Goal: Task Accomplishment & Management: Manage account settings

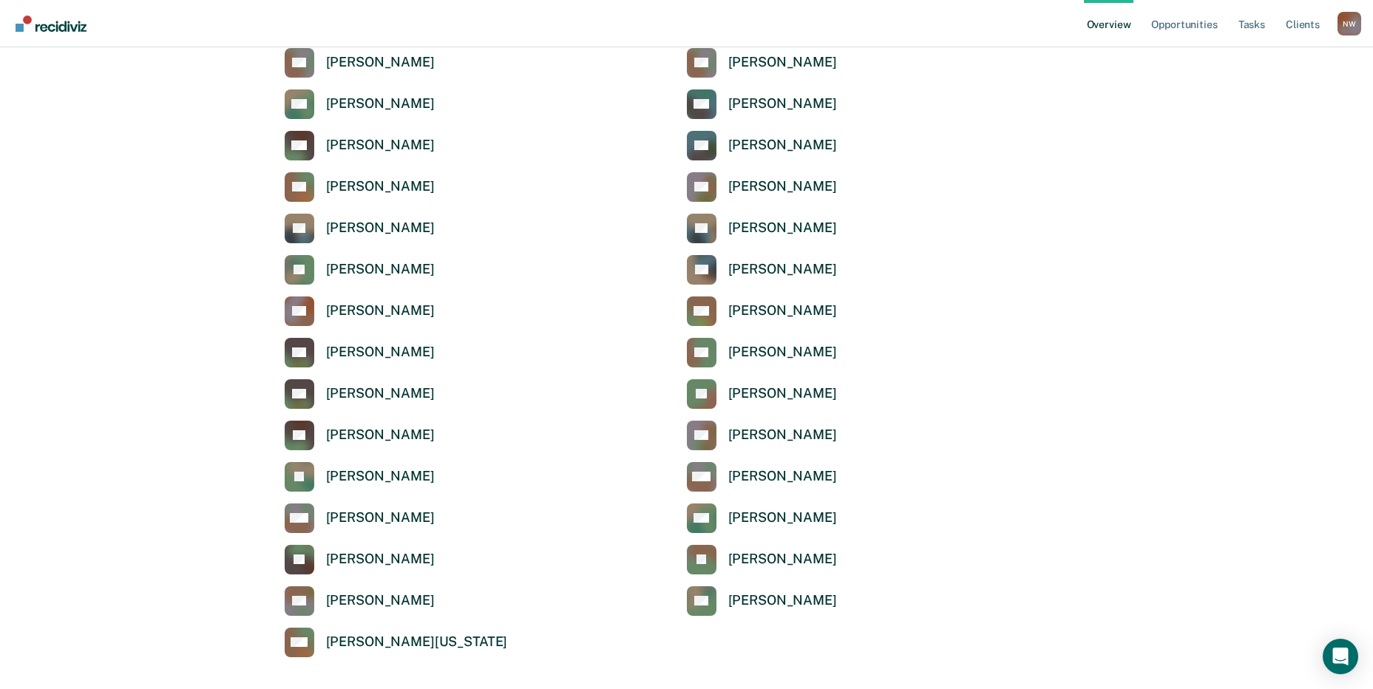
scroll to position [4886, 0]
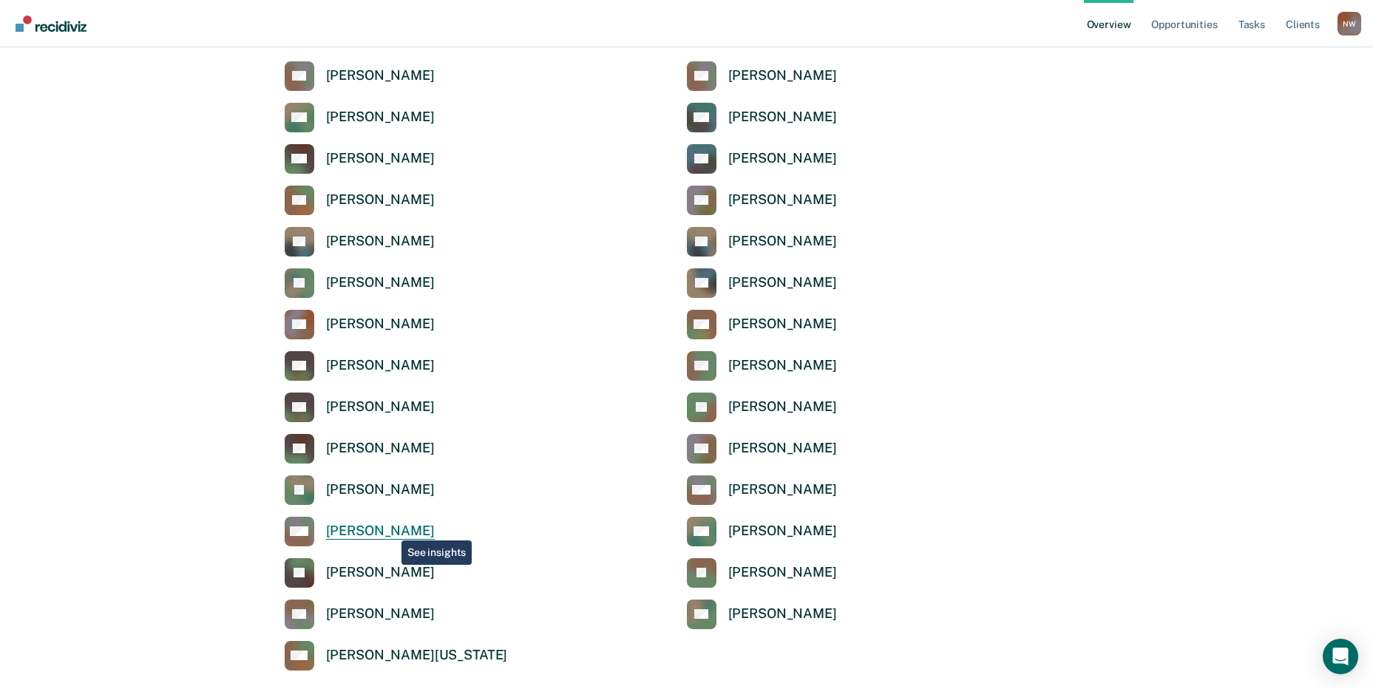
click at [387, 529] on div "[PERSON_NAME]" at bounding box center [380, 531] width 109 height 17
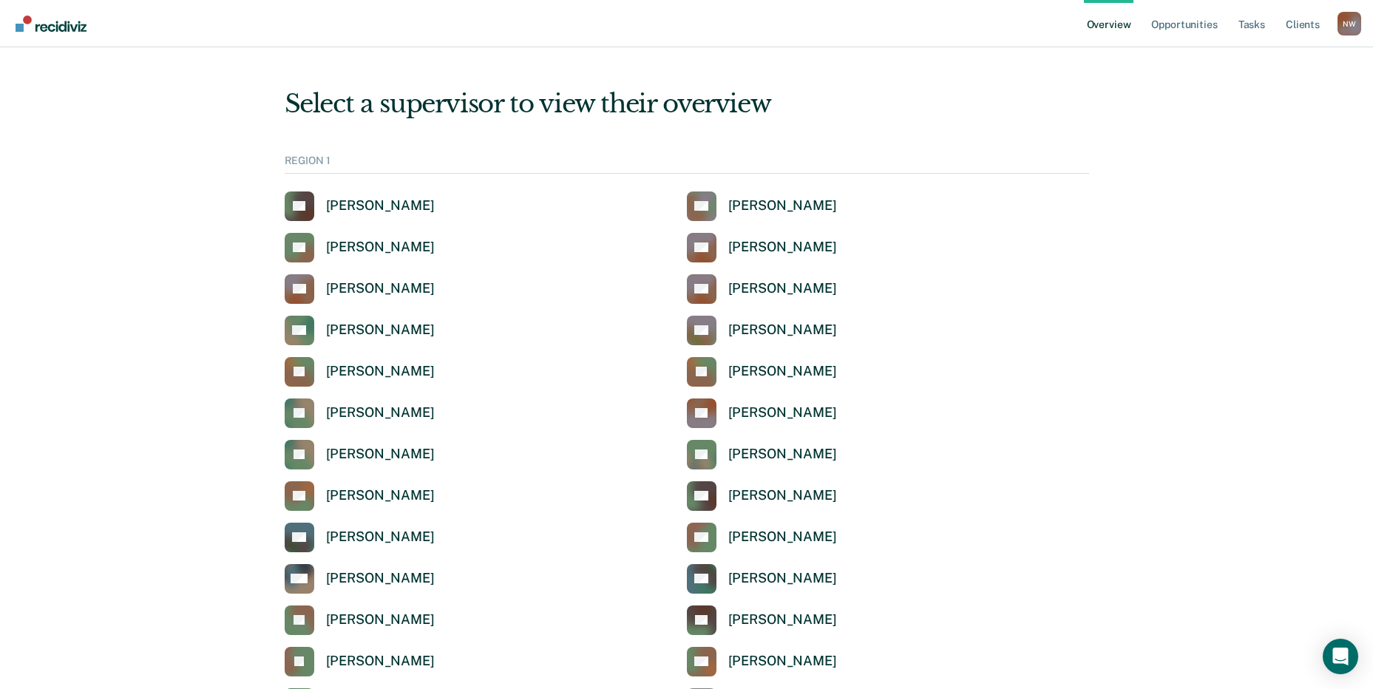
scroll to position [4886, 0]
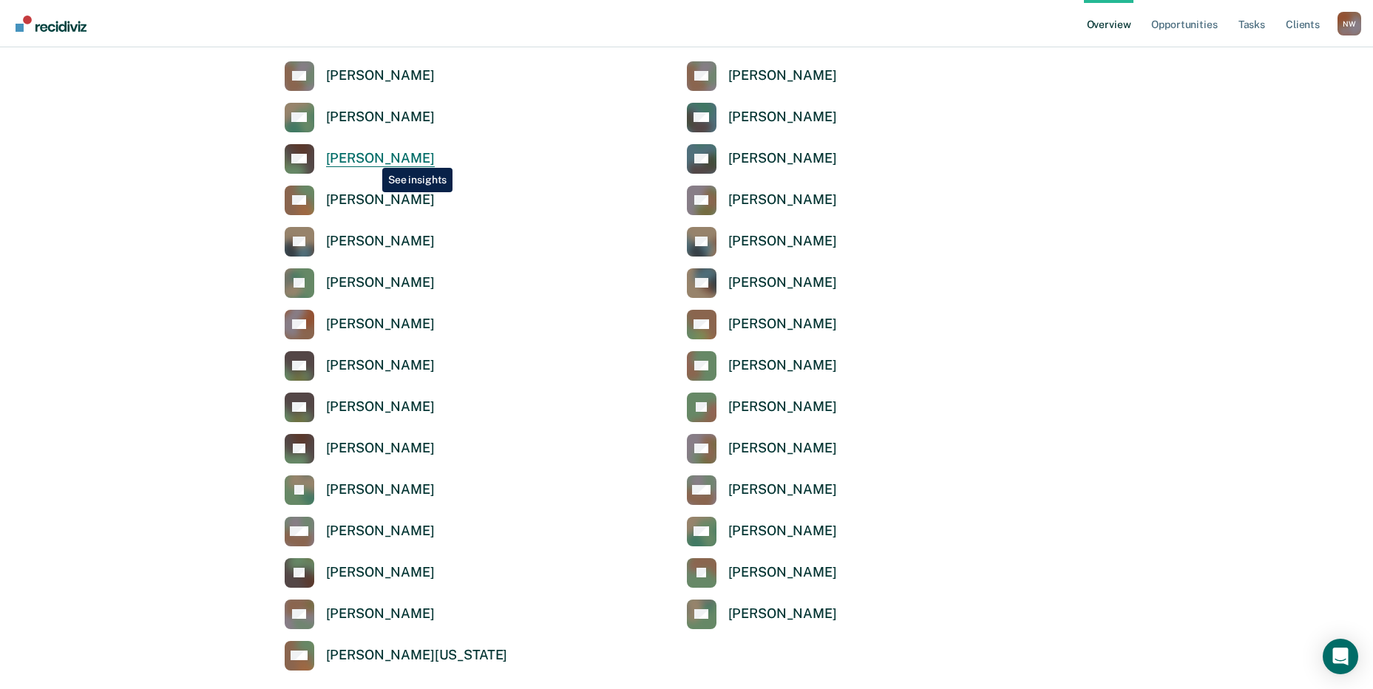
click at [371, 157] on div "[PERSON_NAME]" at bounding box center [380, 158] width 109 height 17
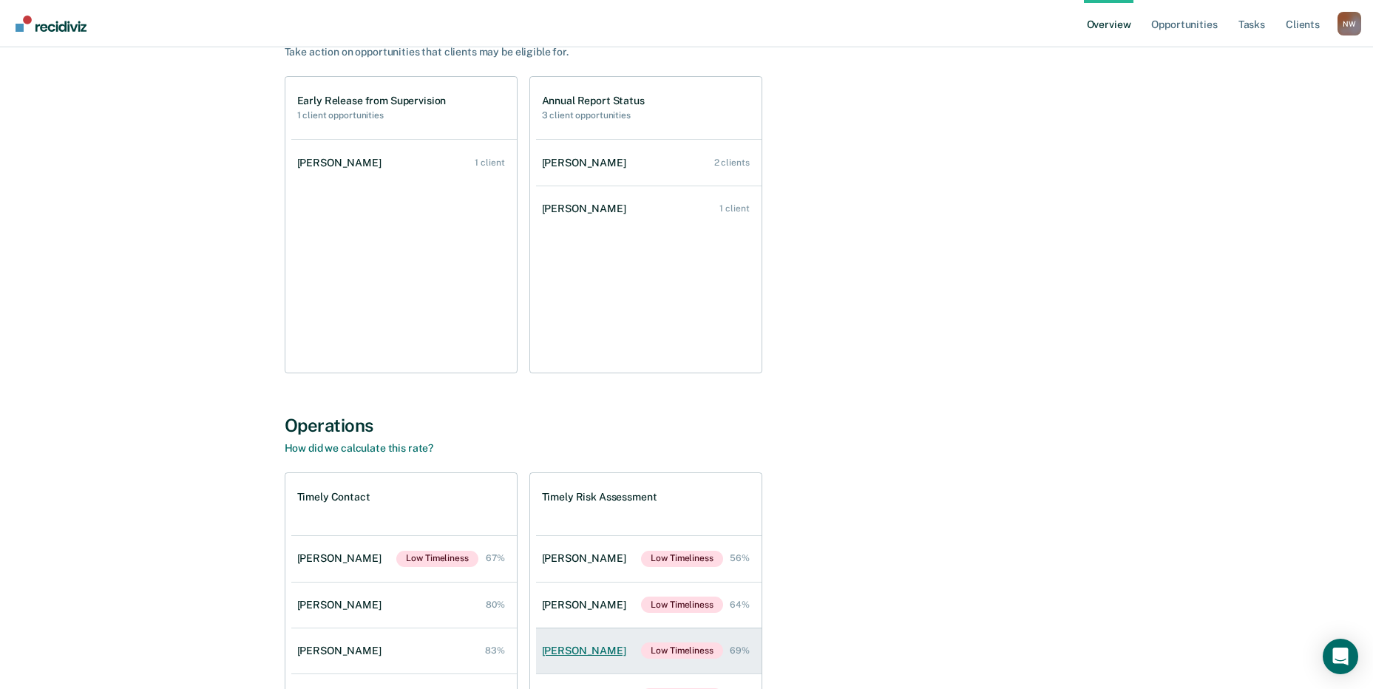
scroll to position [324, 0]
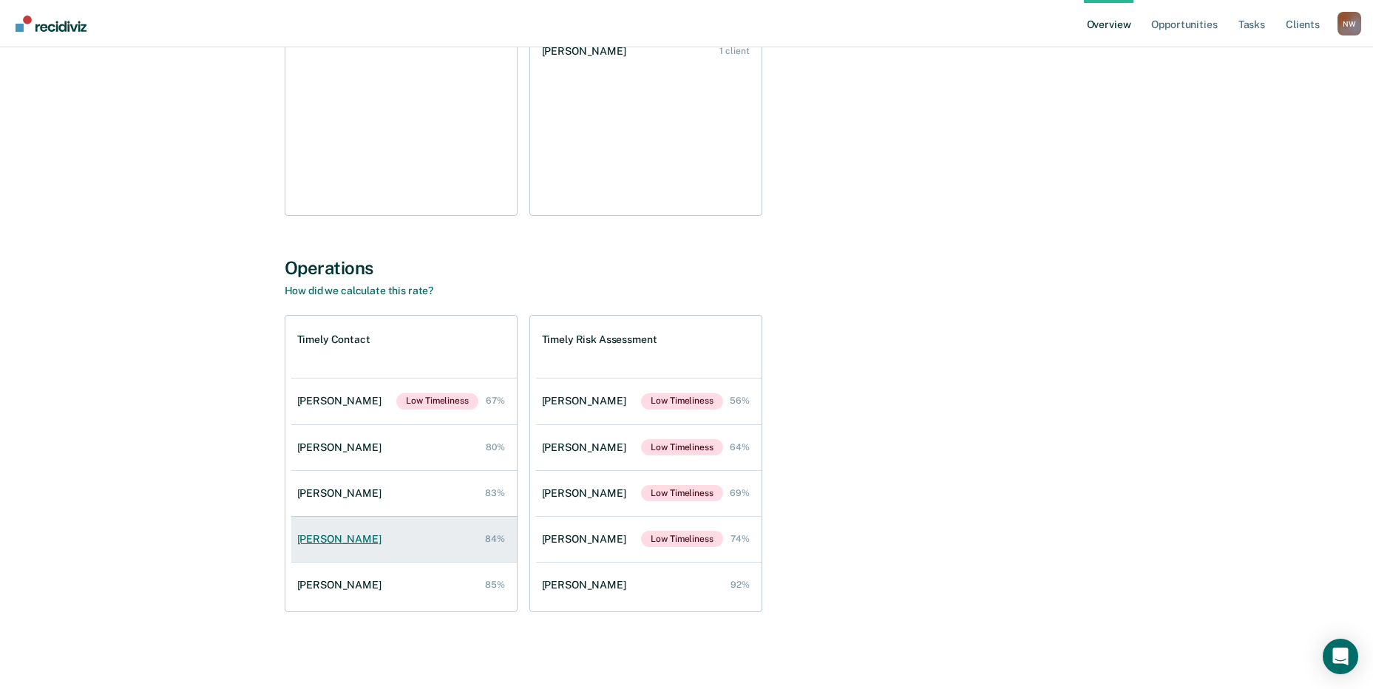
click at [317, 544] on div "Alma Holguin" at bounding box center [342, 539] width 90 height 13
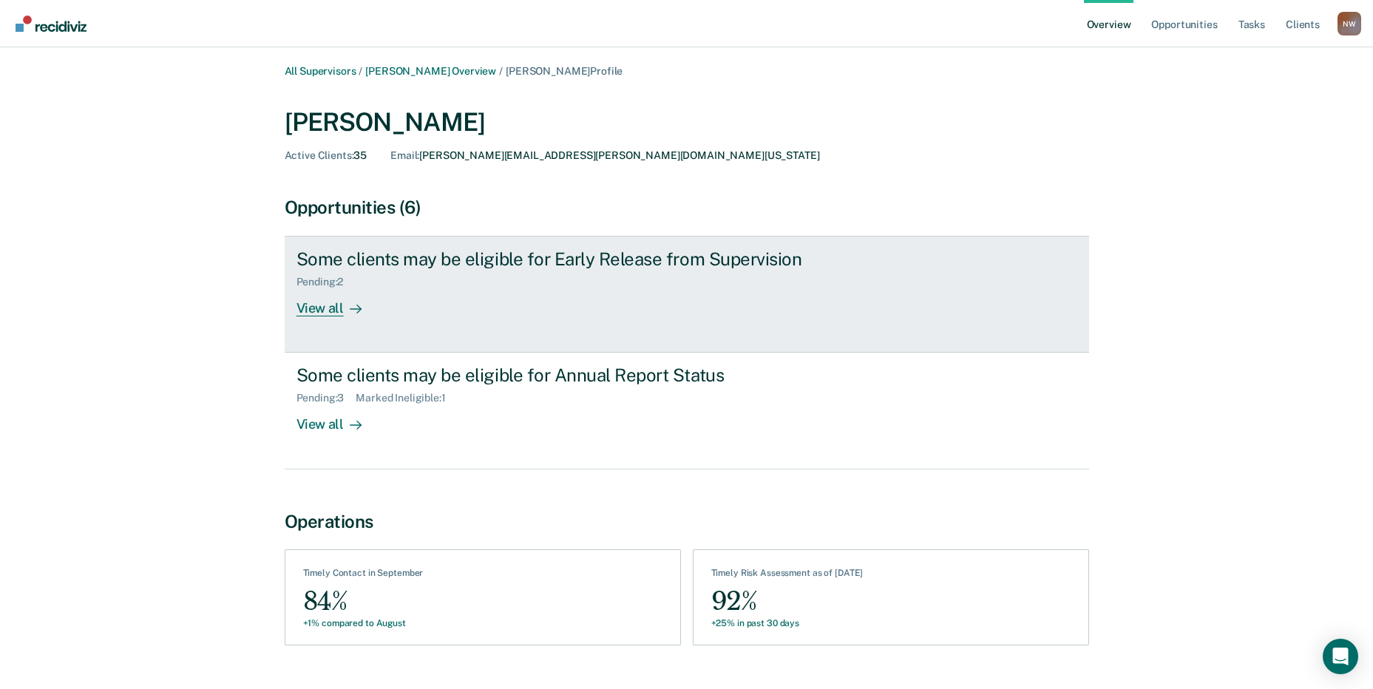
click at [324, 308] on div "View all" at bounding box center [338, 302] width 83 height 29
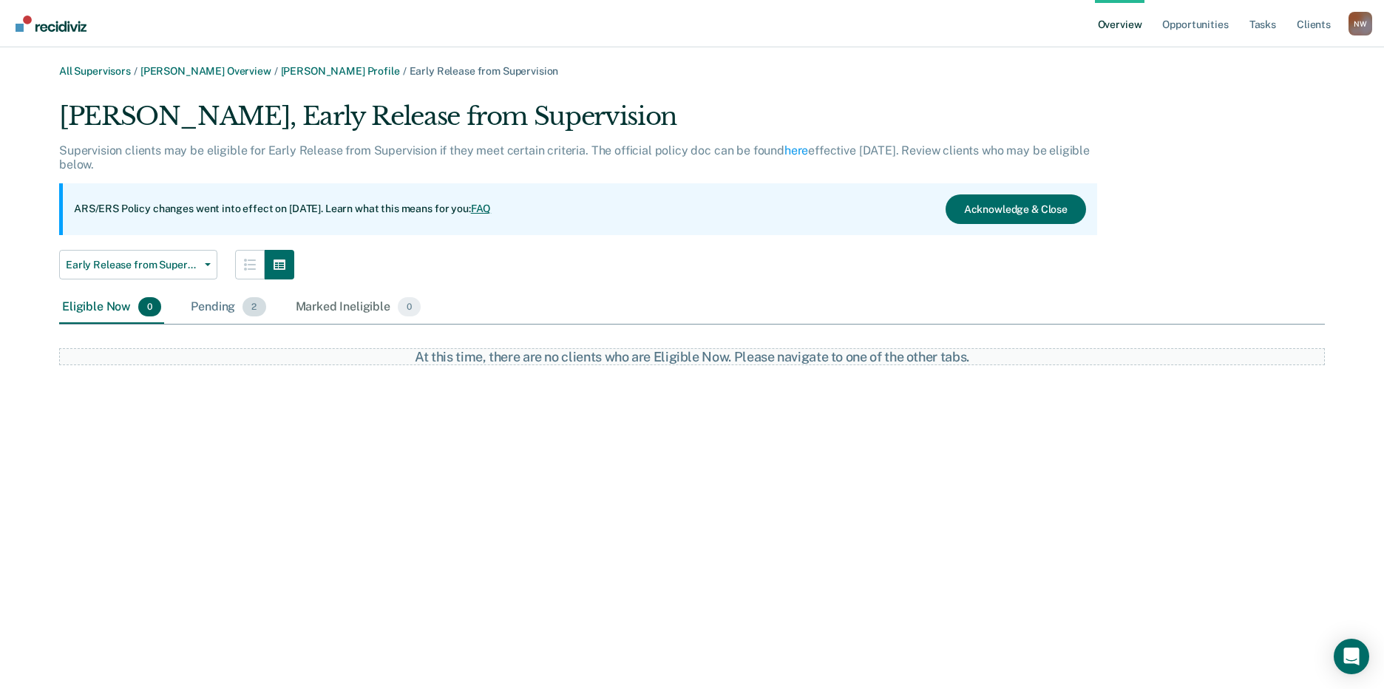
click at [210, 300] on div "Pending 2" at bounding box center [228, 307] width 81 height 33
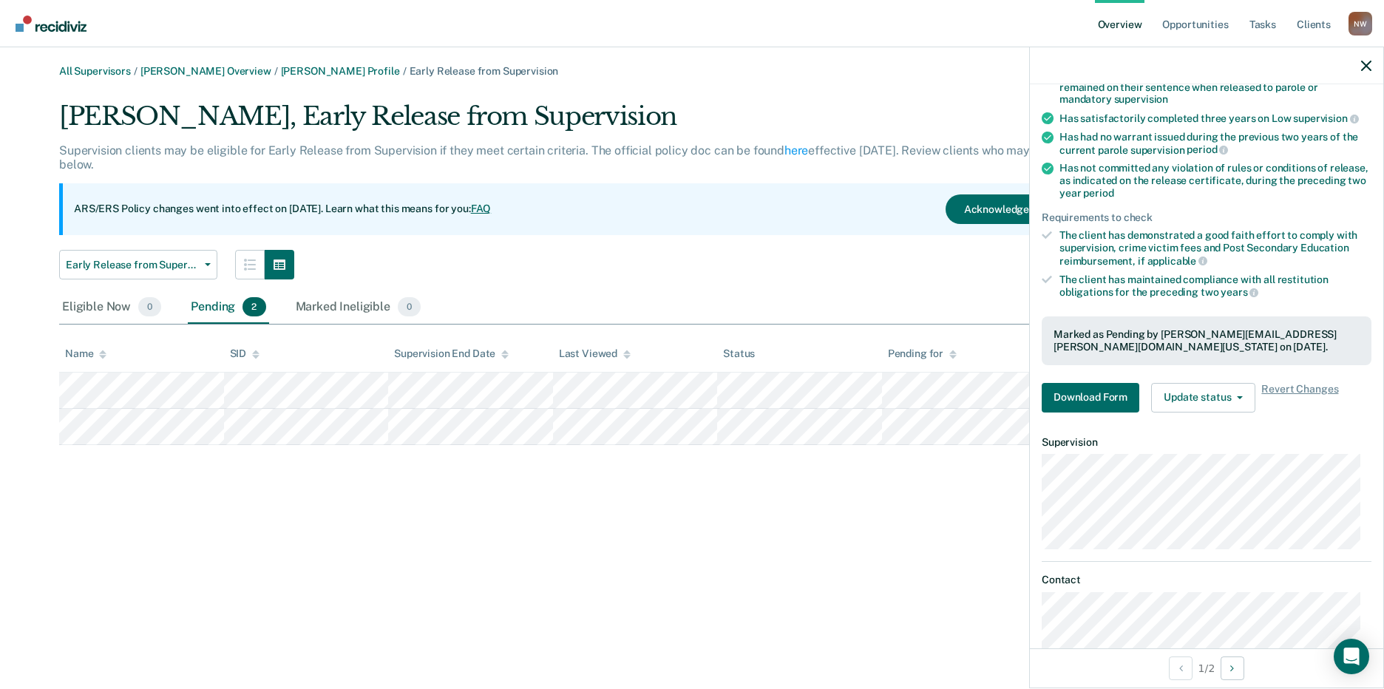
scroll to position [181, 0]
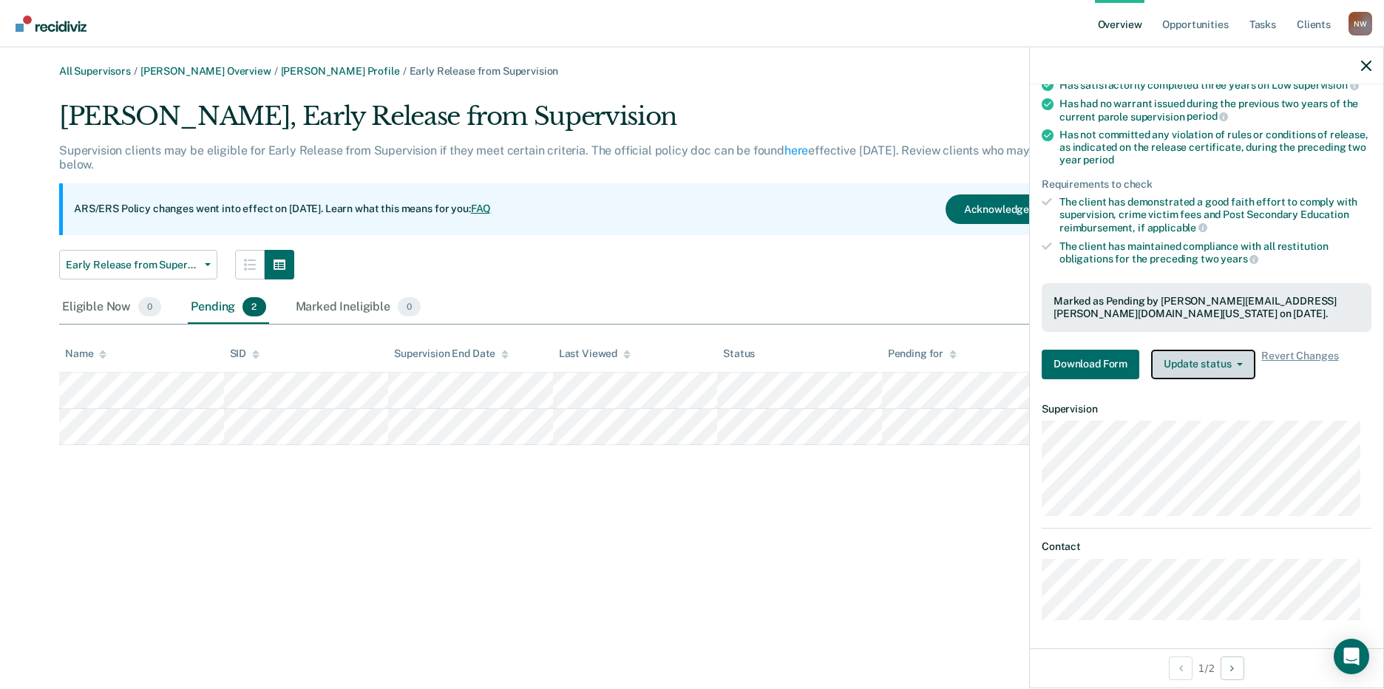
click at [1232, 357] on button "Update status" at bounding box center [1203, 365] width 104 height 30
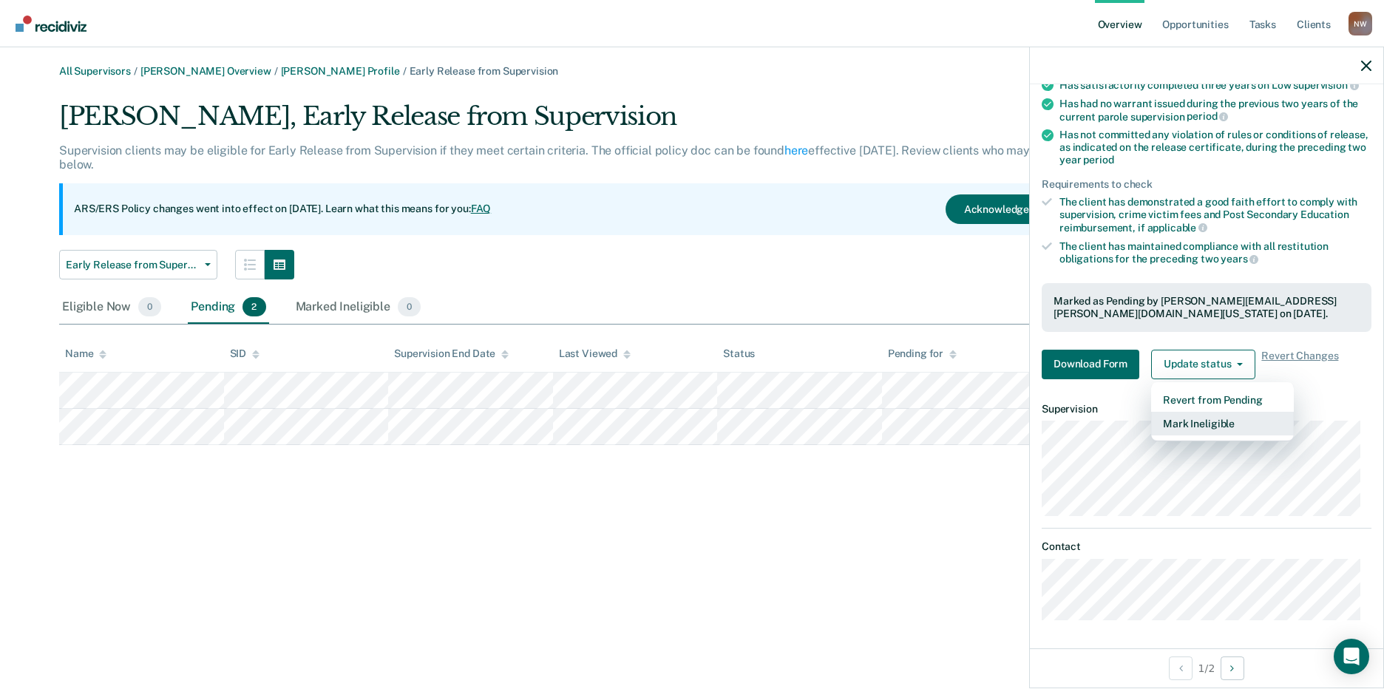
click at [1224, 425] on button "Mark Ineligible" at bounding box center [1222, 424] width 143 height 24
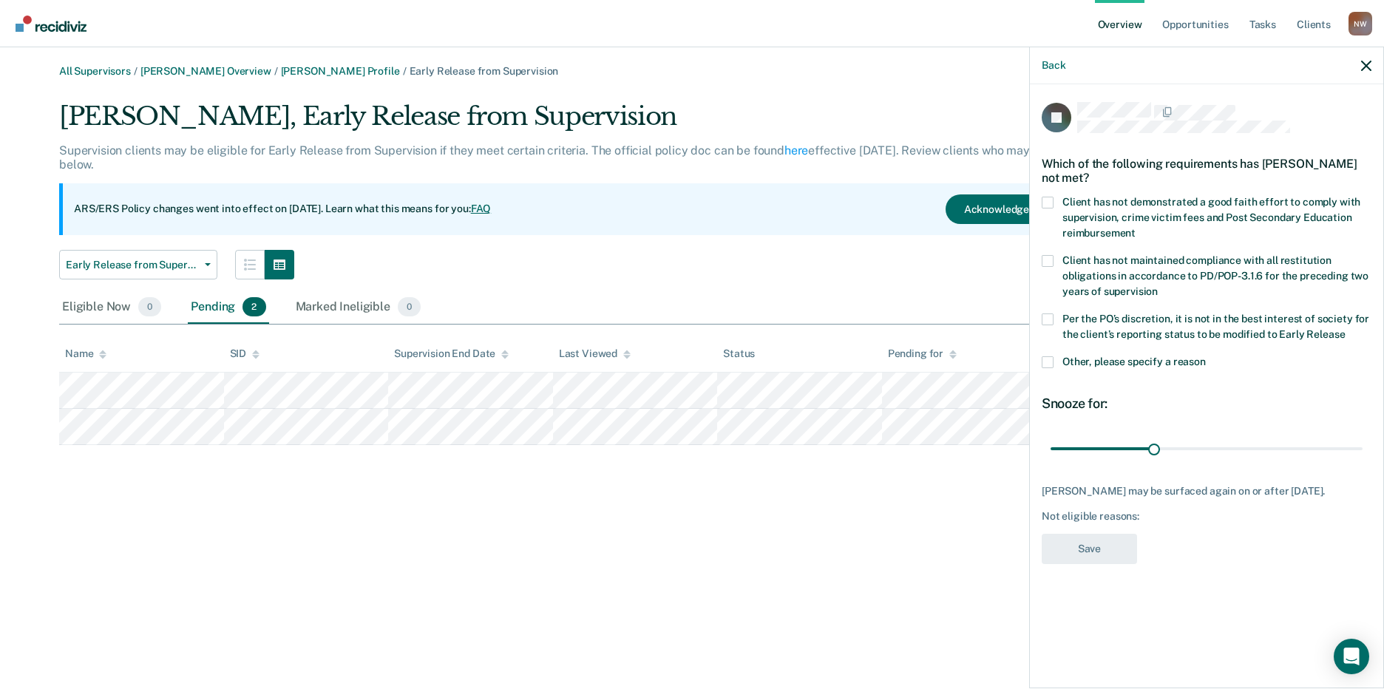
click at [1049, 317] on span at bounding box center [1048, 320] width 12 height 12
click at [1345, 329] on input "Per the PO’s discretion, it is not in the best interest of society for the clie…" at bounding box center [1345, 329] width 0 height 0
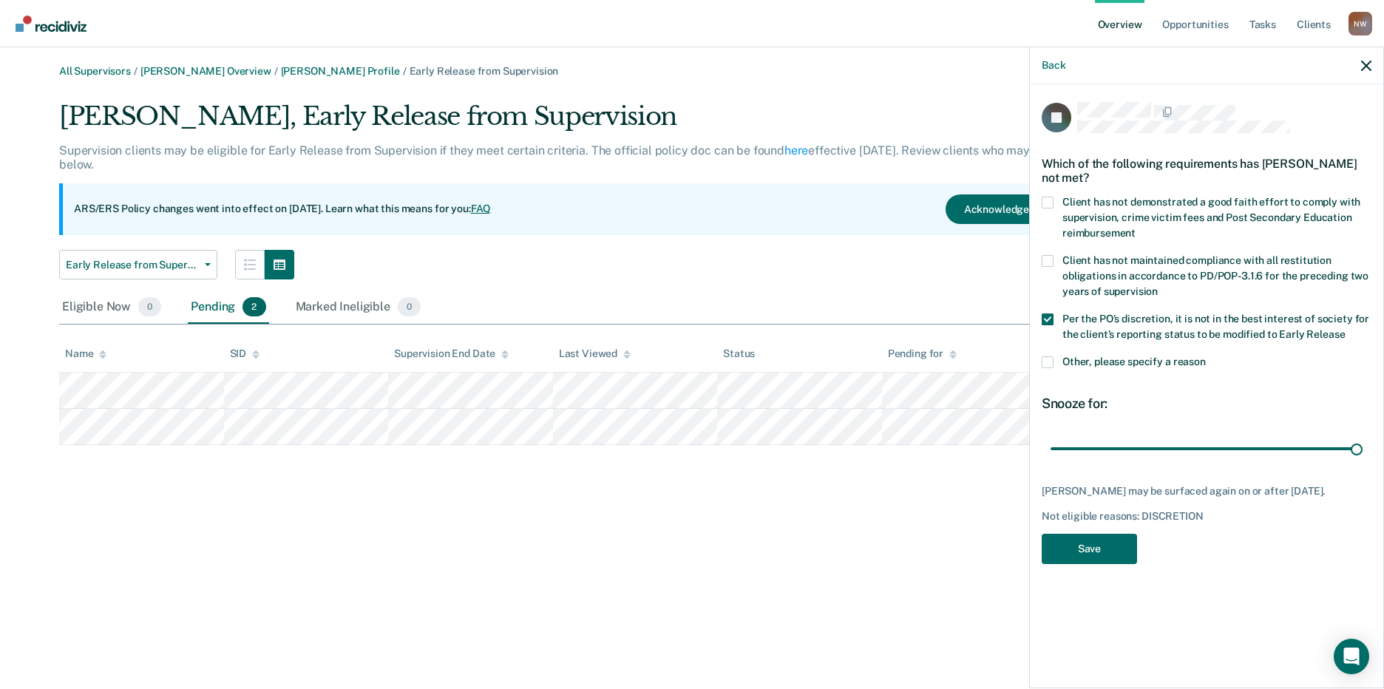
drag, startPoint x: 1080, startPoint y: 445, endPoint x: 1381, endPoint y: 448, distance: 301.0
type input "365"
click at [1363, 448] on input "range" at bounding box center [1207, 449] width 312 height 26
click at [1112, 549] on button "Save" at bounding box center [1089, 549] width 95 height 30
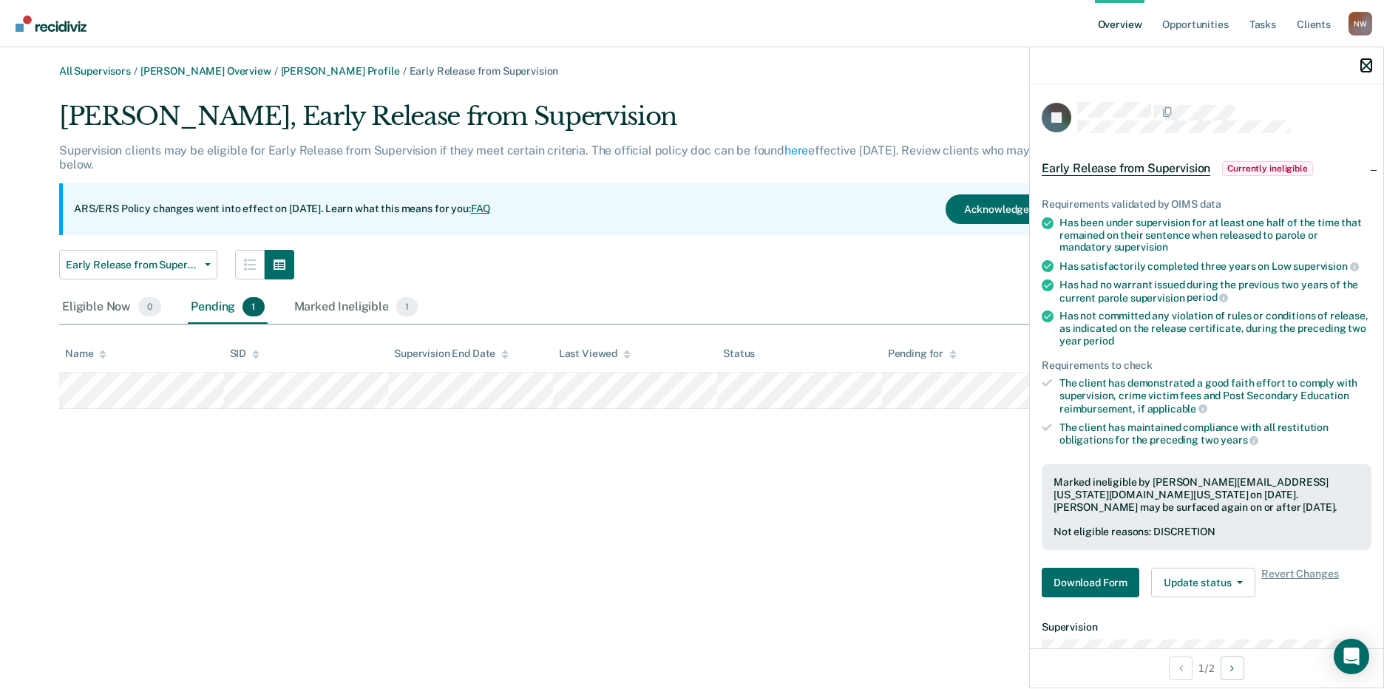
click at [1366, 65] on icon "button" at bounding box center [1367, 66] width 10 height 10
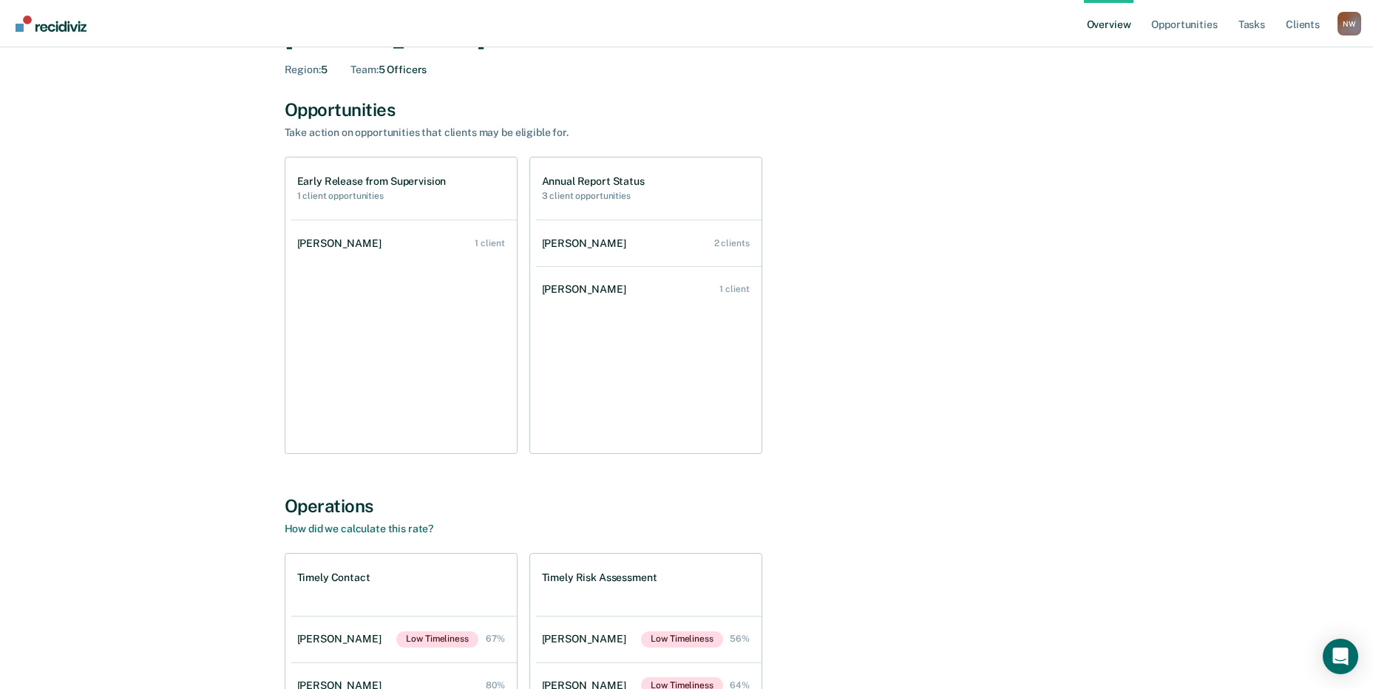
scroll to position [324, 0]
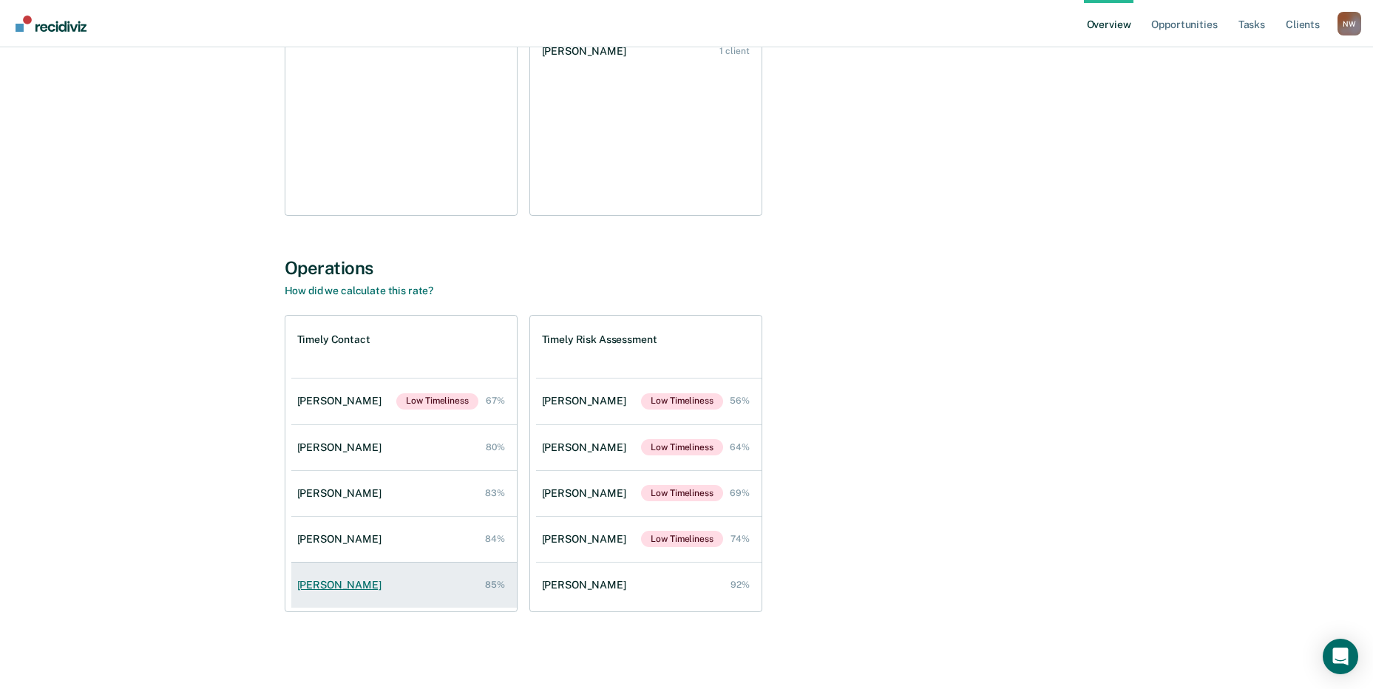
click at [335, 585] on div "Angel Ruiz" at bounding box center [342, 585] width 90 height 13
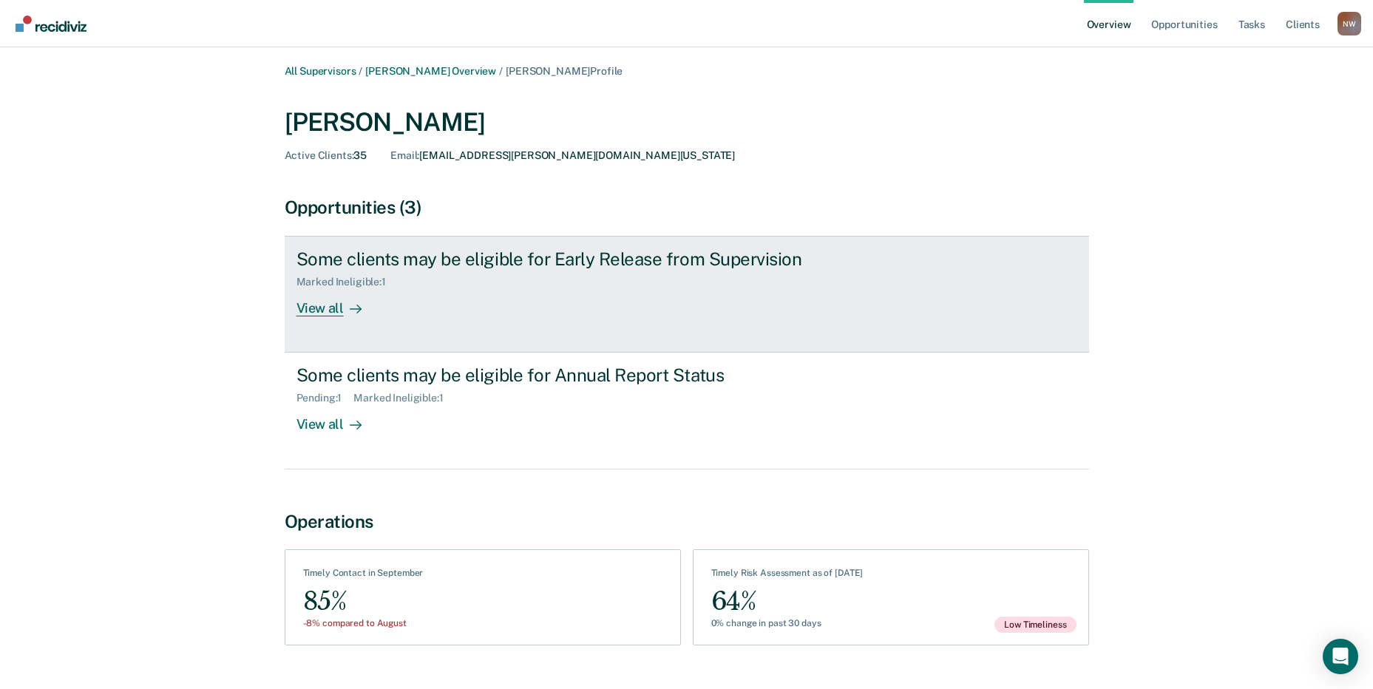
click at [322, 308] on div "View all" at bounding box center [338, 302] width 83 height 29
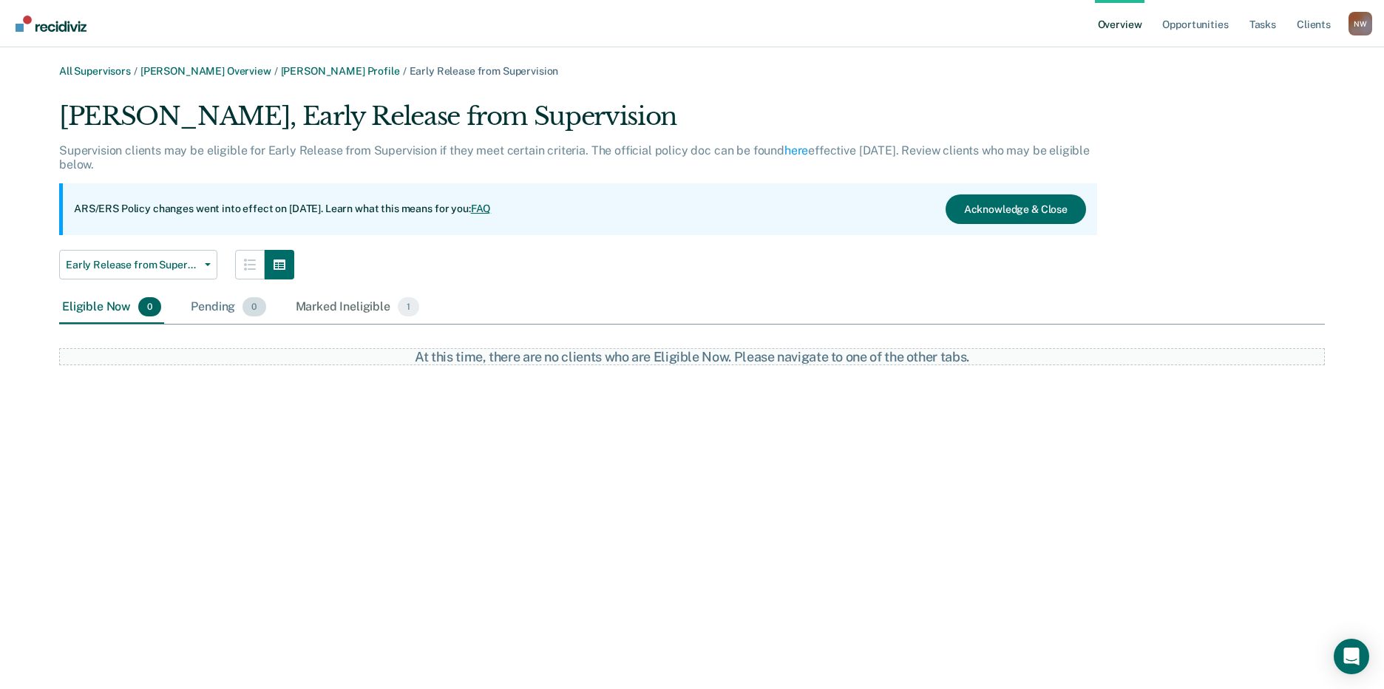
click at [214, 312] on div "Pending 0" at bounding box center [228, 307] width 81 height 33
click at [348, 305] on div "Marked Ineligible 1" at bounding box center [358, 307] width 130 height 33
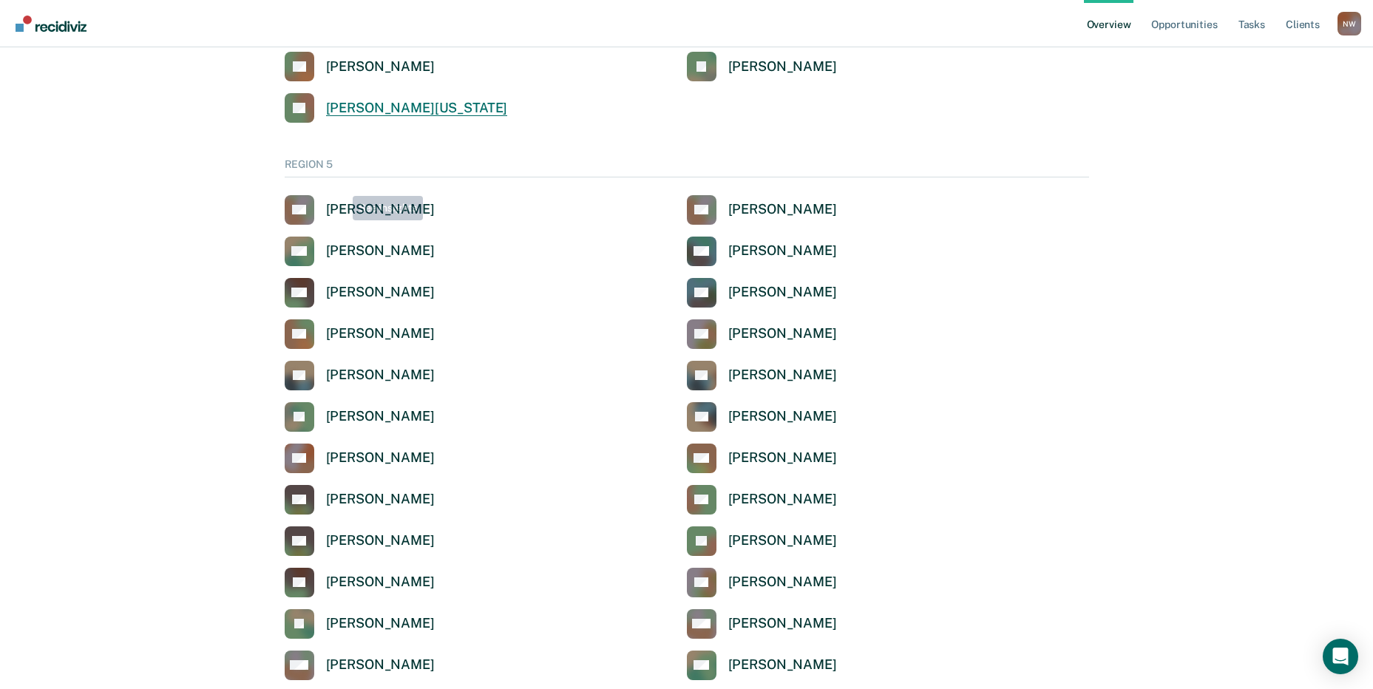
scroll to position [4960, 0]
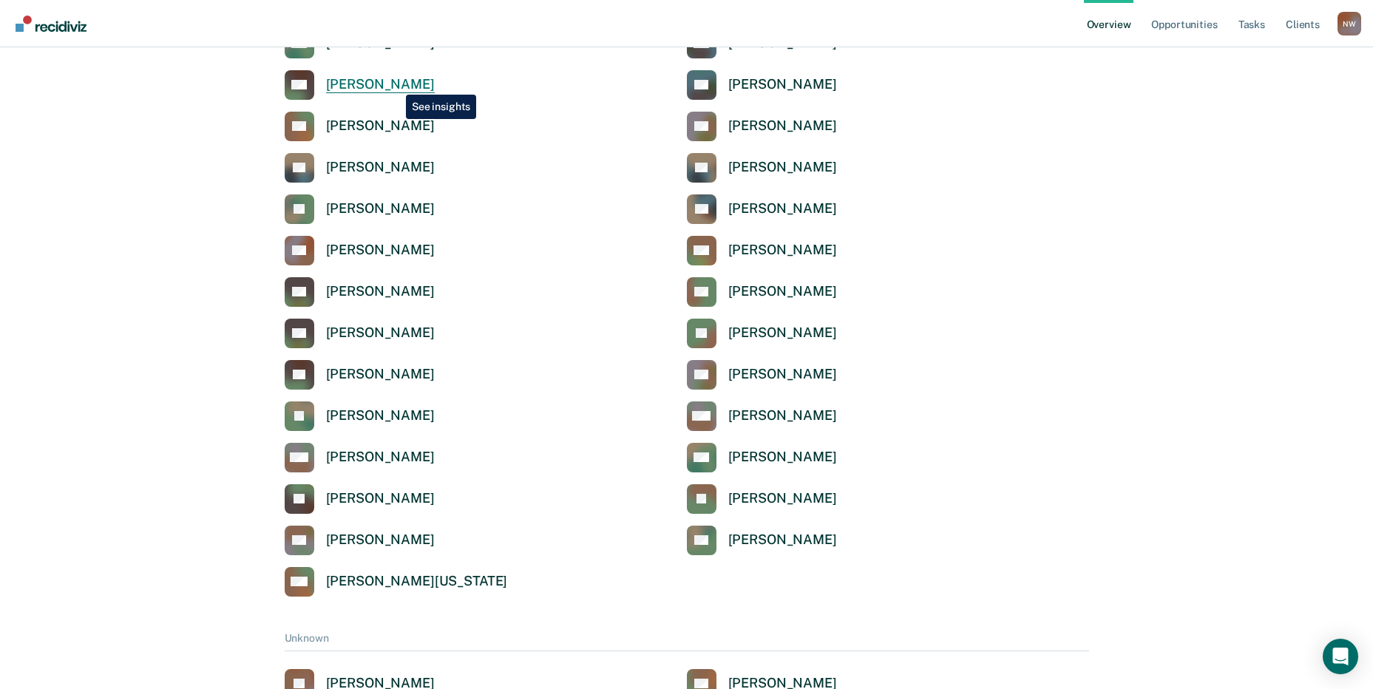
click at [395, 84] on div "[PERSON_NAME]" at bounding box center [380, 84] width 109 height 17
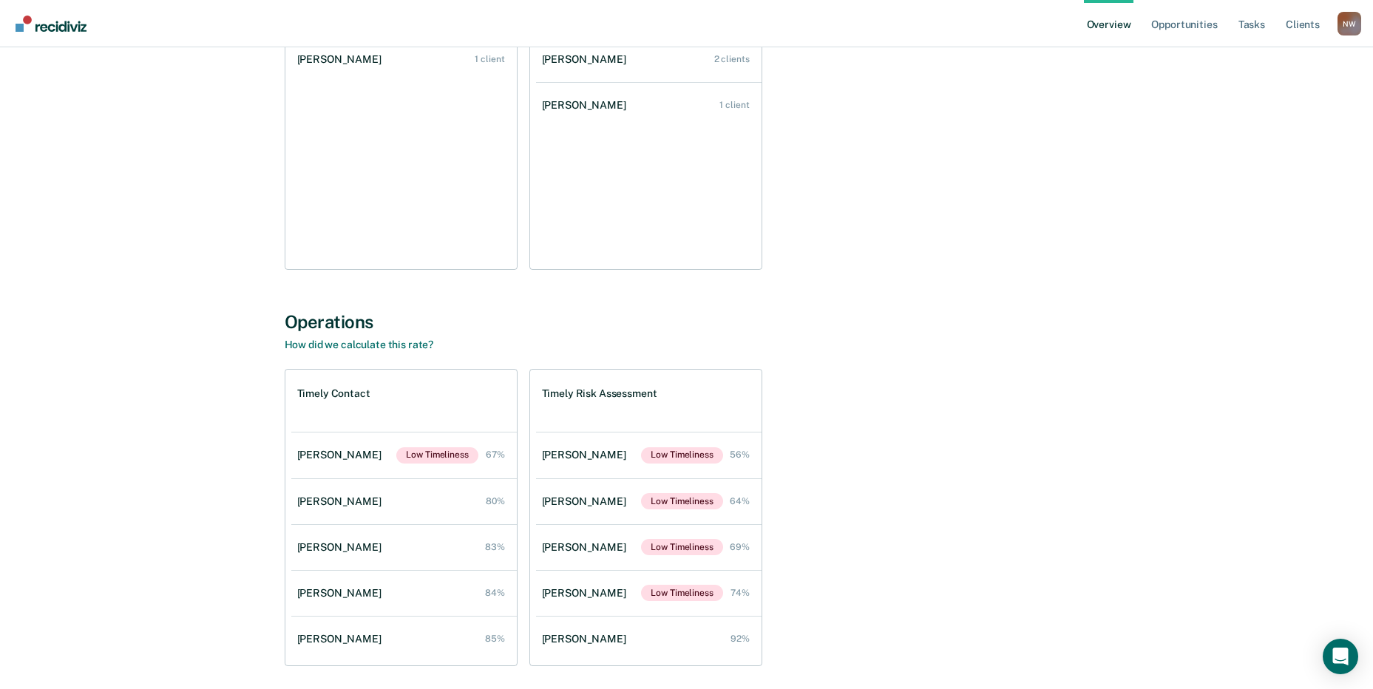
scroll to position [296, 0]
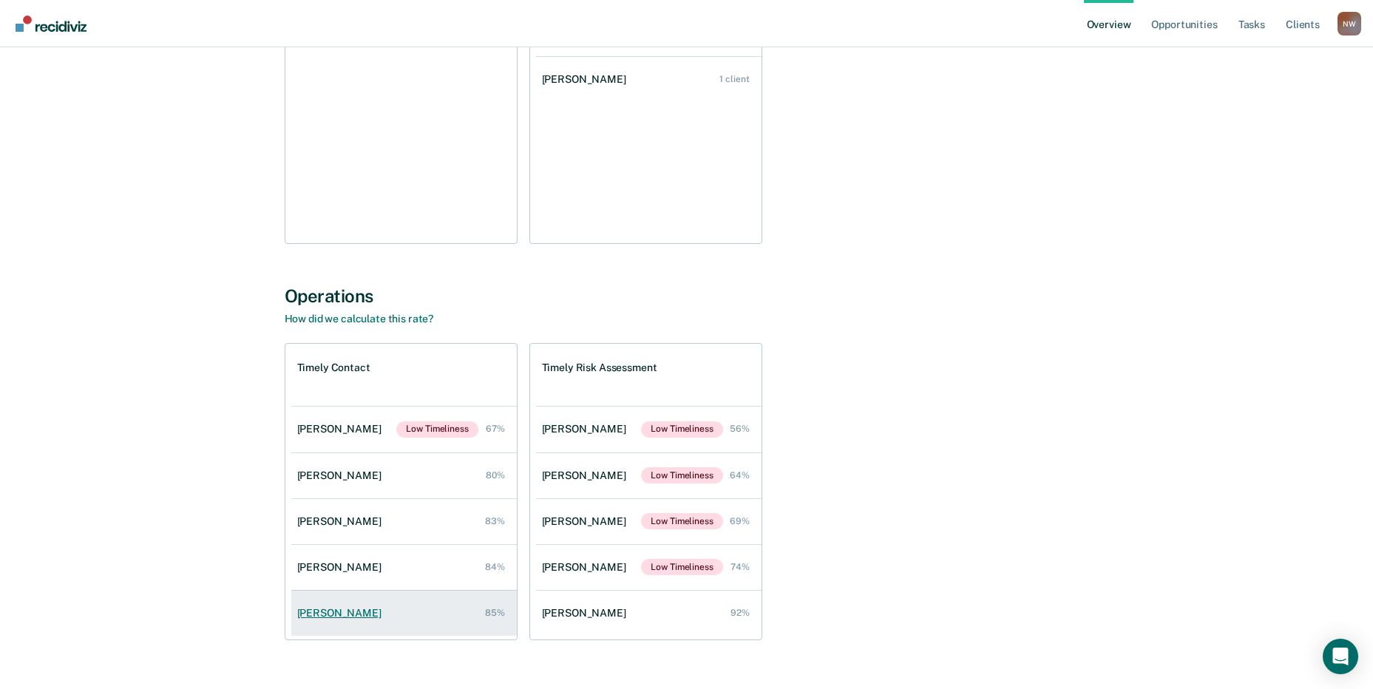
click at [328, 610] on div "Angel Ruiz" at bounding box center [342, 613] width 90 height 13
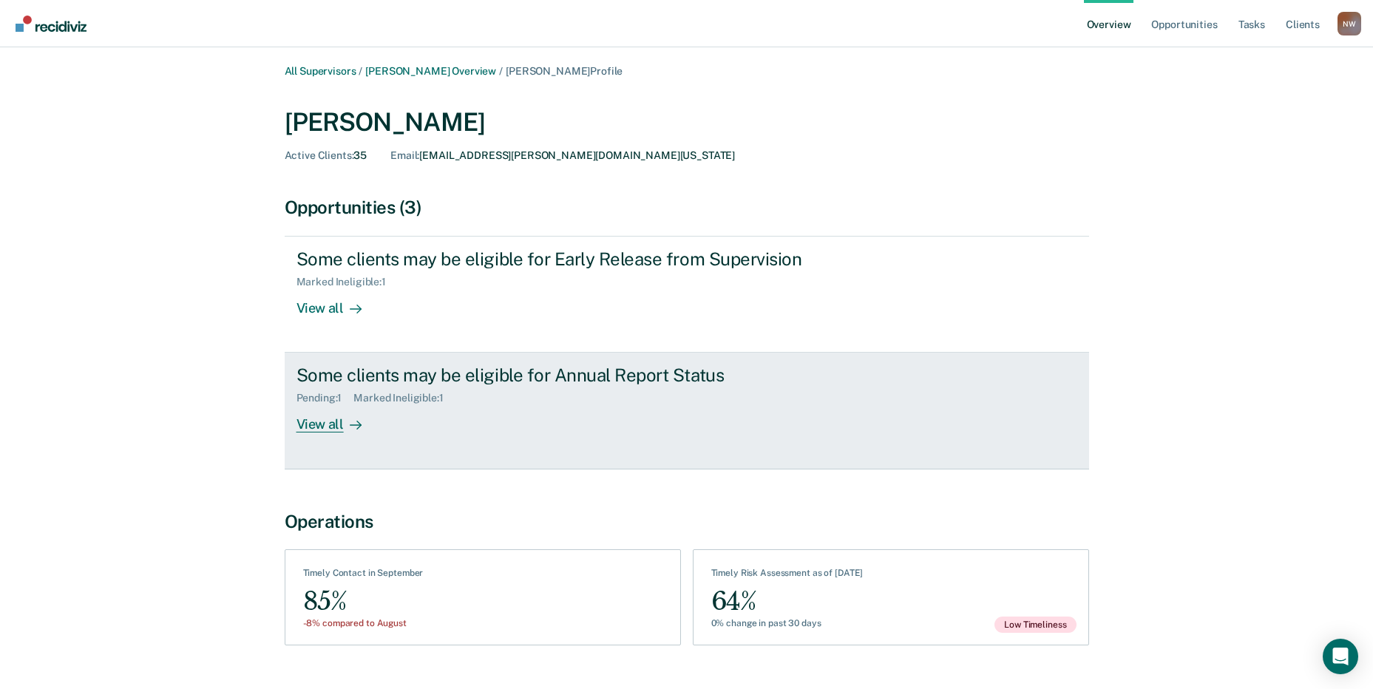
click at [331, 419] on div "View all" at bounding box center [338, 419] width 83 height 29
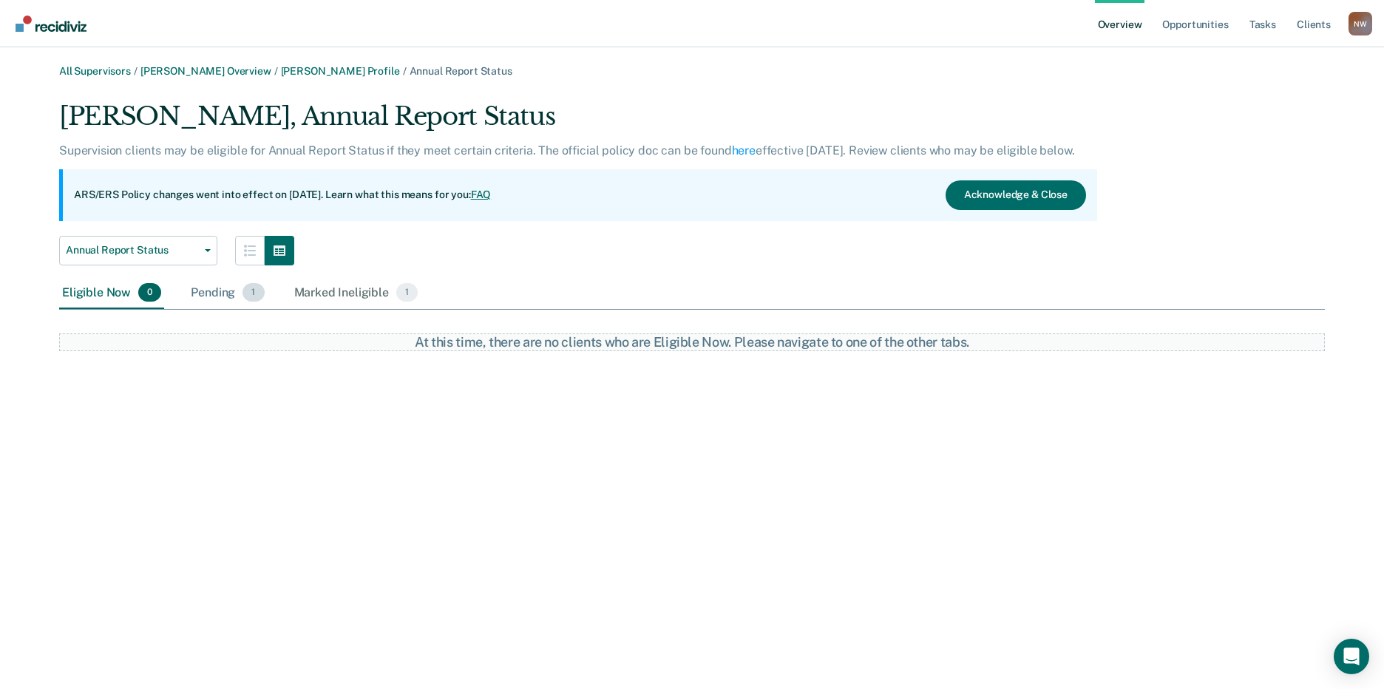
click at [212, 293] on div "Pending 1" at bounding box center [227, 293] width 79 height 33
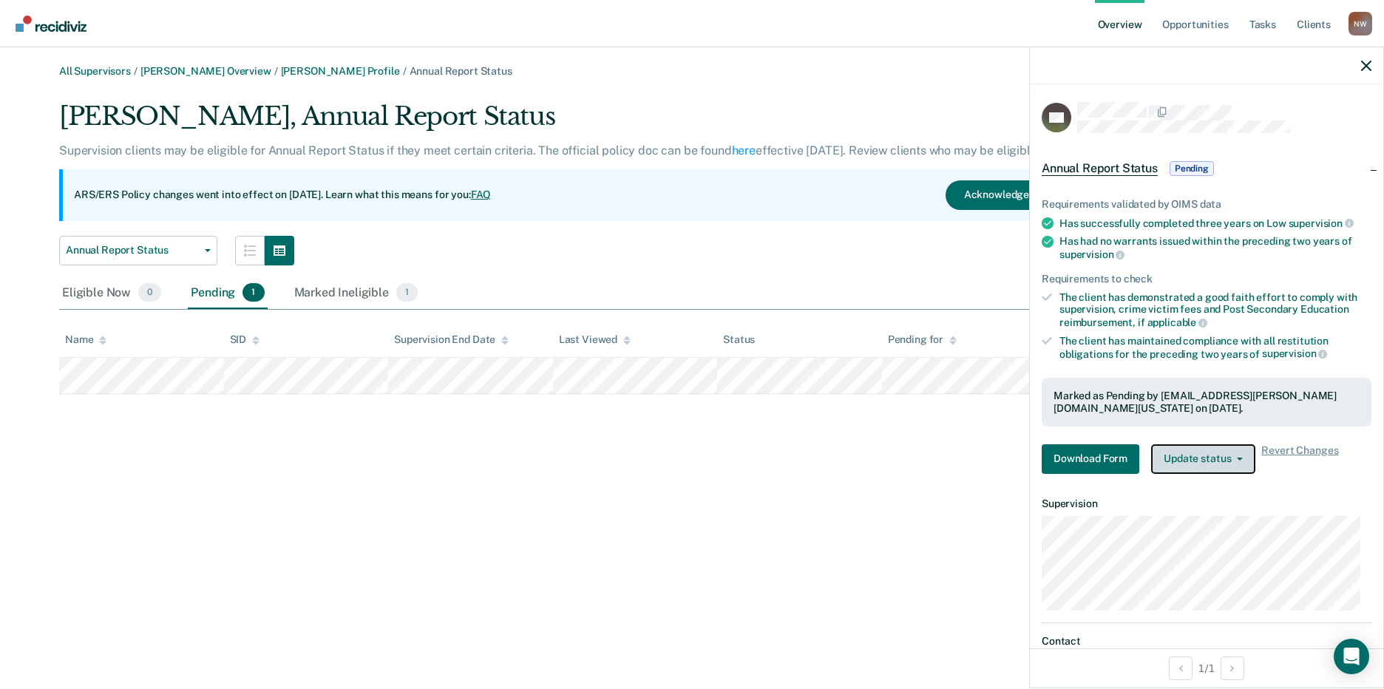
drag, startPoint x: 1226, startPoint y: 461, endPoint x: 1227, endPoint y: 468, distance: 7.4
click at [1227, 461] on button "Update status" at bounding box center [1203, 459] width 104 height 30
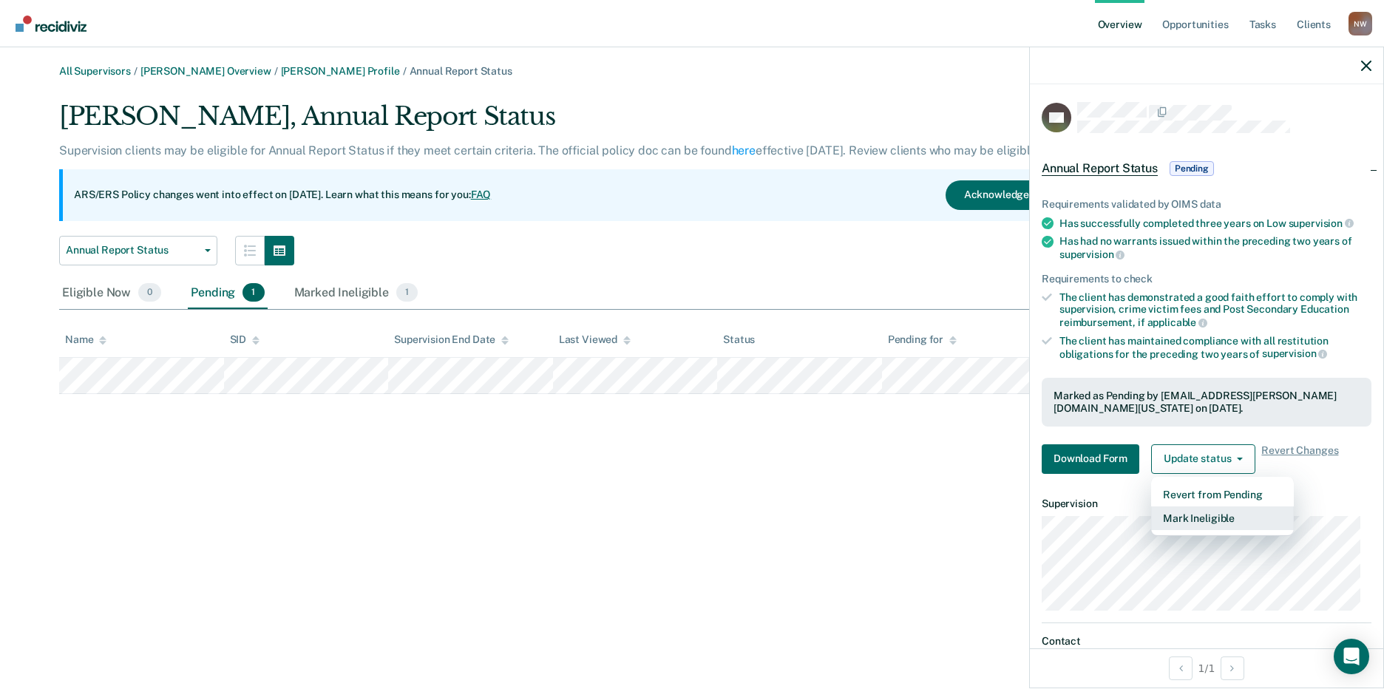
click at [1218, 514] on button "Mark Ineligible" at bounding box center [1222, 519] width 143 height 24
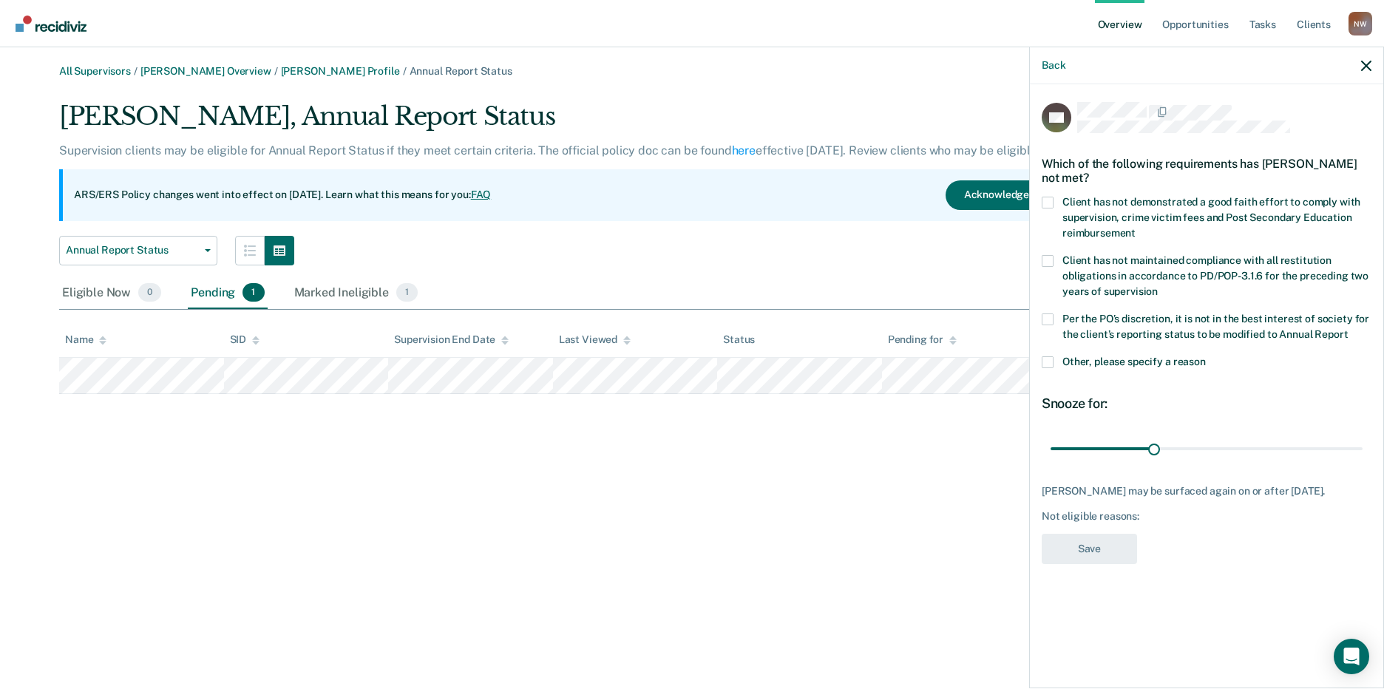
click at [1053, 315] on span at bounding box center [1048, 320] width 12 height 12
click at [1348, 329] on input "Per the PO’s discretion, it is not in the best interest of society for the clie…" at bounding box center [1348, 329] width 0 height 0
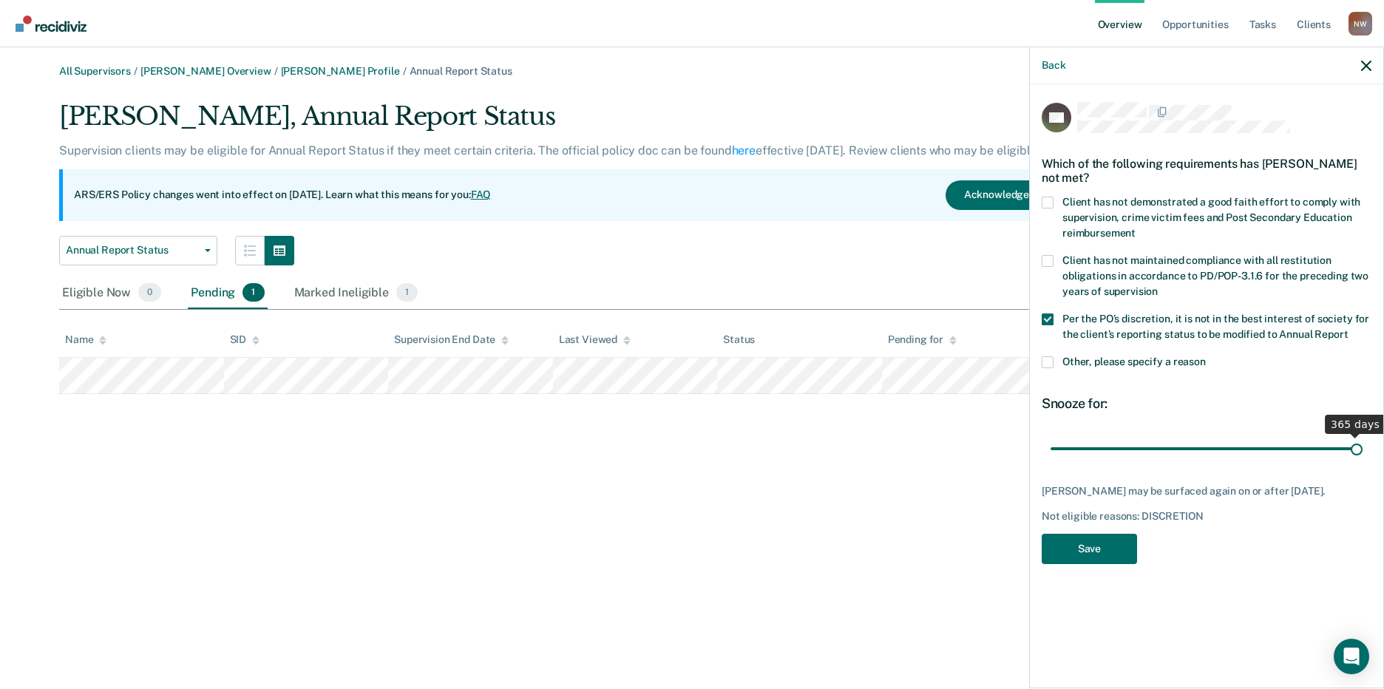
drag, startPoint x: 1077, startPoint y: 443, endPoint x: 1416, endPoint y: 475, distance: 340.9
type input "365"
click at [1363, 461] on input "range" at bounding box center [1207, 449] width 312 height 26
click at [1110, 547] on button "Save" at bounding box center [1089, 549] width 95 height 30
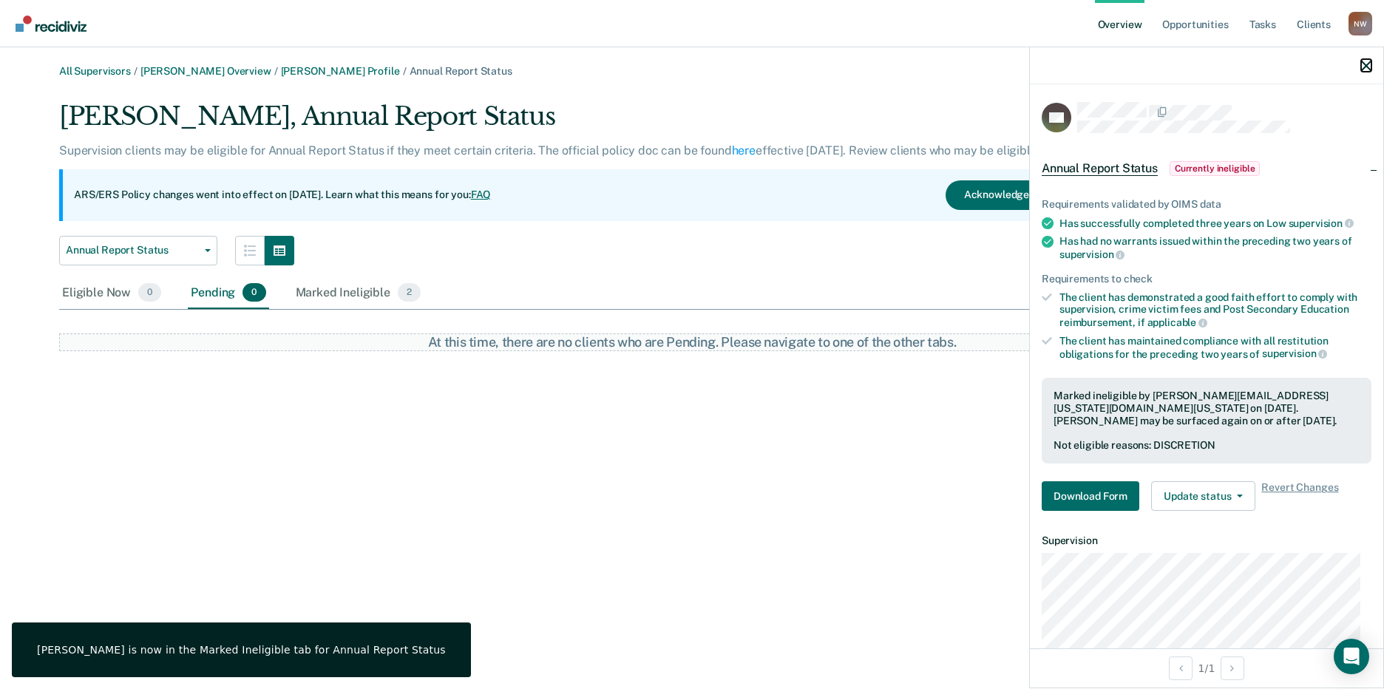
click at [1368, 62] on icon "button" at bounding box center [1367, 66] width 10 height 10
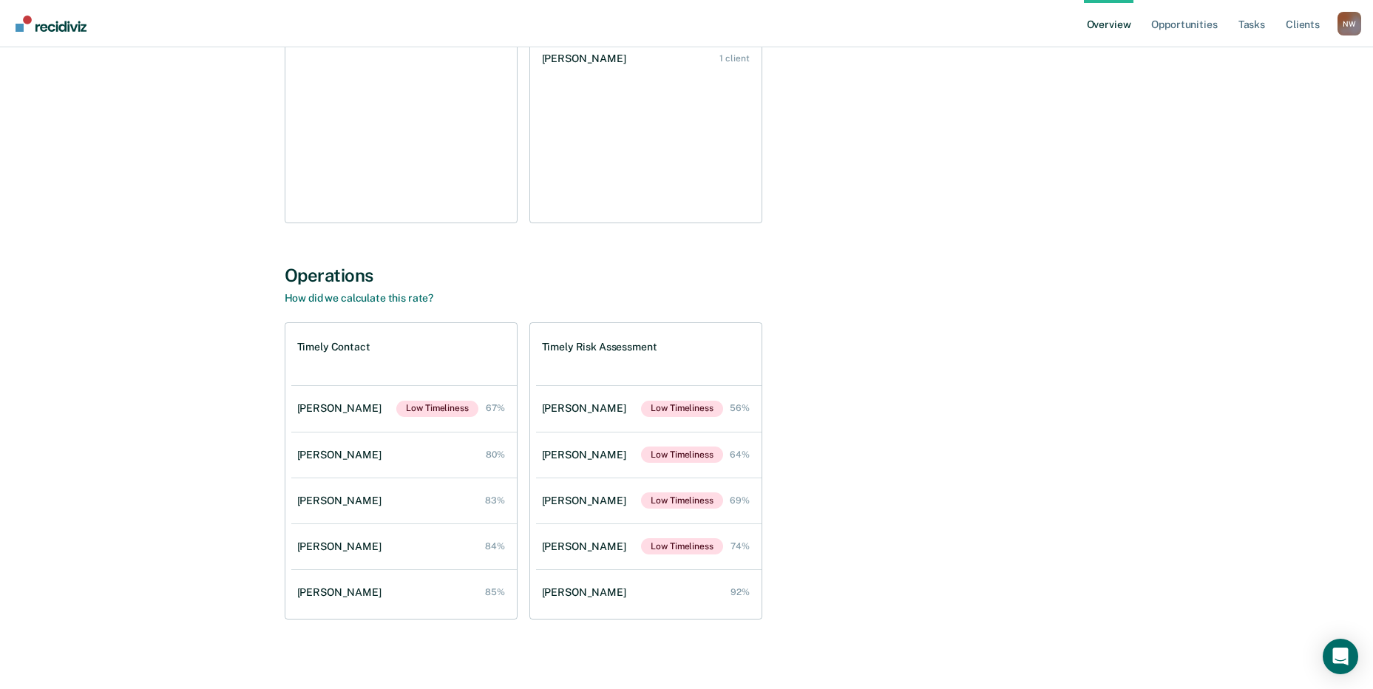
scroll to position [324, 0]
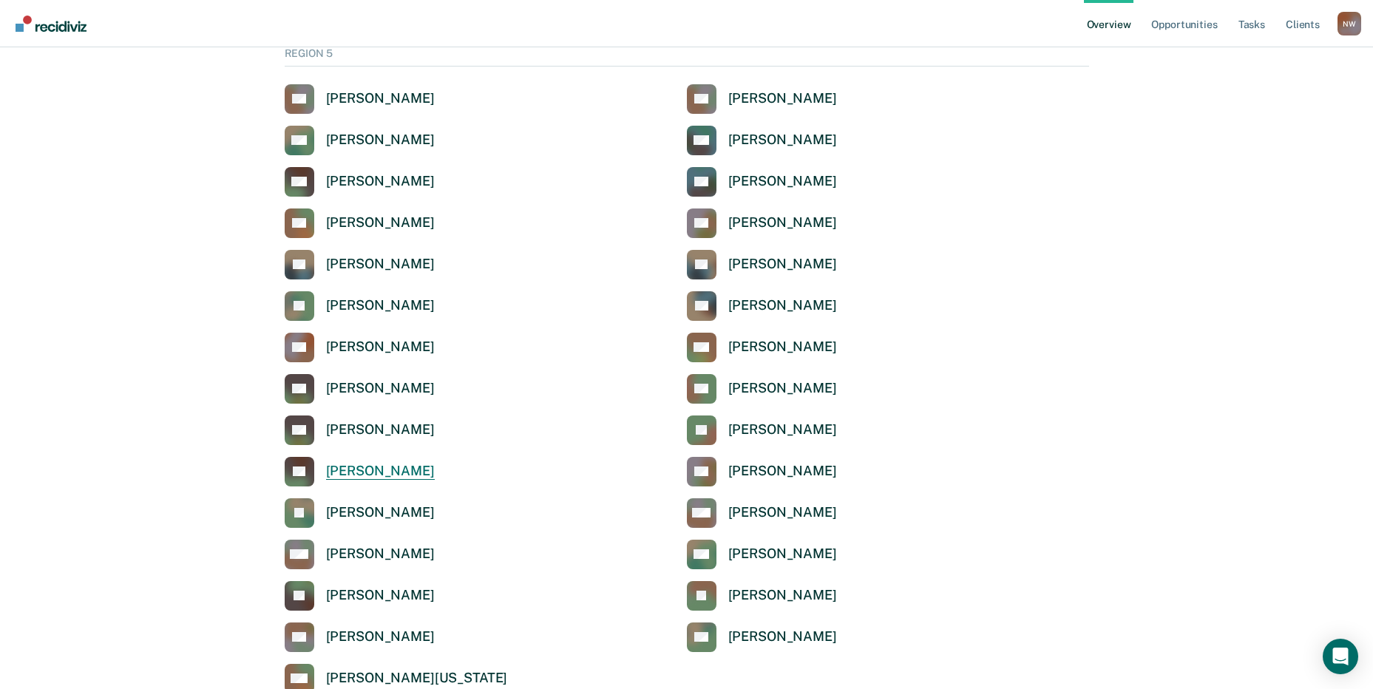
scroll to position [4846, 0]
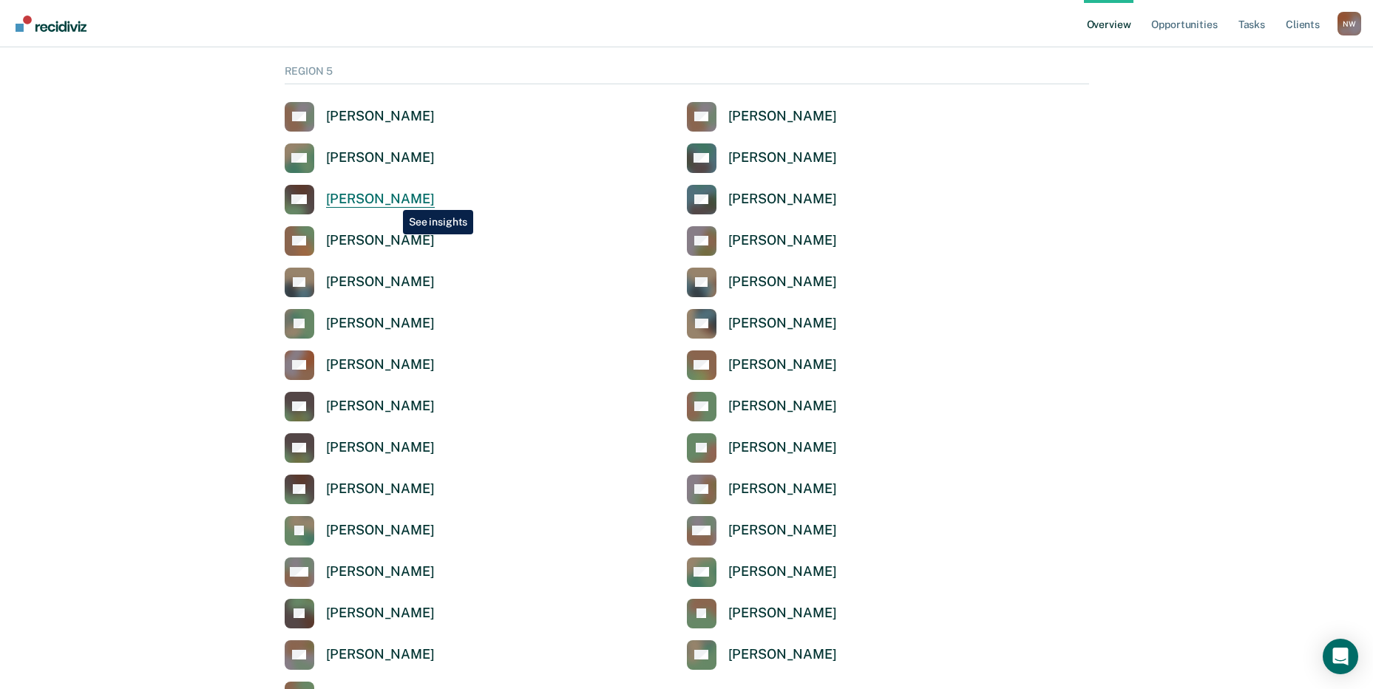
click at [392, 199] on div "[PERSON_NAME]" at bounding box center [380, 199] width 109 height 17
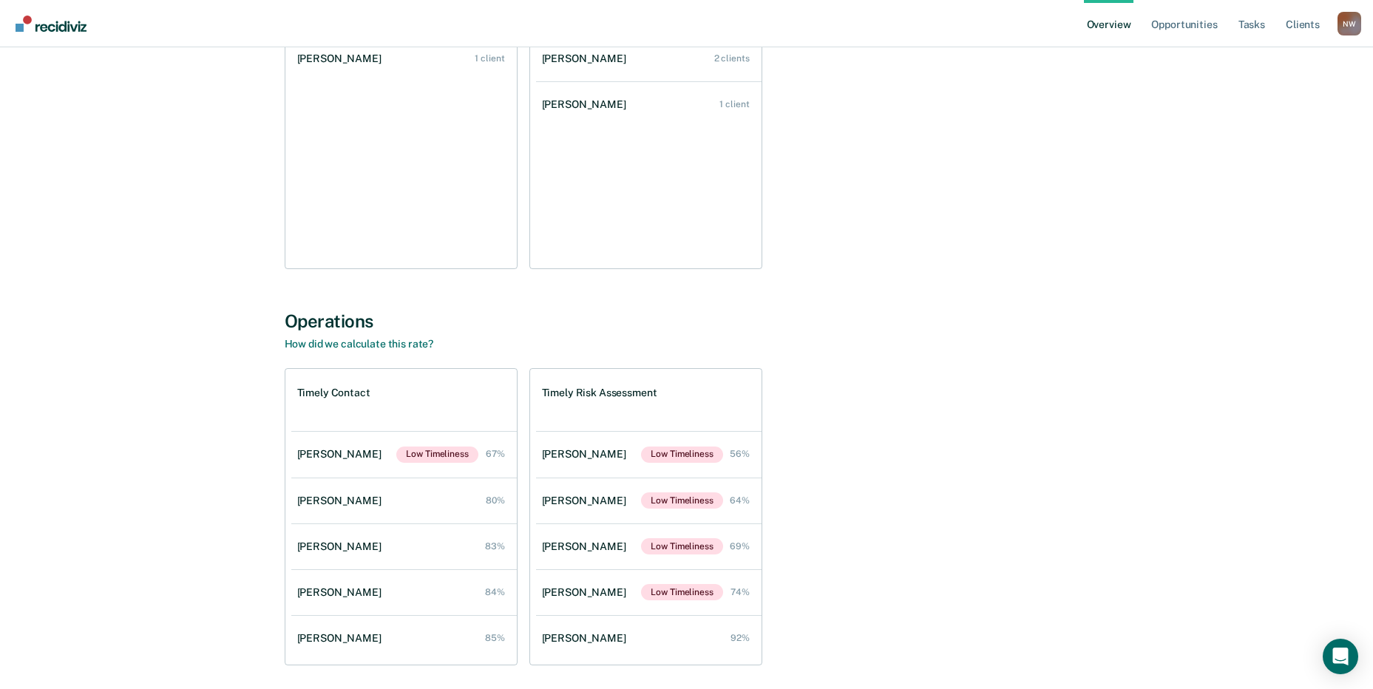
scroll to position [324, 0]
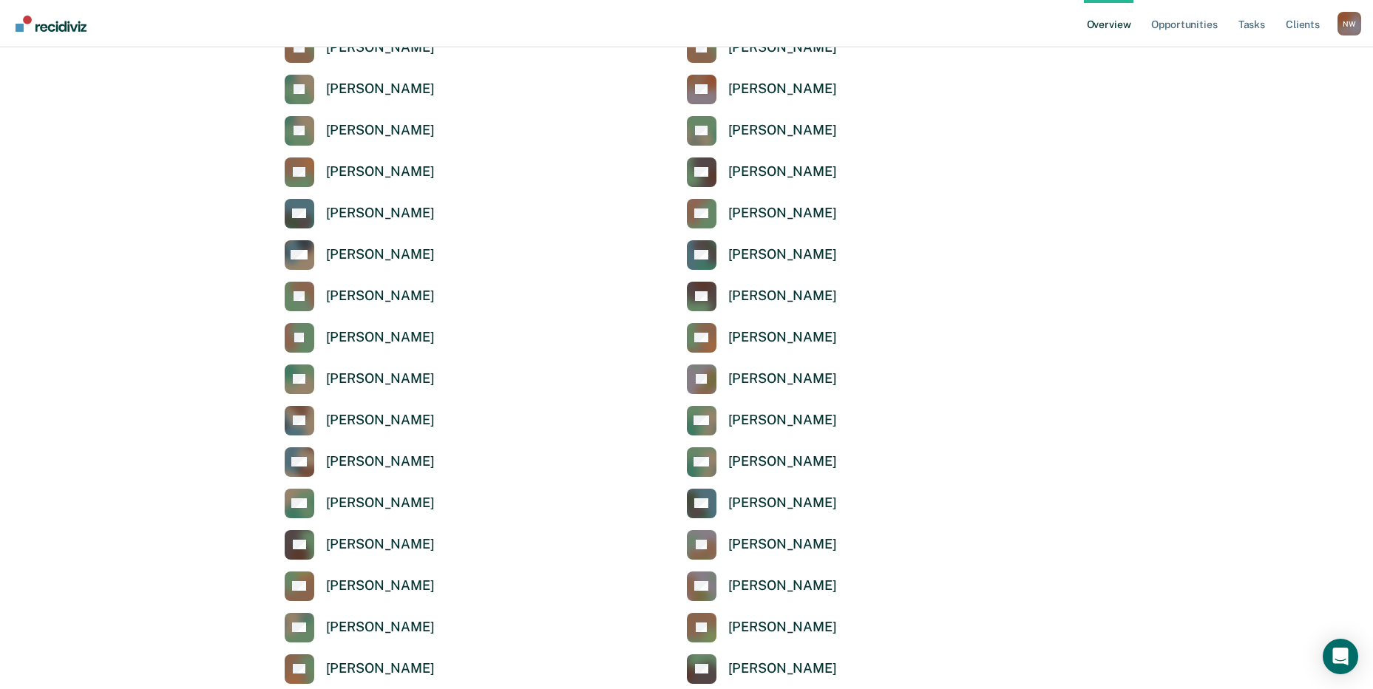
scroll to position [4846, 0]
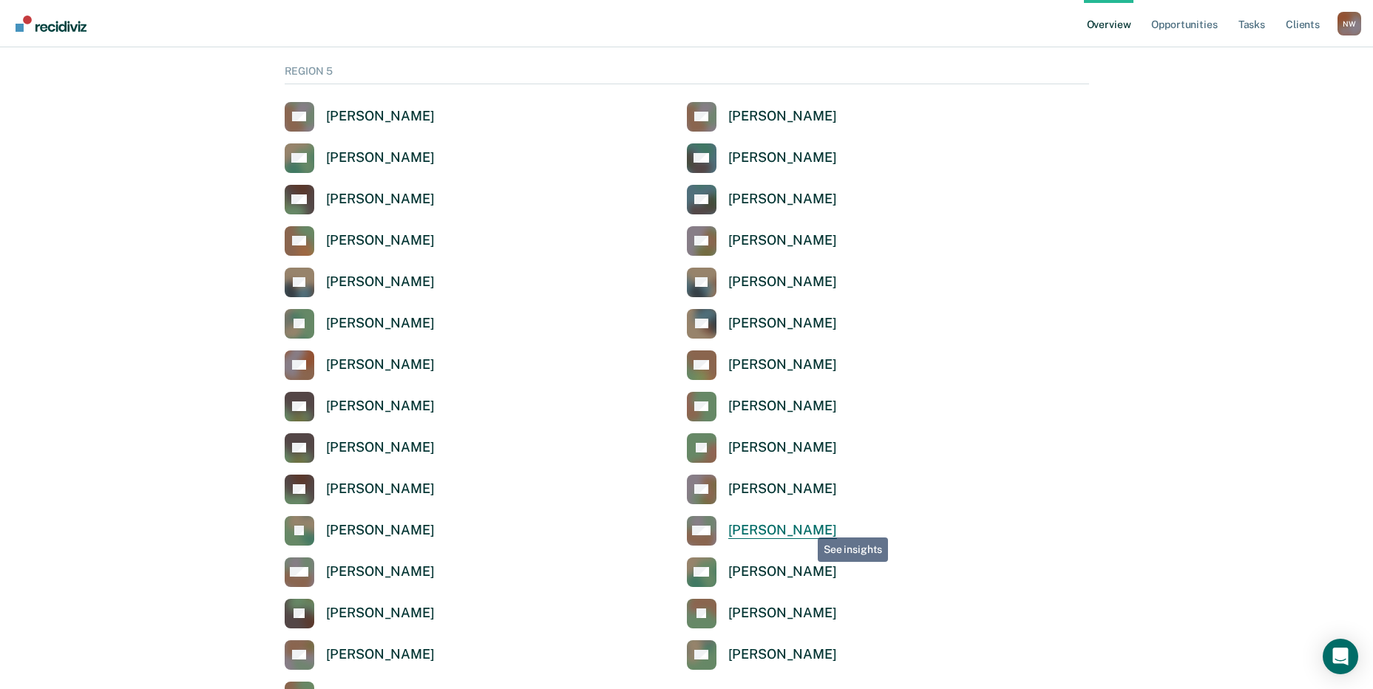
click at [799, 527] on div "[PERSON_NAME]" at bounding box center [782, 530] width 109 height 17
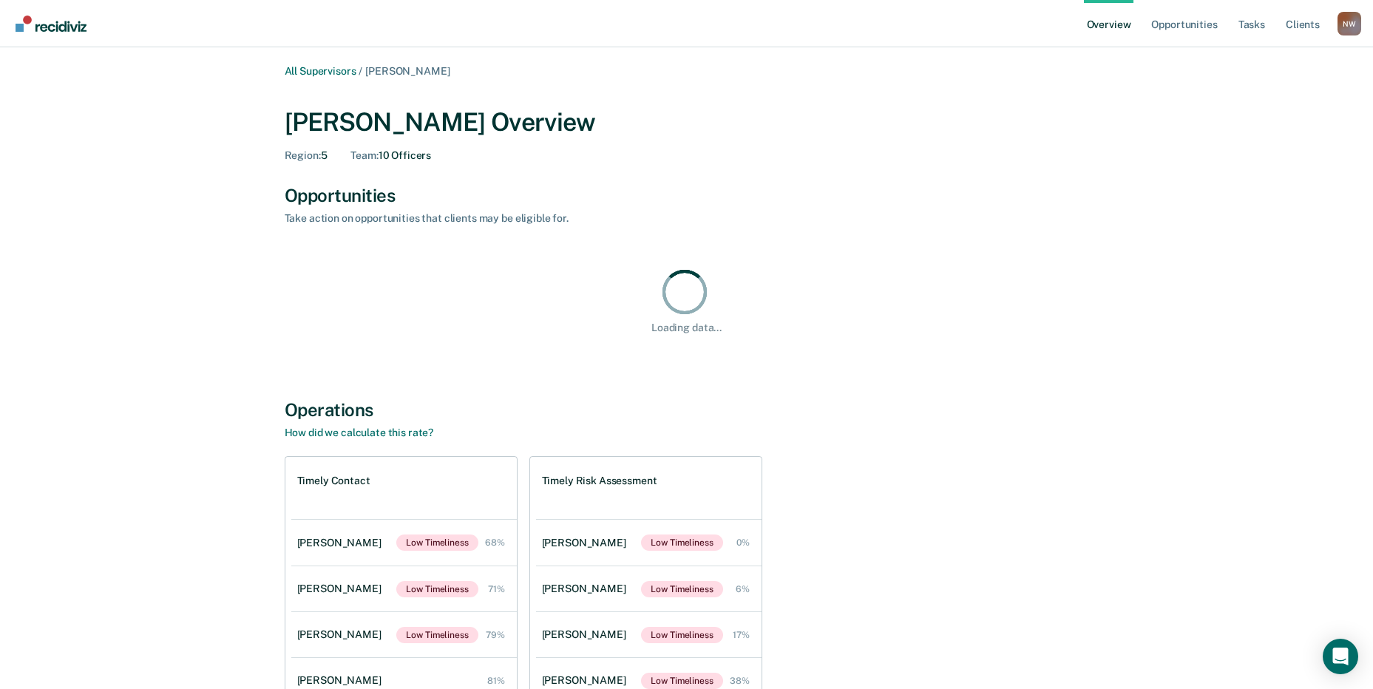
scroll to position [141, 0]
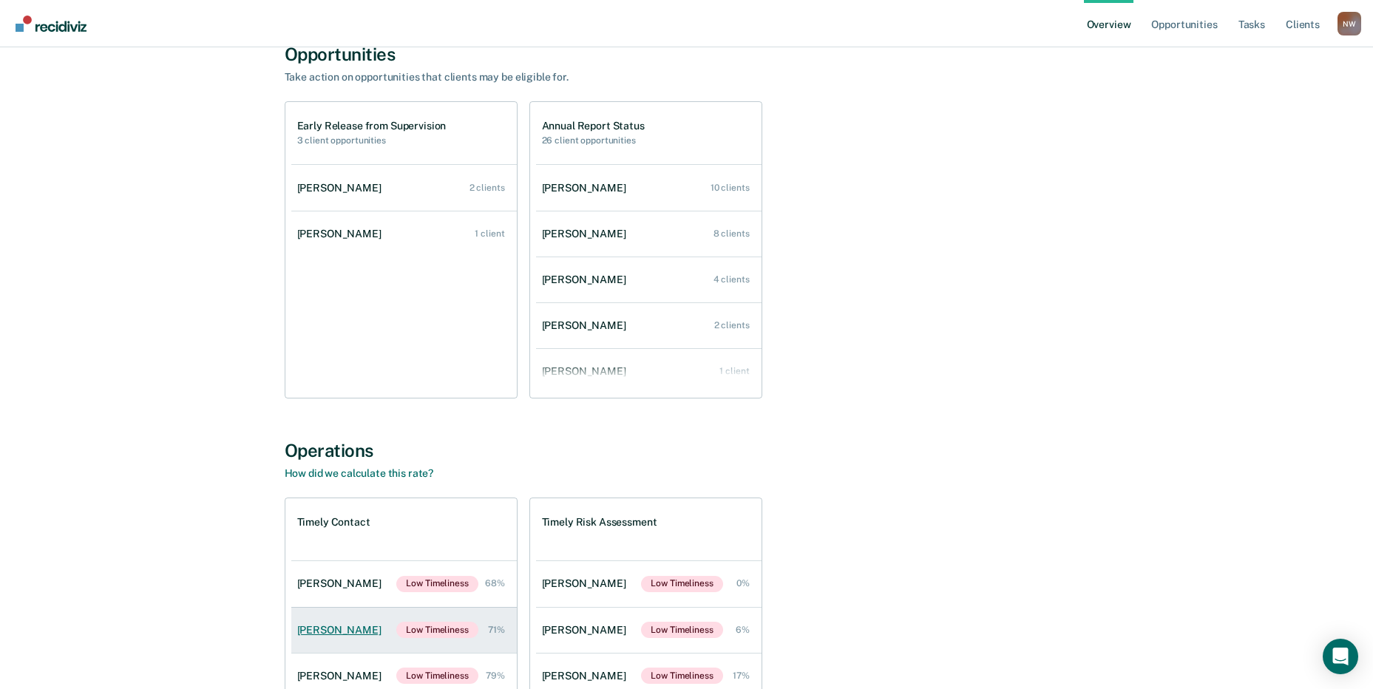
click at [322, 633] on div "Stephen Escriche" at bounding box center [342, 630] width 90 height 13
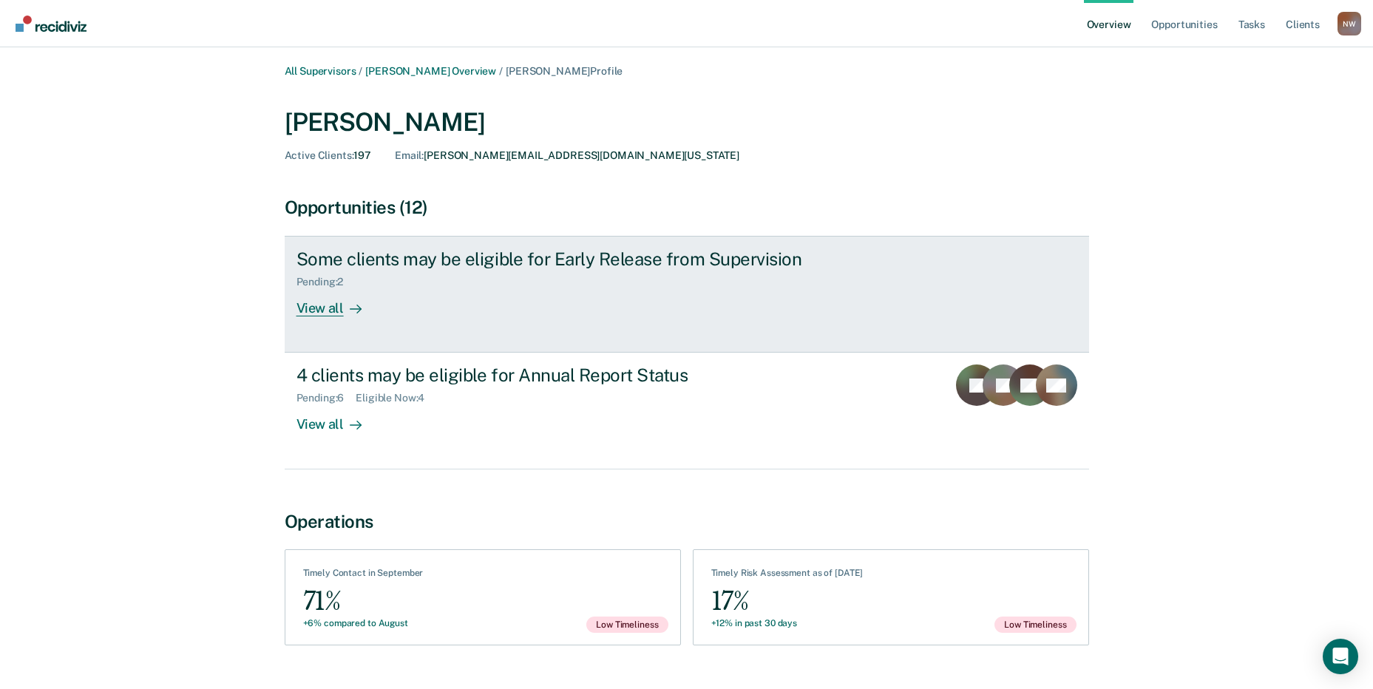
click at [325, 309] on div "View all" at bounding box center [338, 302] width 83 height 29
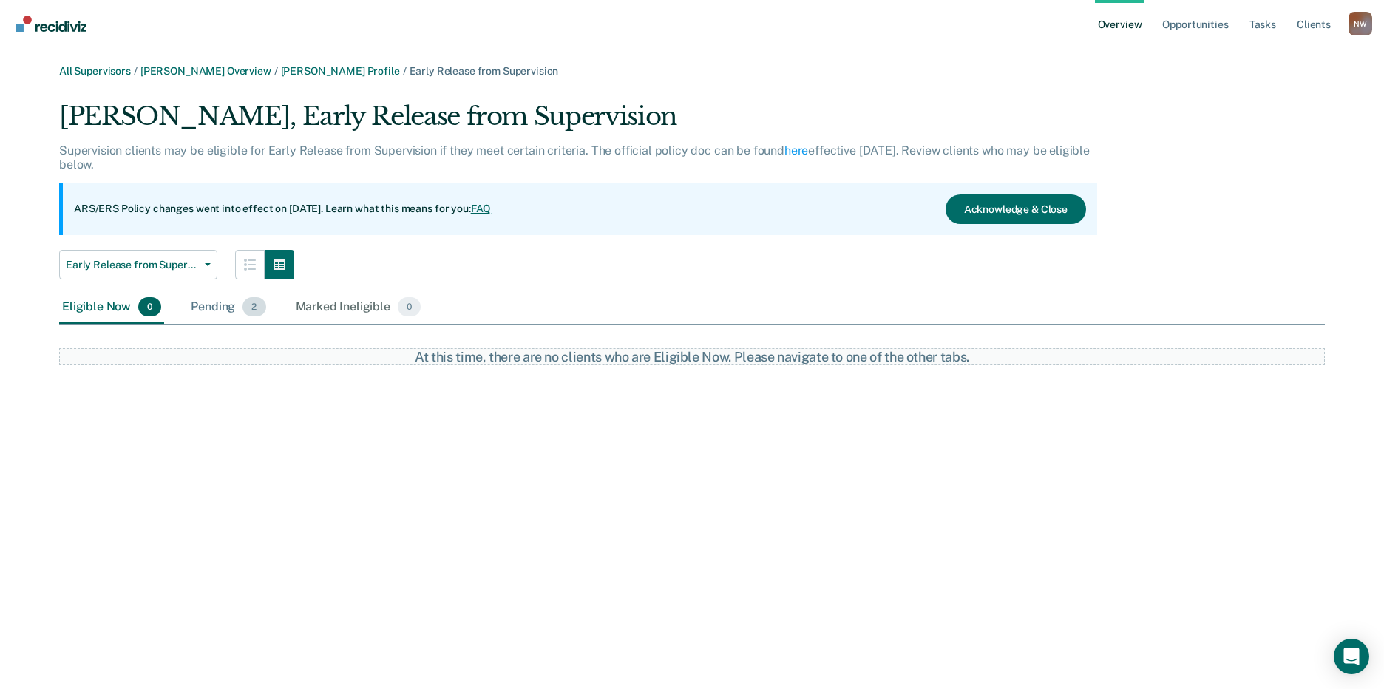
click at [203, 307] on div "Pending 2" at bounding box center [228, 307] width 81 height 33
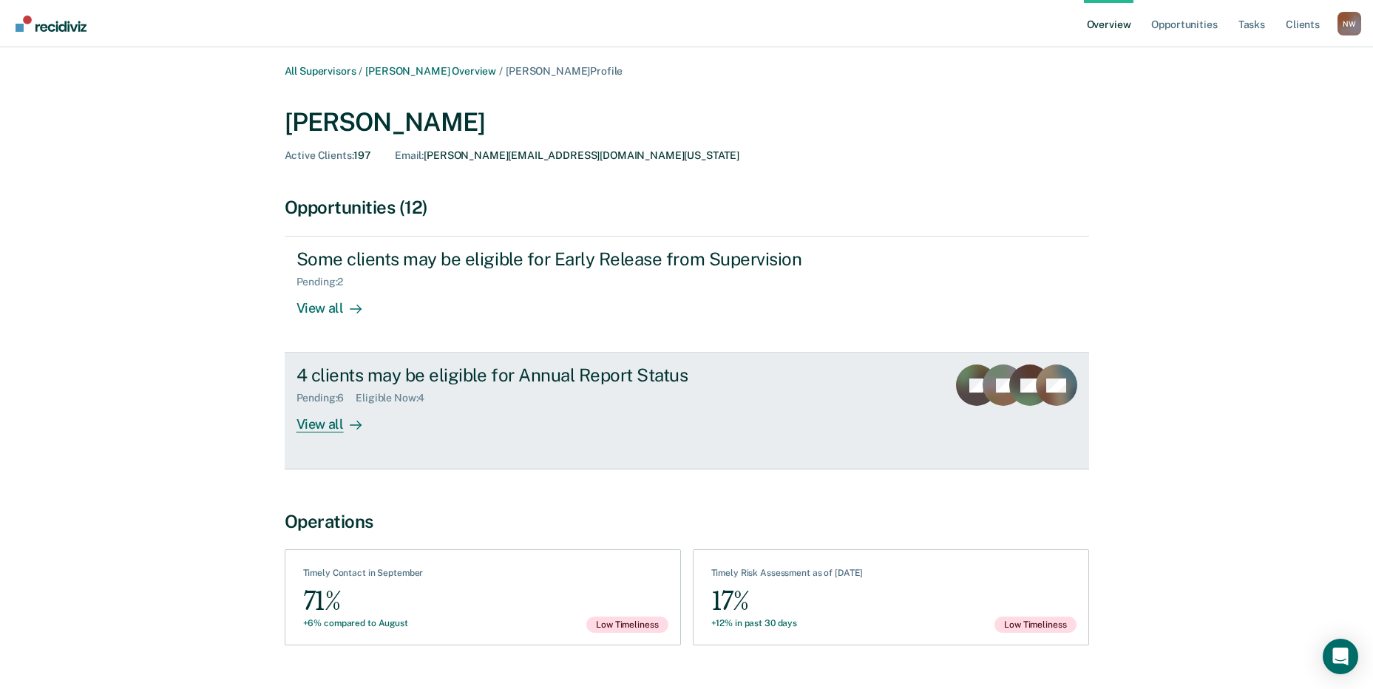
click at [321, 425] on div "View all" at bounding box center [338, 419] width 83 height 29
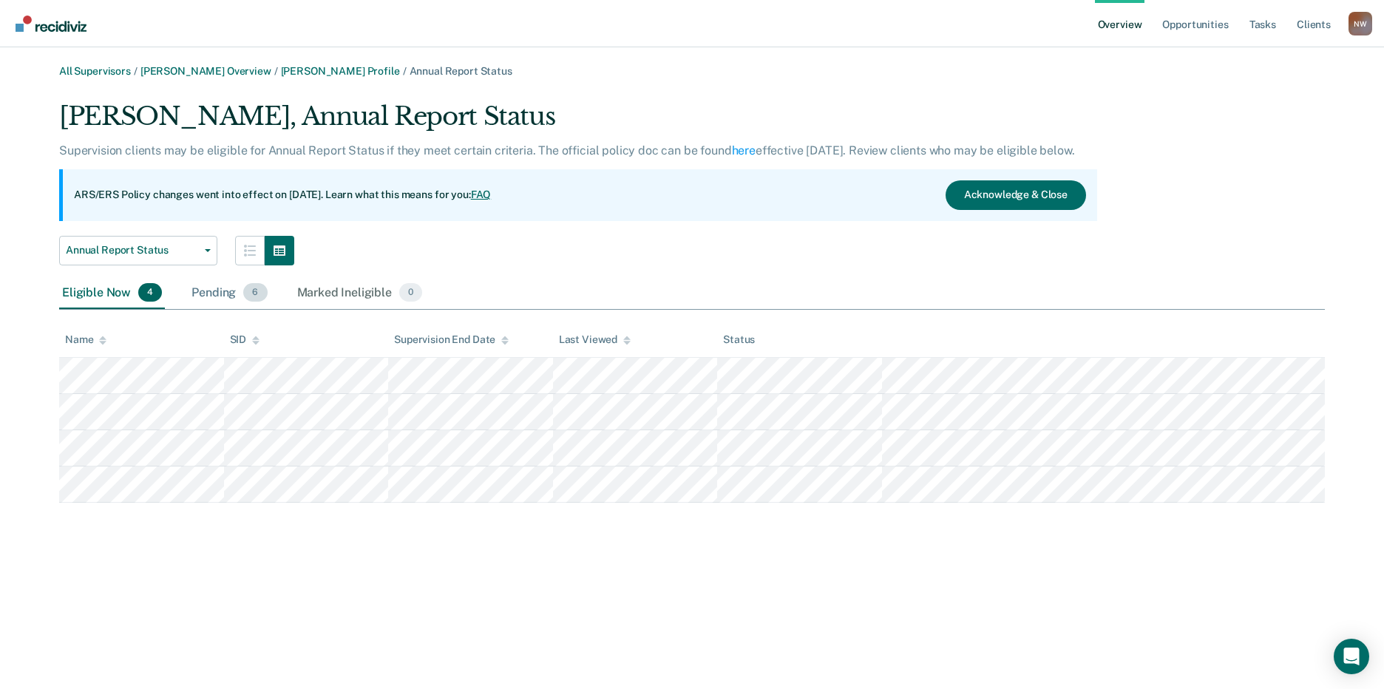
click at [210, 297] on div "Pending 6" at bounding box center [229, 293] width 81 height 33
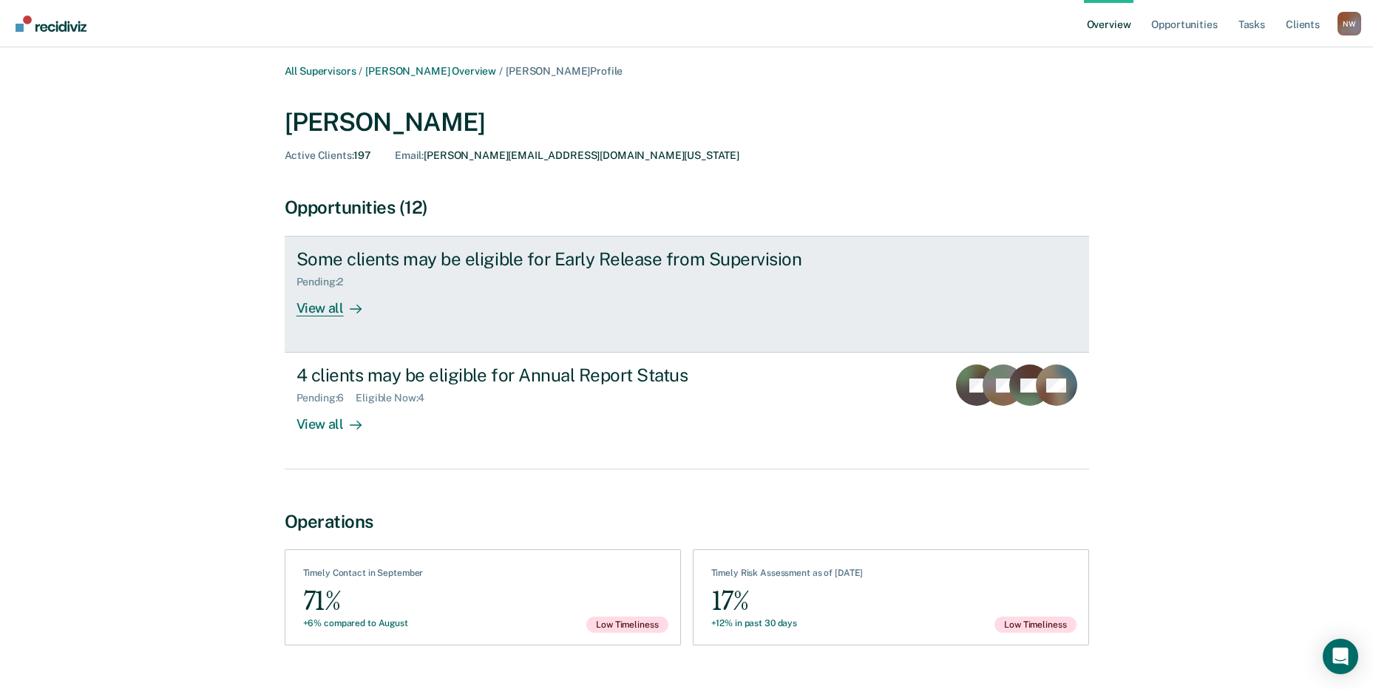
click at [324, 302] on div "View all" at bounding box center [338, 302] width 83 height 29
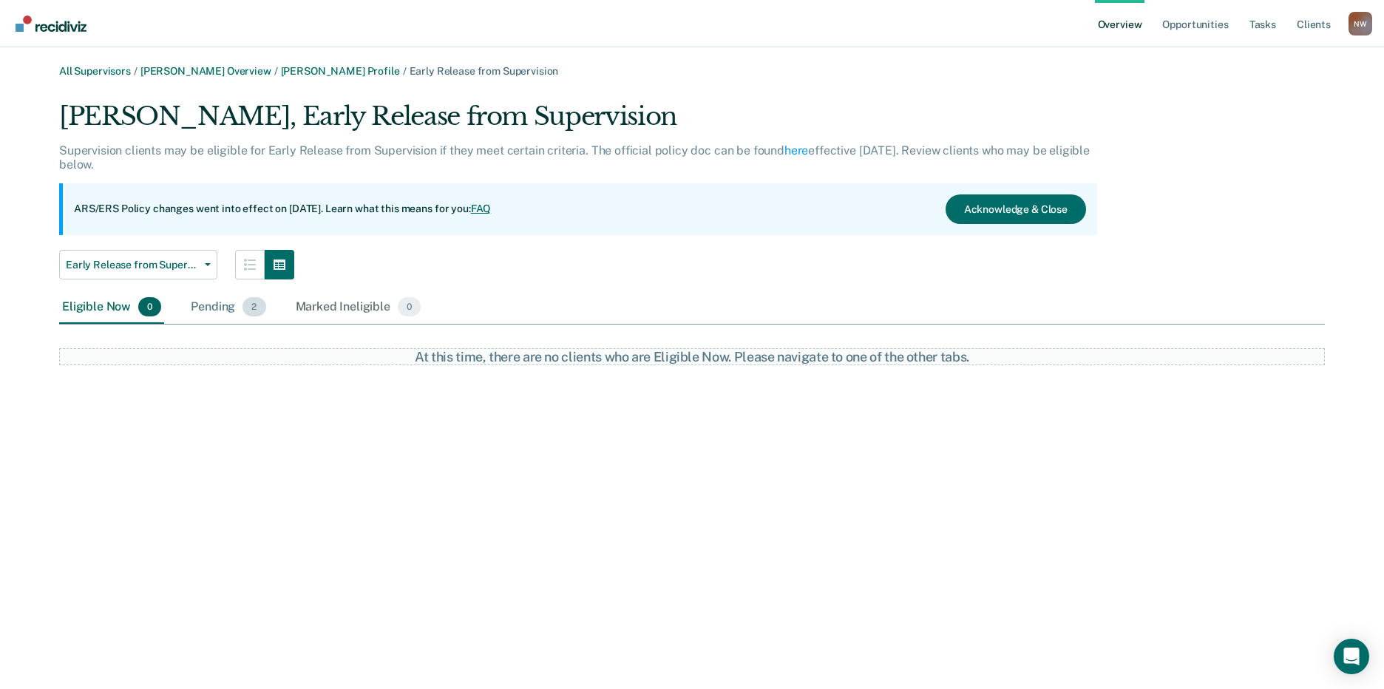
click at [216, 305] on div "Pending 2" at bounding box center [228, 307] width 81 height 33
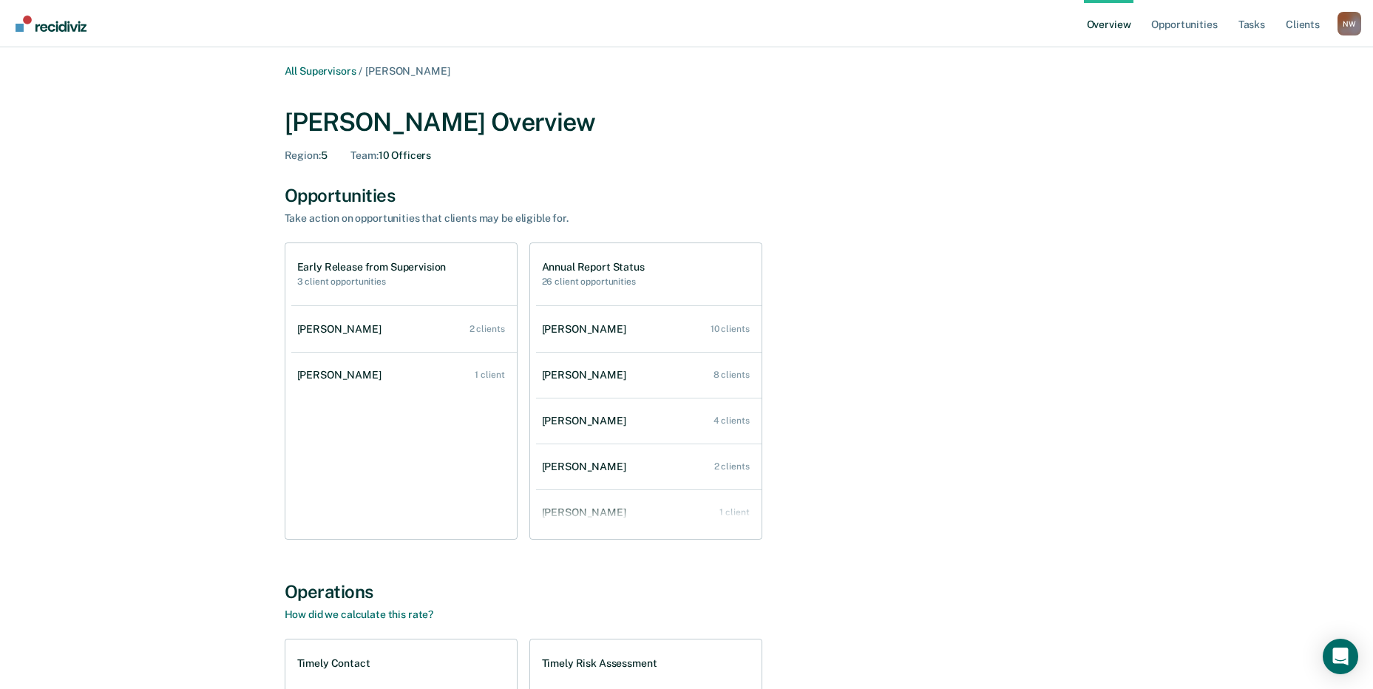
click at [345, 325] on div "Lydia Apodaca" at bounding box center [342, 329] width 90 height 13
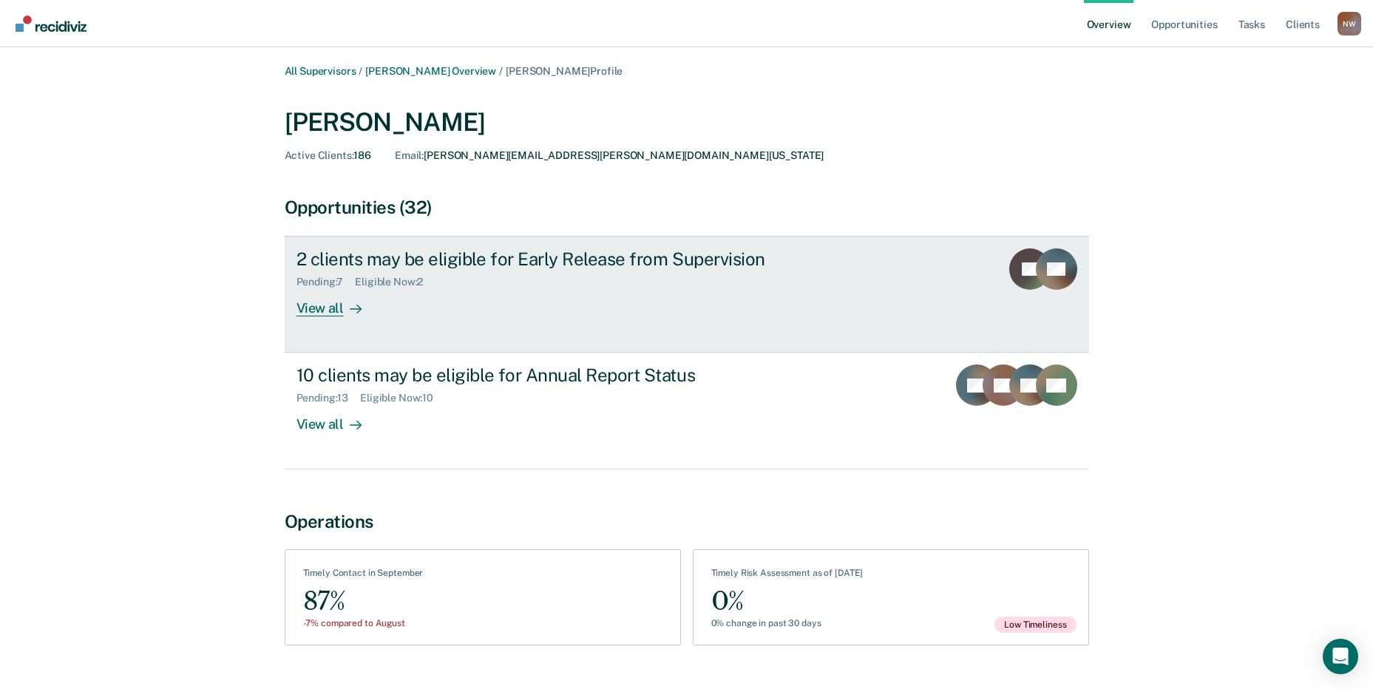
click at [325, 307] on div "View all" at bounding box center [338, 302] width 83 height 29
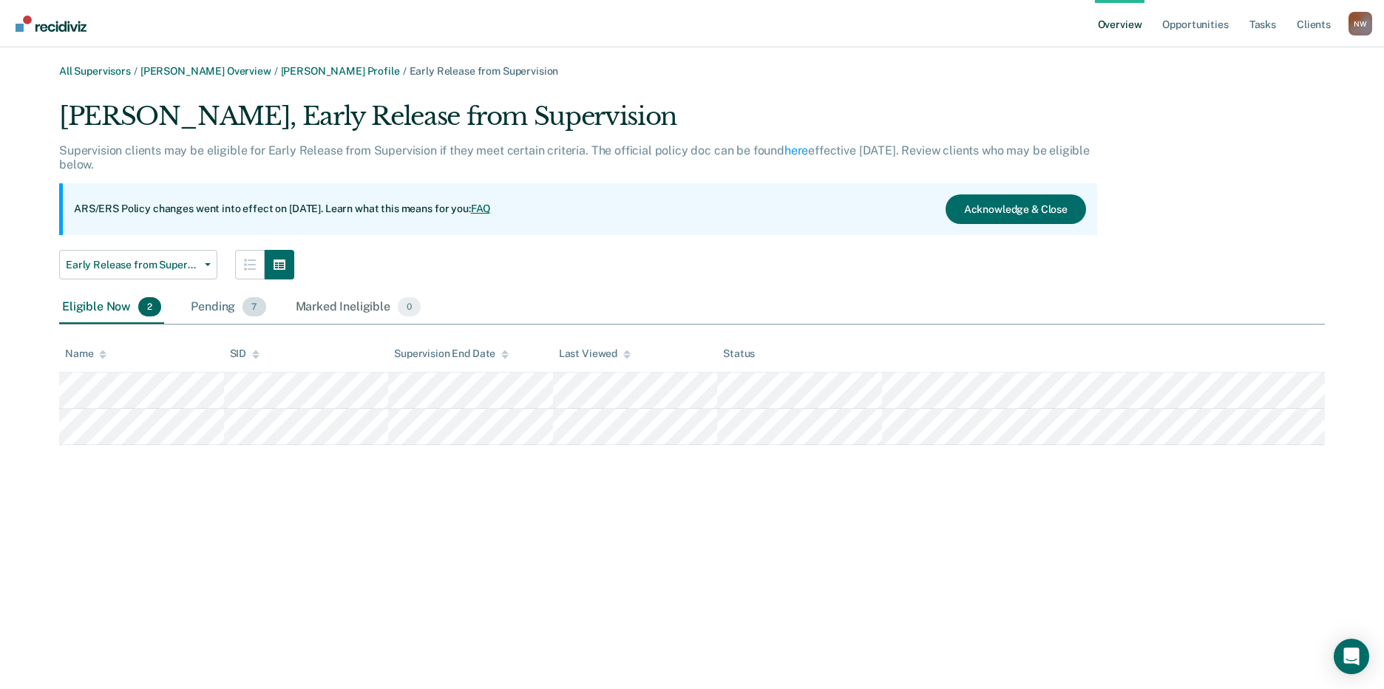
click at [226, 302] on div "Pending 7" at bounding box center [228, 307] width 81 height 33
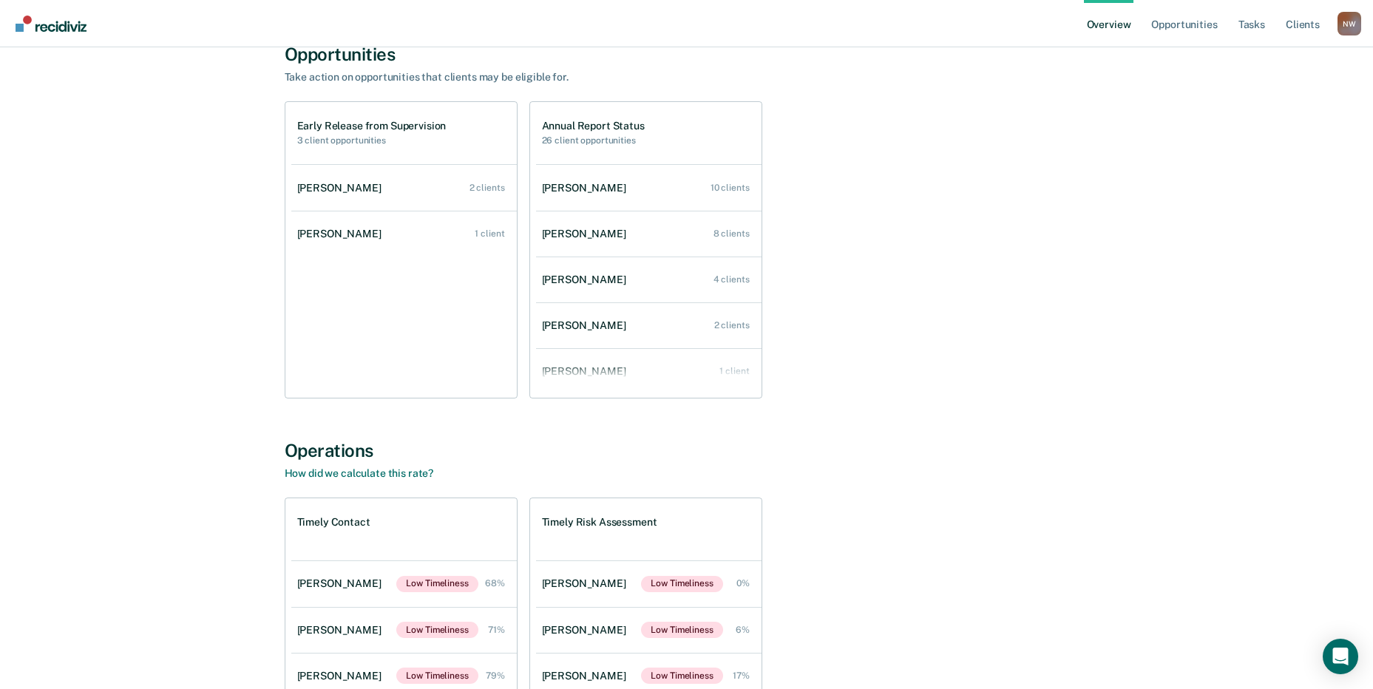
scroll to position [4846, 0]
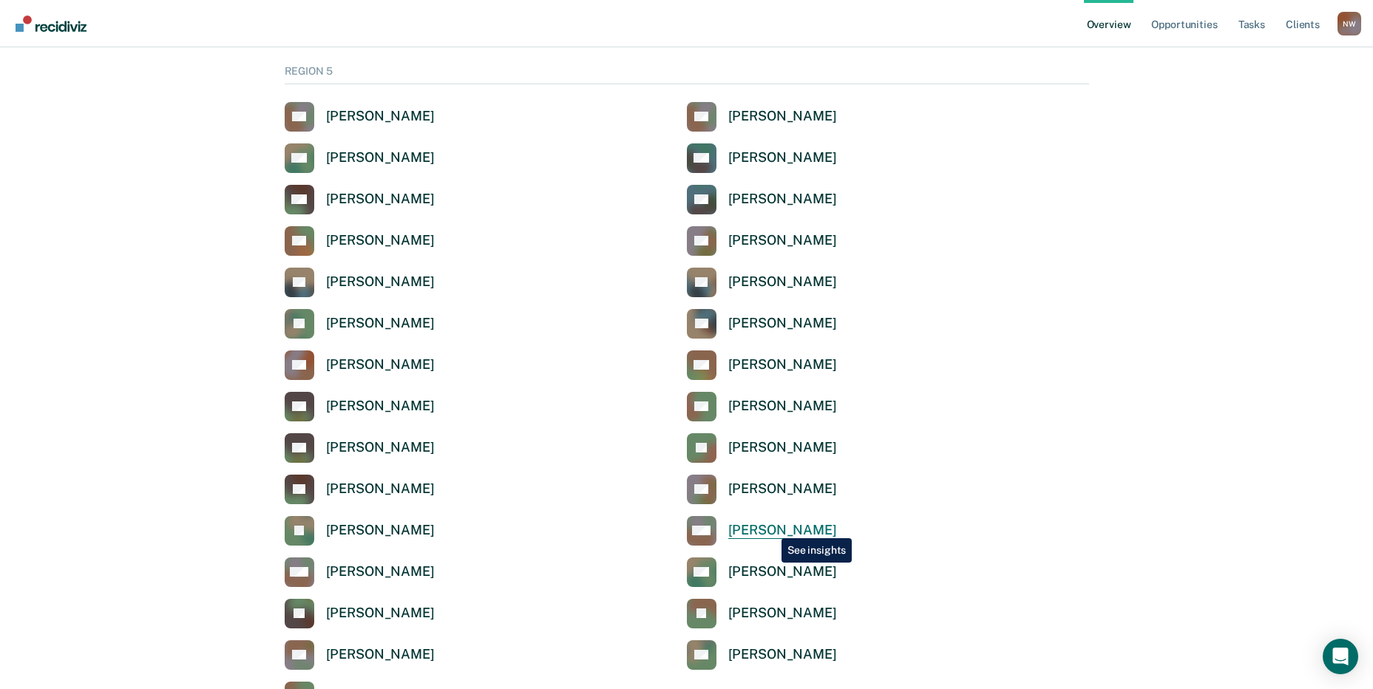
click at [771, 527] on div "[PERSON_NAME]" at bounding box center [782, 530] width 109 height 17
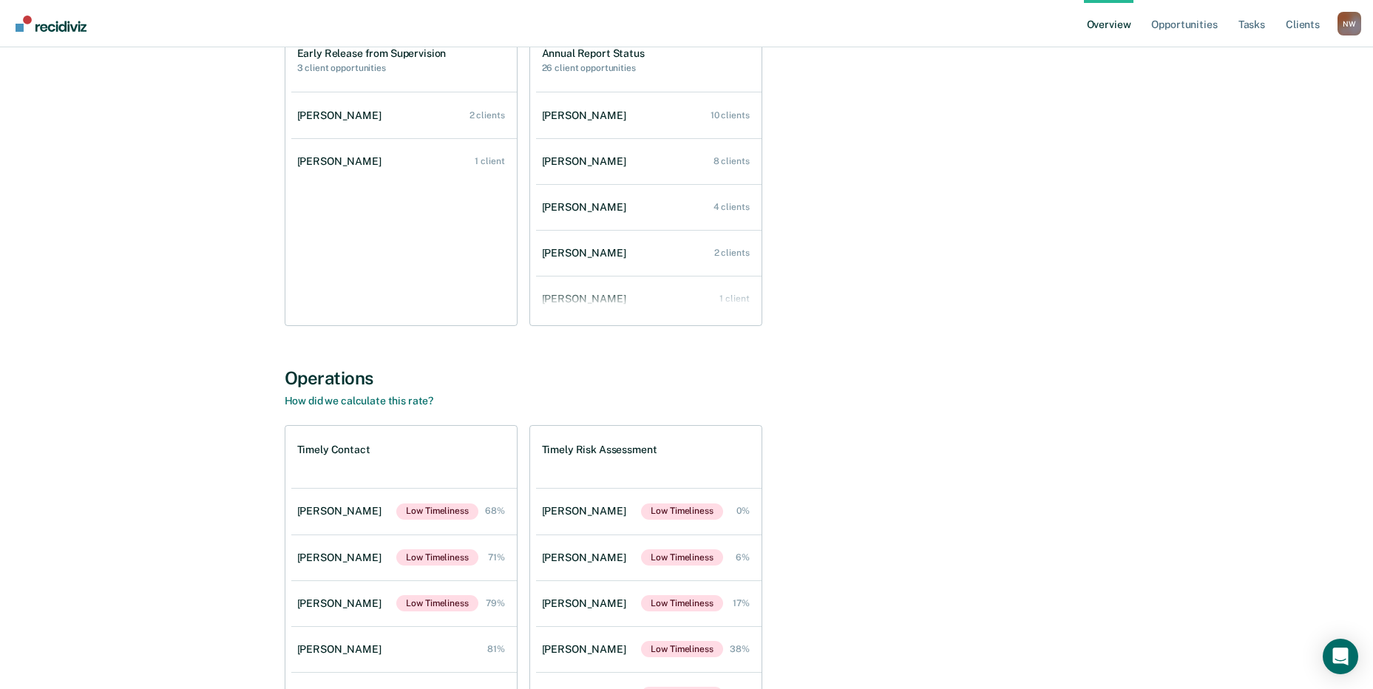
scroll to position [222, 0]
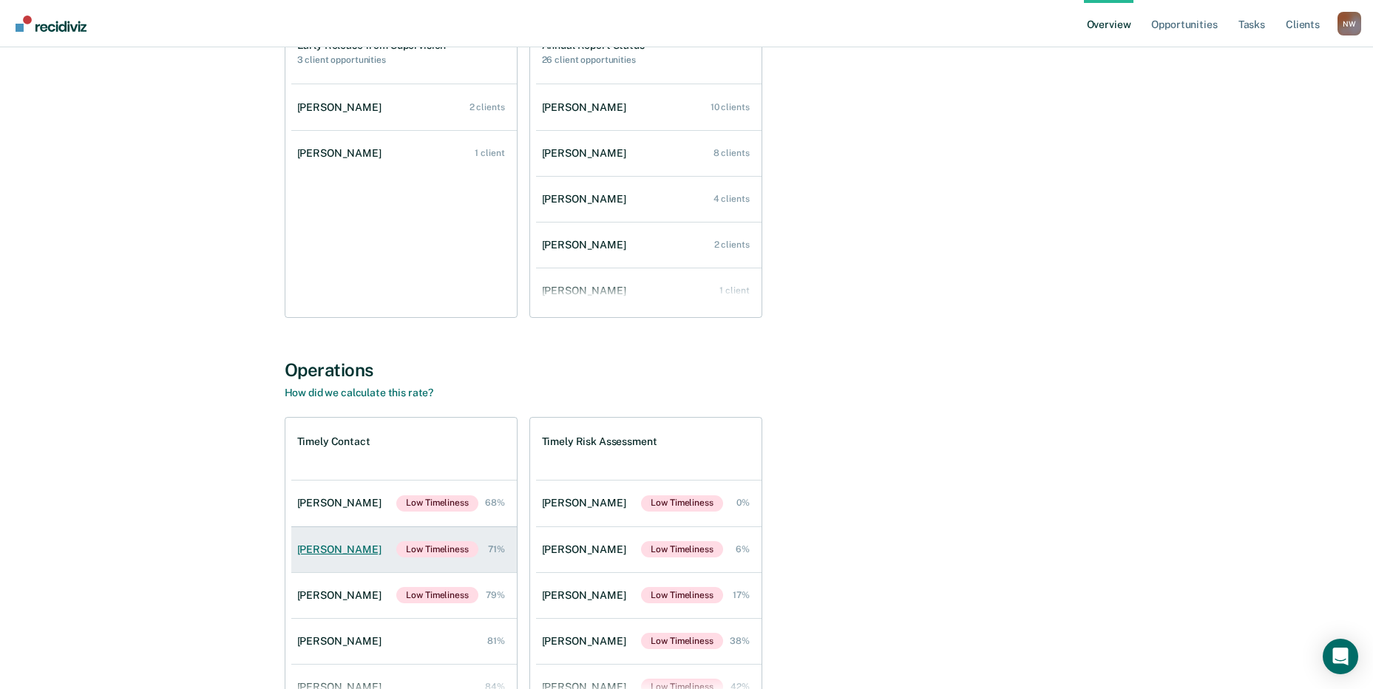
click at [336, 548] on div "Stephen Escriche" at bounding box center [342, 550] width 90 height 13
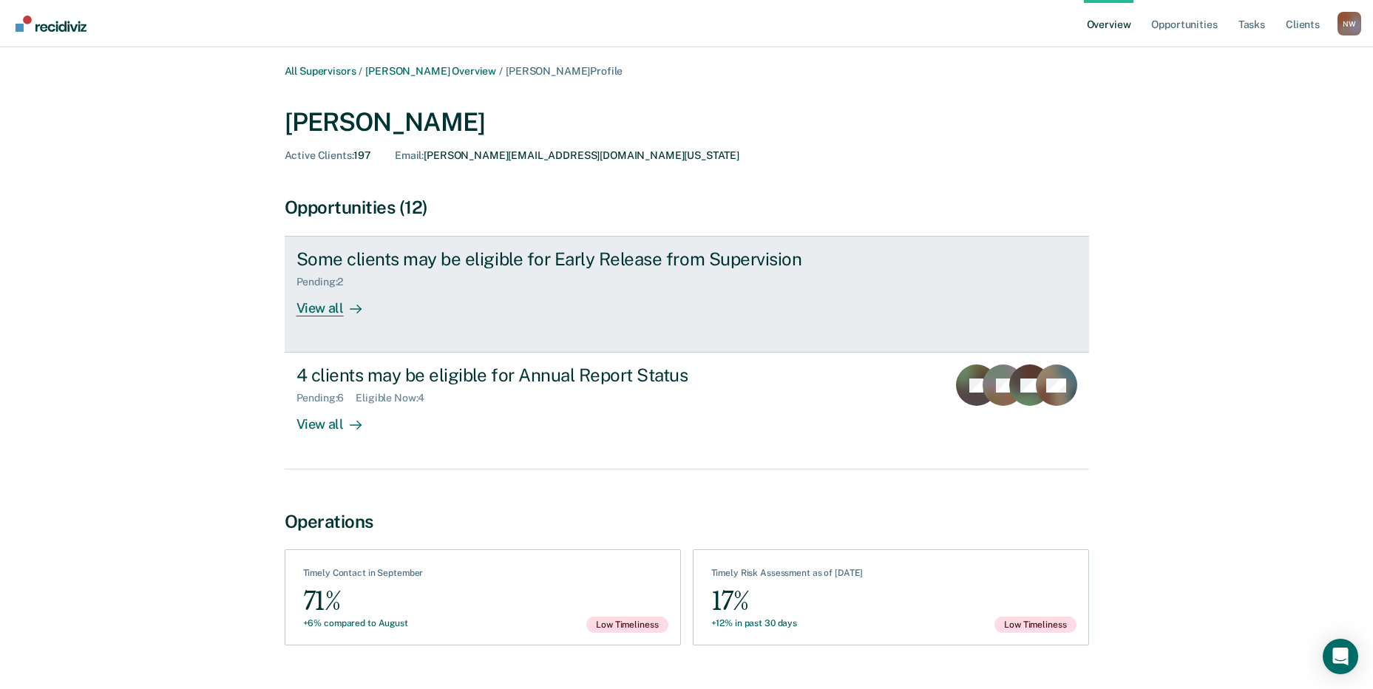
click at [322, 305] on div "View all" at bounding box center [338, 302] width 83 height 29
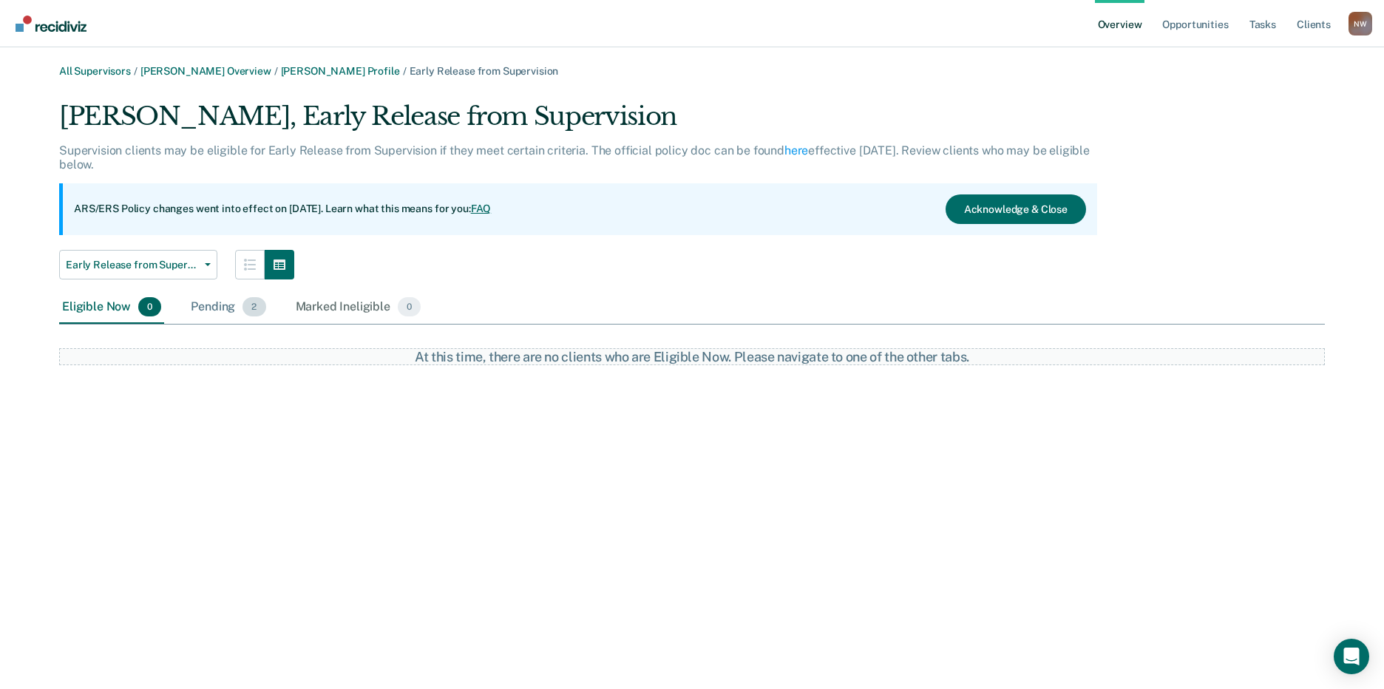
click at [224, 307] on div "Pending 2" at bounding box center [228, 307] width 81 height 33
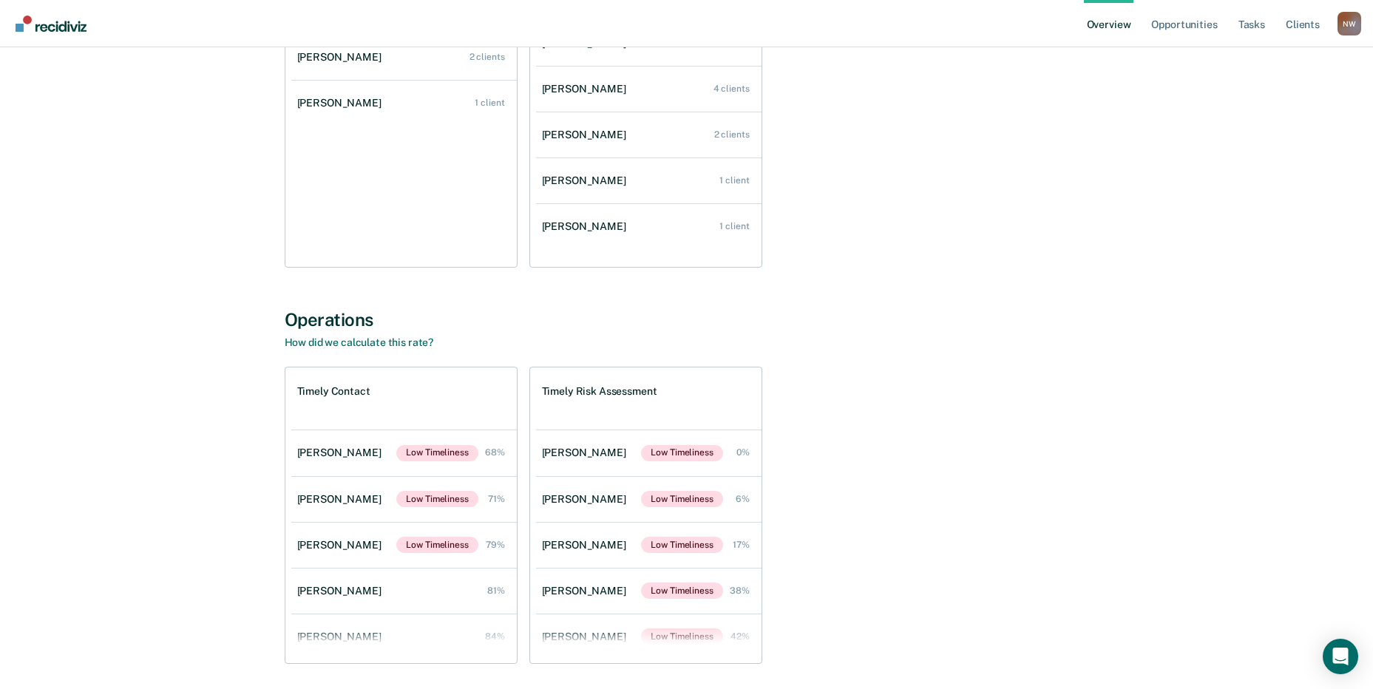
scroll to position [324, 0]
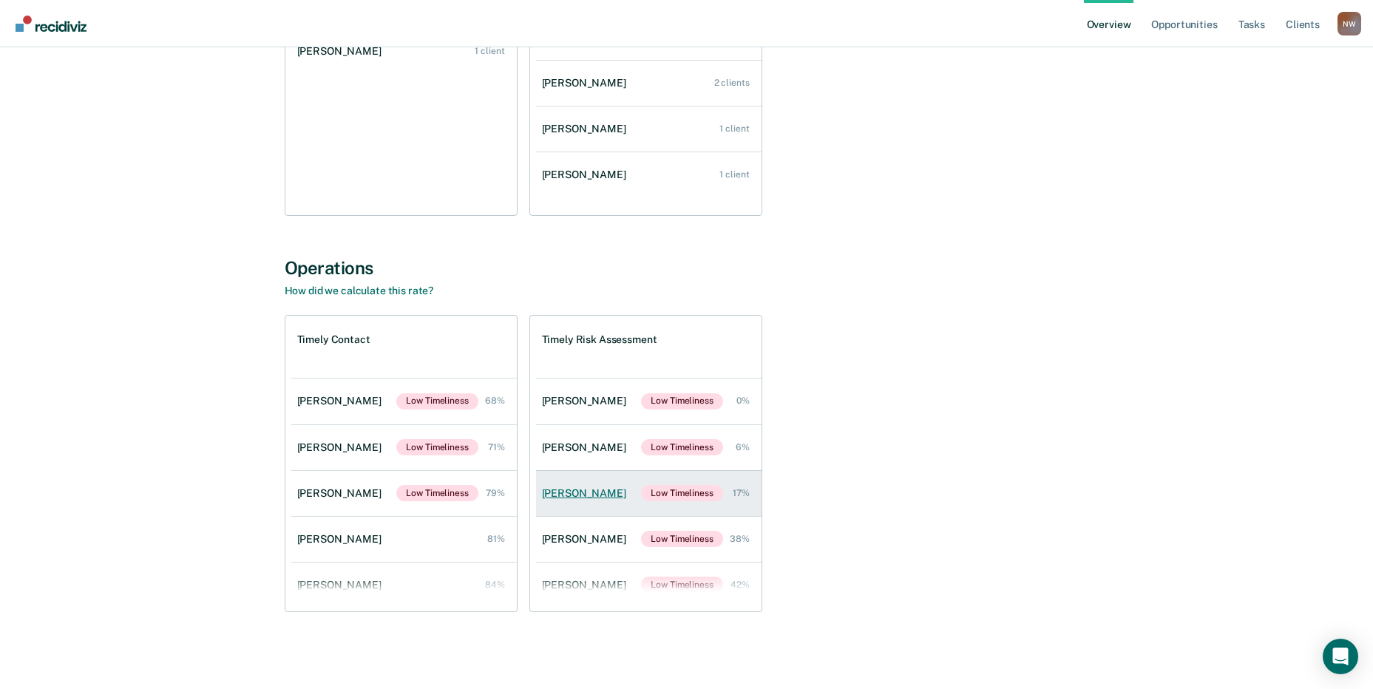
click at [584, 493] on div "Stephen Escriche" at bounding box center [587, 493] width 90 height 13
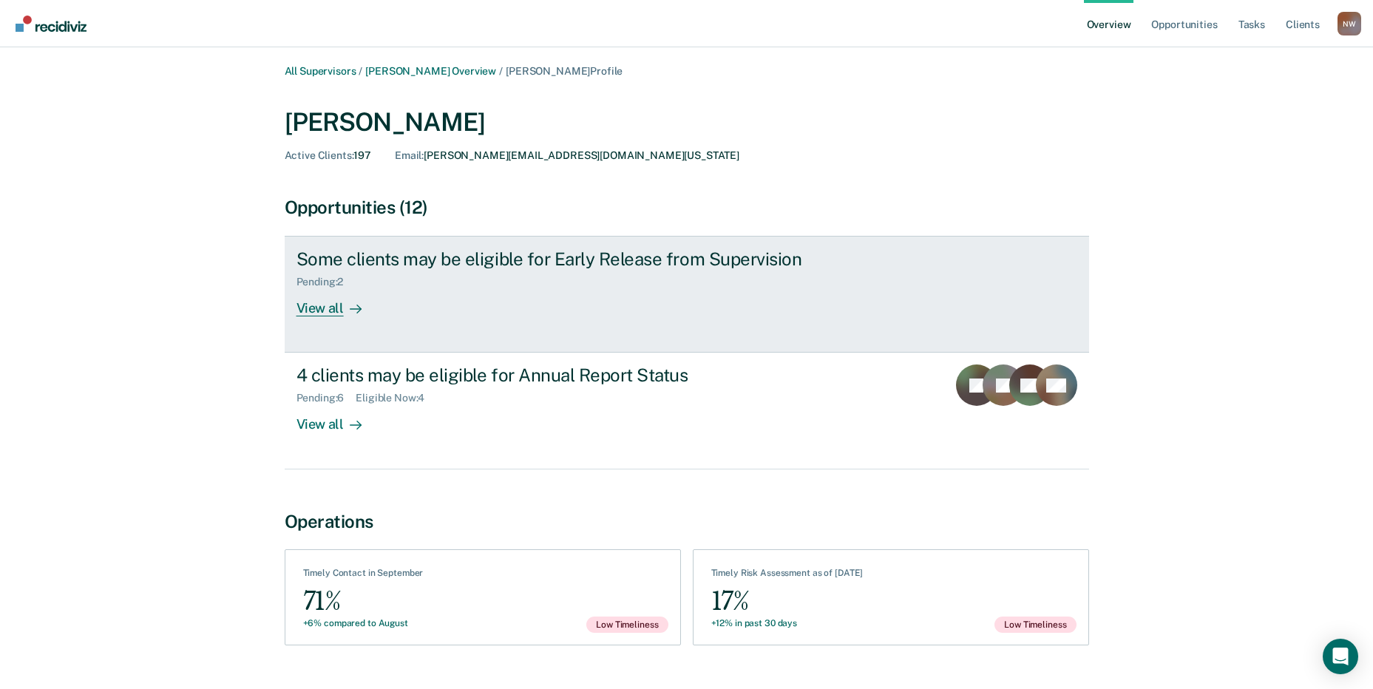
click at [325, 308] on div "View all" at bounding box center [338, 302] width 83 height 29
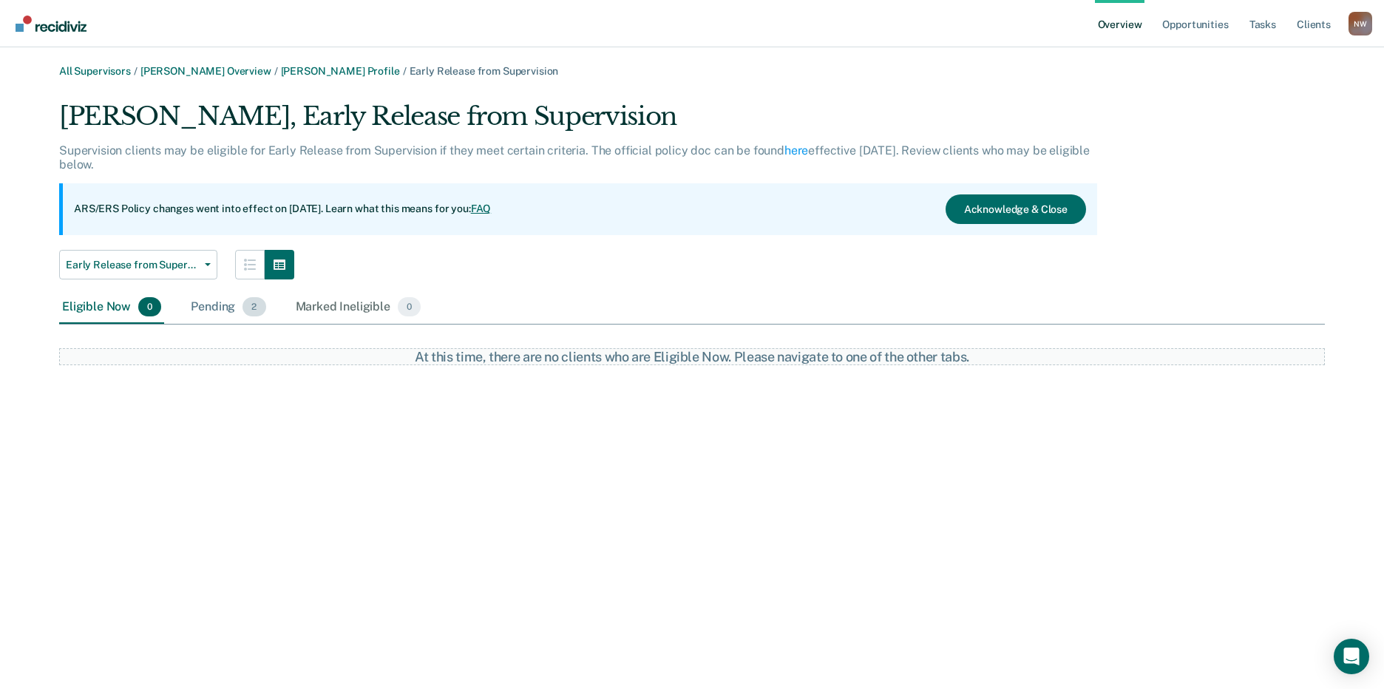
click at [214, 306] on div "Pending 2" at bounding box center [228, 307] width 81 height 33
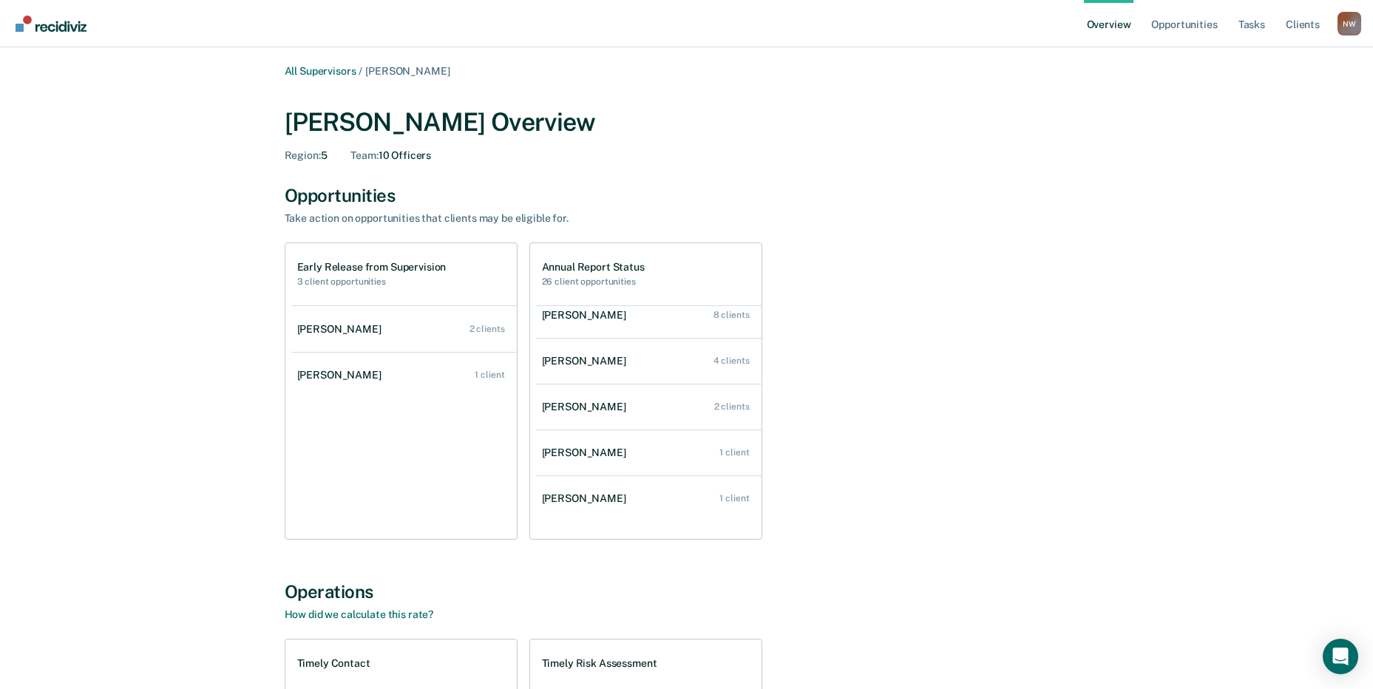
click at [345, 279] on h2 "3 client opportunities" at bounding box center [371, 282] width 149 height 10
click at [322, 285] on h2 "3 client opportunities" at bounding box center [371, 282] width 149 height 10
click at [589, 282] on h2 "26 client opportunities" at bounding box center [593, 282] width 103 height 10
click at [1304, 26] on link "Client s" at bounding box center [1303, 23] width 40 height 47
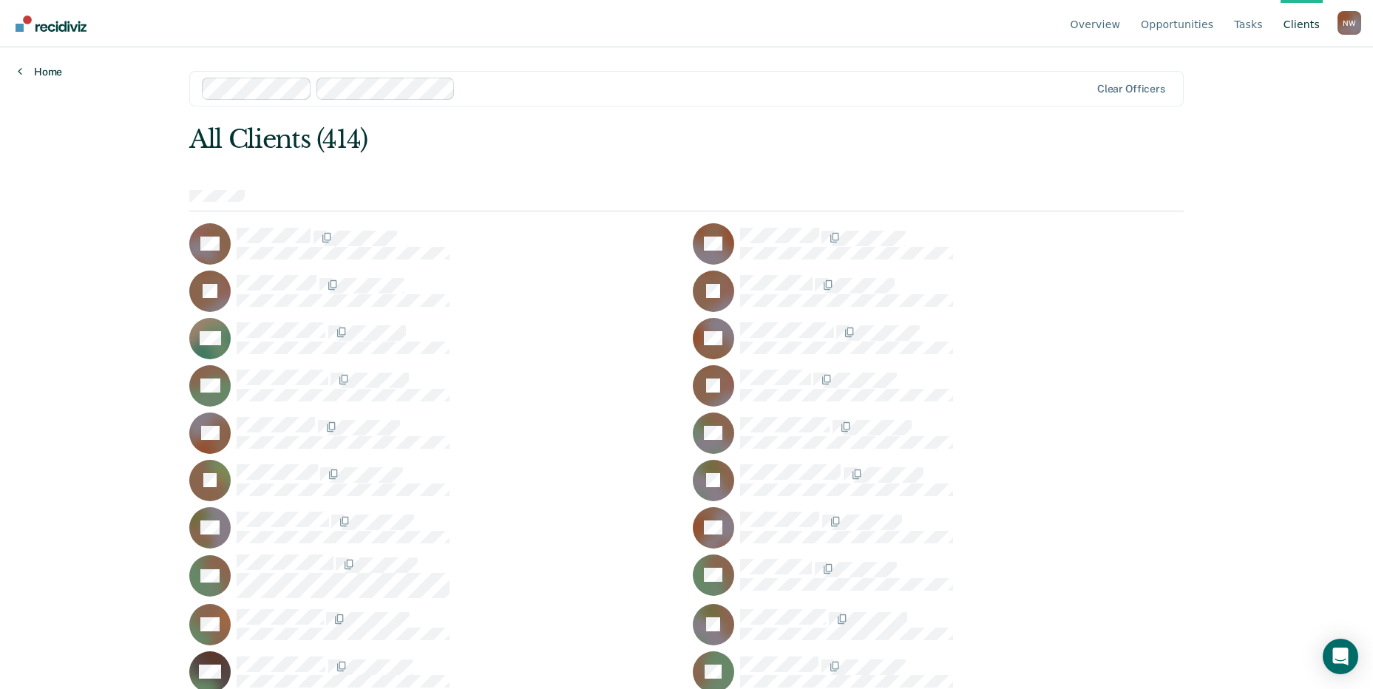
click at [57, 75] on link "Home" at bounding box center [40, 71] width 44 height 13
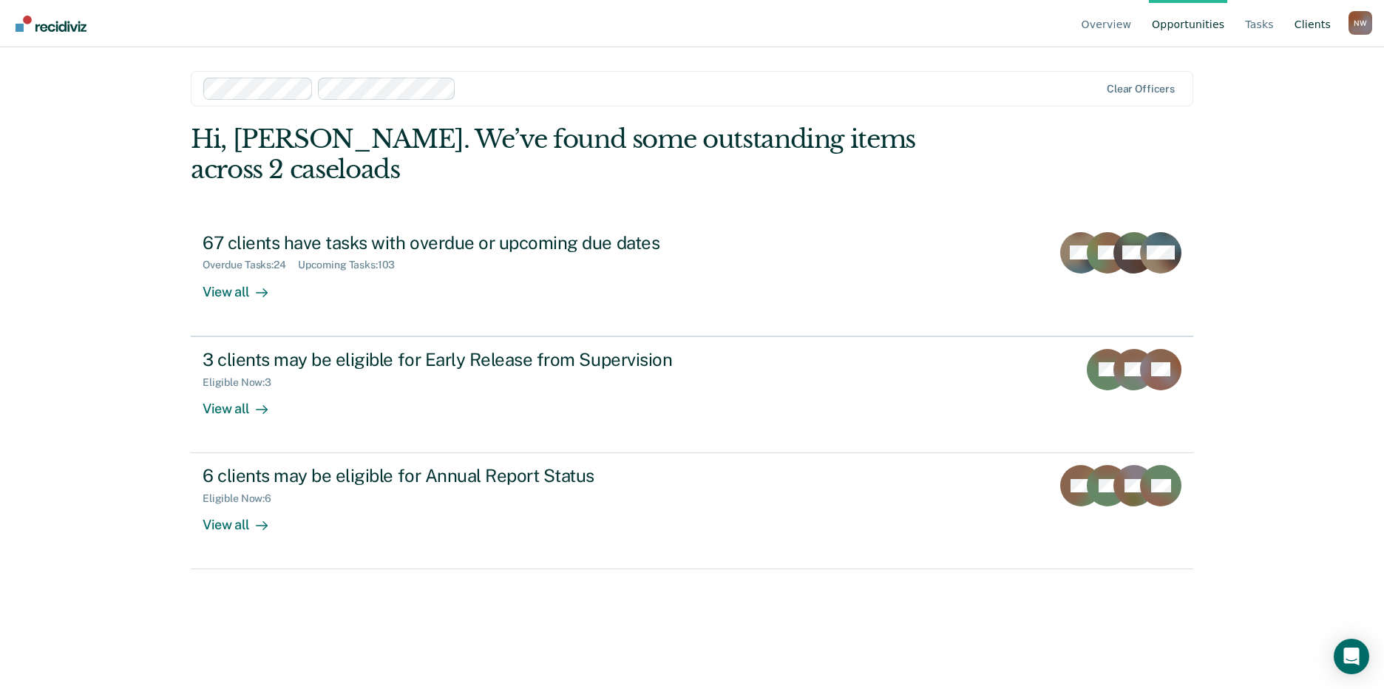
click at [1319, 27] on link "Client s" at bounding box center [1313, 23] width 42 height 47
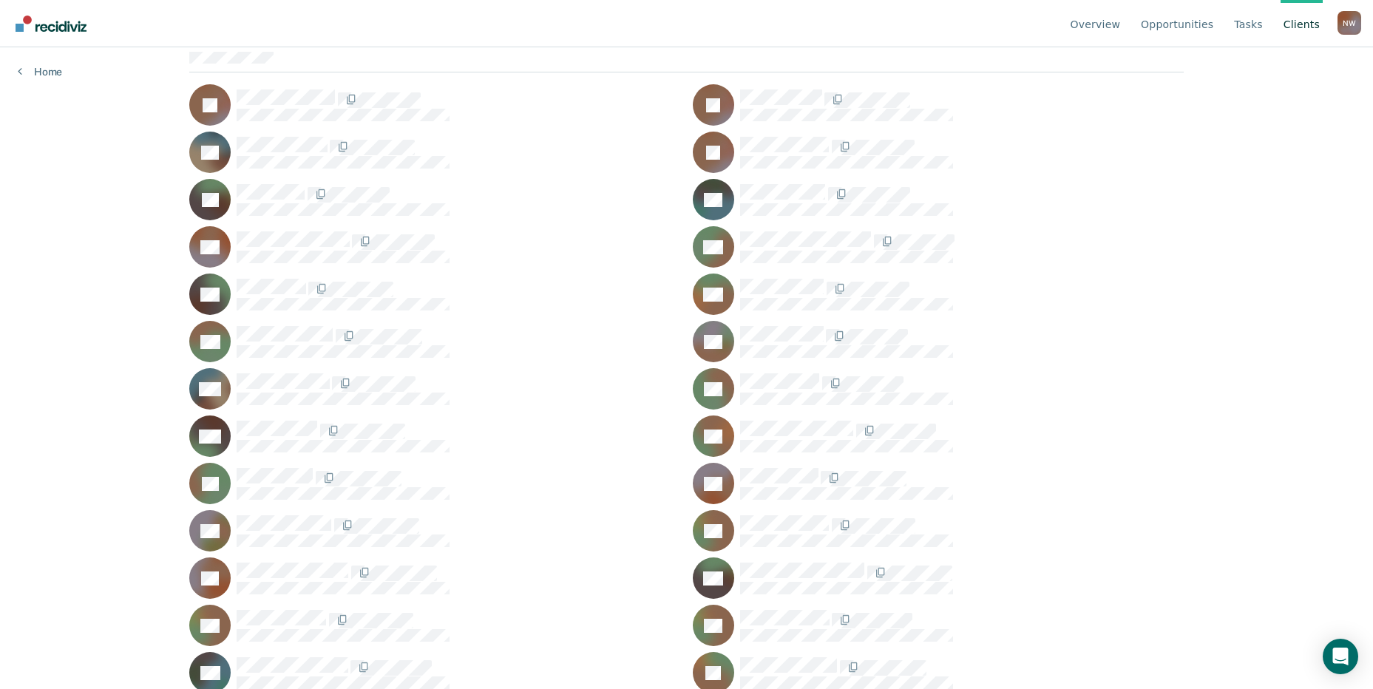
scroll to position [4794, 0]
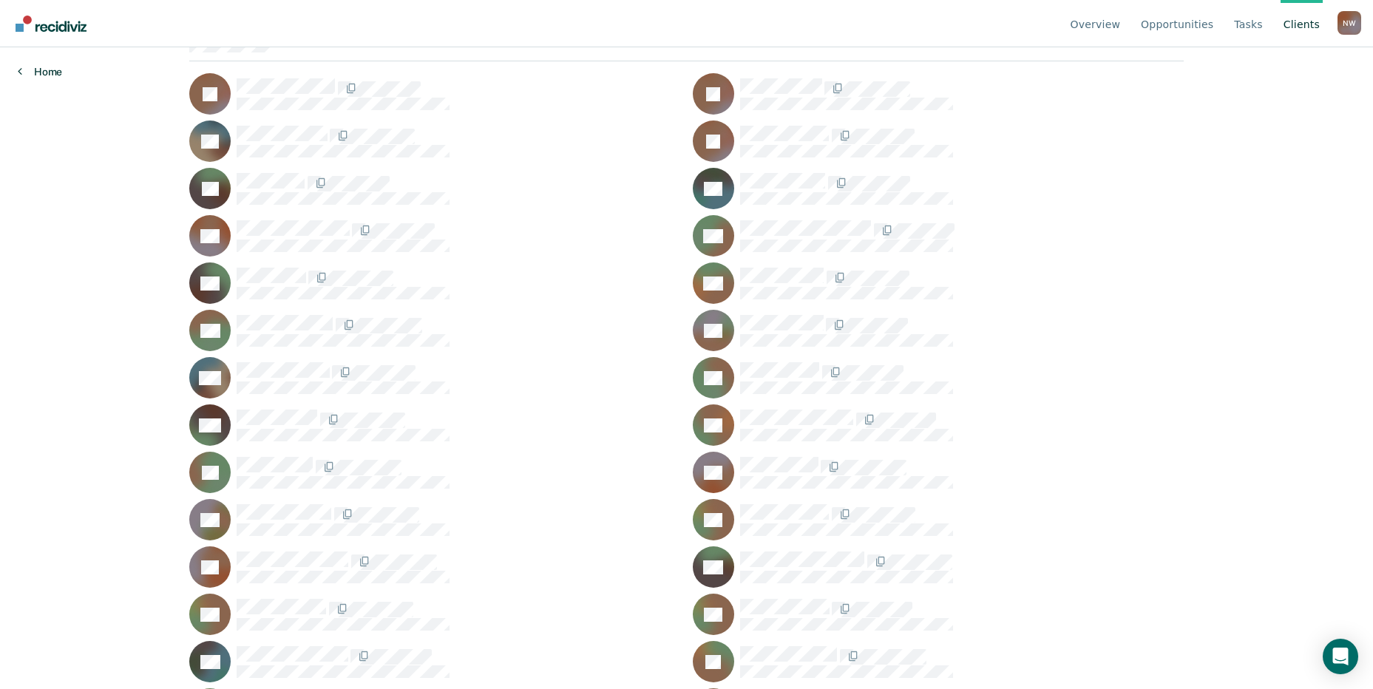
click at [41, 75] on link "Home" at bounding box center [40, 71] width 44 height 13
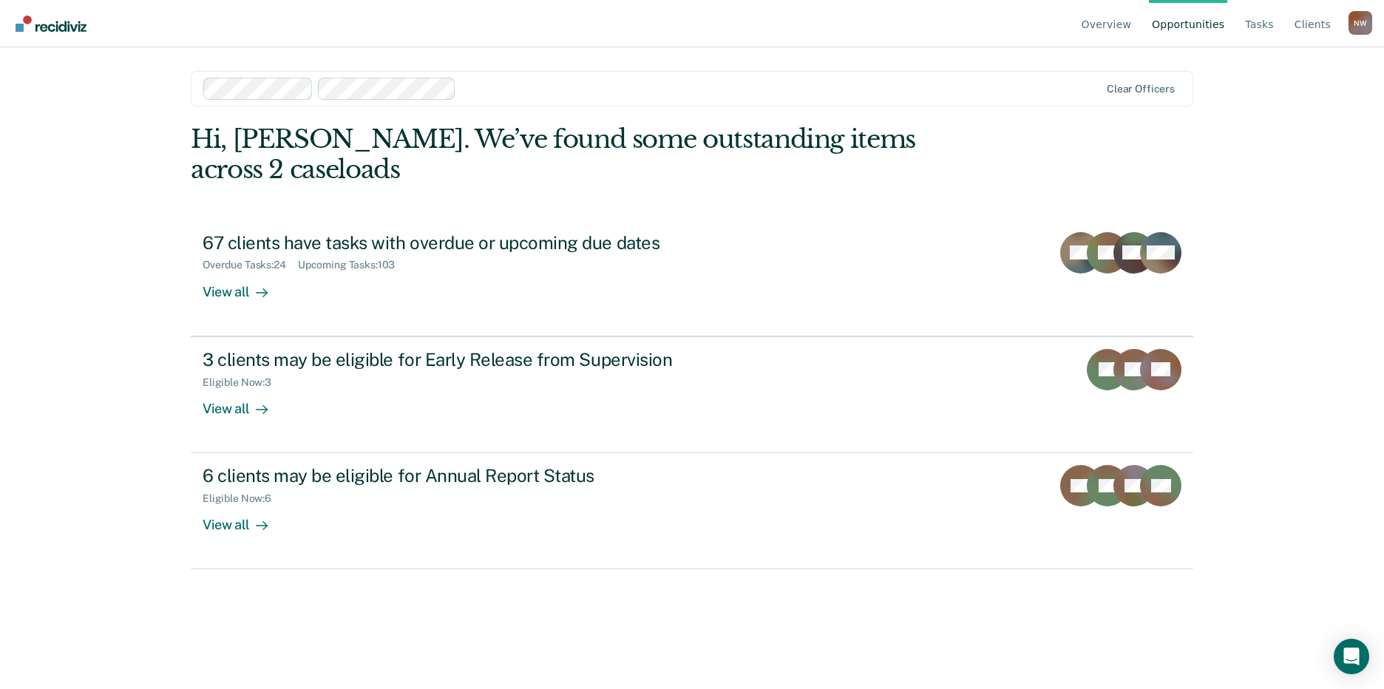
click at [1135, 19] on link "Overview" at bounding box center [1107, 23] width 56 height 47
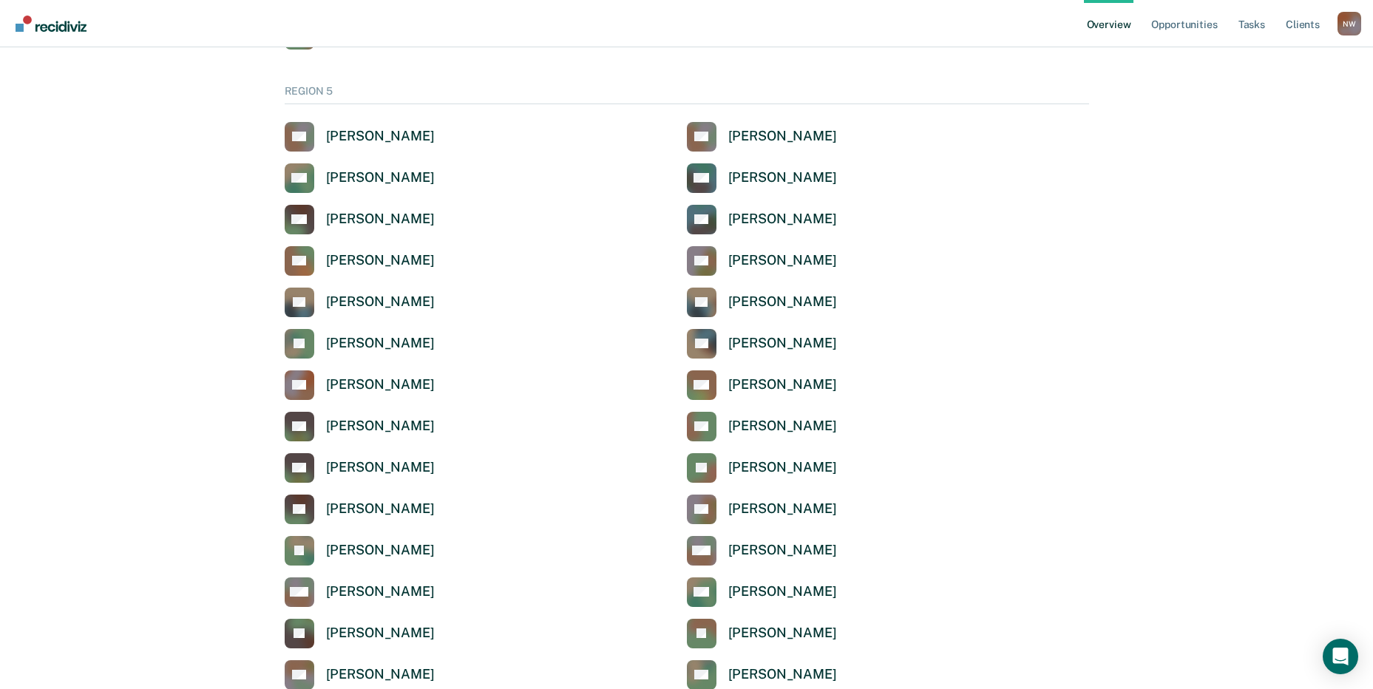
scroll to position [5141, 0]
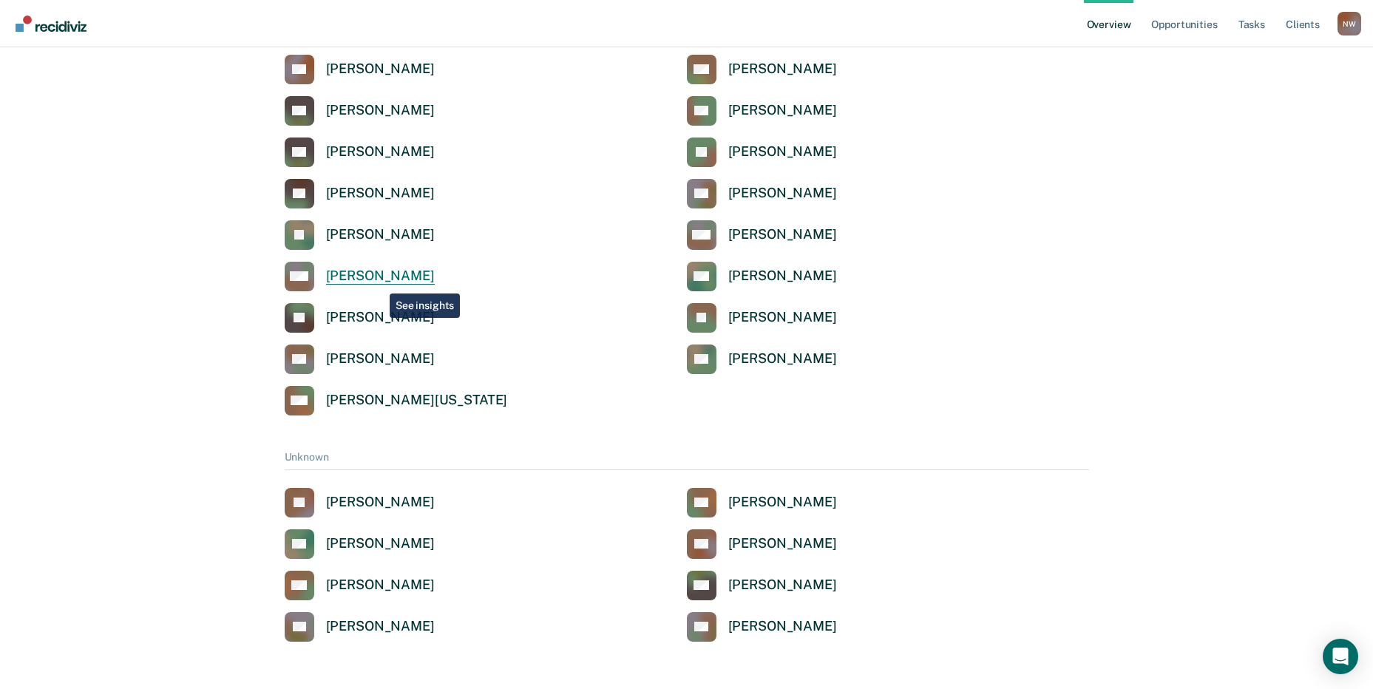
click at [379, 278] on div "[PERSON_NAME]" at bounding box center [380, 276] width 109 height 17
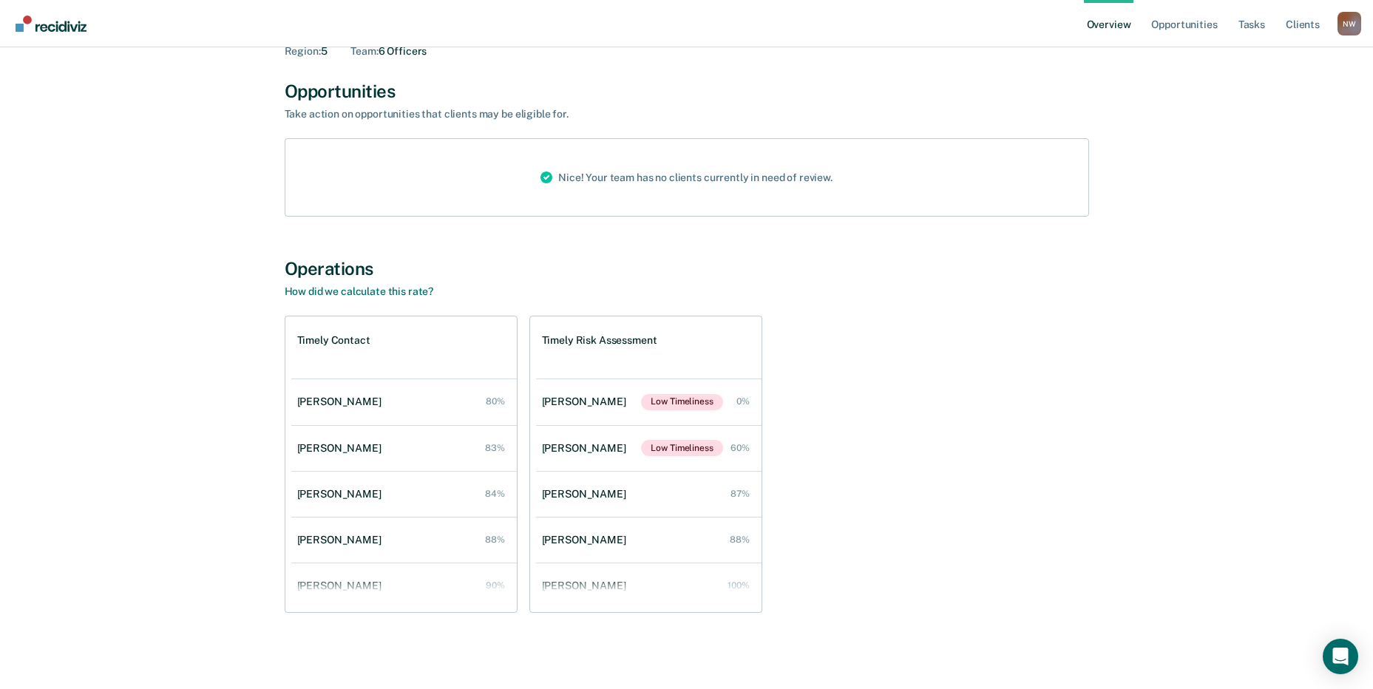
scroll to position [105, 0]
click at [551, 541] on div "Valerie Ferman" at bounding box center [587, 539] width 90 height 13
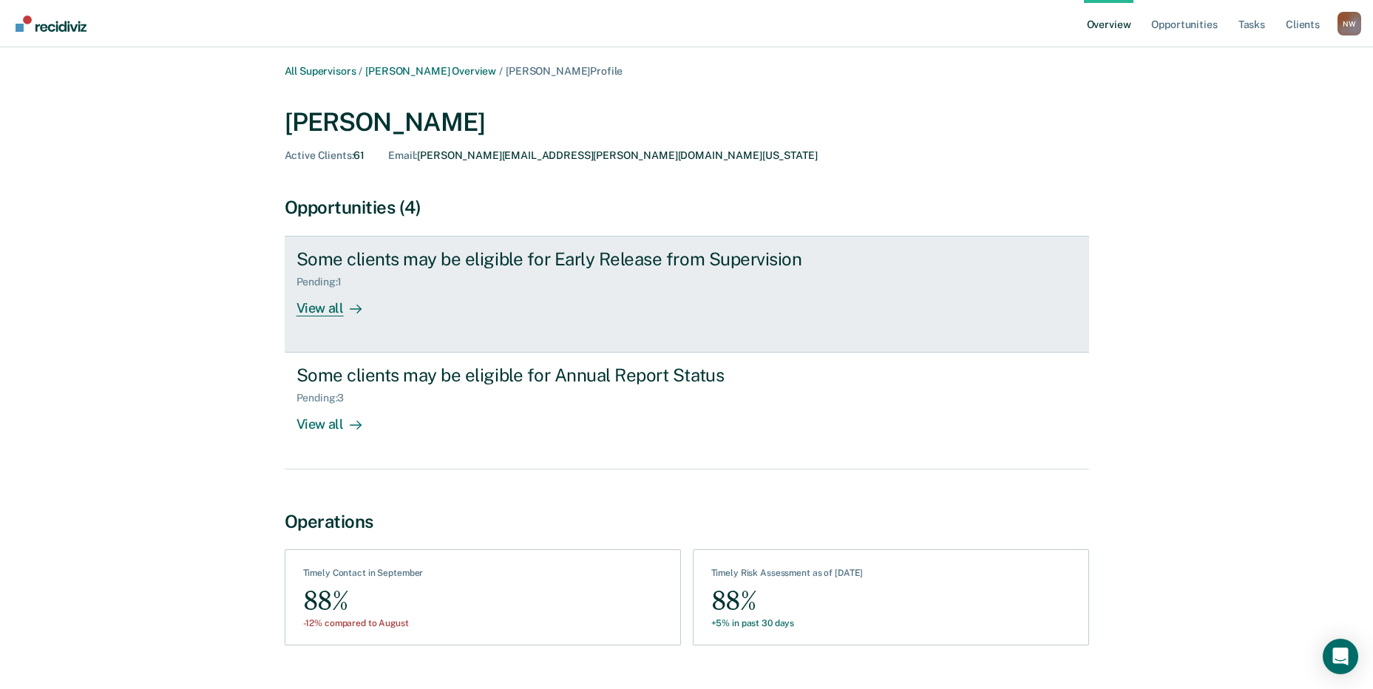
click at [319, 307] on div "View all" at bounding box center [338, 302] width 83 height 29
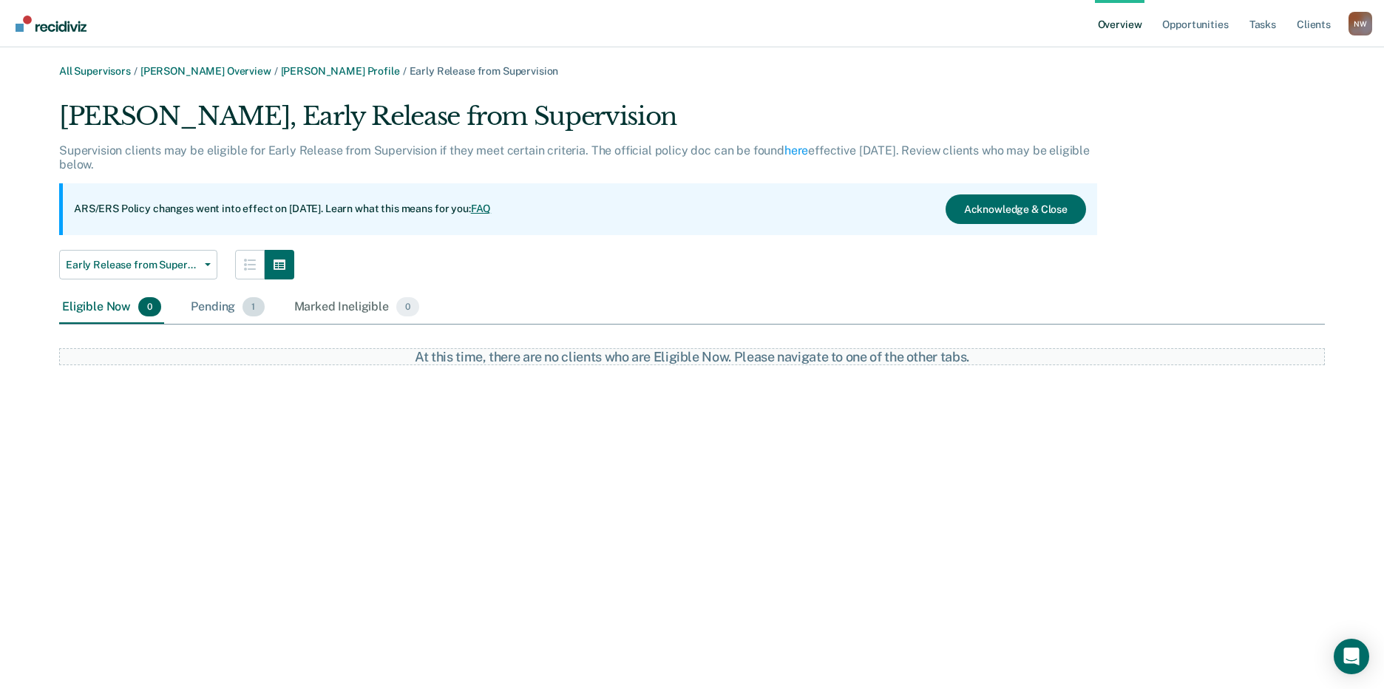
click at [218, 305] on div "Pending 1" at bounding box center [227, 307] width 79 height 33
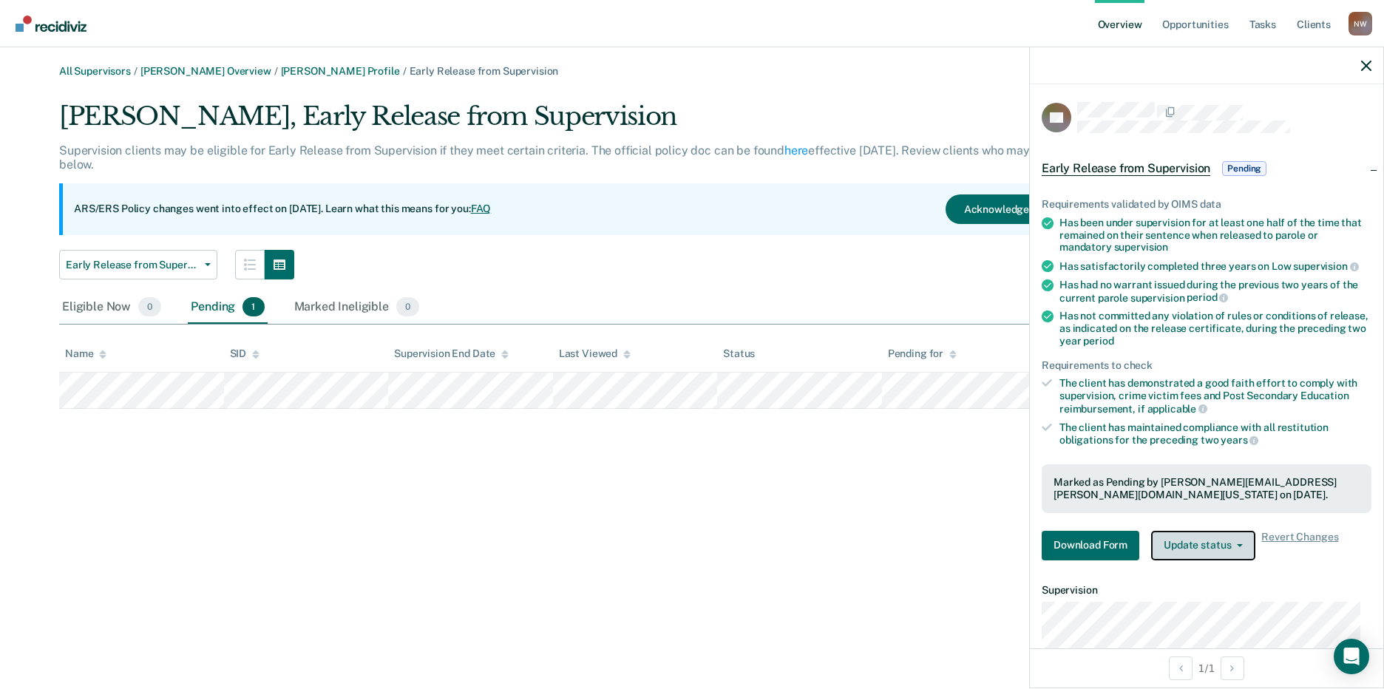
click at [1227, 542] on button "Update status" at bounding box center [1203, 546] width 104 height 30
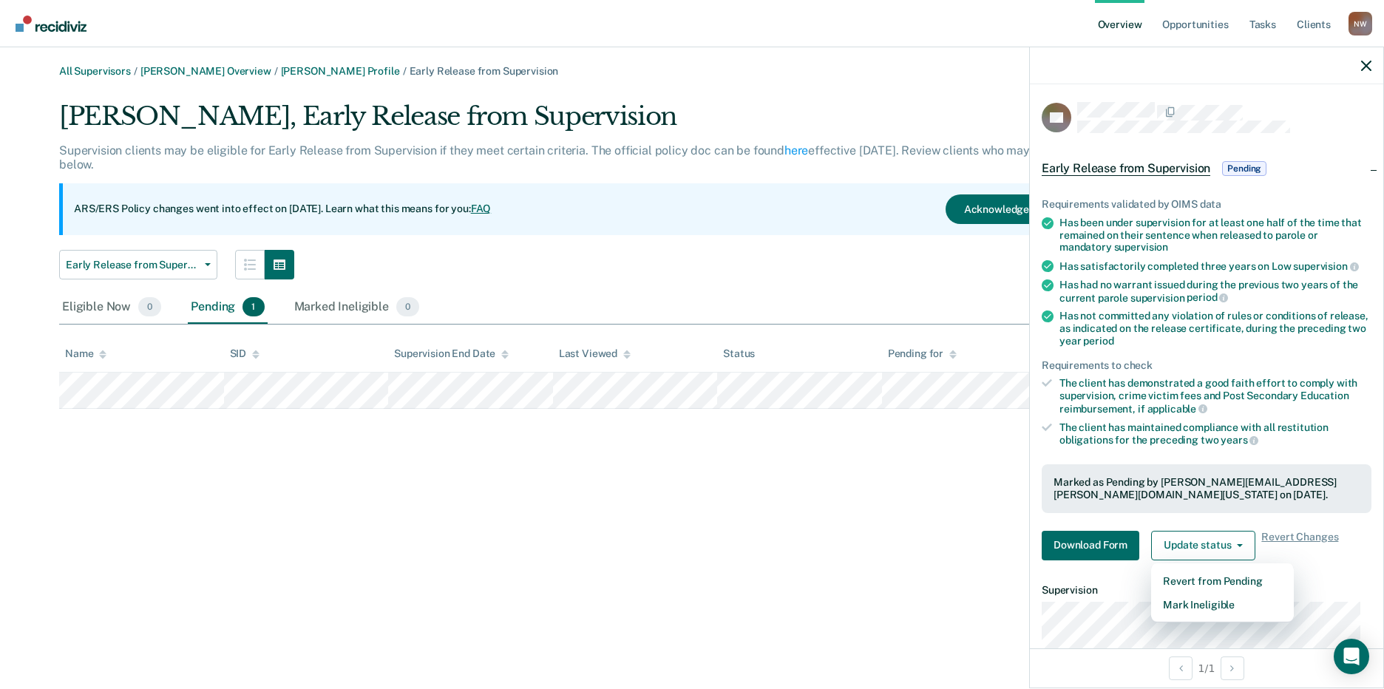
click at [794, 564] on div "All Supervisors / Melanie Mendoza Overview / Valerie Ferman Profile / Early Rel…" at bounding box center [692, 353] width 1349 height 577
click at [1367, 63] on icon "button" at bounding box center [1367, 66] width 10 height 10
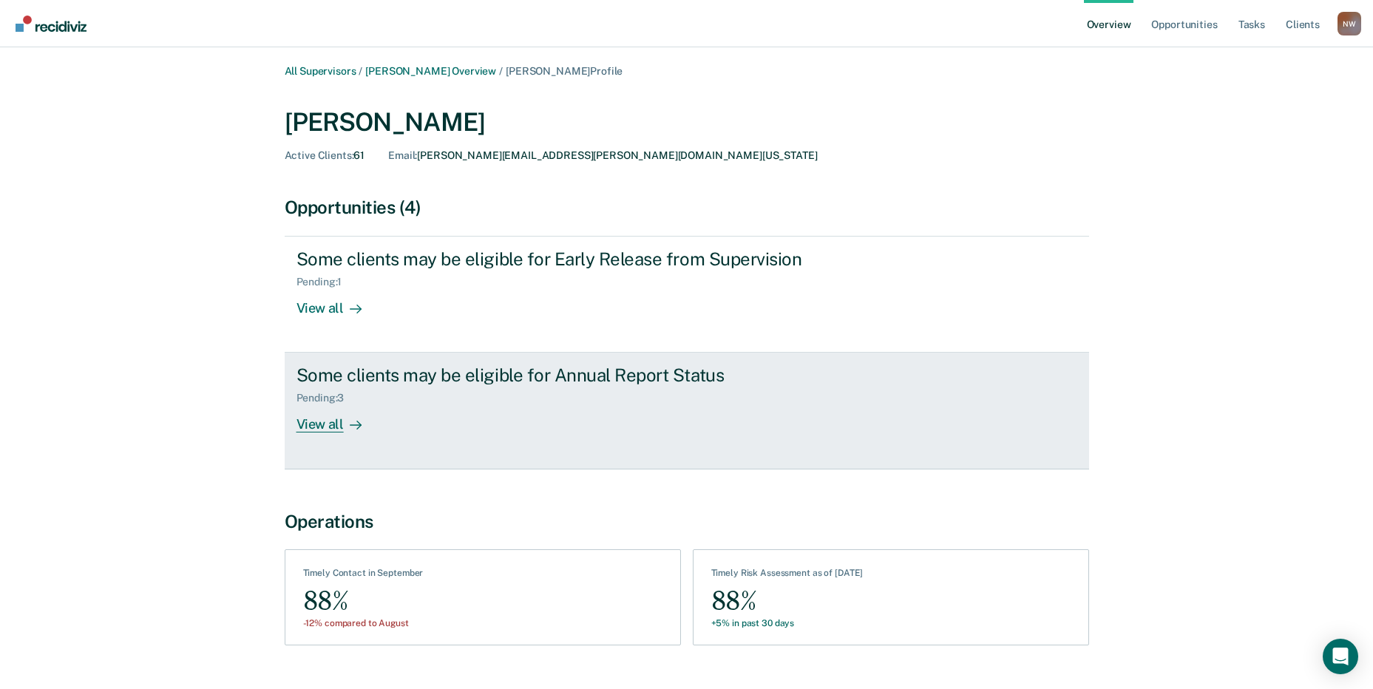
click at [319, 435] on link "Some clients may be eligible for Annual Report Status Pending : 3 View all" at bounding box center [687, 411] width 805 height 116
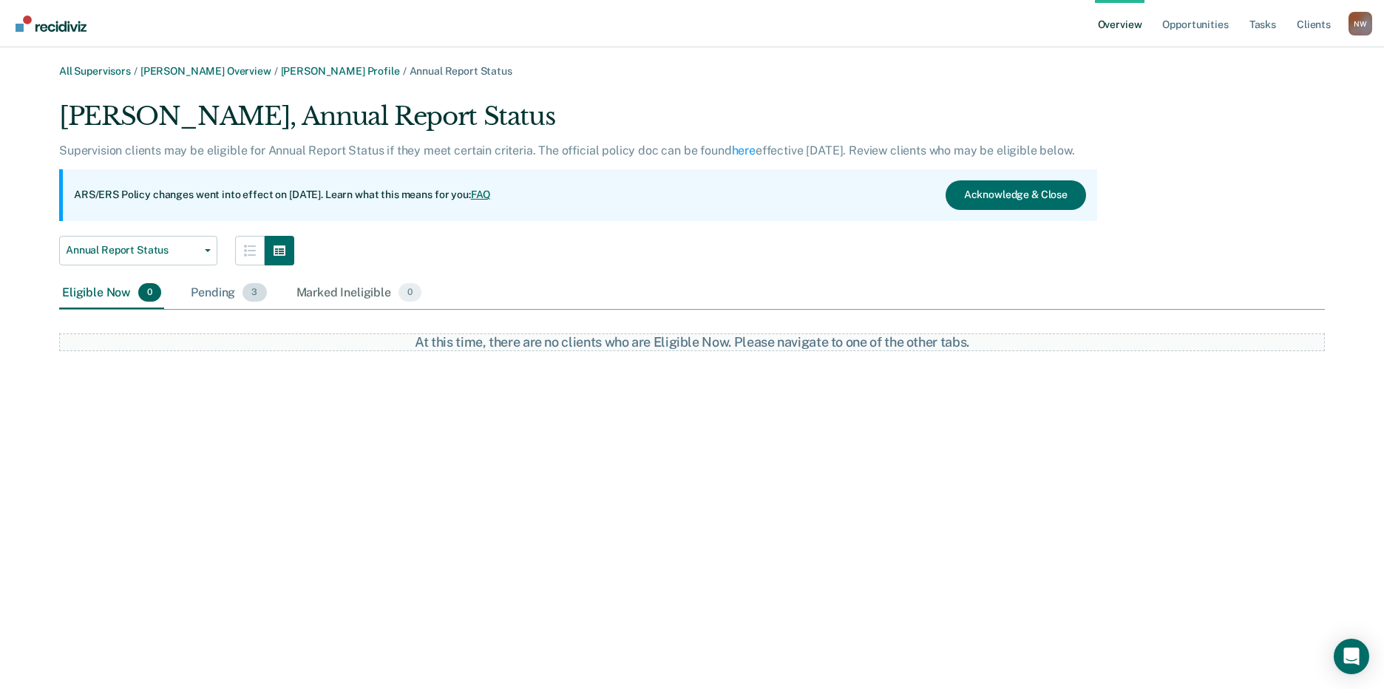
click at [196, 290] on div "Pending 3" at bounding box center [228, 293] width 81 height 33
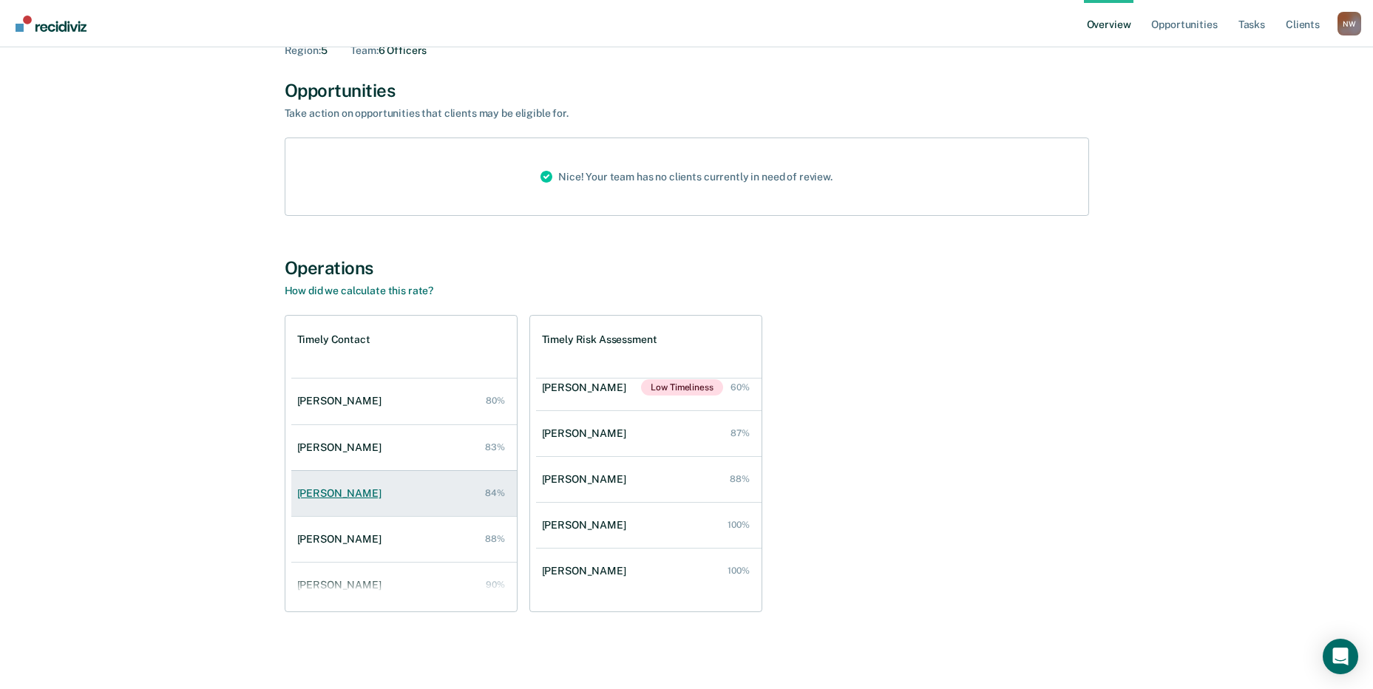
scroll to position [60, 0]
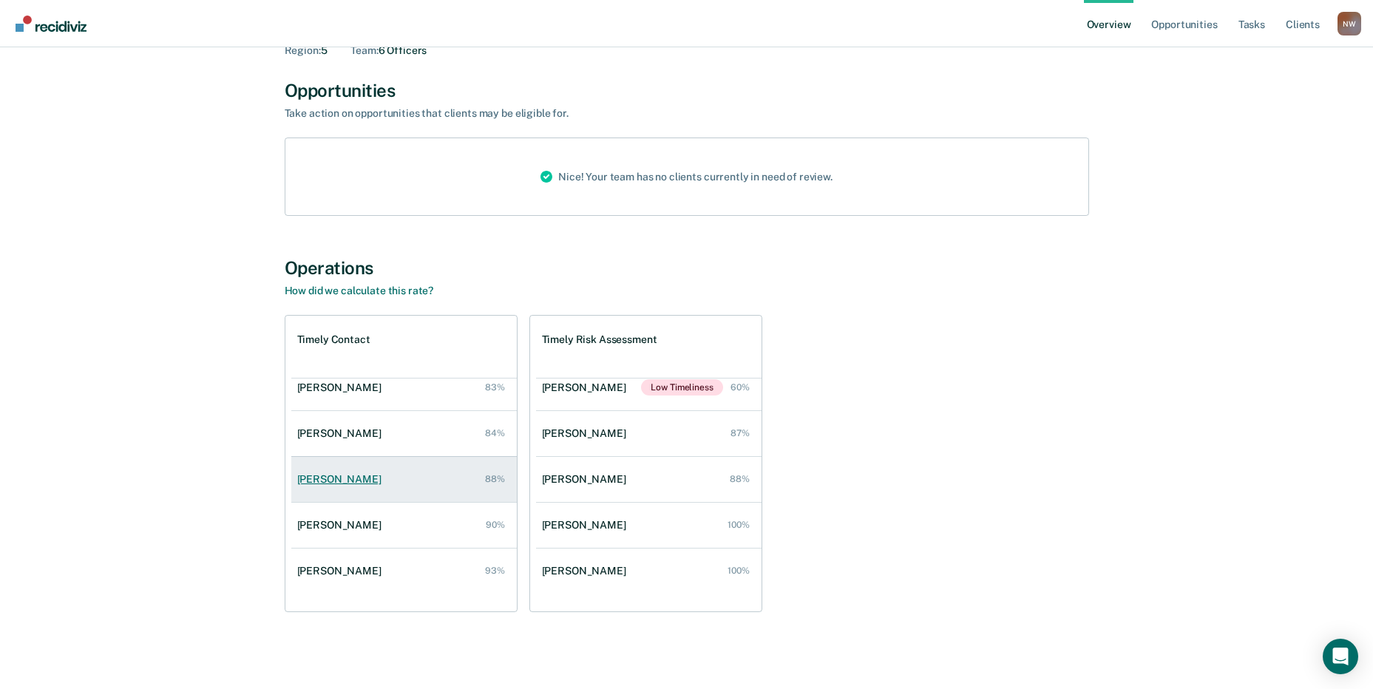
click at [334, 482] on div "Valerie Ferman" at bounding box center [342, 479] width 90 height 13
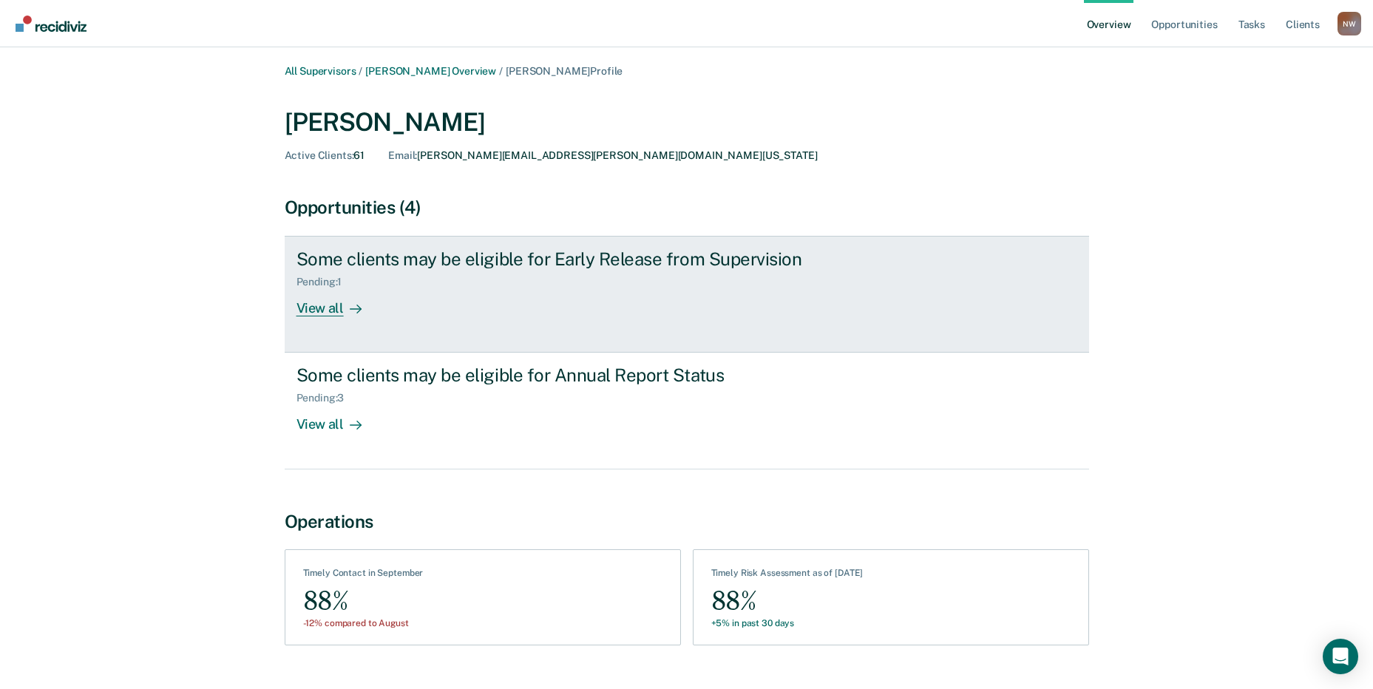
click at [330, 302] on div "View all" at bounding box center [338, 302] width 83 height 29
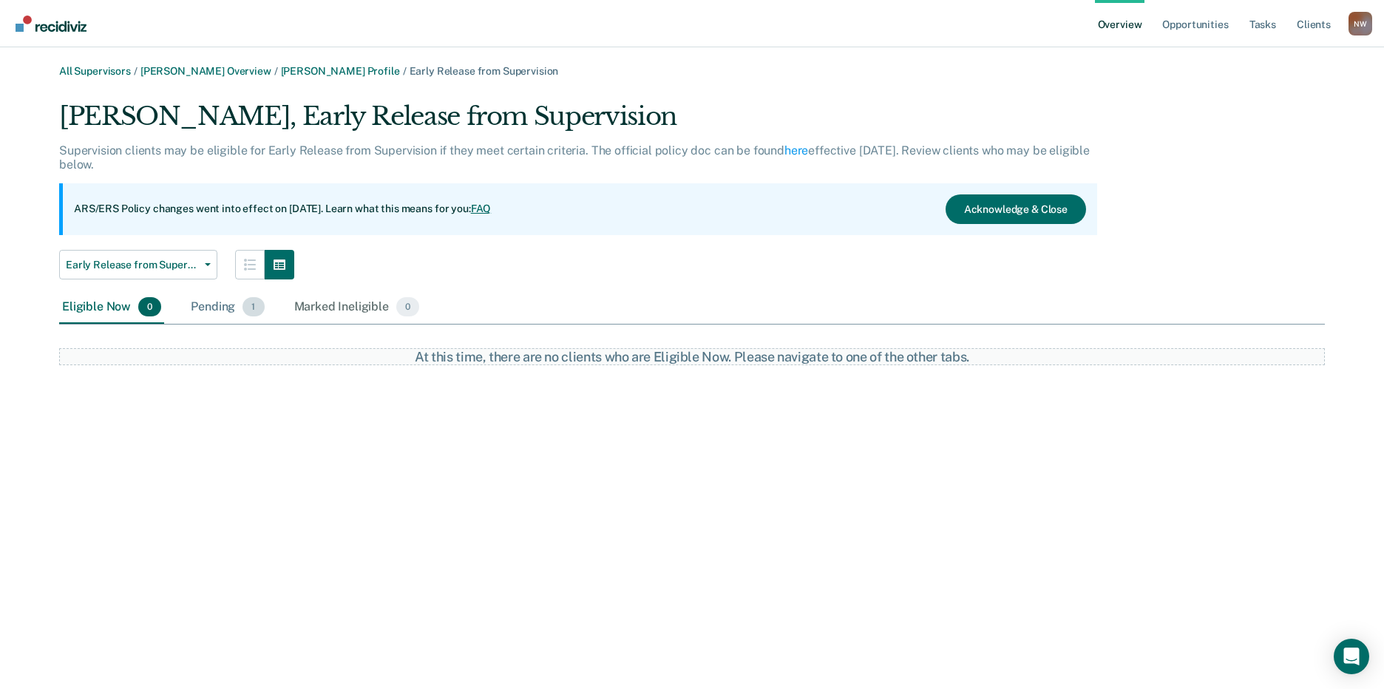
click at [224, 303] on div "Pending 1" at bounding box center [227, 307] width 79 height 33
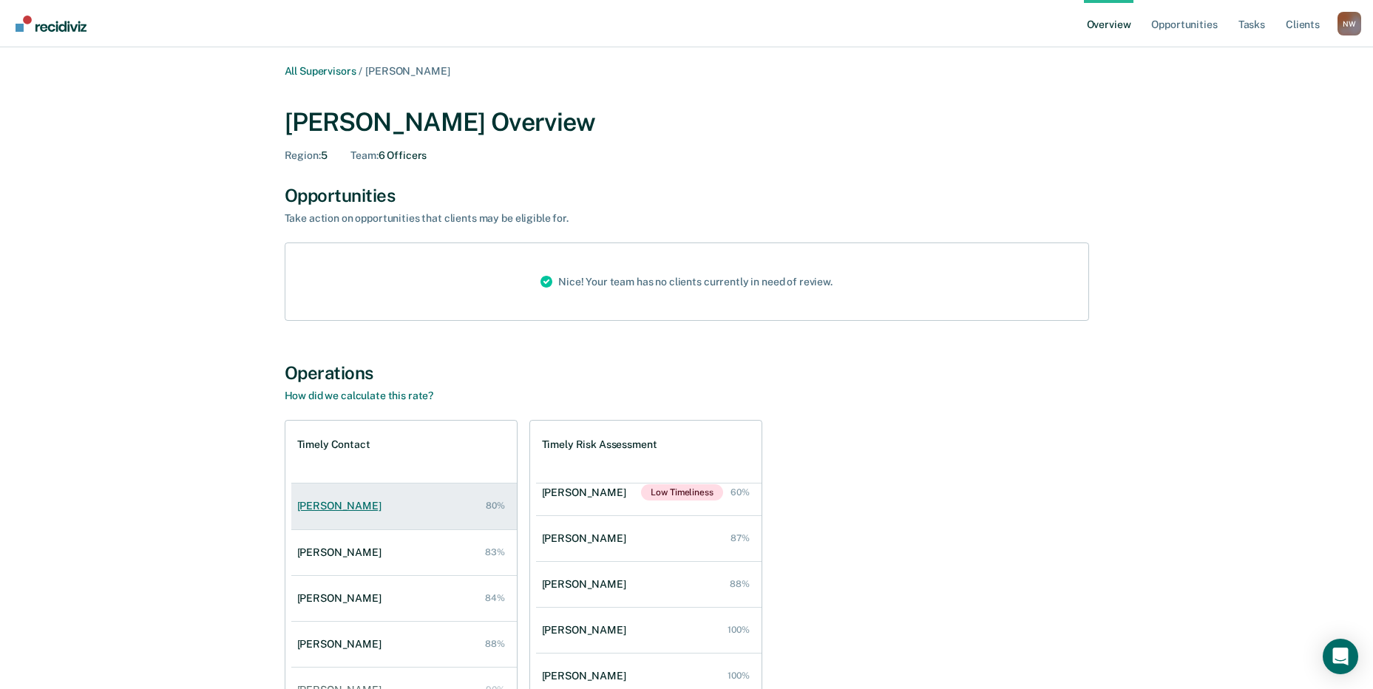
click at [345, 510] on div "Abraham Maltos" at bounding box center [342, 506] width 90 height 13
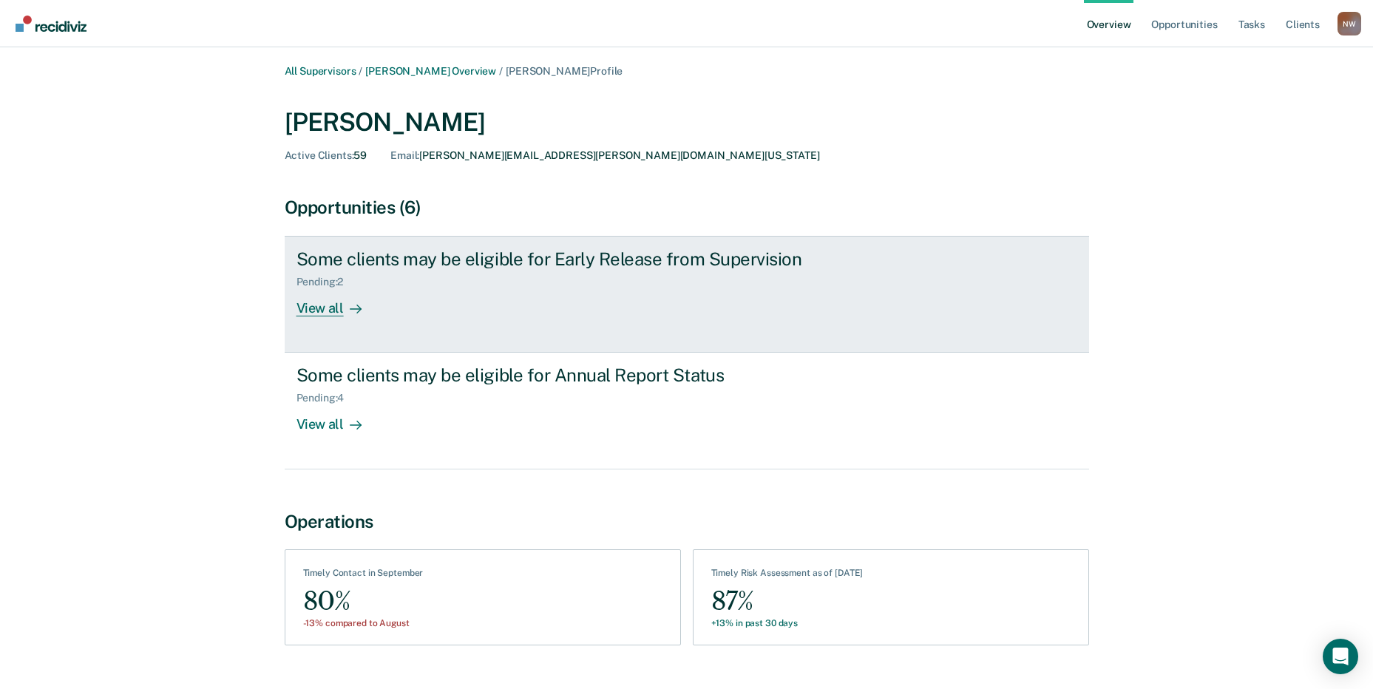
click at [316, 314] on div "View all" at bounding box center [338, 302] width 83 height 29
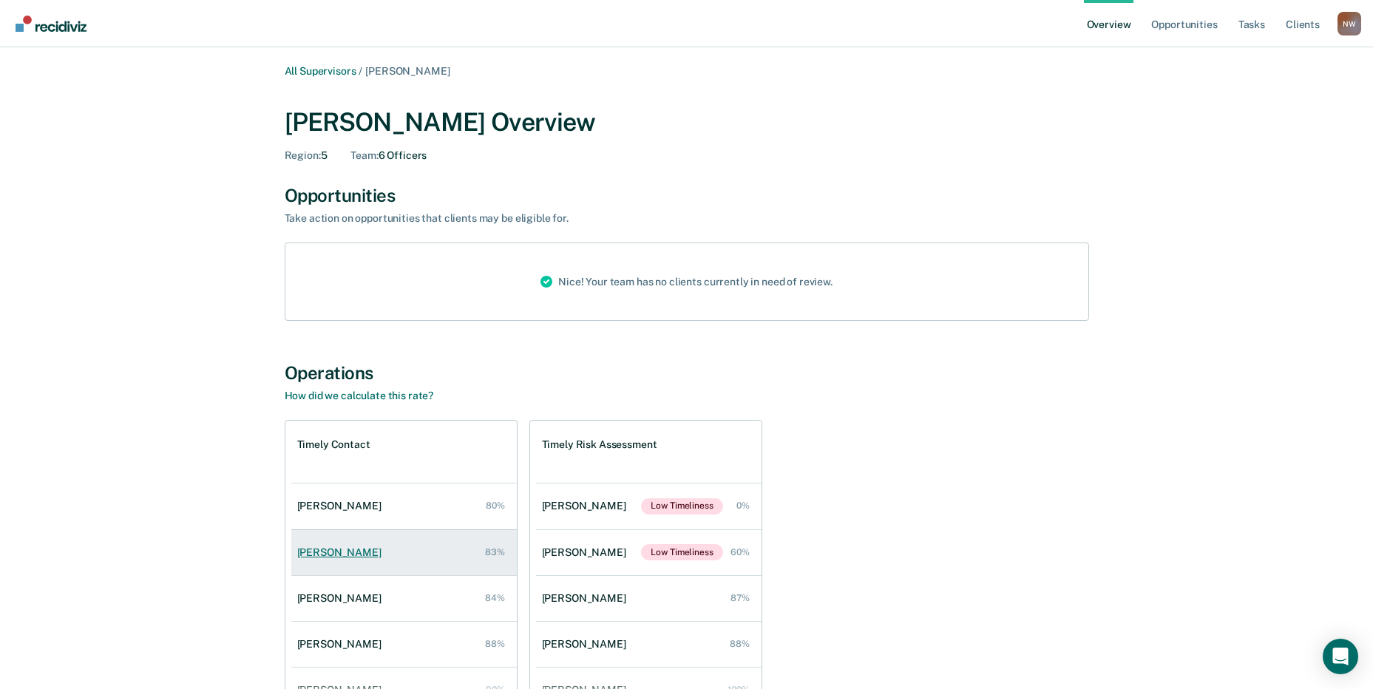
click at [314, 548] on div "Alexis Delgado" at bounding box center [342, 553] width 90 height 13
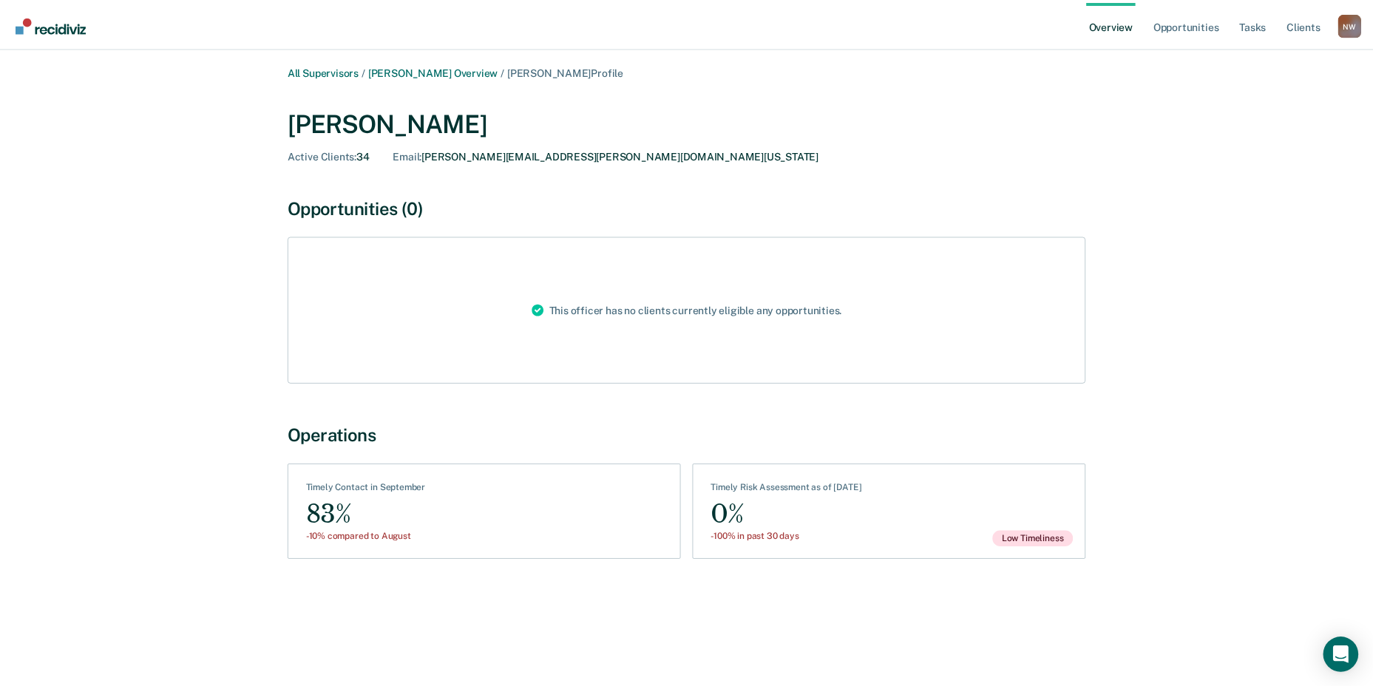
scroll to position [105, 0]
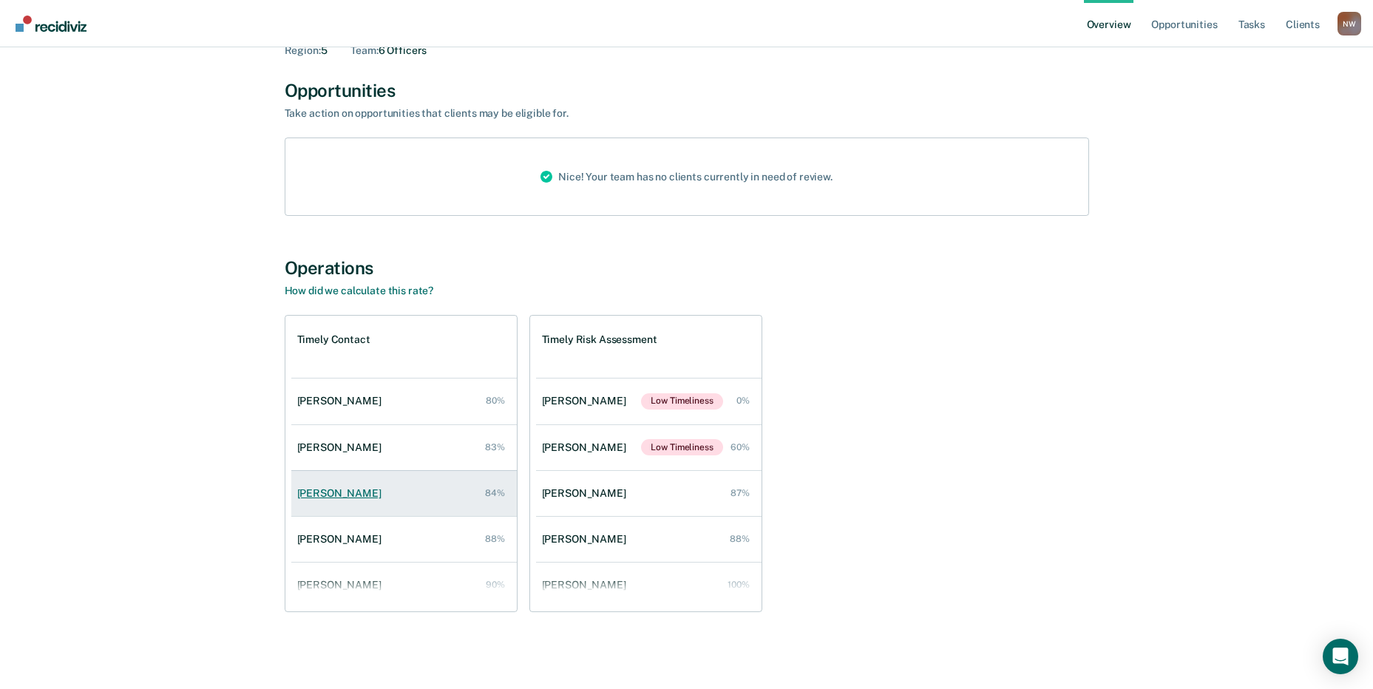
click at [331, 496] on div "Antonio Gomez" at bounding box center [342, 493] width 90 height 13
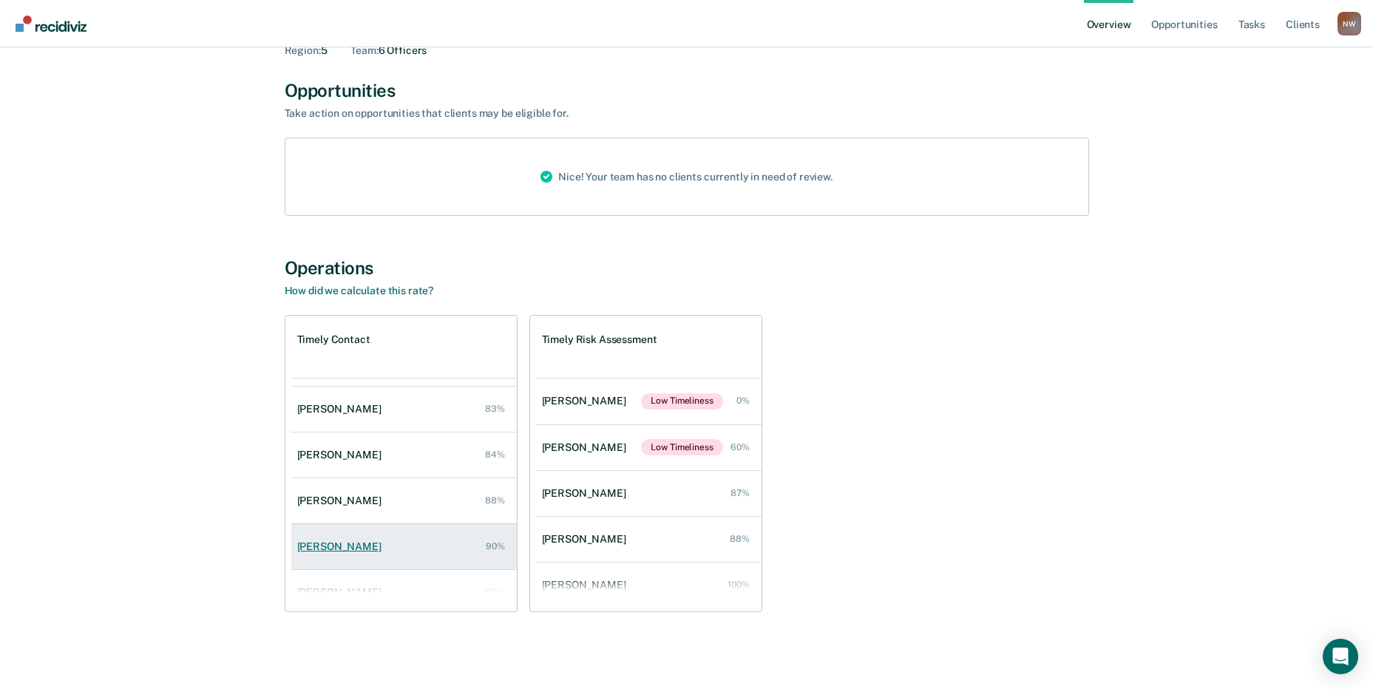
scroll to position [60, 0]
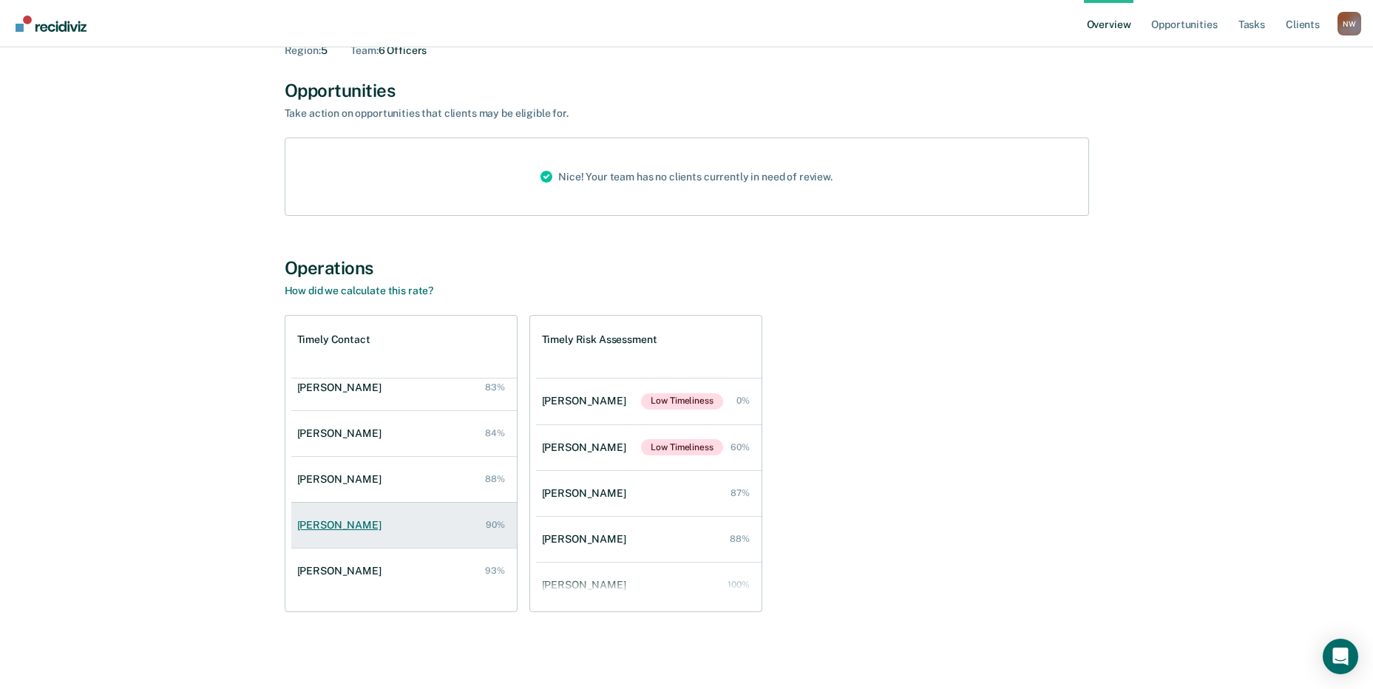
click at [342, 524] on div "Anthony Nunez" at bounding box center [342, 525] width 90 height 13
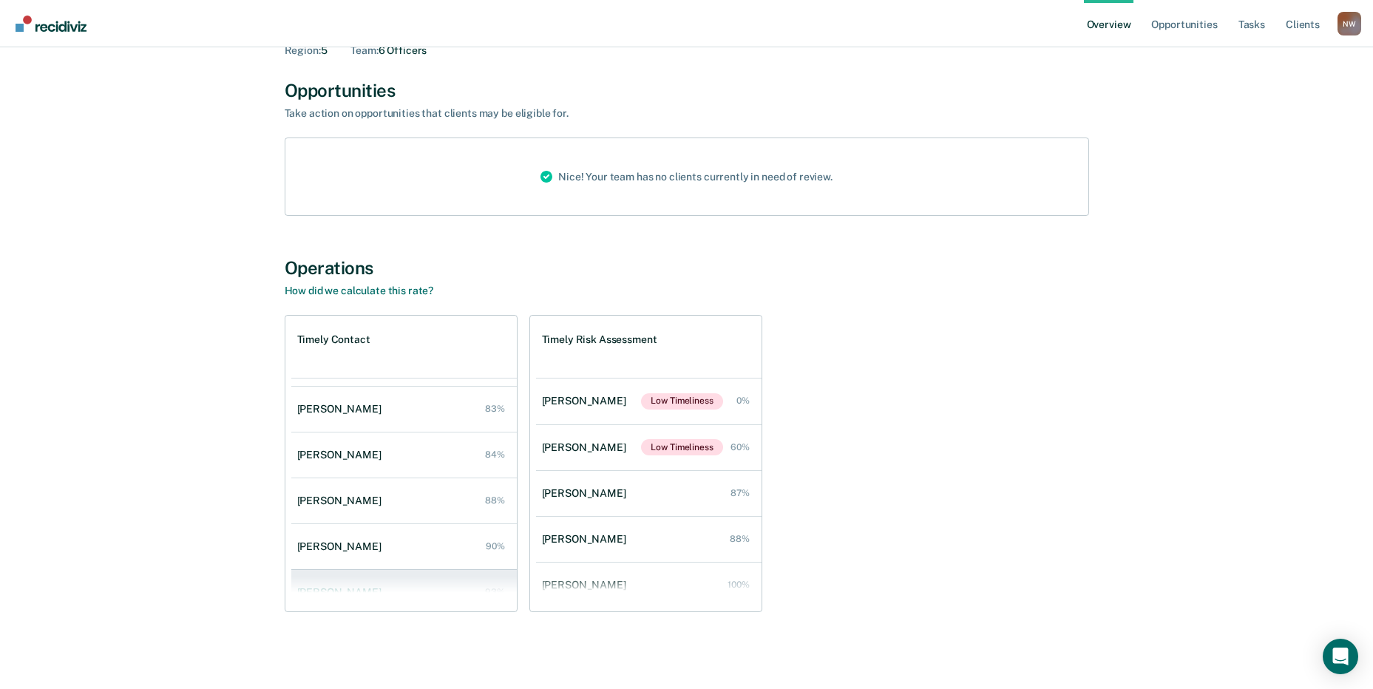
scroll to position [60, 0]
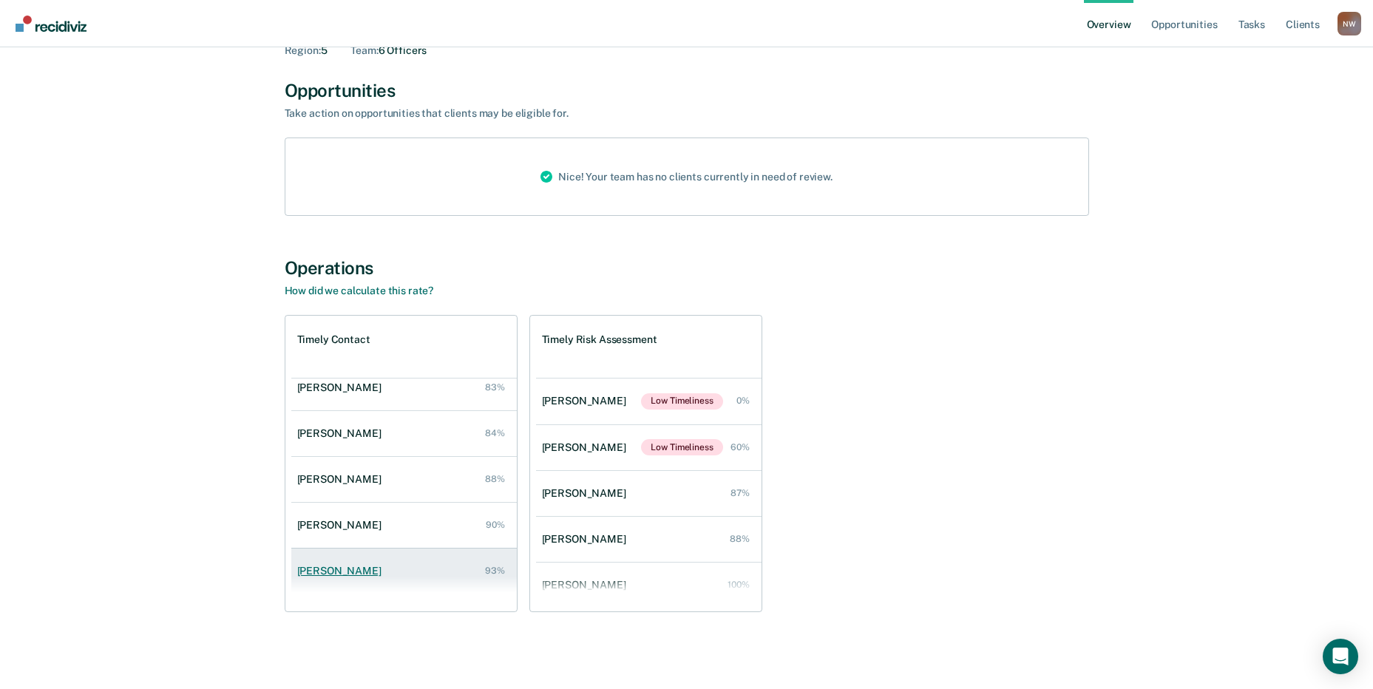
click at [341, 572] on div "Andres Chavez" at bounding box center [342, 571] width 90 height 13
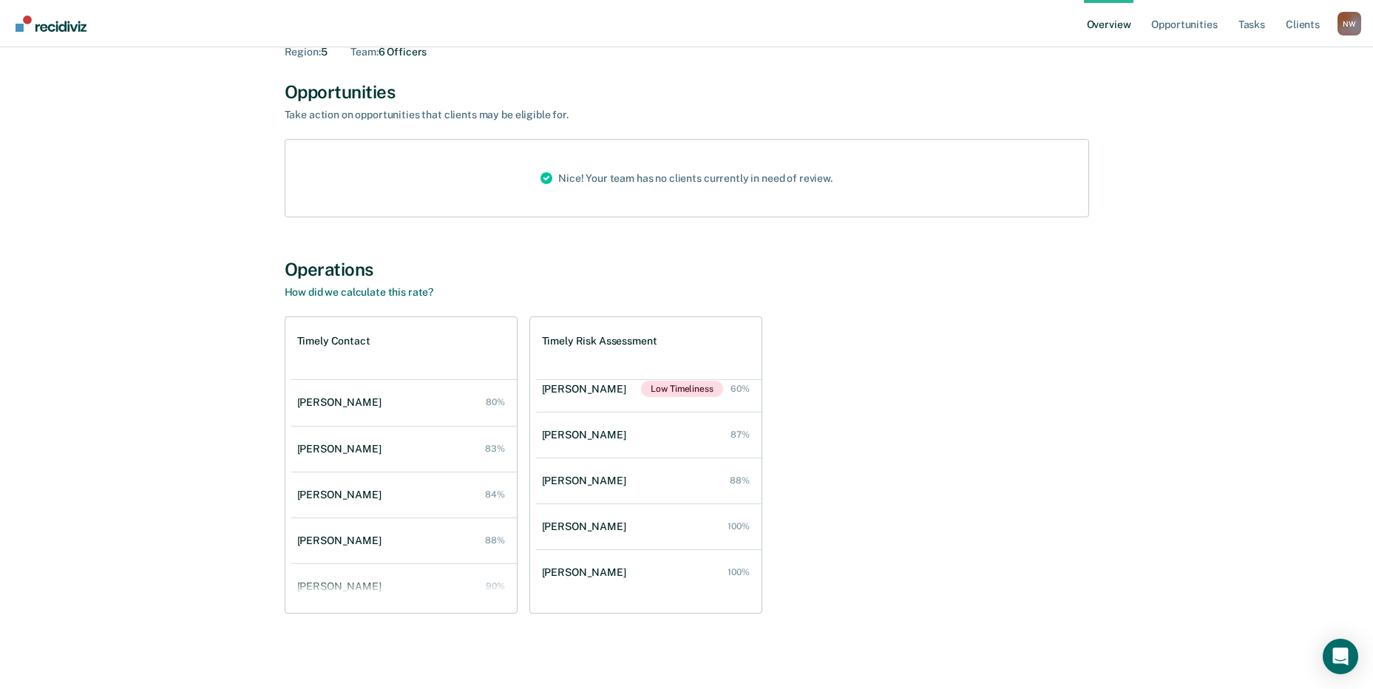
scroll to position [105, 0]
click at [592, 481] on div "Valerie Ferman" at bounding box center [587, 479] width 90 height 13
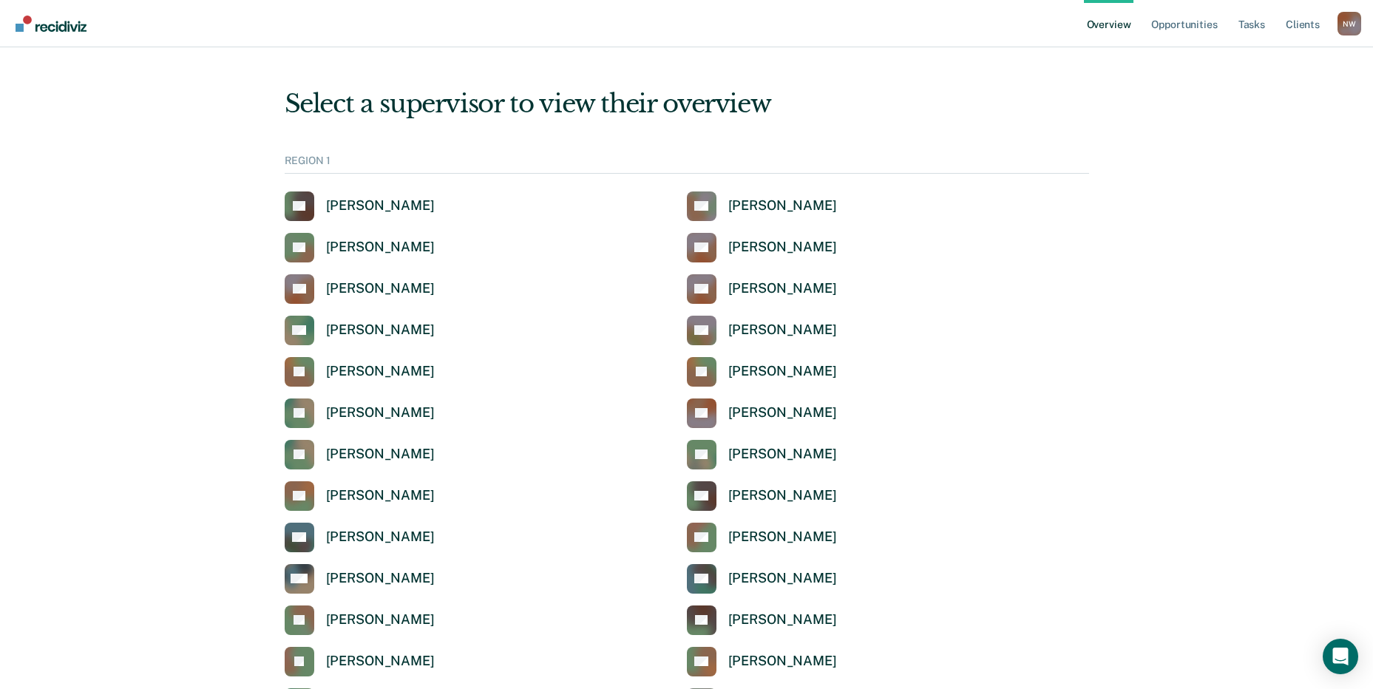
scroll to position [5141, 0]
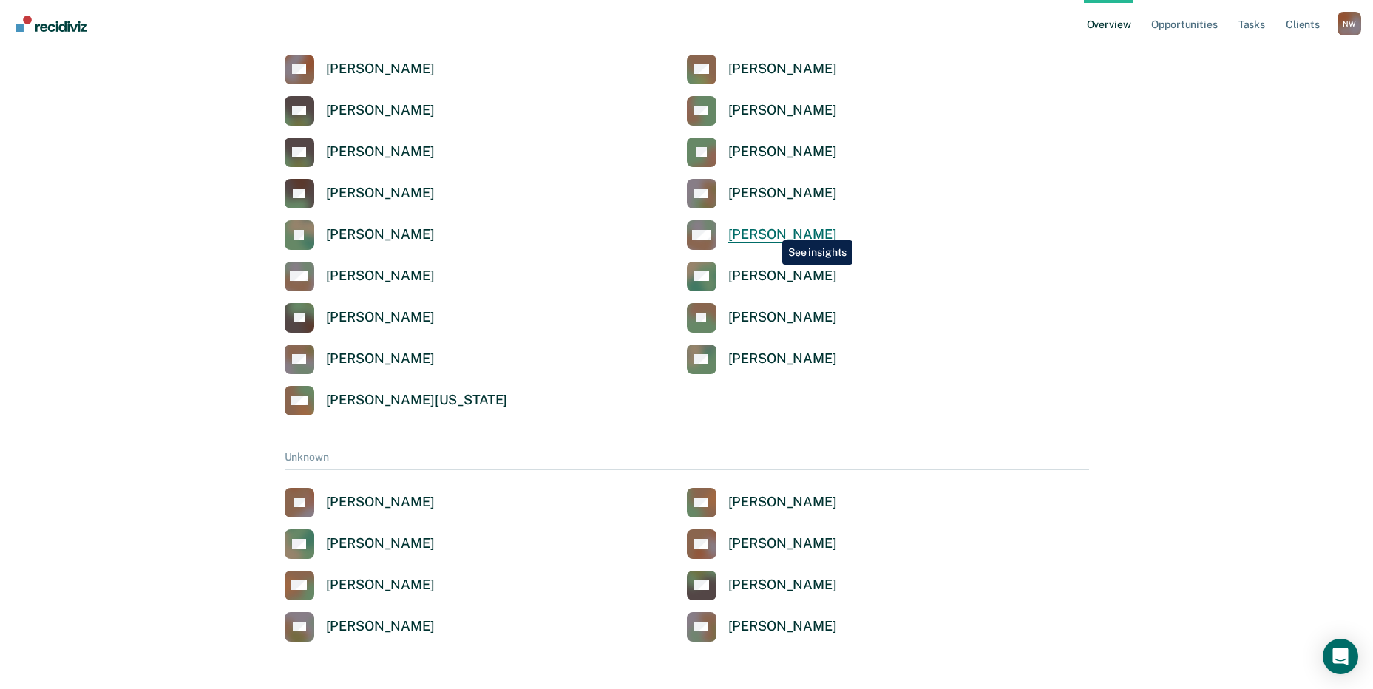
click at [771, 230] on div "[PERSON_NAME]" at bounding box center [782, 234] width 109 height 17
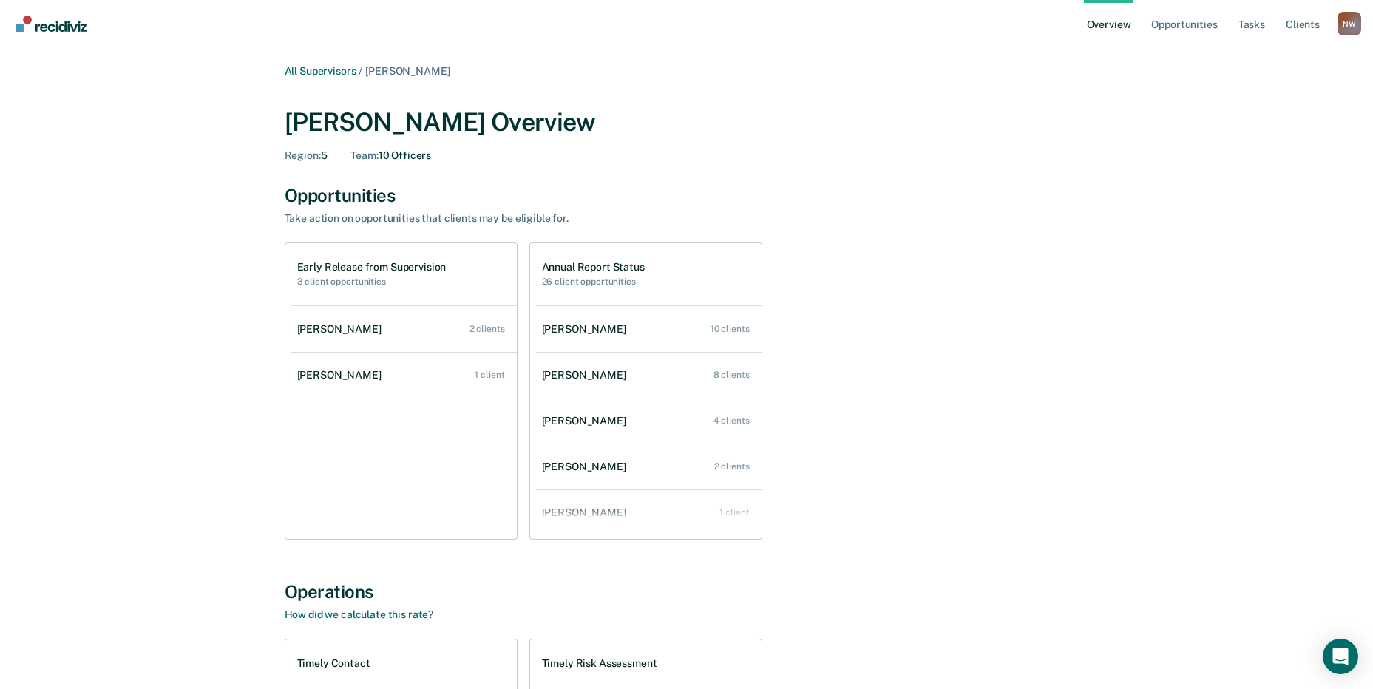
click at [331, 373] on div "Mayra Lopez" at bounding box center [342, 375] width 90 height 13
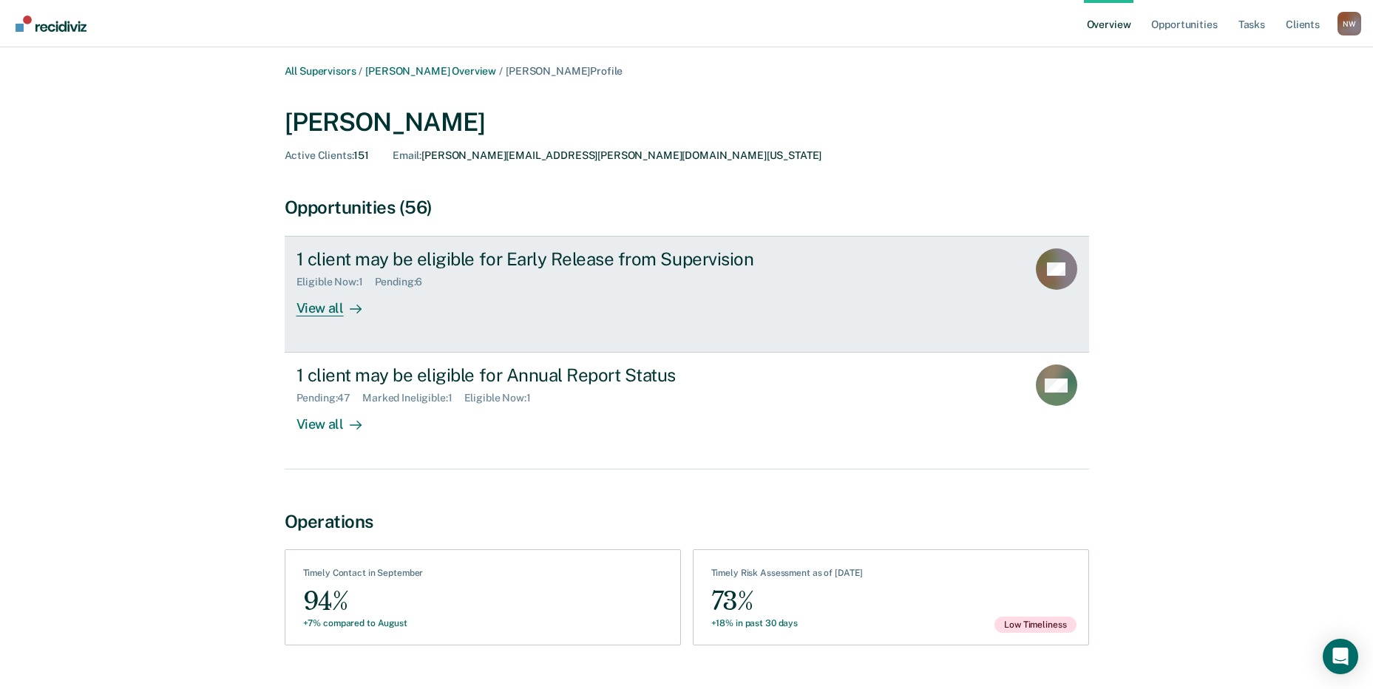
click at [325, 309] on div "View all" at bounding box center [338, 302] width 83 height 29
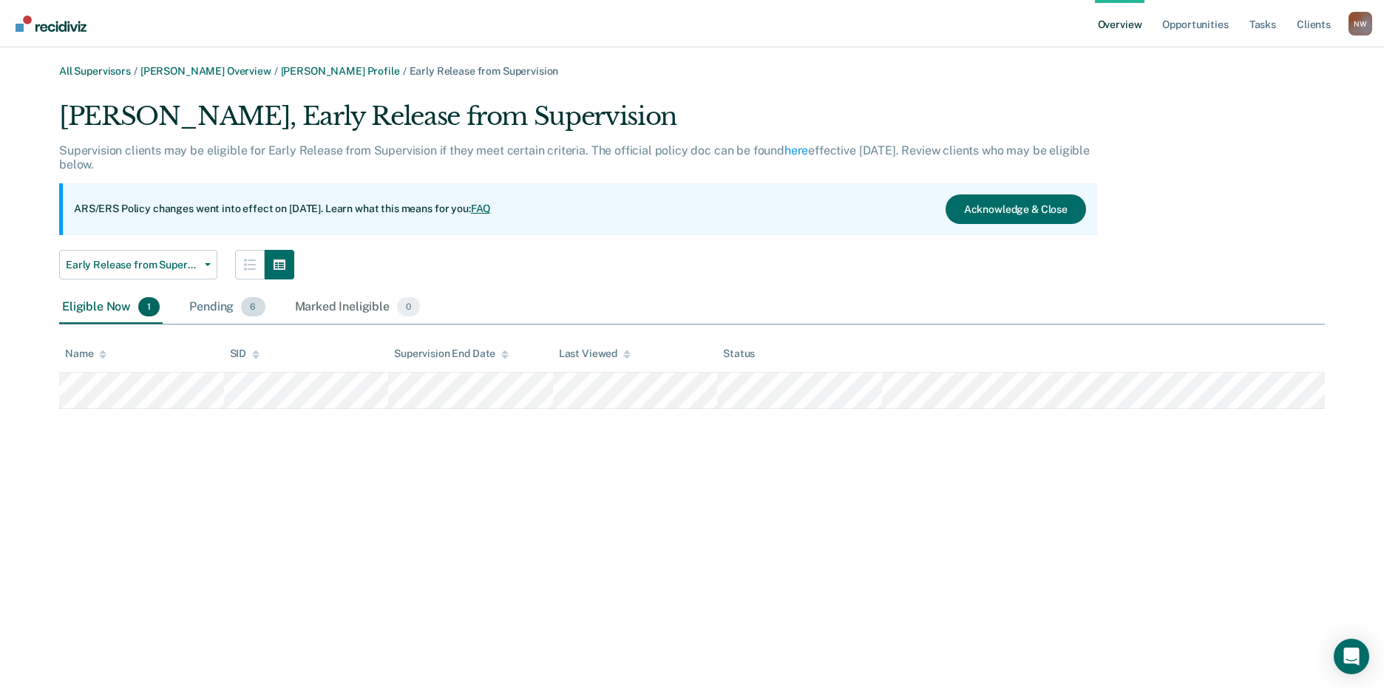
click at [220, 305] on div "Pending 6" at bounding box center [226, 307] width 81 height 33
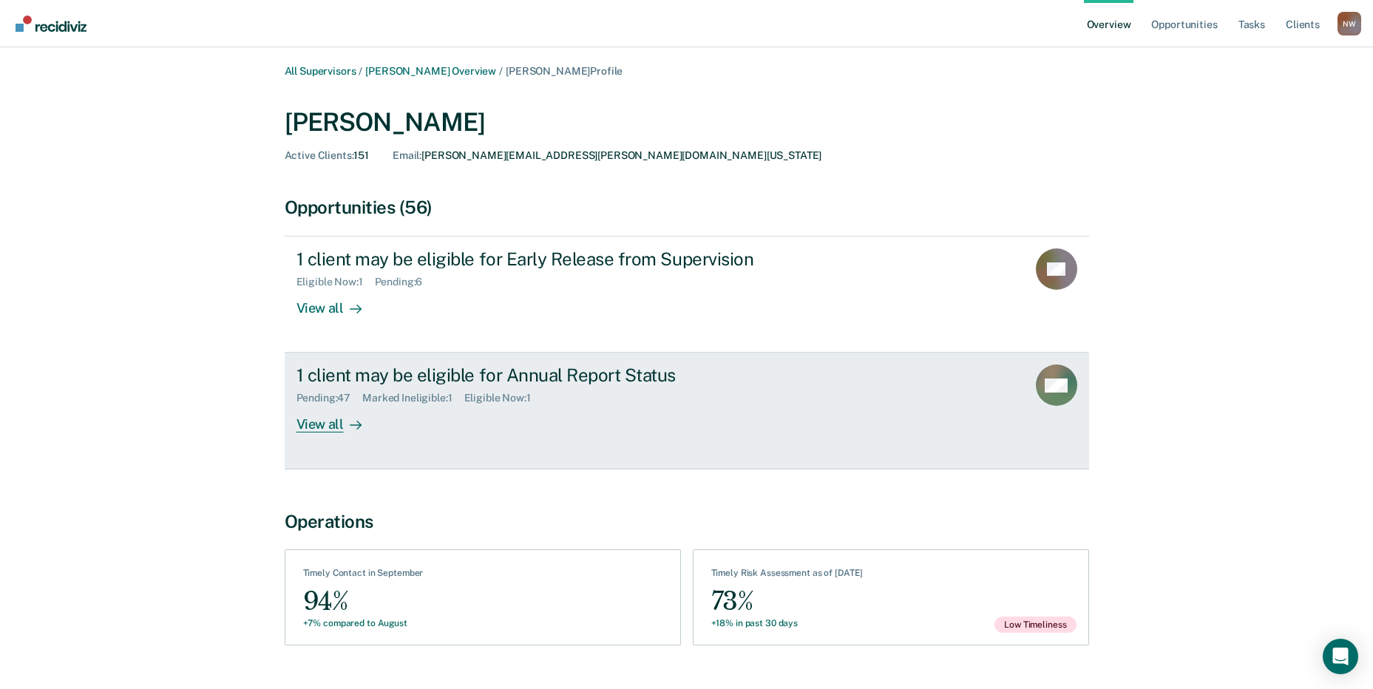
click at [321, 421] on div "View all" at bounding box center [338, 419] width 83 height 29
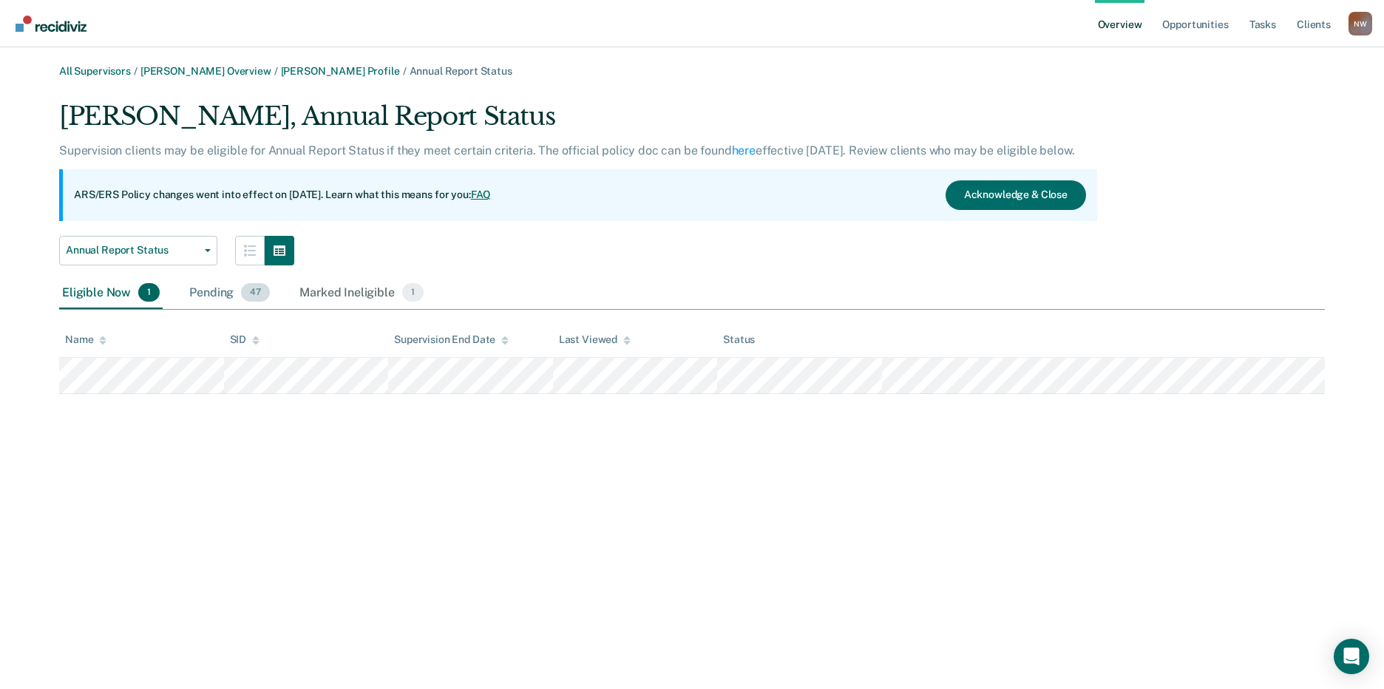
click at [212, 296] on div "Pending 47" at bounding box center [229, 293] width 87 height 33
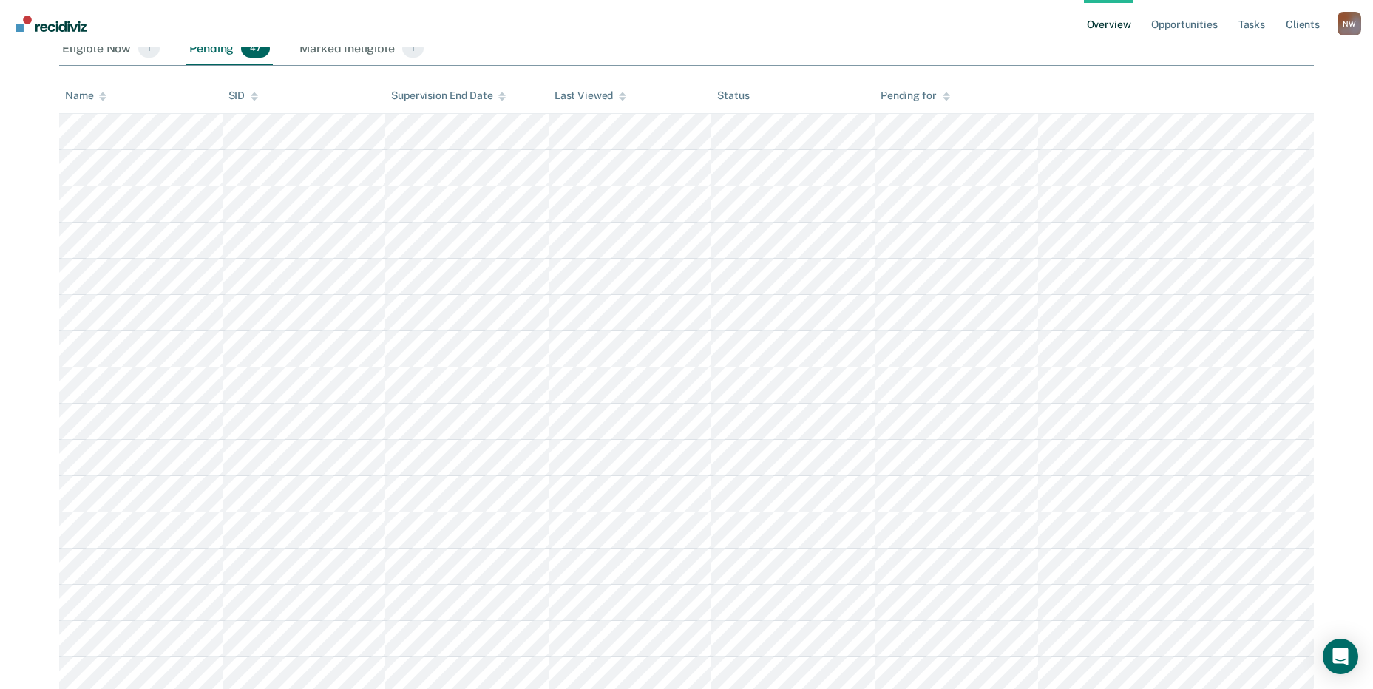
scroll to position [236, 0]
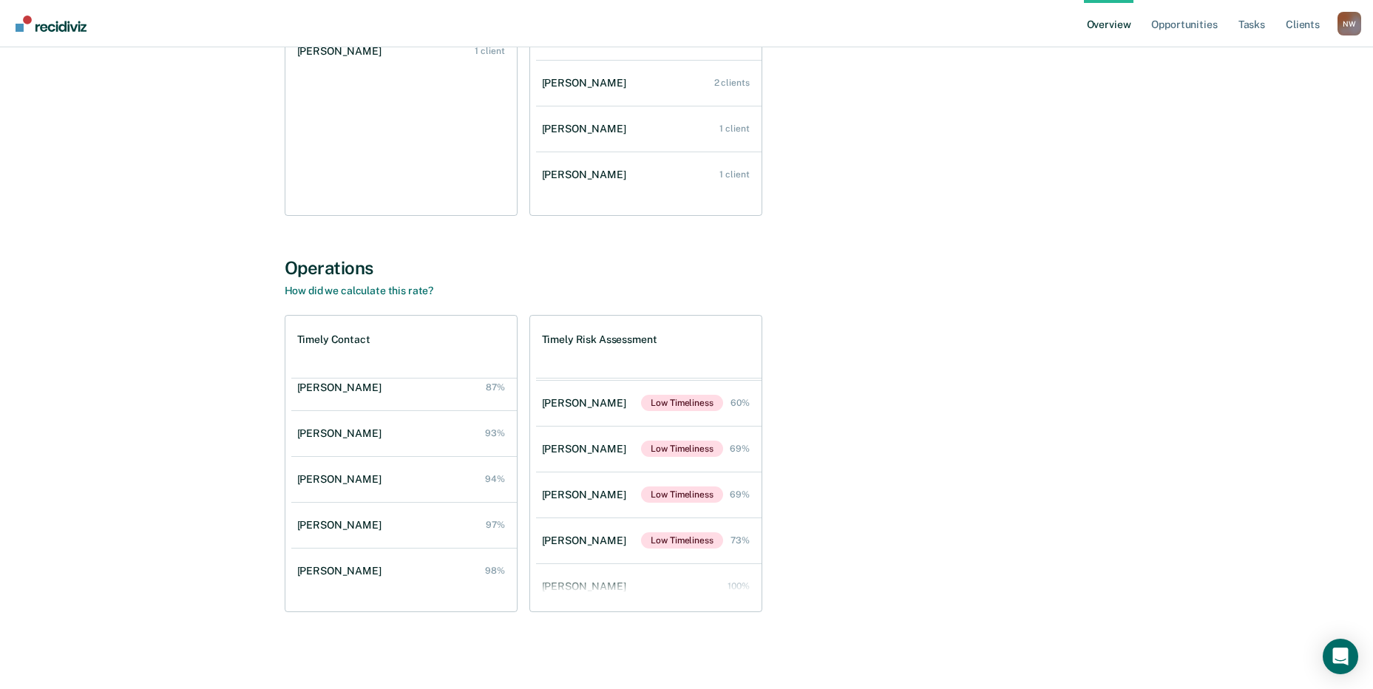
scroll to position [243, 0]
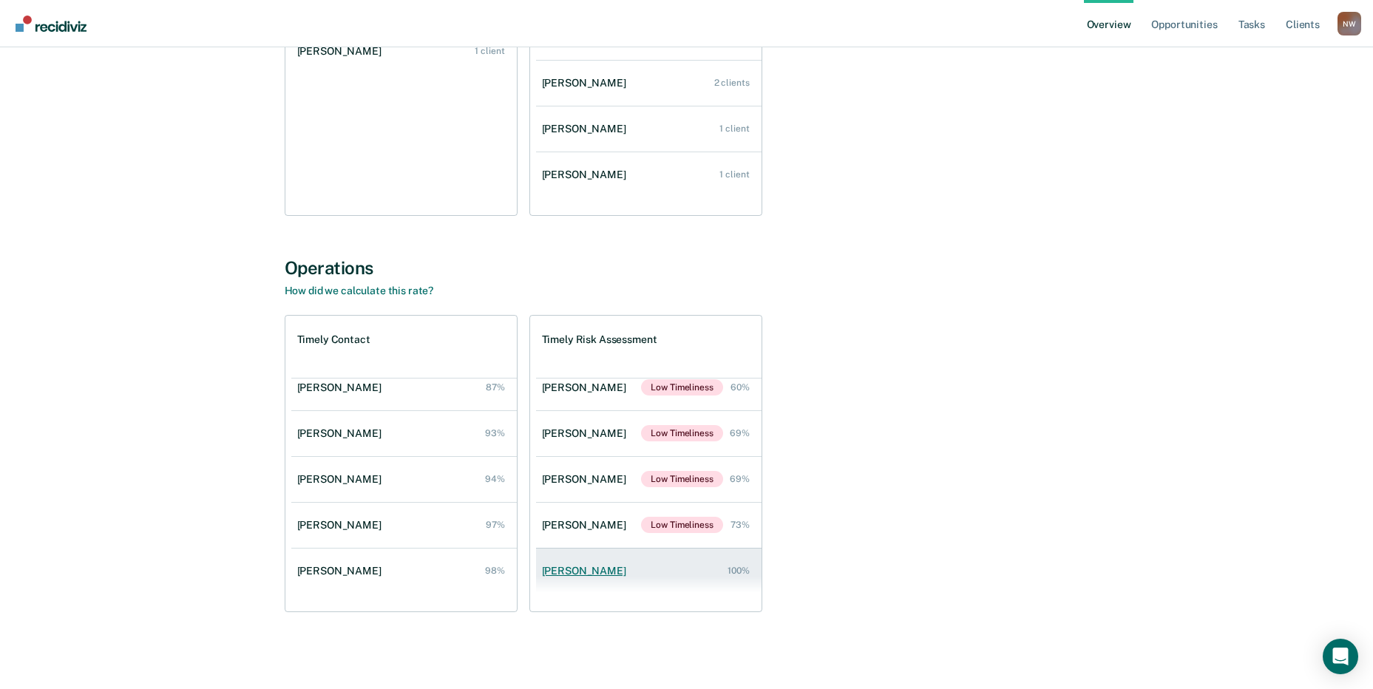
click at [585, 575] on div "Claudia Posada" at bounding box center [587, 571] width 90 height 13
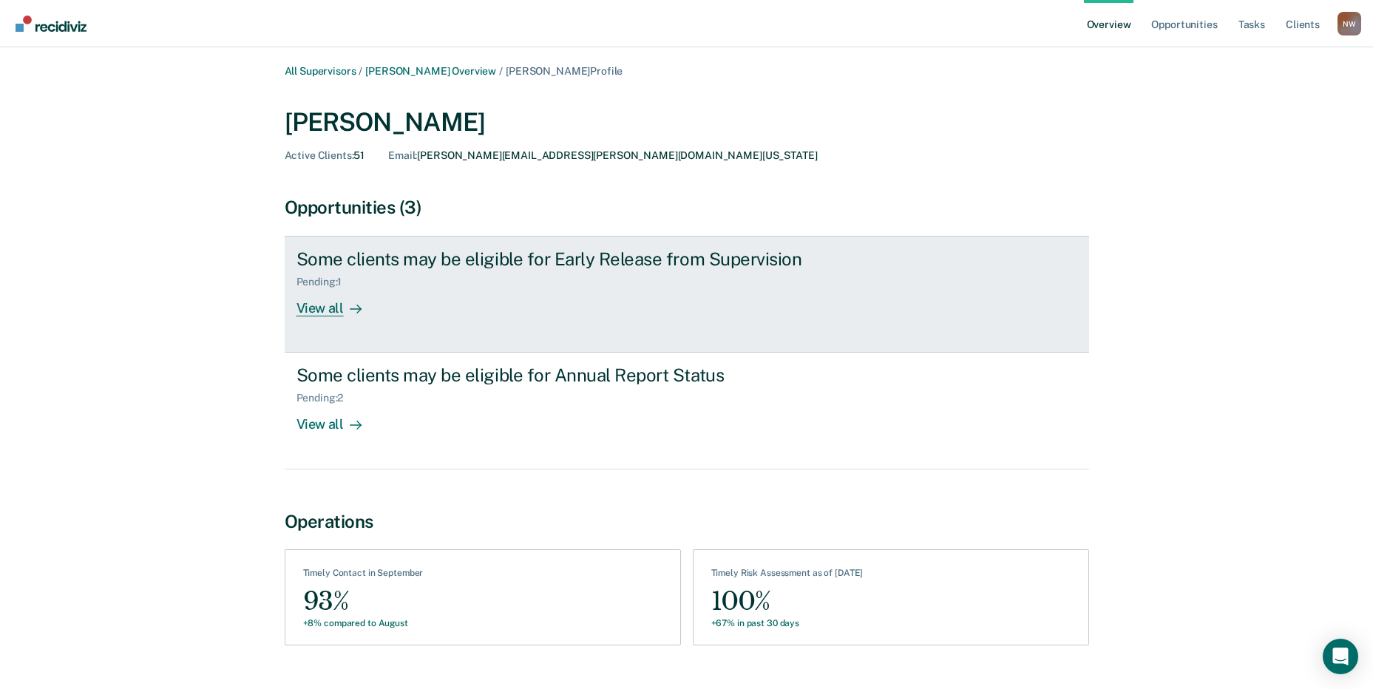
click at [311, 311] on div "View all" at bounding box center [338, 302] width 83 height 29
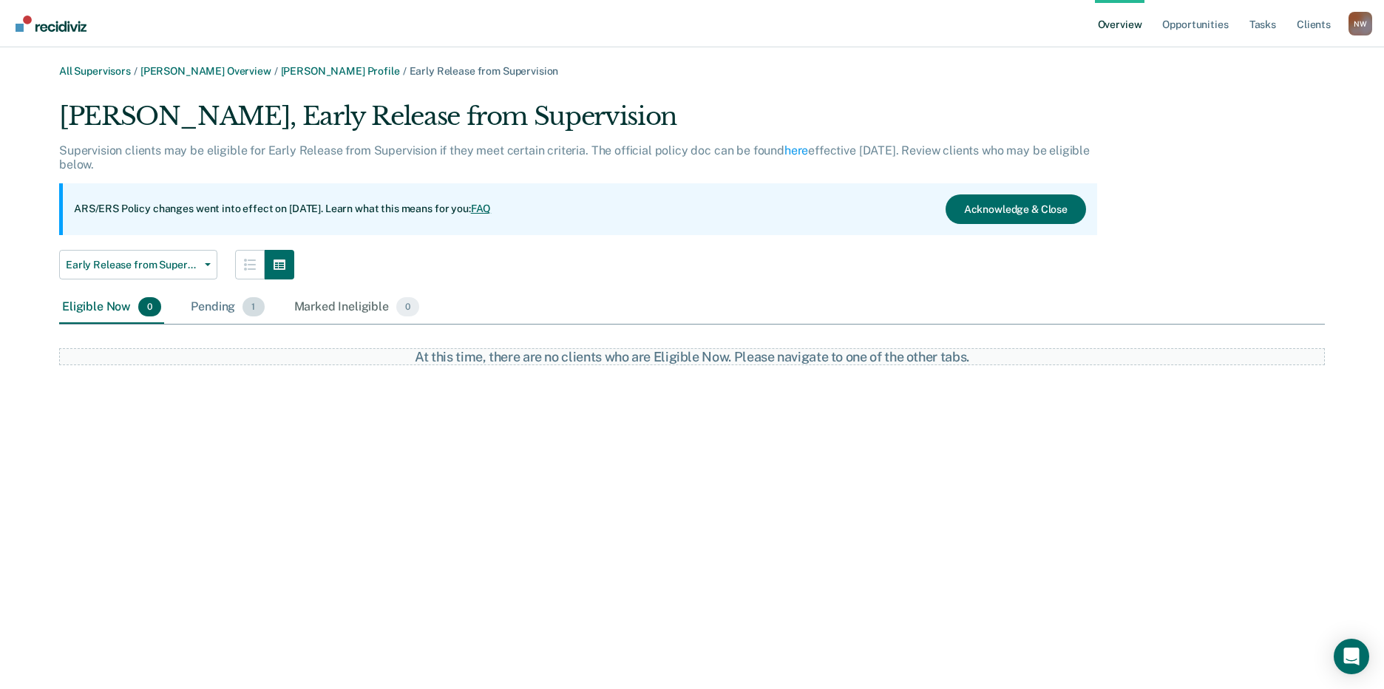
click at [214, 314] on div "Pending 1" at bounding box center [227, 307] width 79 height 33
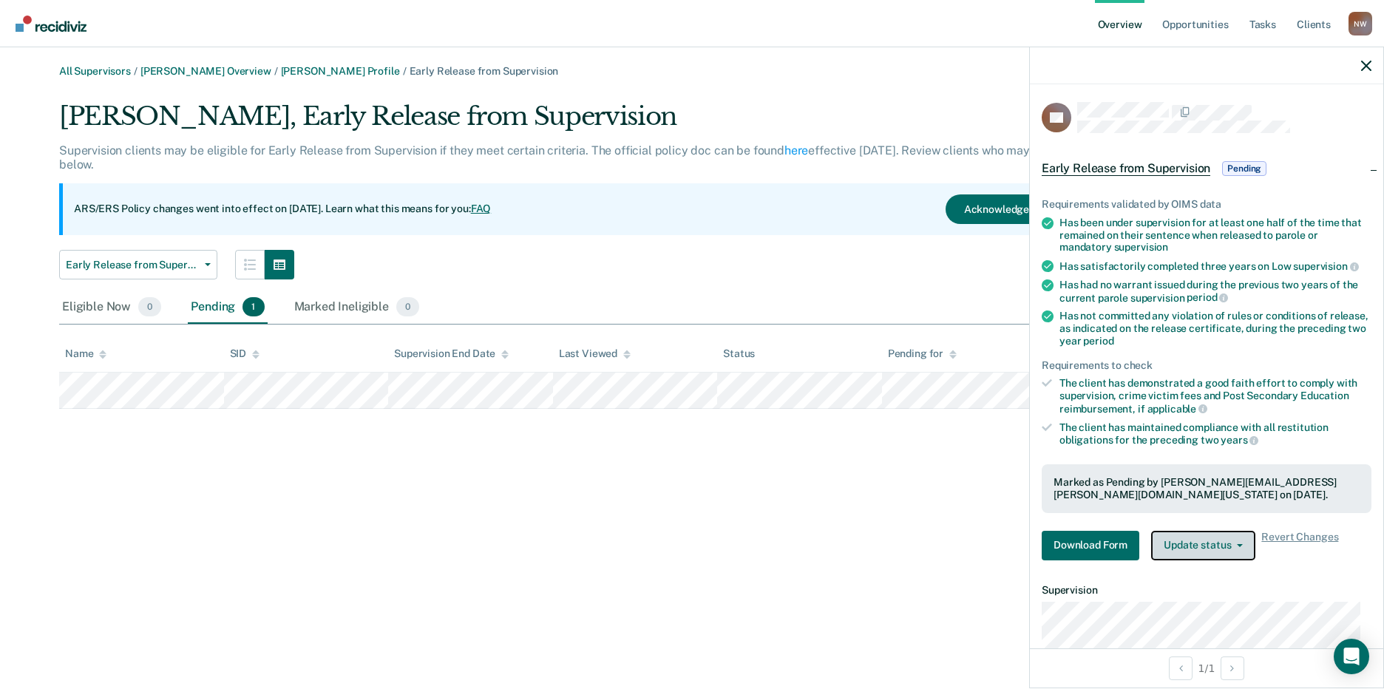
click at [1239, 545] on icon "button" at bounding box center [1240, 545] width 6 height 3
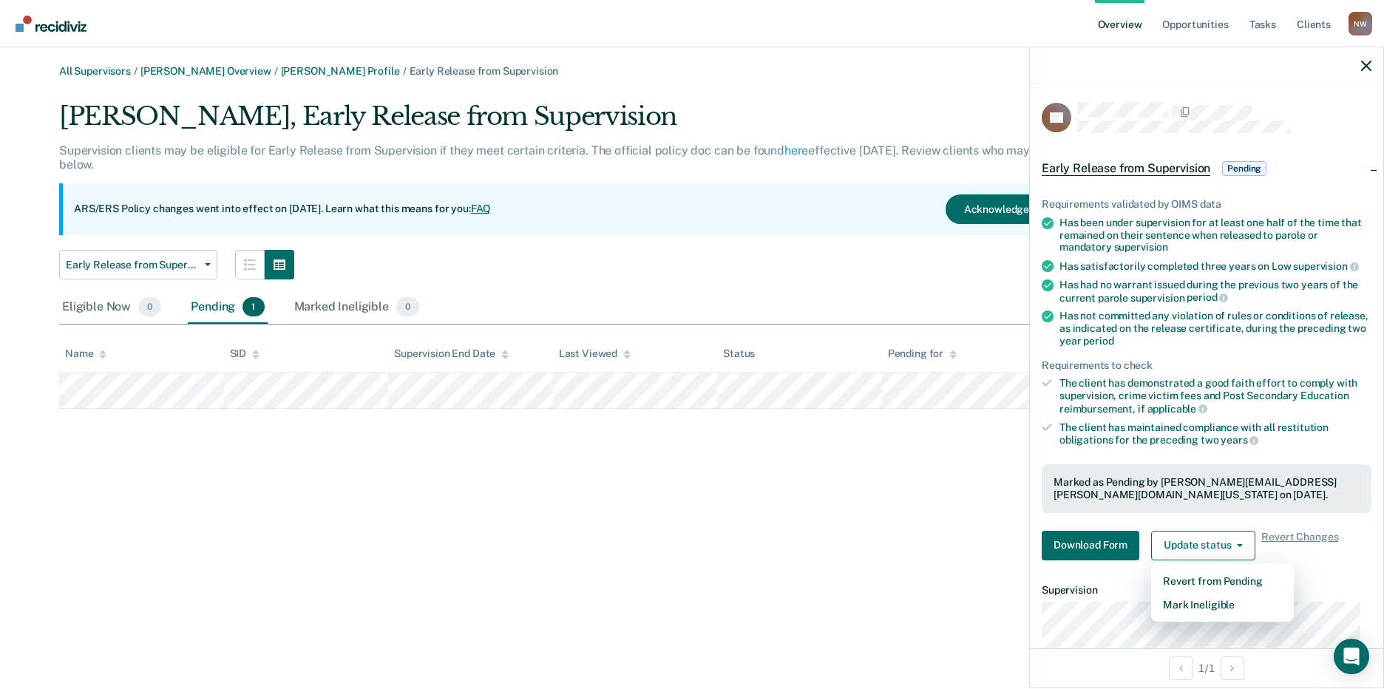
click at [846, 484] on div "All Supervisors / Miguel Marquez Overview / Claudia Posada Profile / Early Rele…" at bounding box center [692, 353] width 1349 height 577
click at [1371, 60] on button "button" at bounding box center [1367, 65] width 10 height 13
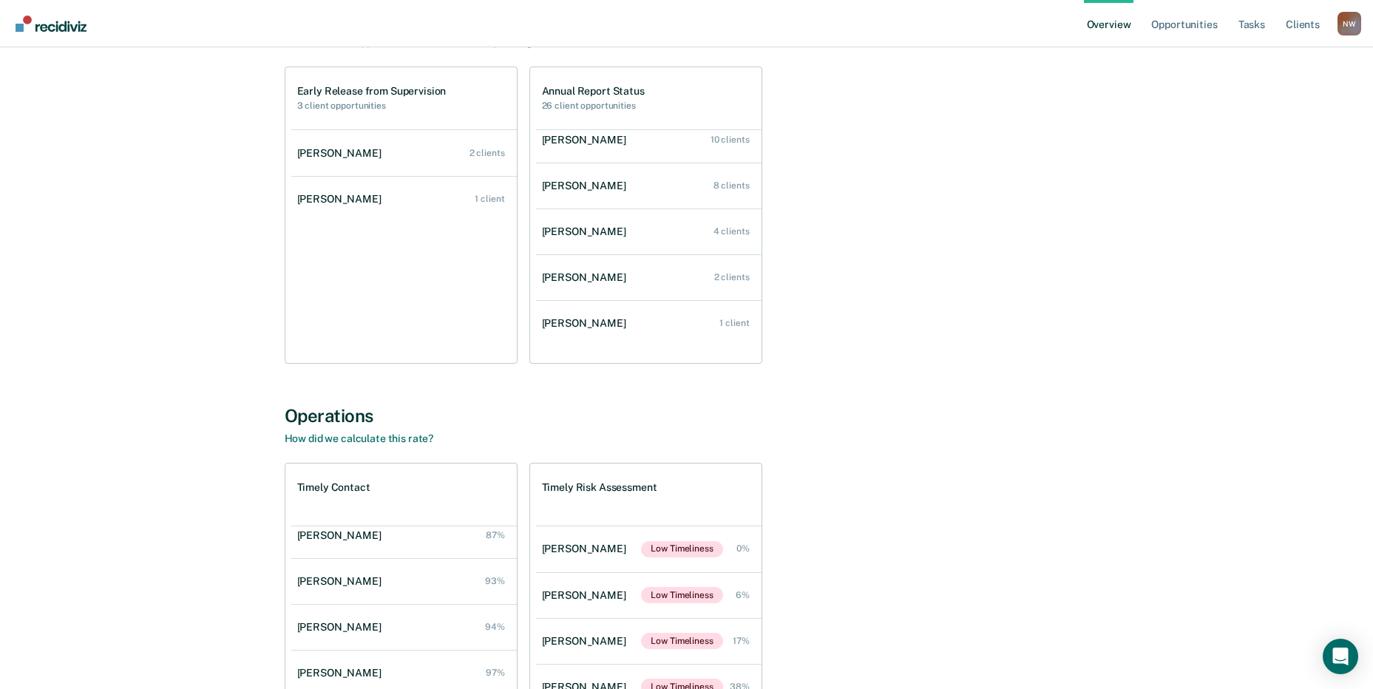
scroll to position [23, 0]
click at [574, 311] on div "Anthony Martinez" at bounding box center [587, 314] width 90 height 13
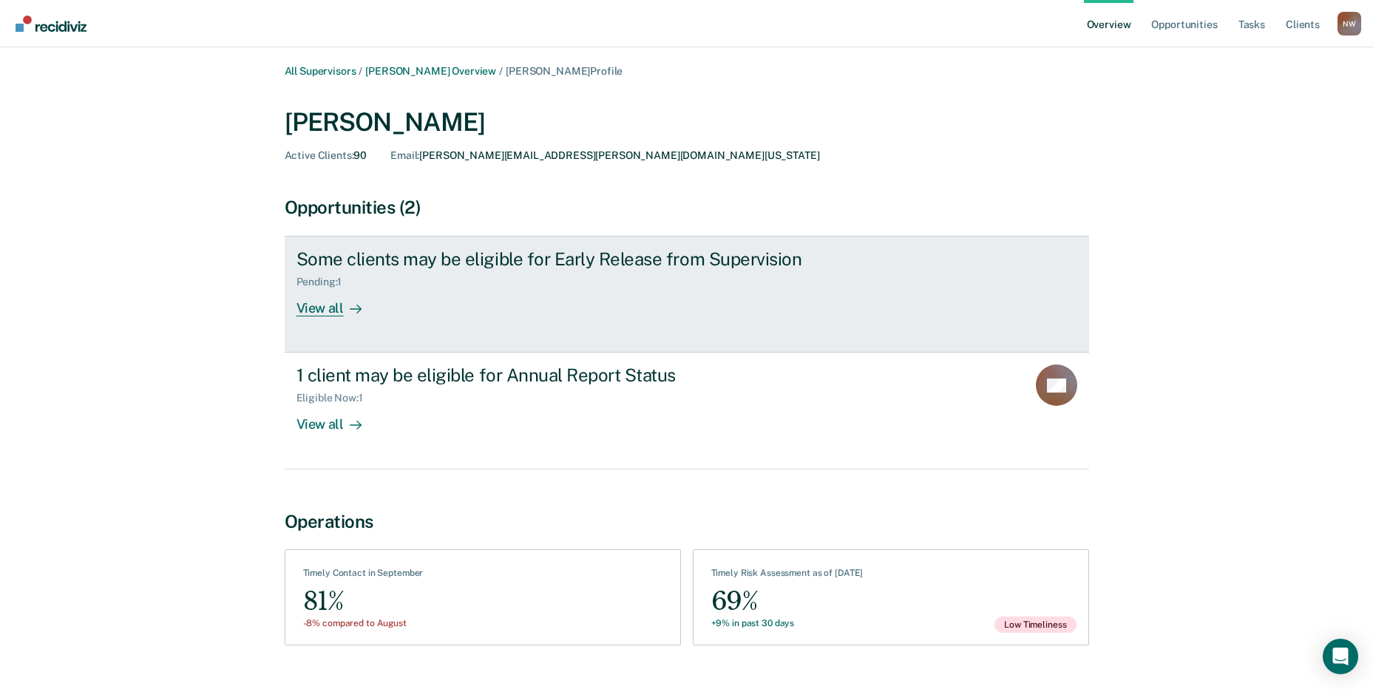
click at [314, 311] on div "View all" at bounding box center [338, 302] width 83 height 29
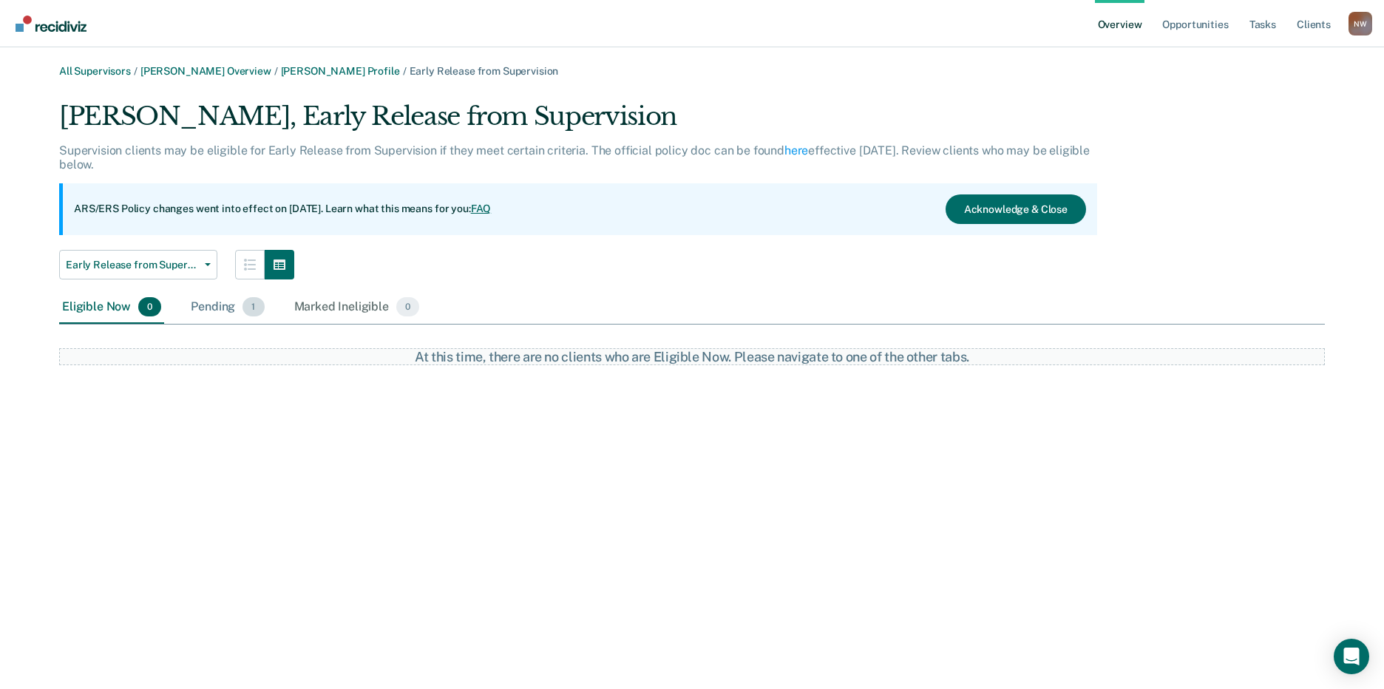
click at [204, 305] on div "Pending 1" at bounding box center [227, 307] width 79 height 33
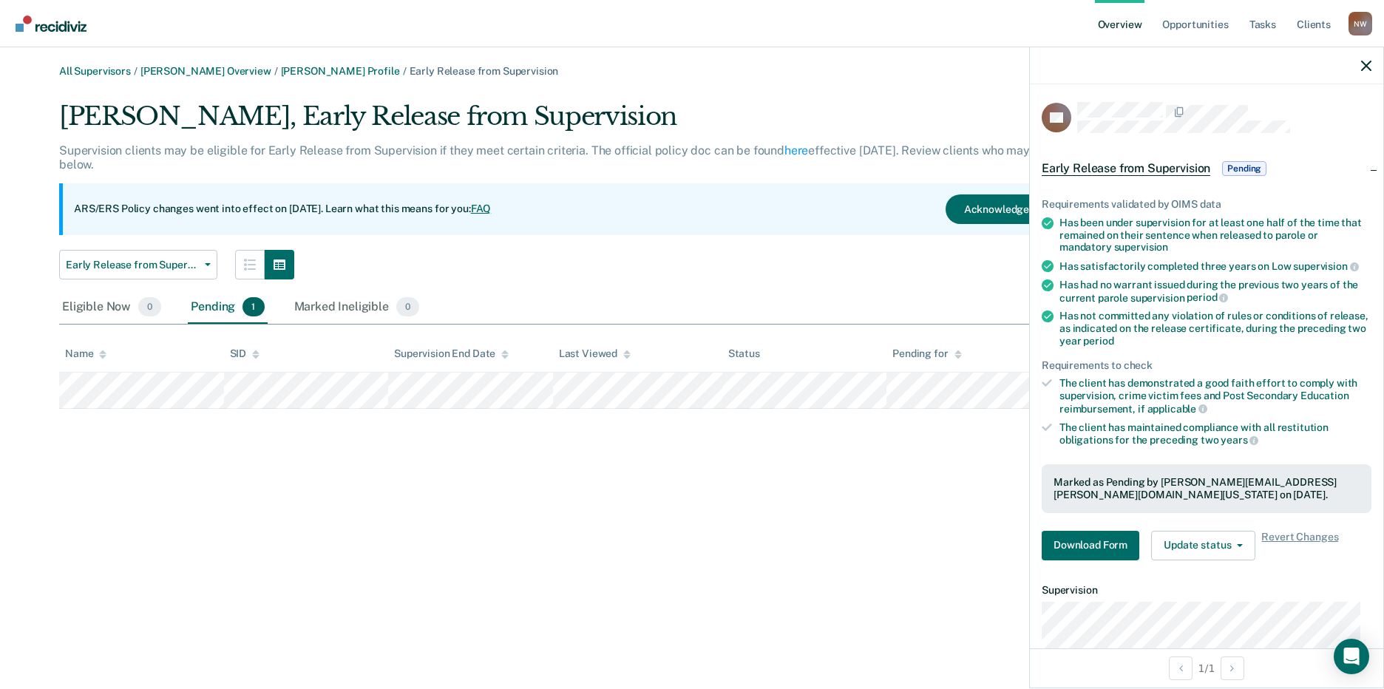
click at [1372, 64] on div at bounding box center [1207, 65] width 354 height 37
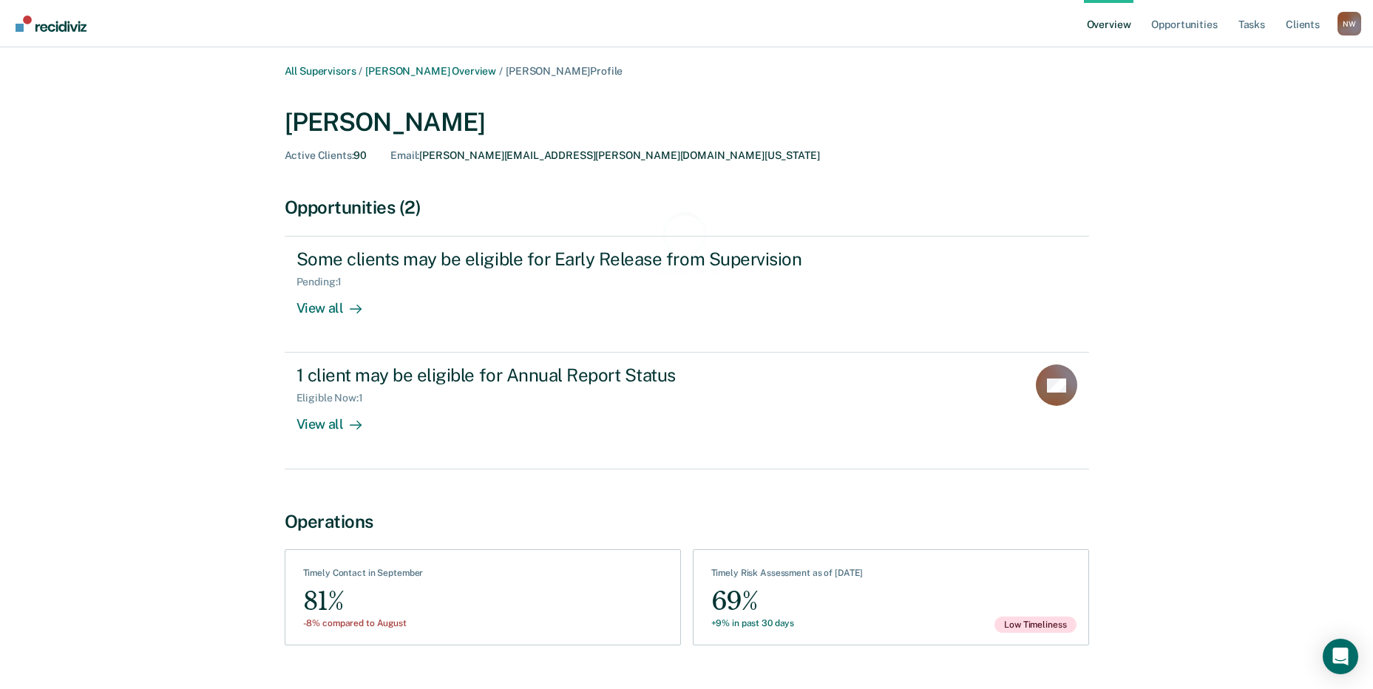
scroll to position [176, 0]
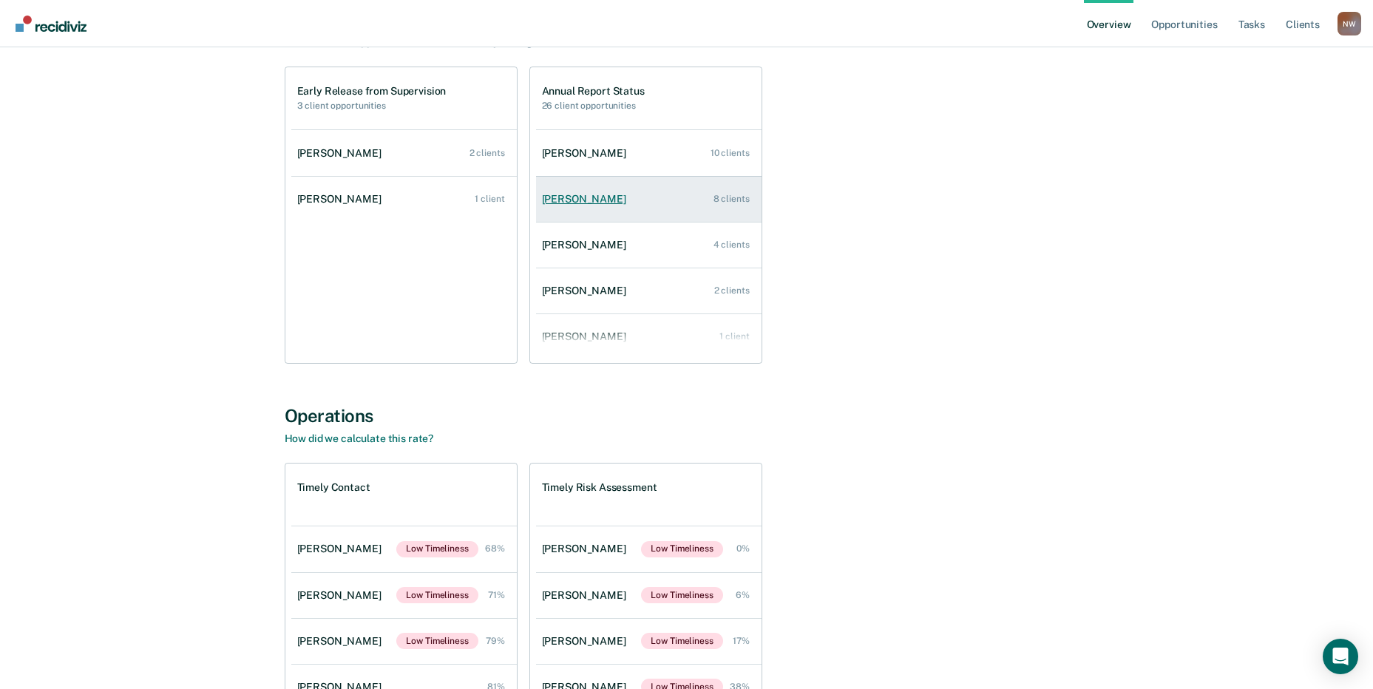
click at [586, 195] on div "Belinda Bracknell" at bounding box center [587, 199] width 90 height 13
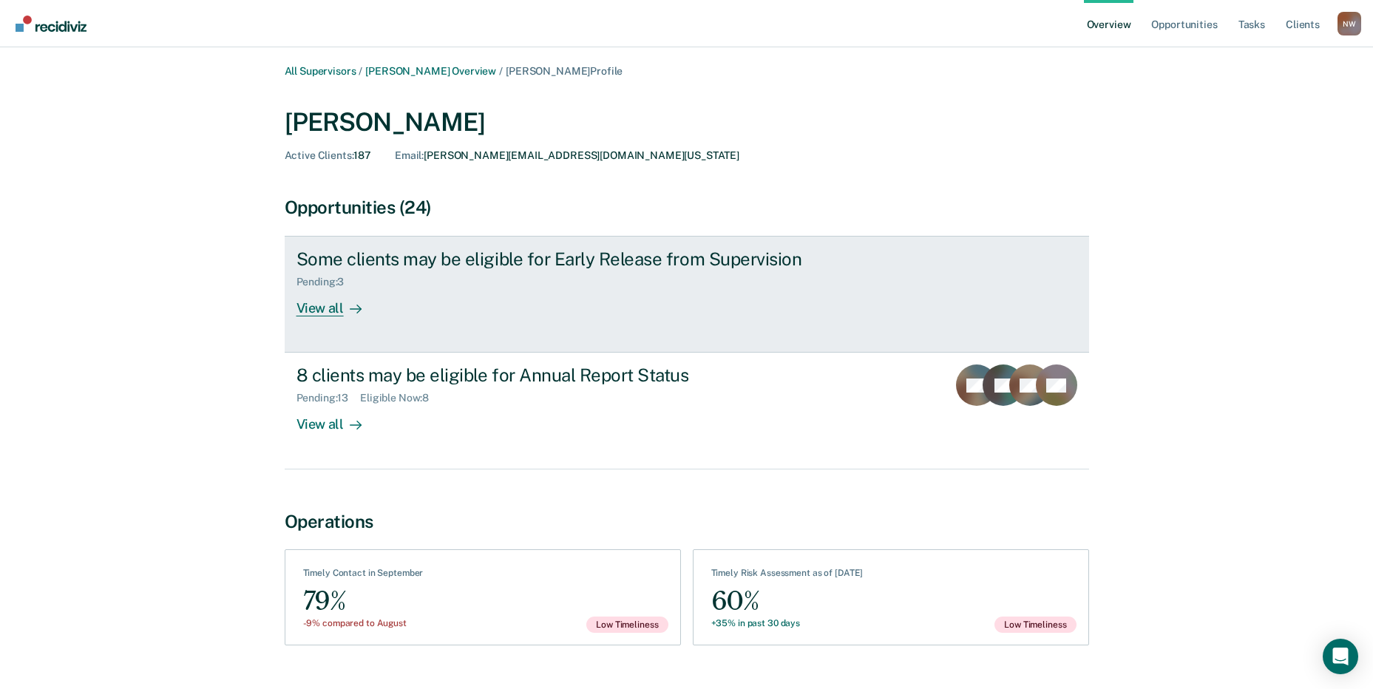
click at [328, 306] on div "View all" at bounding box center [338, 302] width 83 height 29
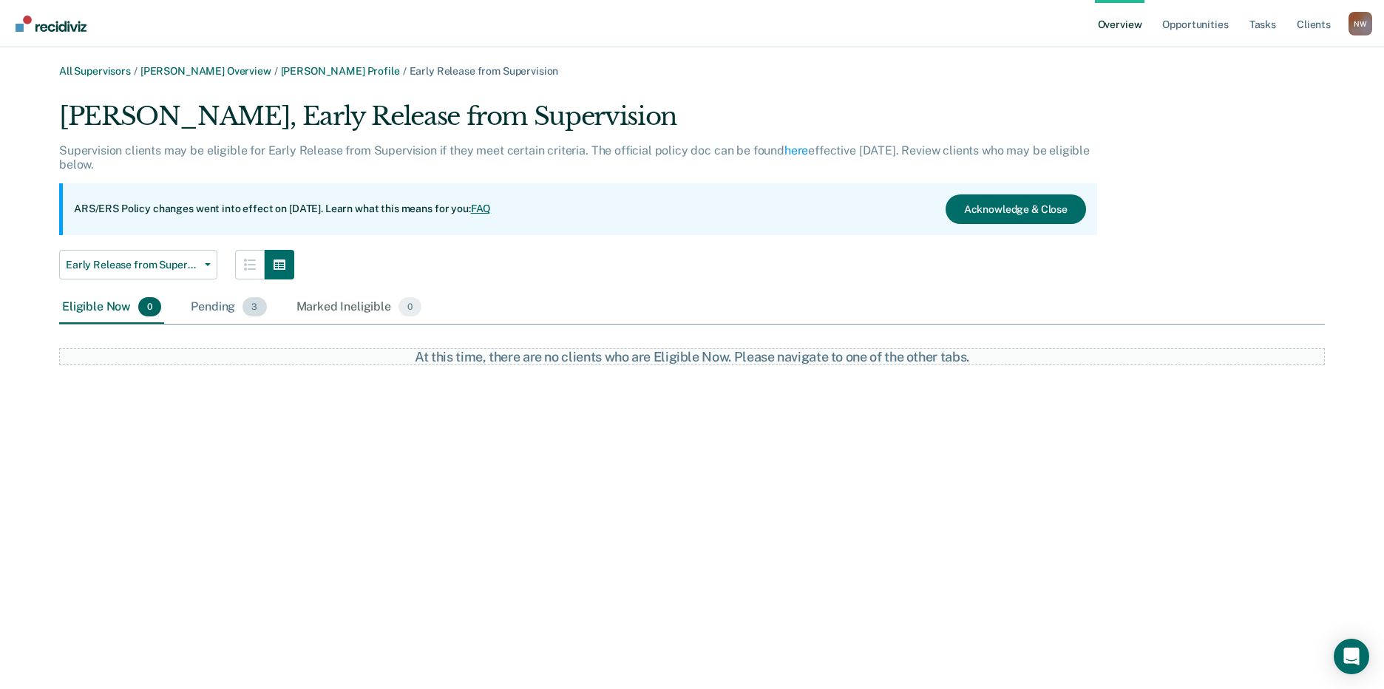
click at [228, 310] on div "Pending 3" at bounding box center [228, 307] width 81 height 33
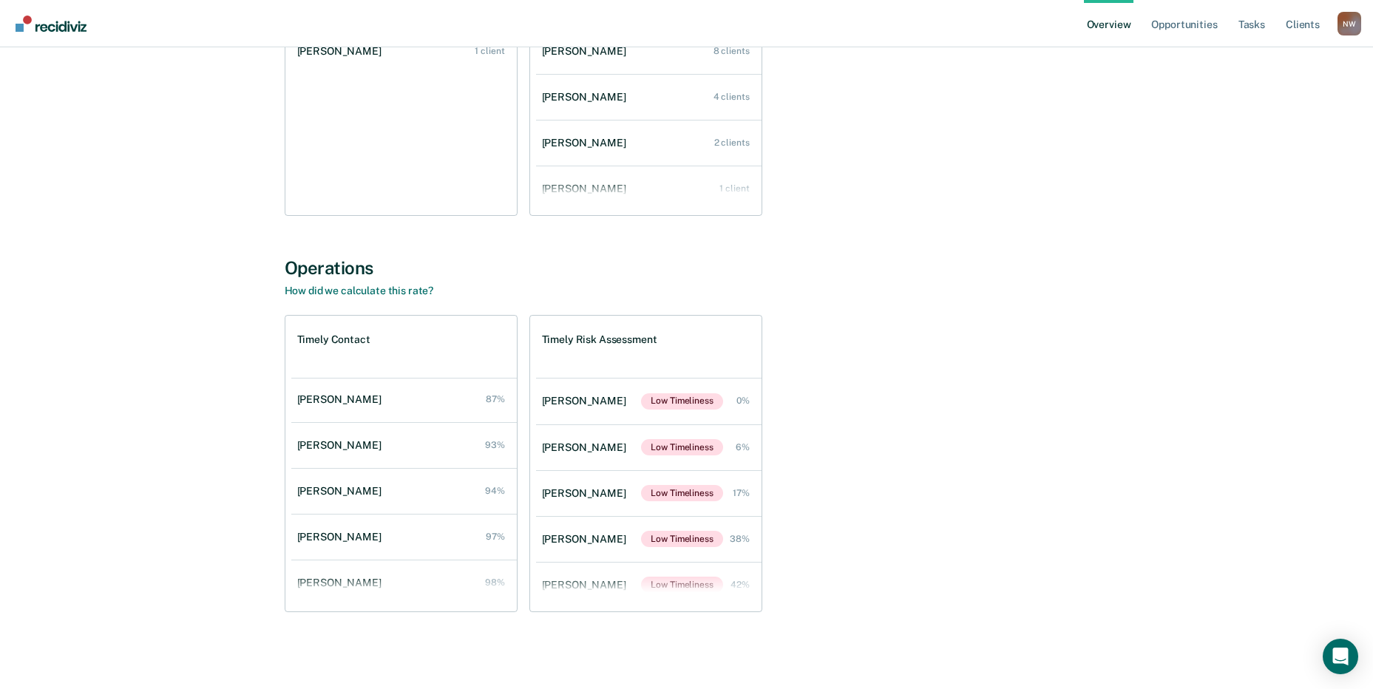
scroll to position [243, 0]
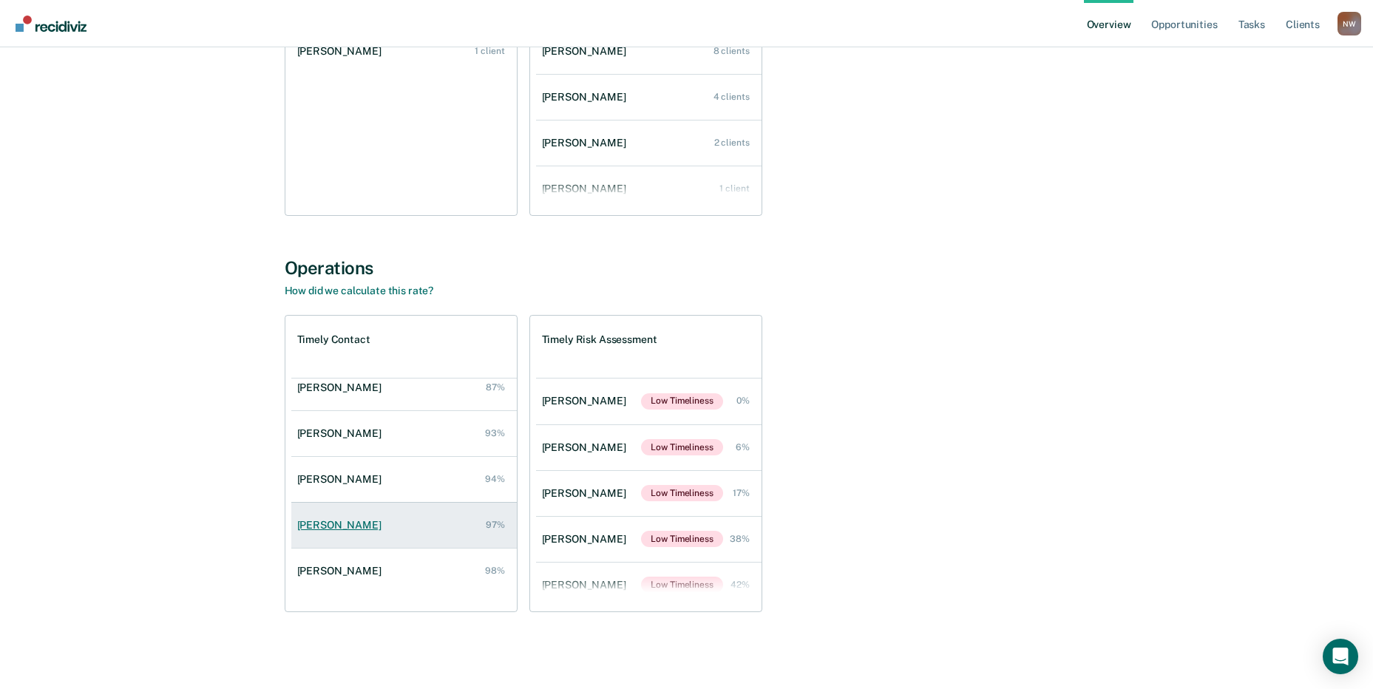
click at [356, 528] on div "Stephanie Gonzalez" at bounding box center [342, 525] width 90 height 13
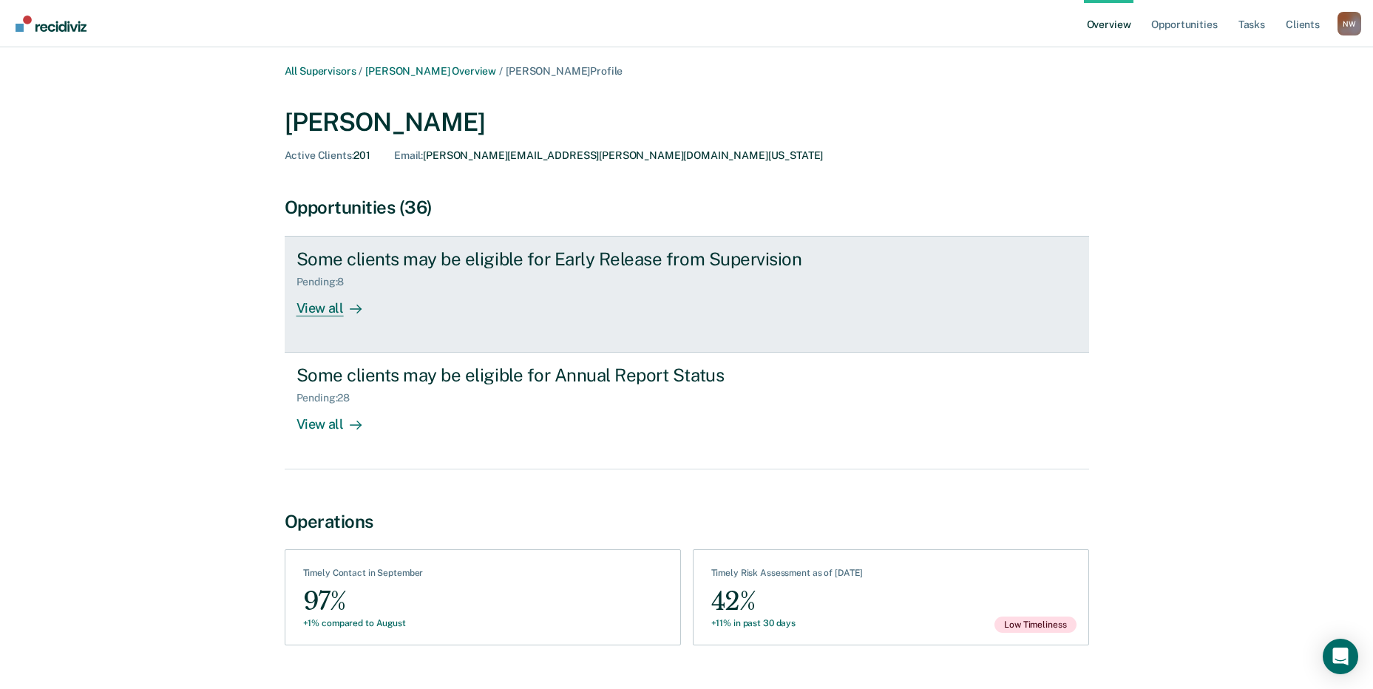
click at [316, 280] on div "Pending : 8" at bounding box center [327, 282] width 60 height 13
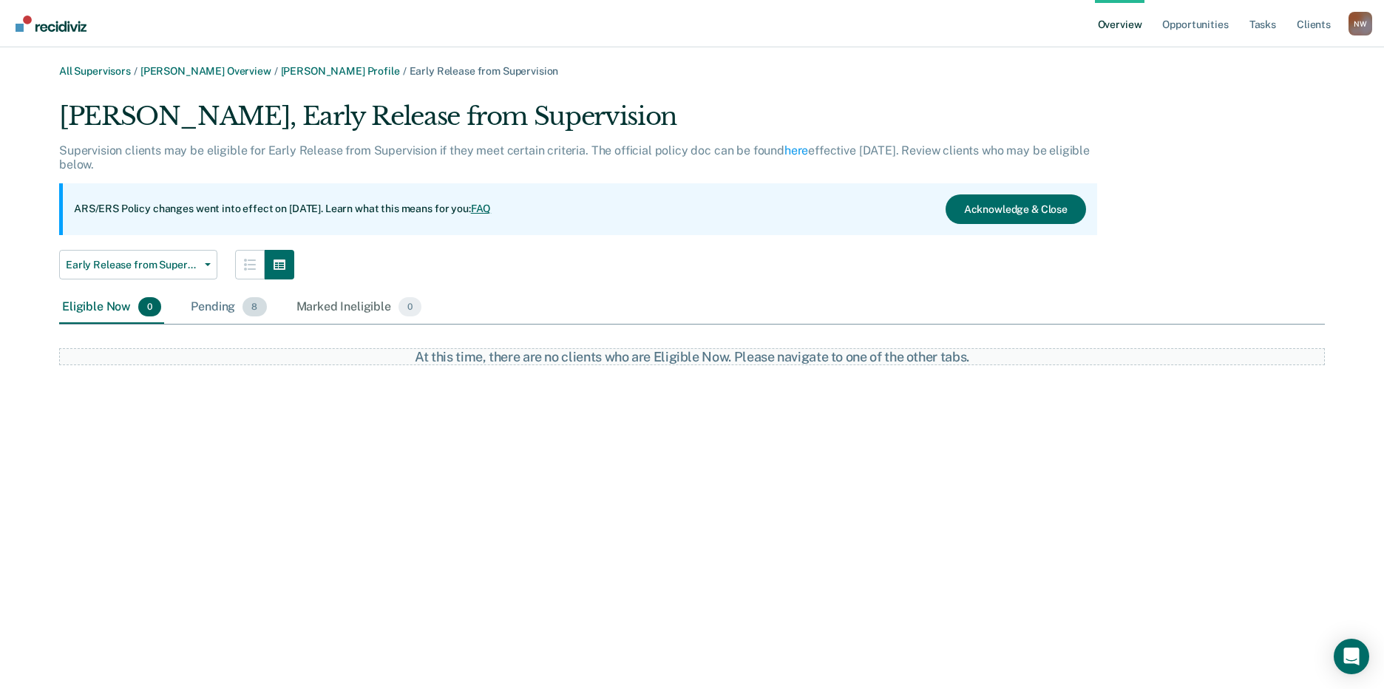
click at [214, 305] on div "Pending 8" at bounding box center [228, 307] width 81 height 33
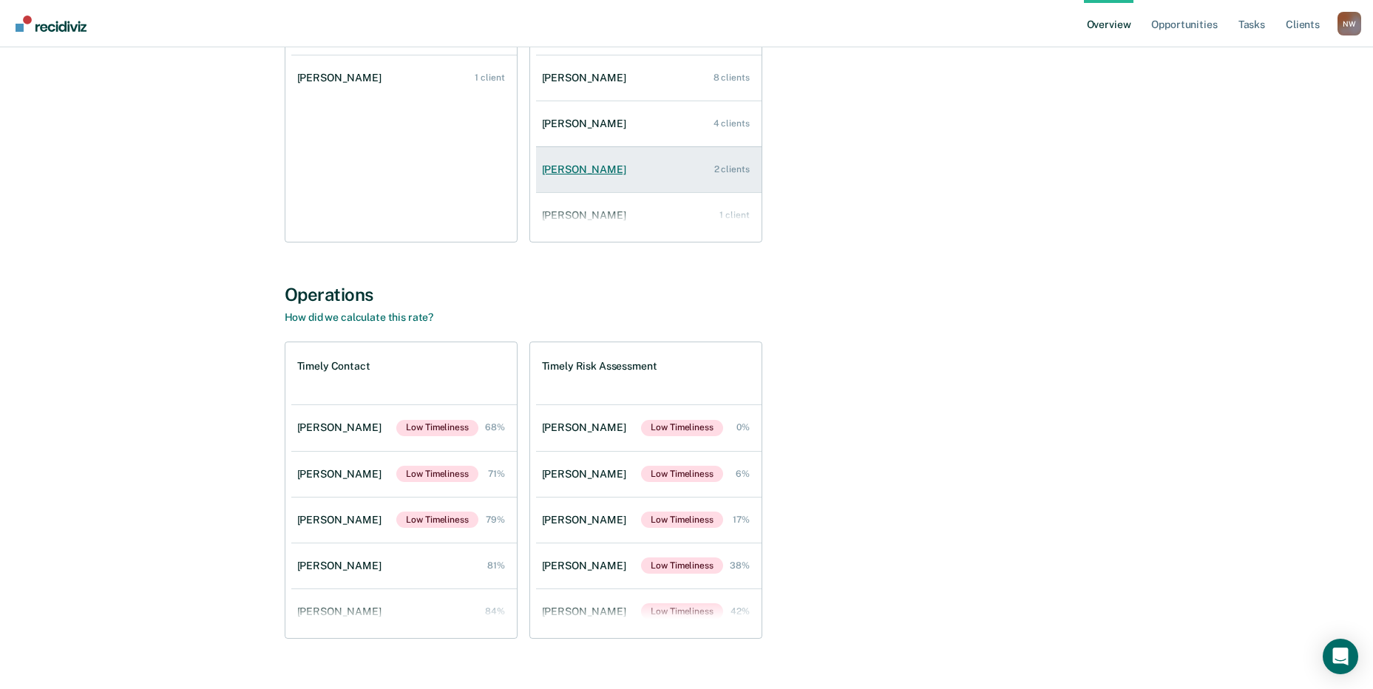
scroll to position [250, 0]
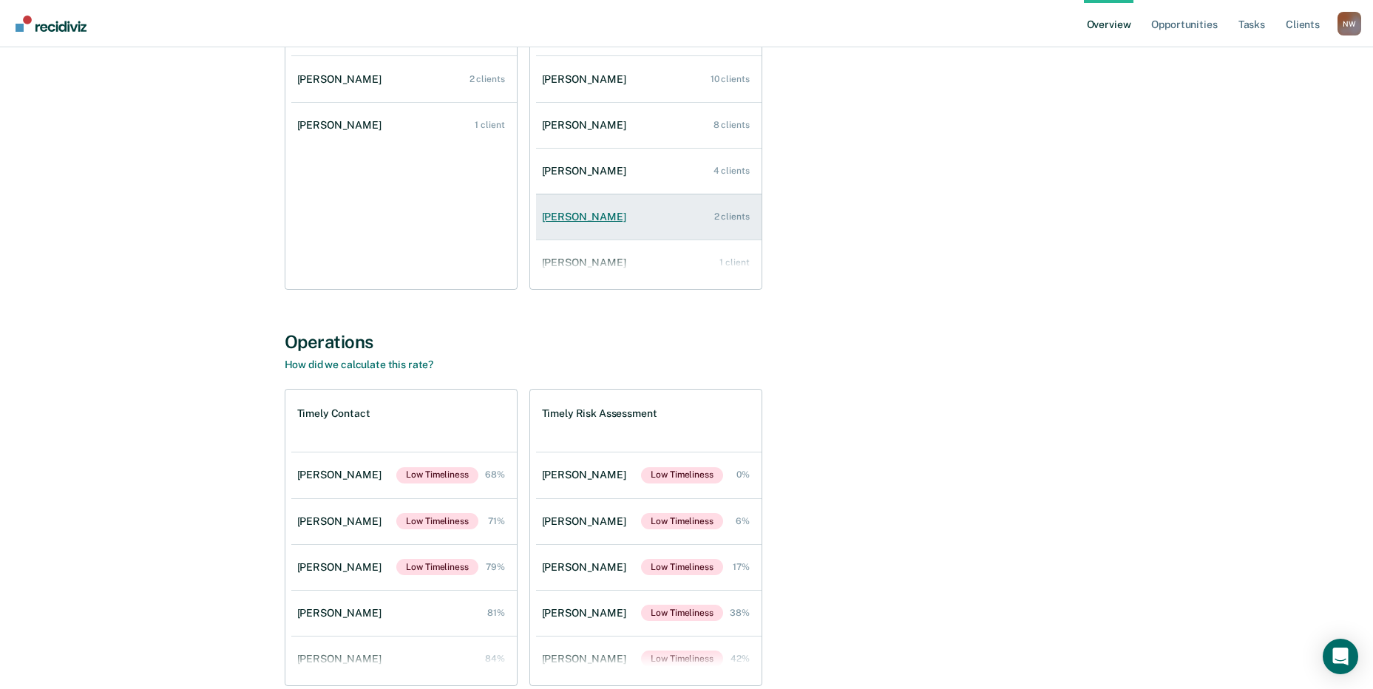
click at [572, 214] on div "Rico Lozano" at bounding box center [587, 217] width 90 height 13
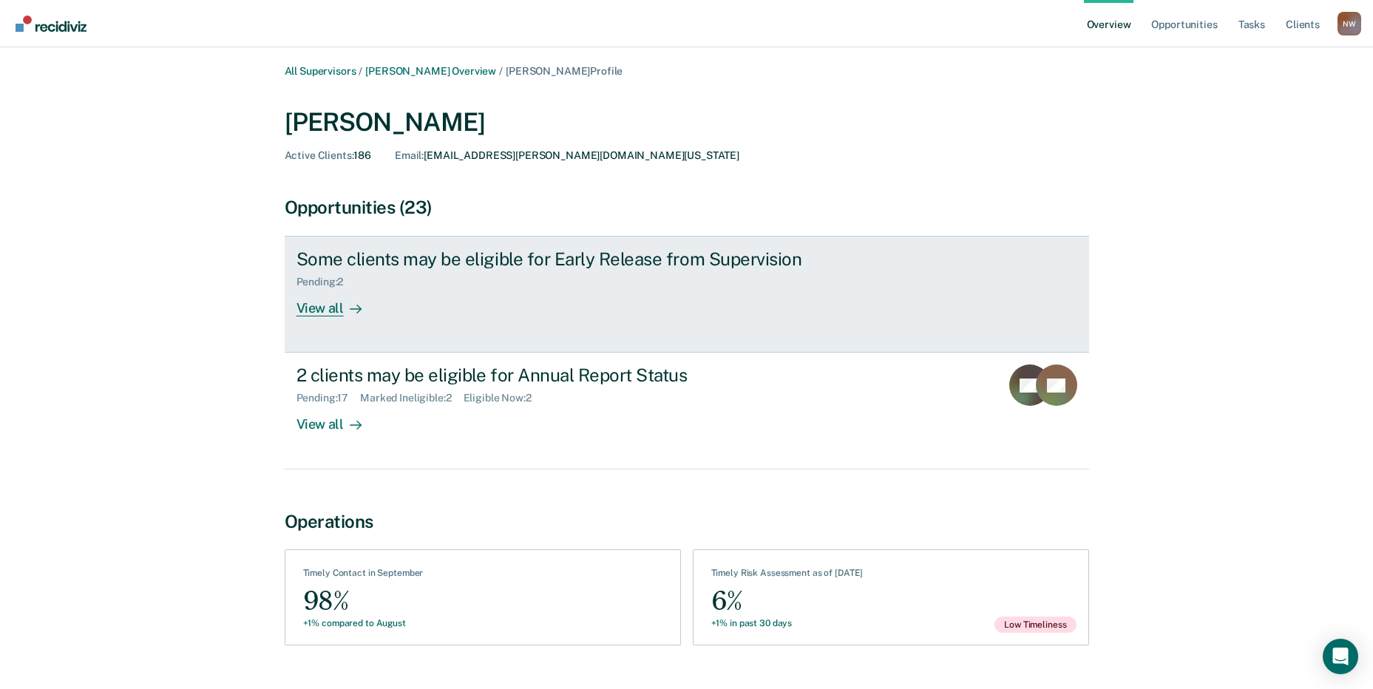
click at [326, 303] on div "View all" at bounding box center [338, 302] width 83 height 29
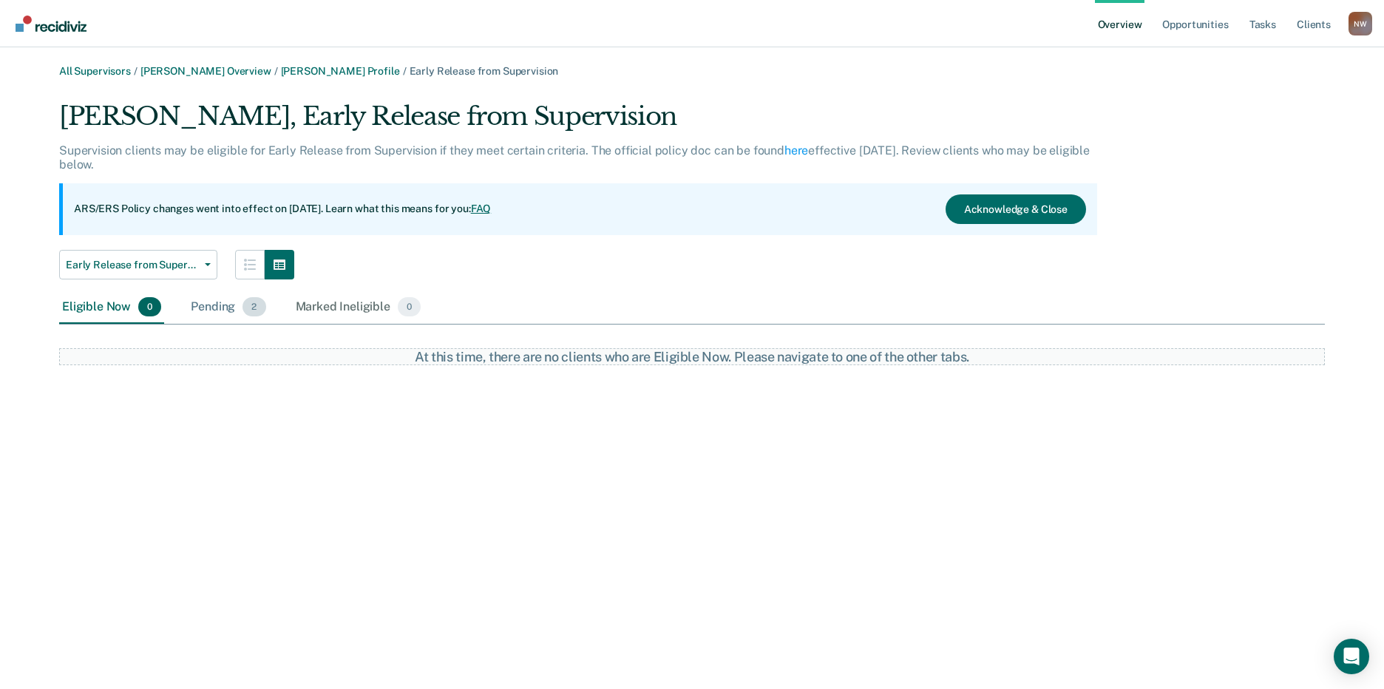
click at [199, 308] on div "Pending 2" at bounding box center [228, 307] width 81 height 33
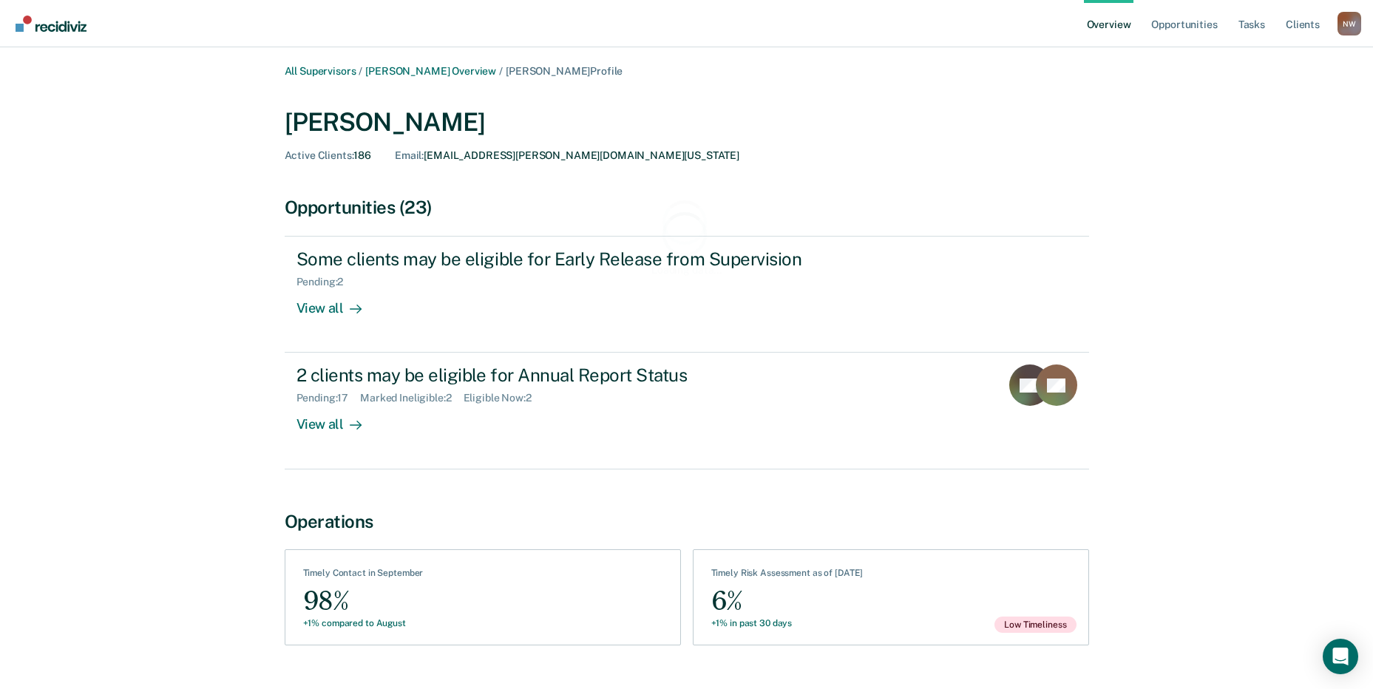
scroll to position [250, 0]
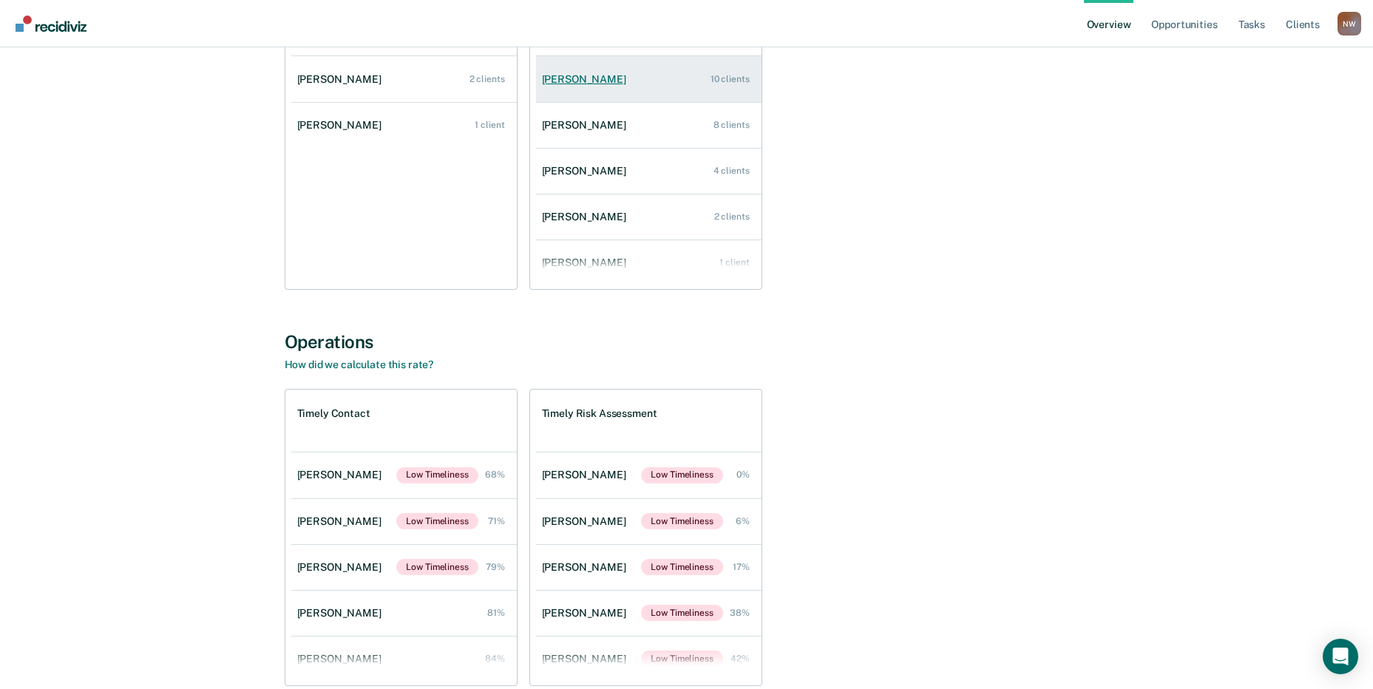
click at [599, 75] on div "Lydia Apodaca" at bounding box center [587, 79] width 90 height 13
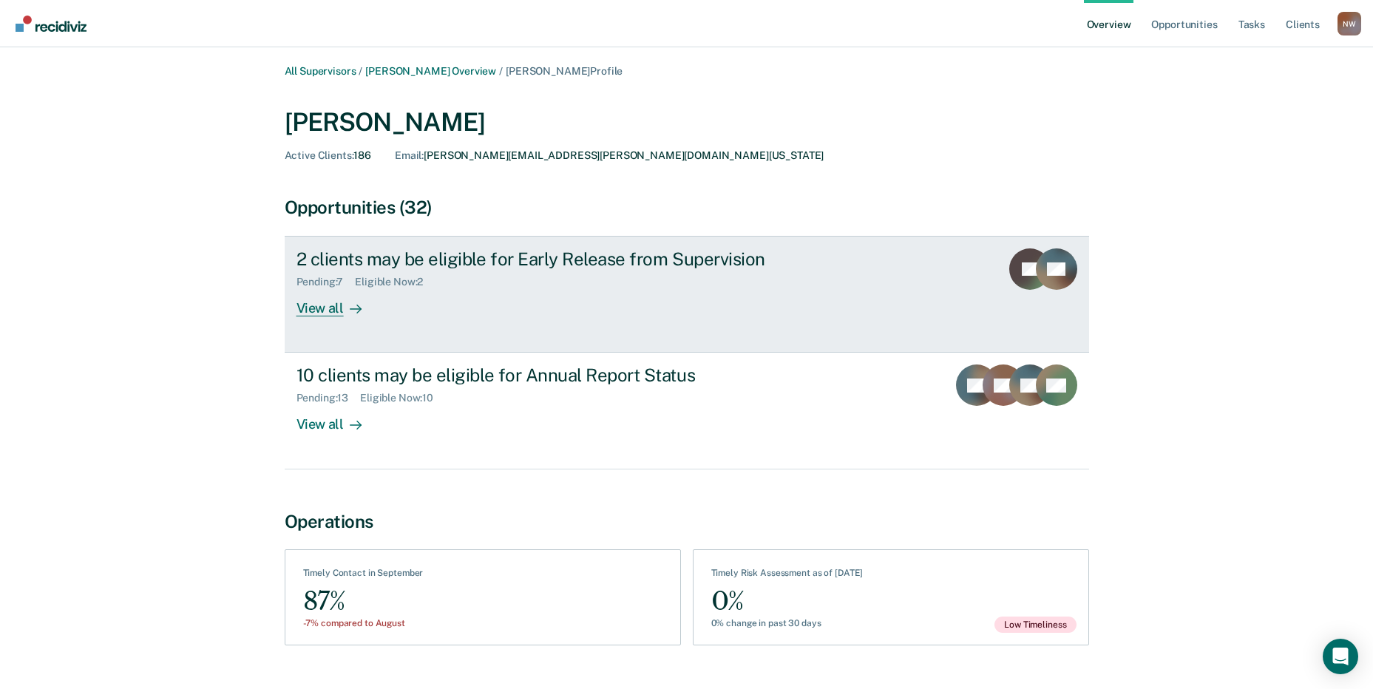
click at [329, 305] on div "View all" at bounding box center [338, 302] width 83 height 29
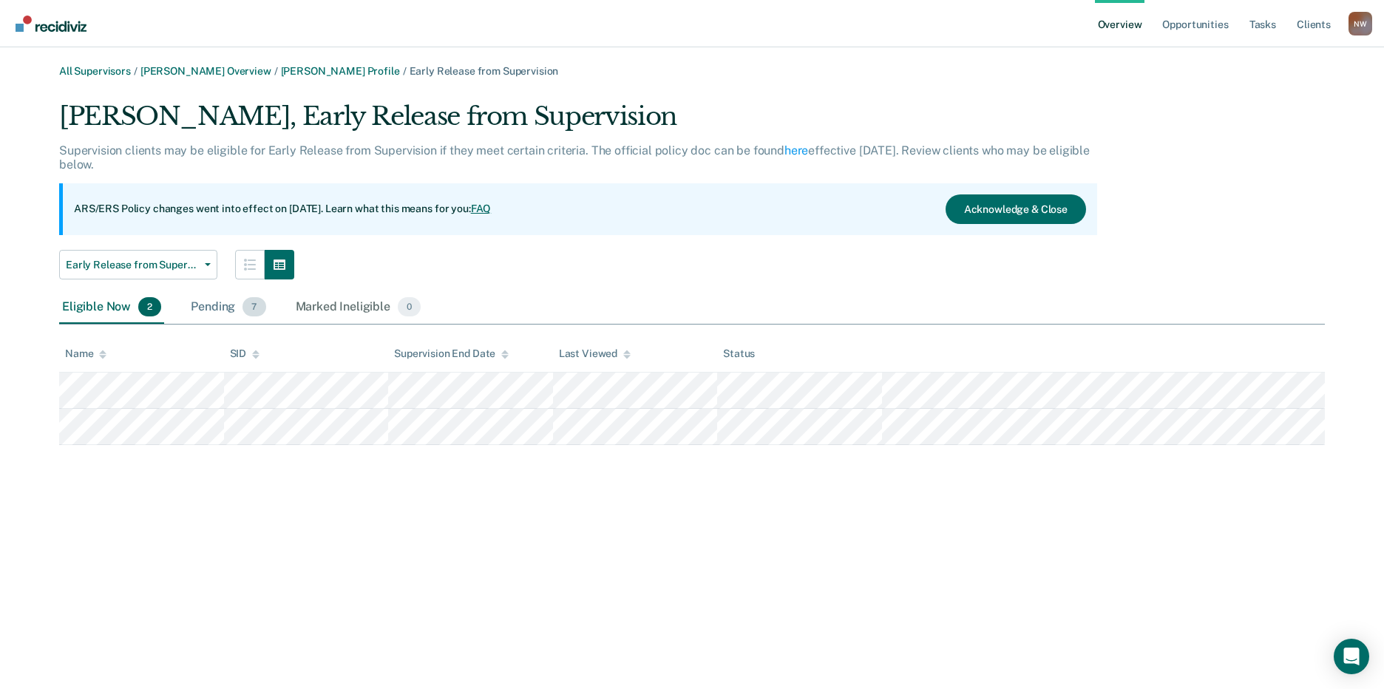
click at [213, 313] on div "Pending 7" at bounding box center [228, 307] width 81 height 33
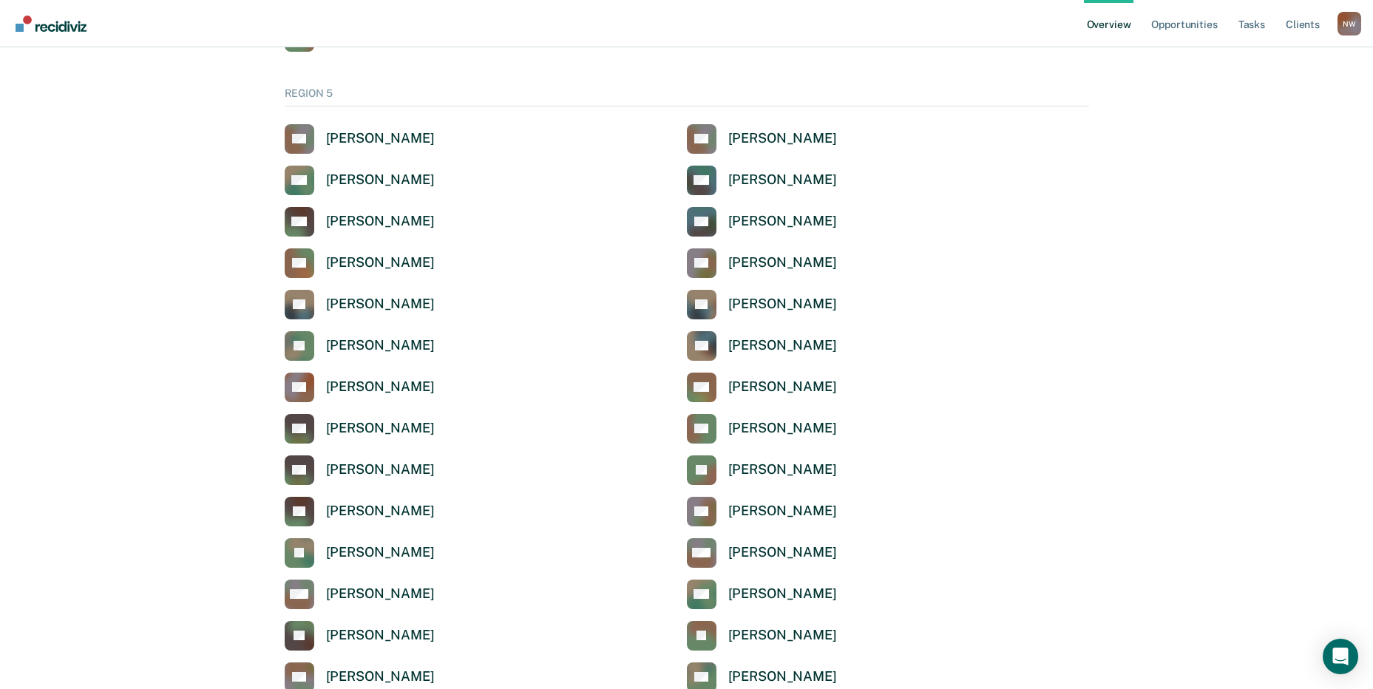
scroll to position [4772, 0]
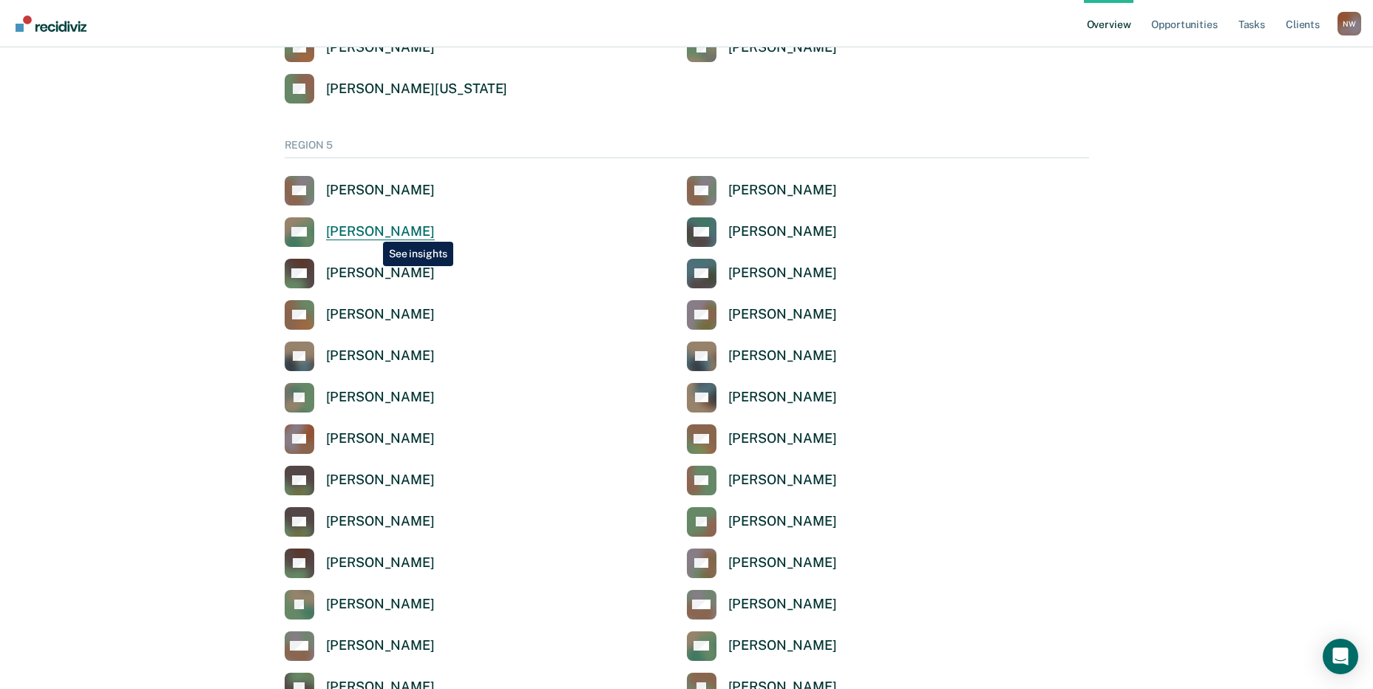
click at [372, 231] on div "[PERSON_NAME]" at bounding box center [380, 231] width 109 height 17
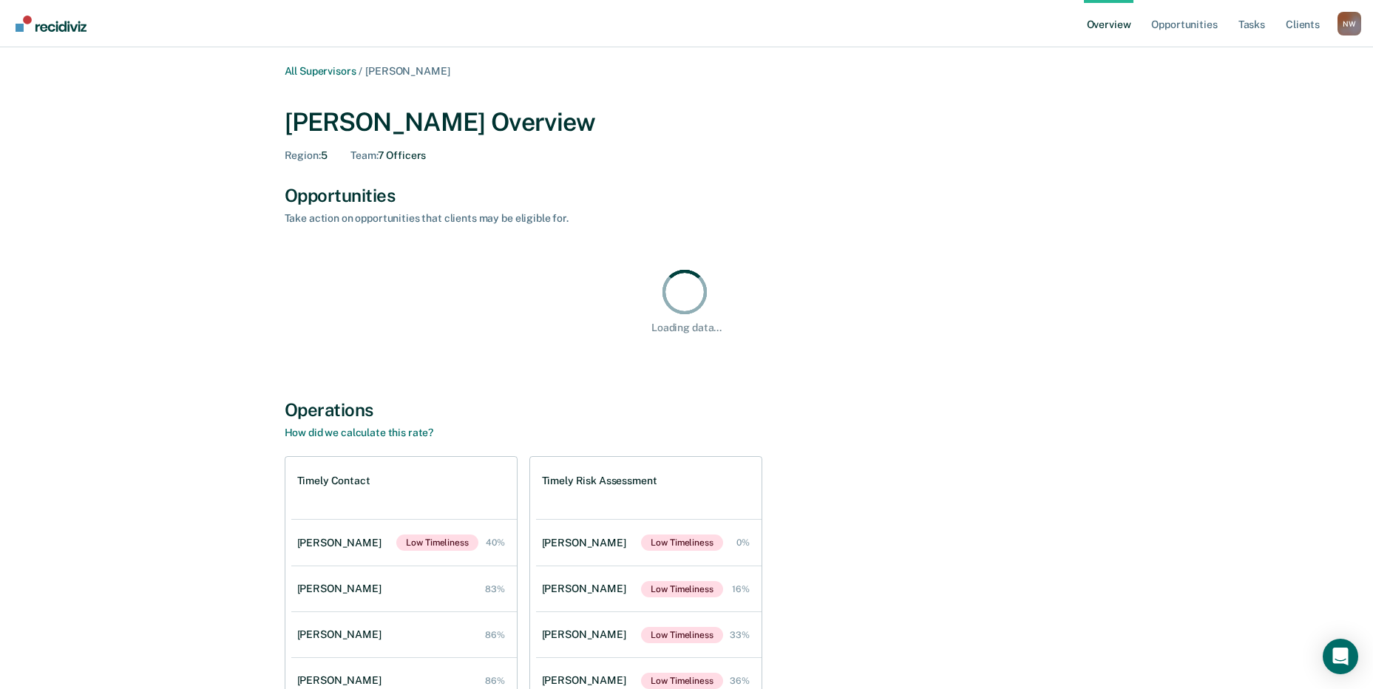
scroll to position [141, 0]
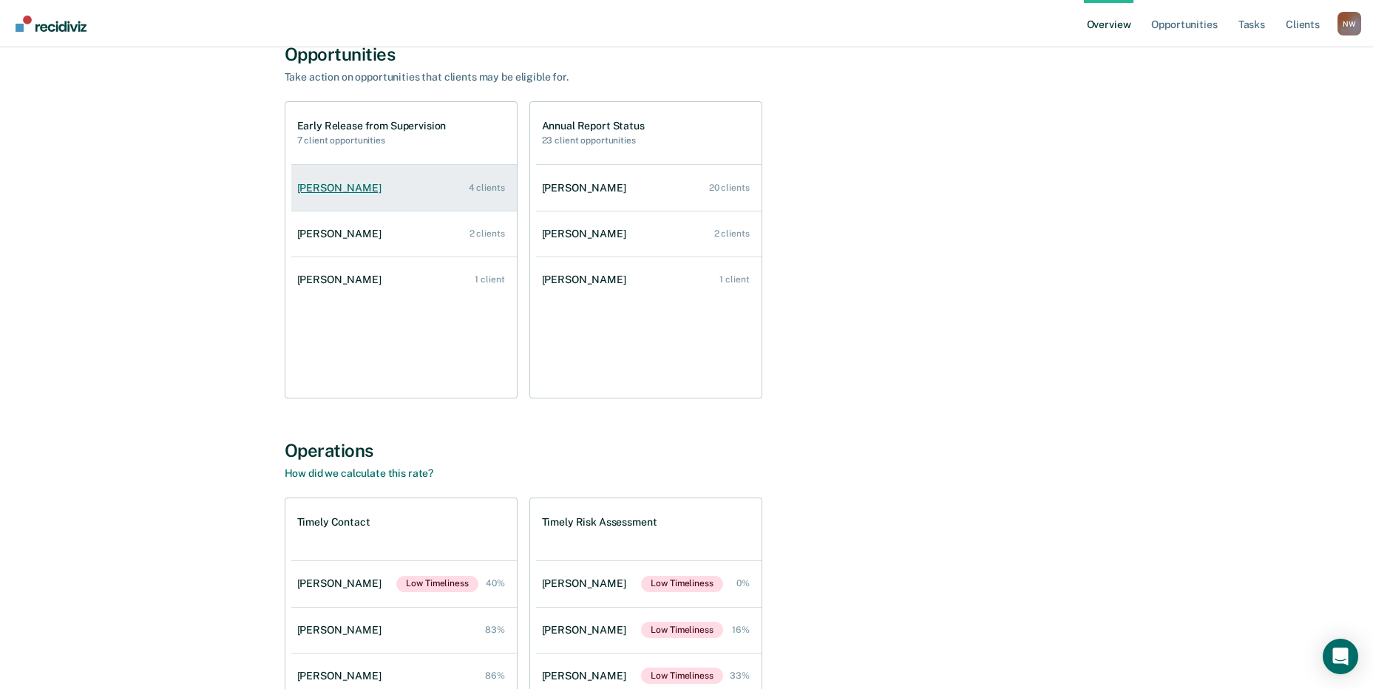
click at [339, 183] on div "Sarah Petty" at bounding box center [342, 188] width 90 height 13
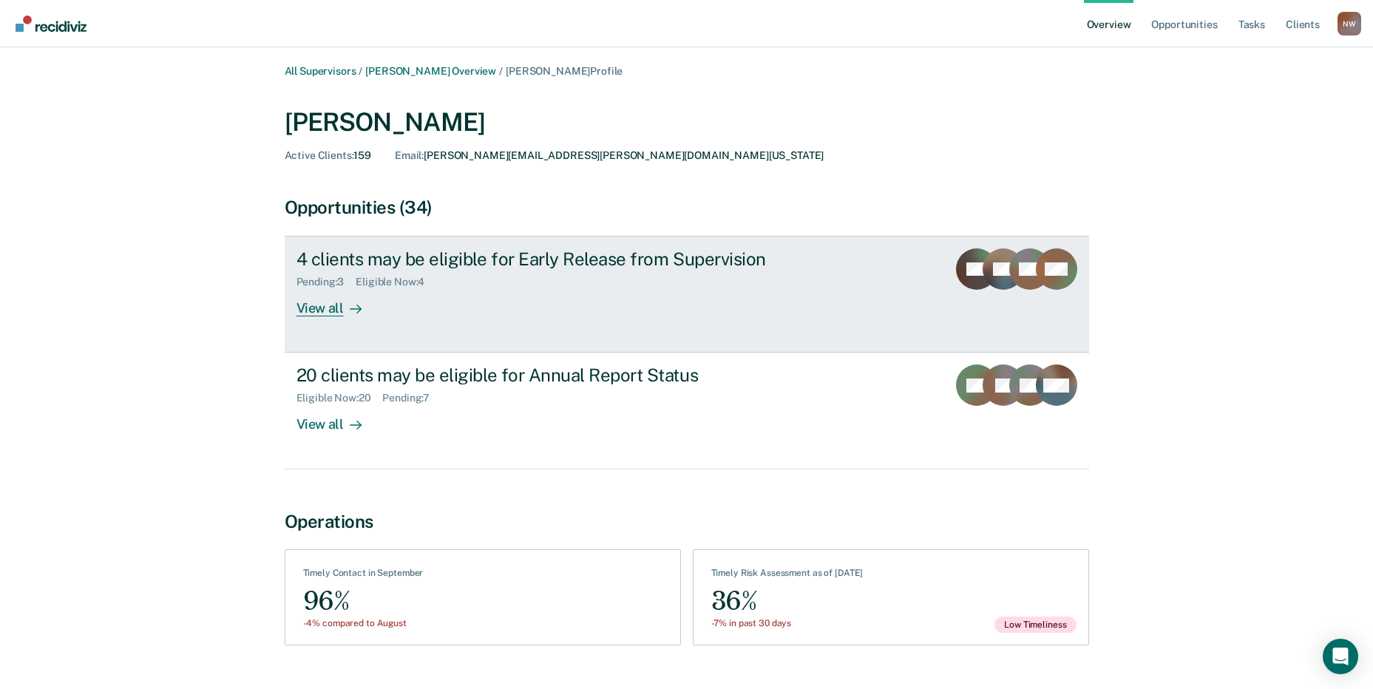
click at [337, 302] on div "View all" at bounding box center [338, 302] width 83 height 29
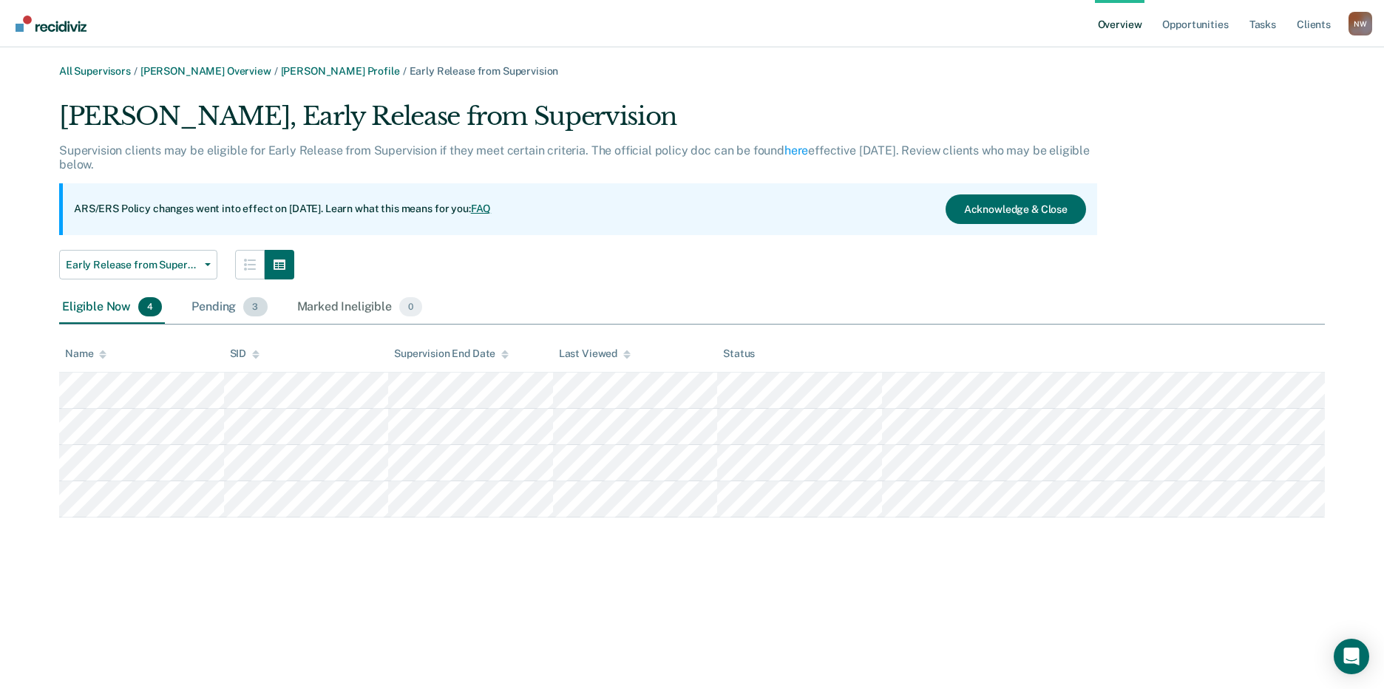
click at [227, 313] on div "Pending 3" at bounding box center [229, 307] width 81 height 33
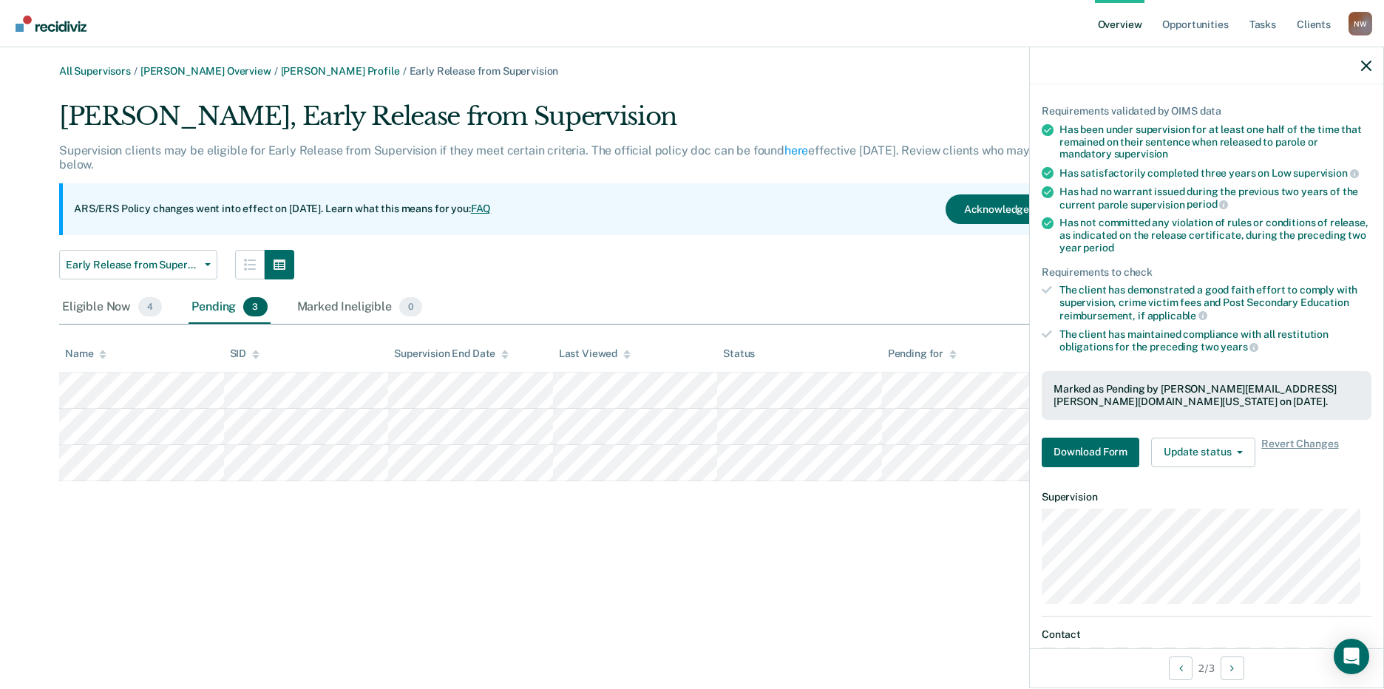
scroll to position [108, 0]
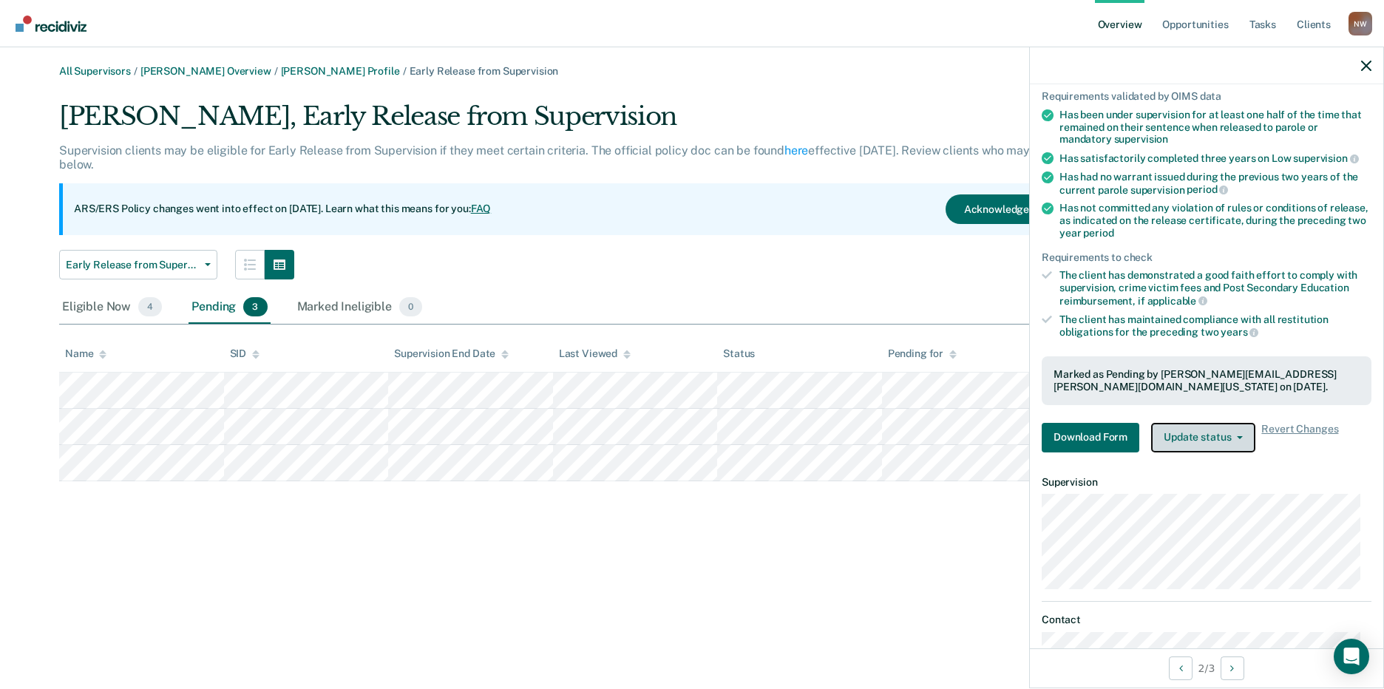
click at [1244, 431] on button "Update status" at bounding box center [1203, 438] width 104 height 30
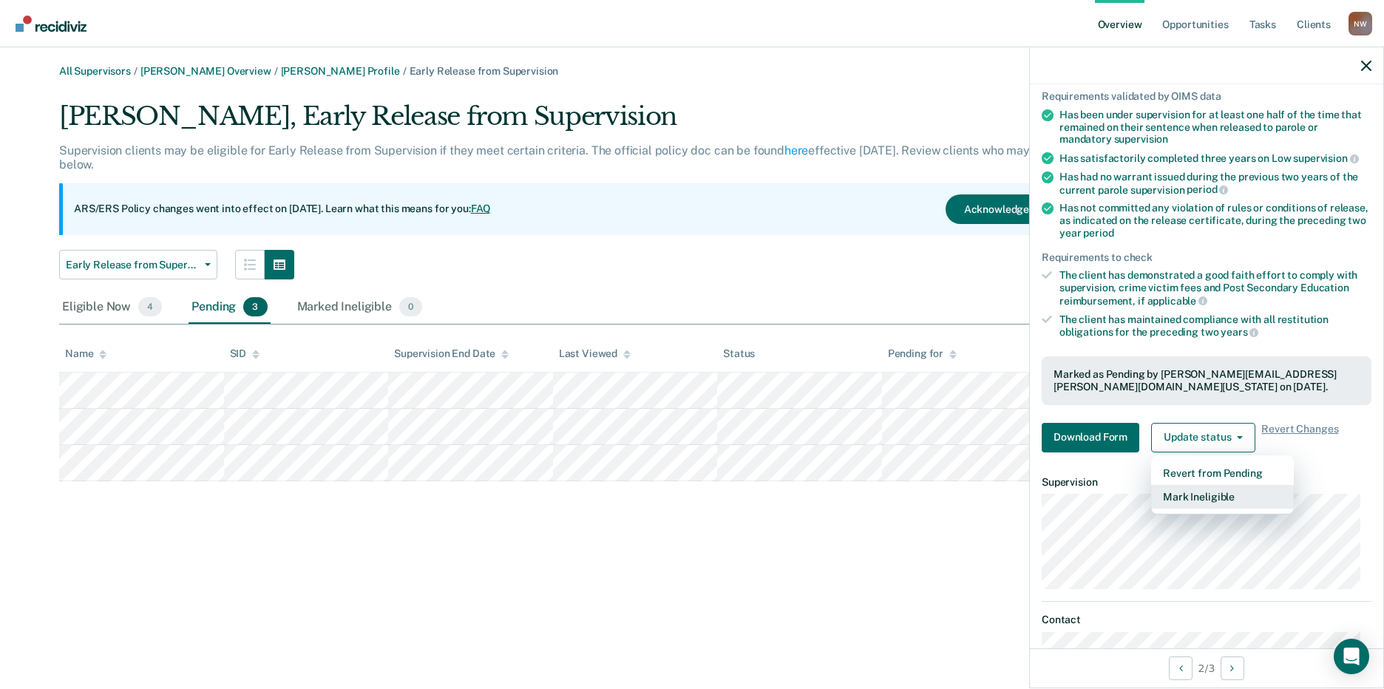
click at [1225, 493] on button "Mark Ineligible" at bounding box center [1222, 497] width 143 height 24
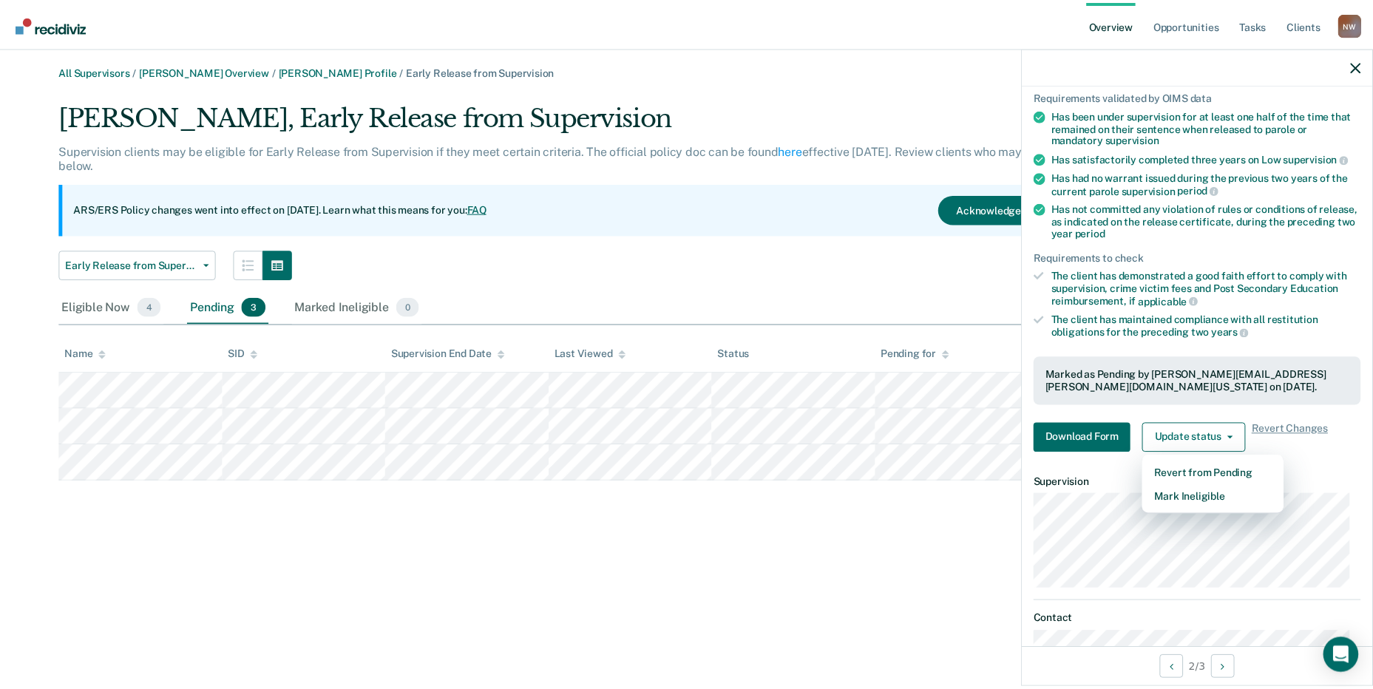
scroll to position [0, 0]
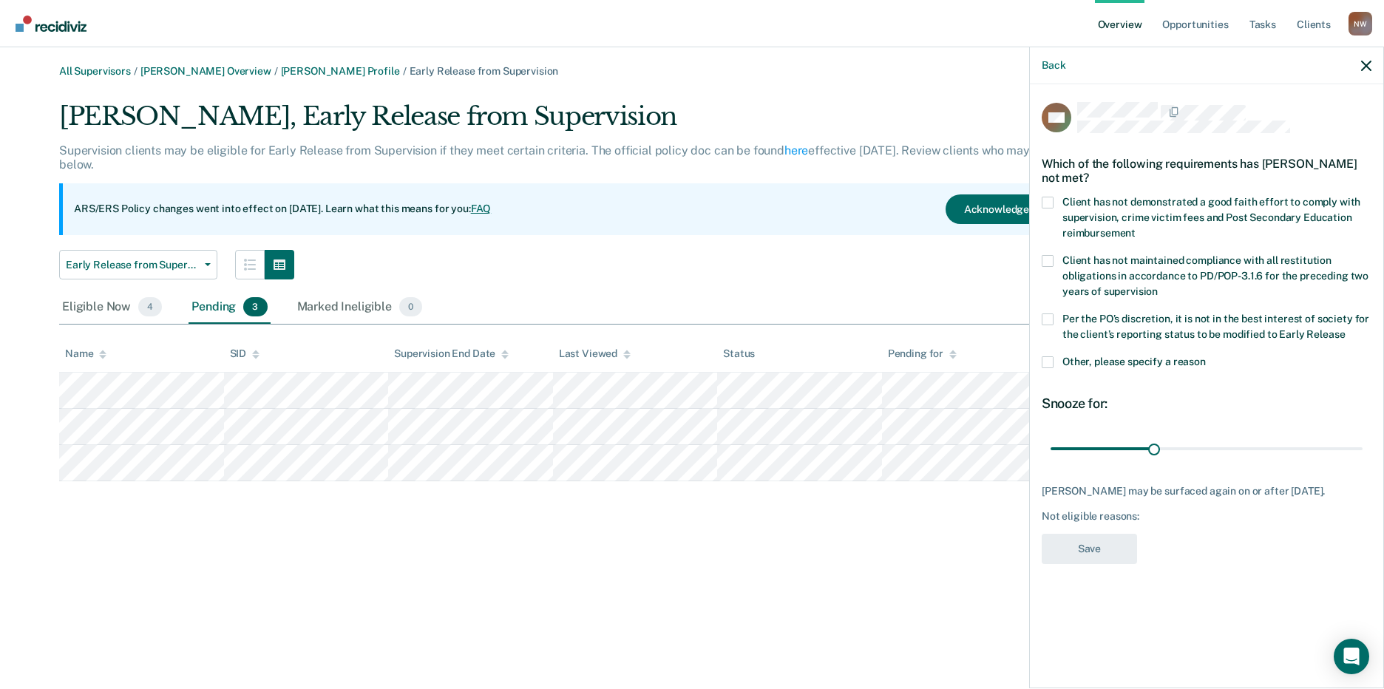
click at [1049, 310] on div "Client has not maintained compliance with all restitution obligations in accord…" at bounding box center [1207, 284] width 330 height 58
click at [1049, 311] on div "Client has not maintained compliance with all restitution obligations in accord…" at bounding box center [1207, 284] width 330 height 58
click at [1043, 311] on div "Client has not maintained compliance with all restitution obligations in accord…" at bounding box center [1207, 284] width 330 height 58
click at [1048, 317] on span at bounding box center [1048, 320] width 12 height 12
click at [1345, 329] on input "Per the PO’s discretion, it is not in the best interest of society for the clie…" at bounding box center [1345, 329] width 0 height 0
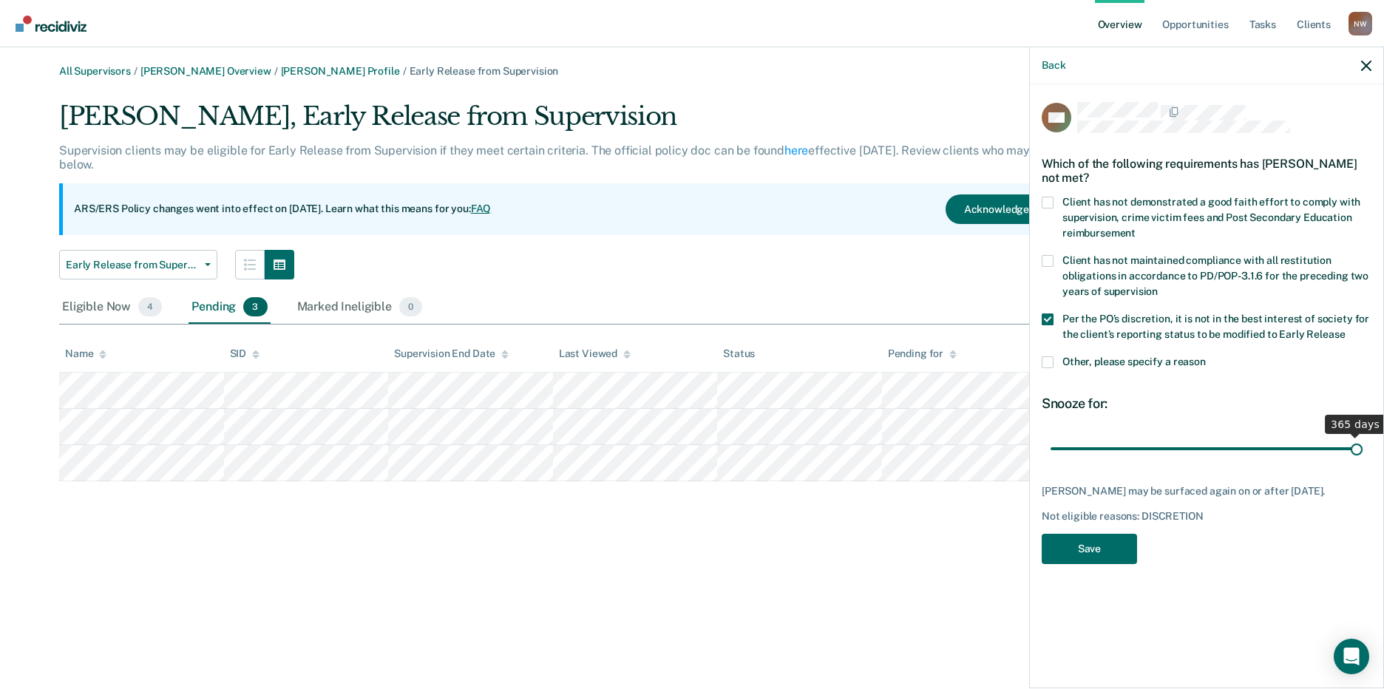
drag, startPoint x: 1081, startPoint y: 448, endPoint x: 1373, endPoint y: 452, distance: 292.1
type input "365"
click at [1363, 452] on input "range" at bounding box center [1207, 449] width 312 height 26
click at [1101, 547] on button "Save" at bounding box center [1089, 549] width 95 height 30
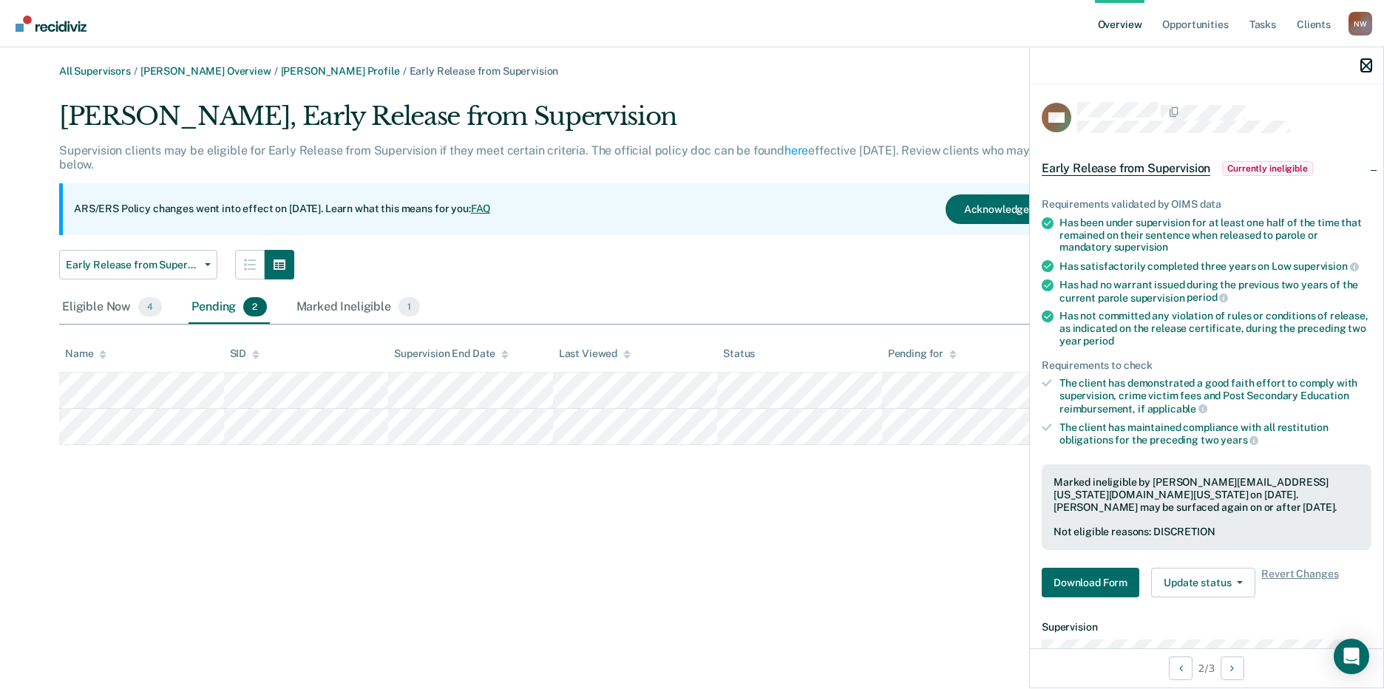
click at [1365, 66] on icon "button" at bounding box center [1367, 66] width 10 height 10
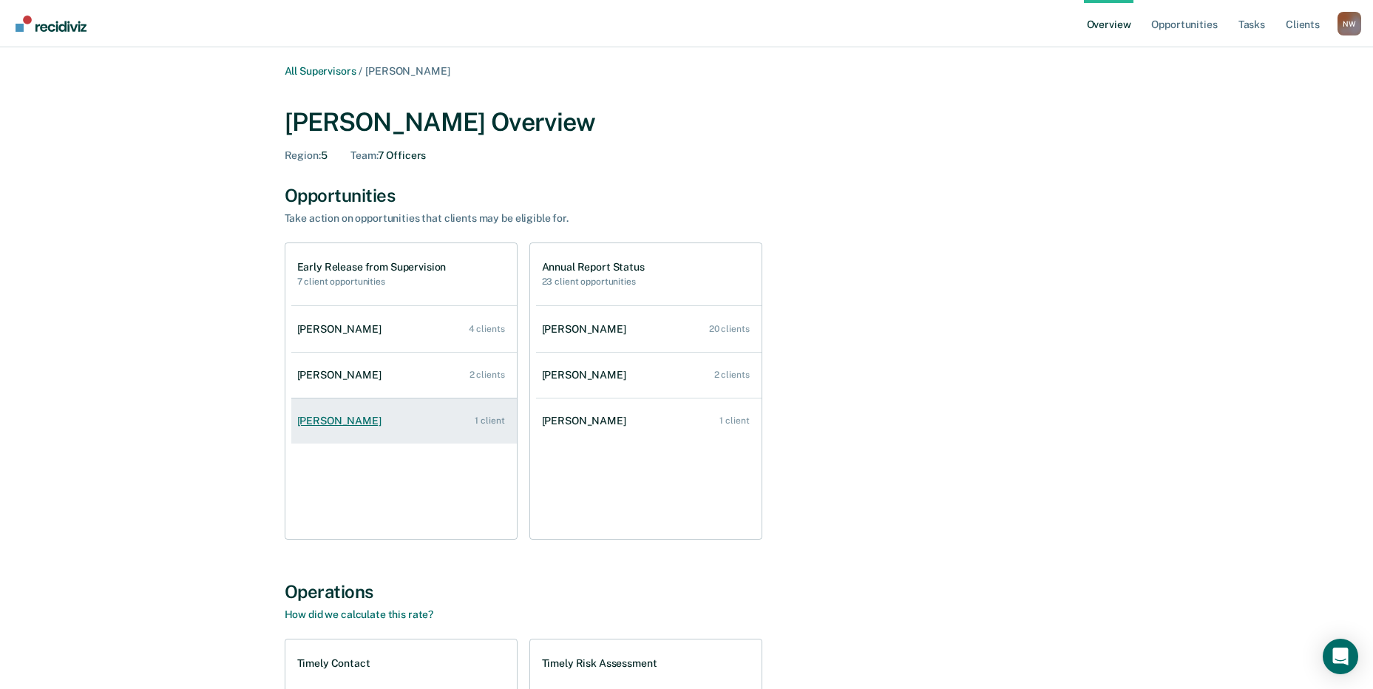
click at [334, 423] on div "Judy Ware" at bounding box center [342, 421] width 90 height 13
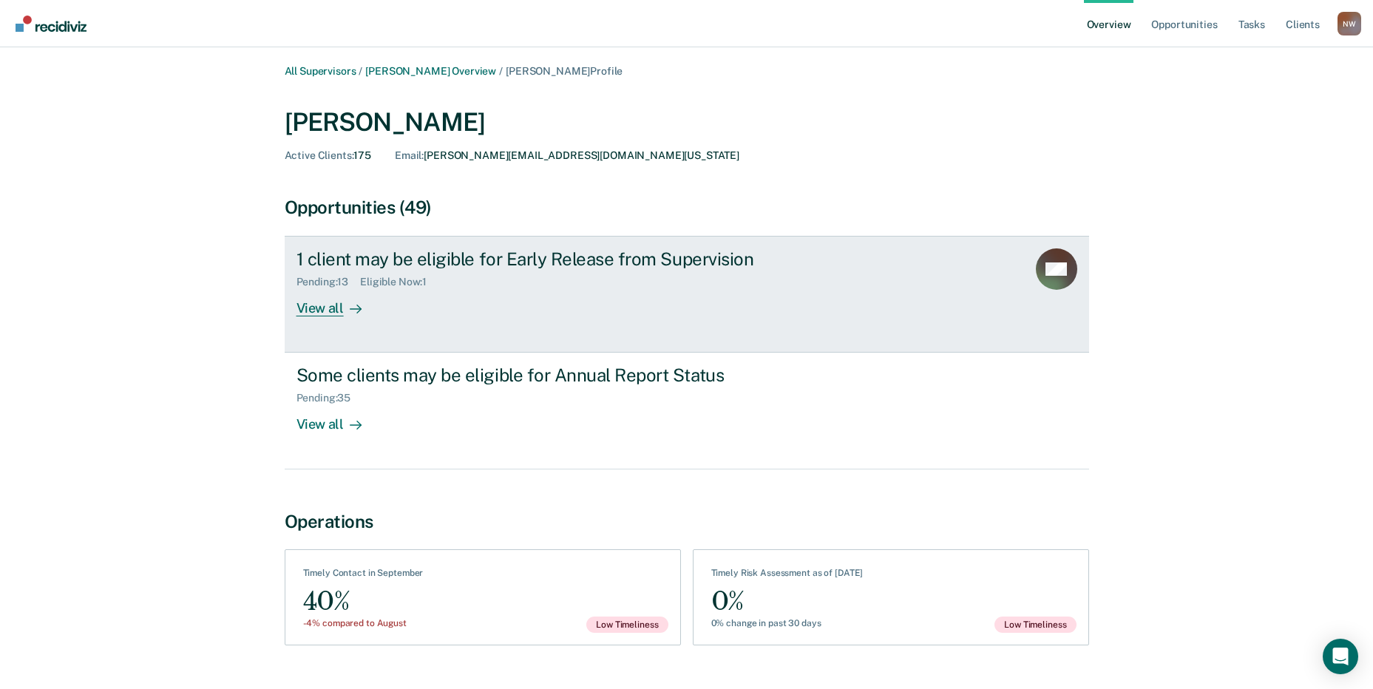
click at [312, 304] on div "View all" at bounding box center [338, 302] width 83 height 29
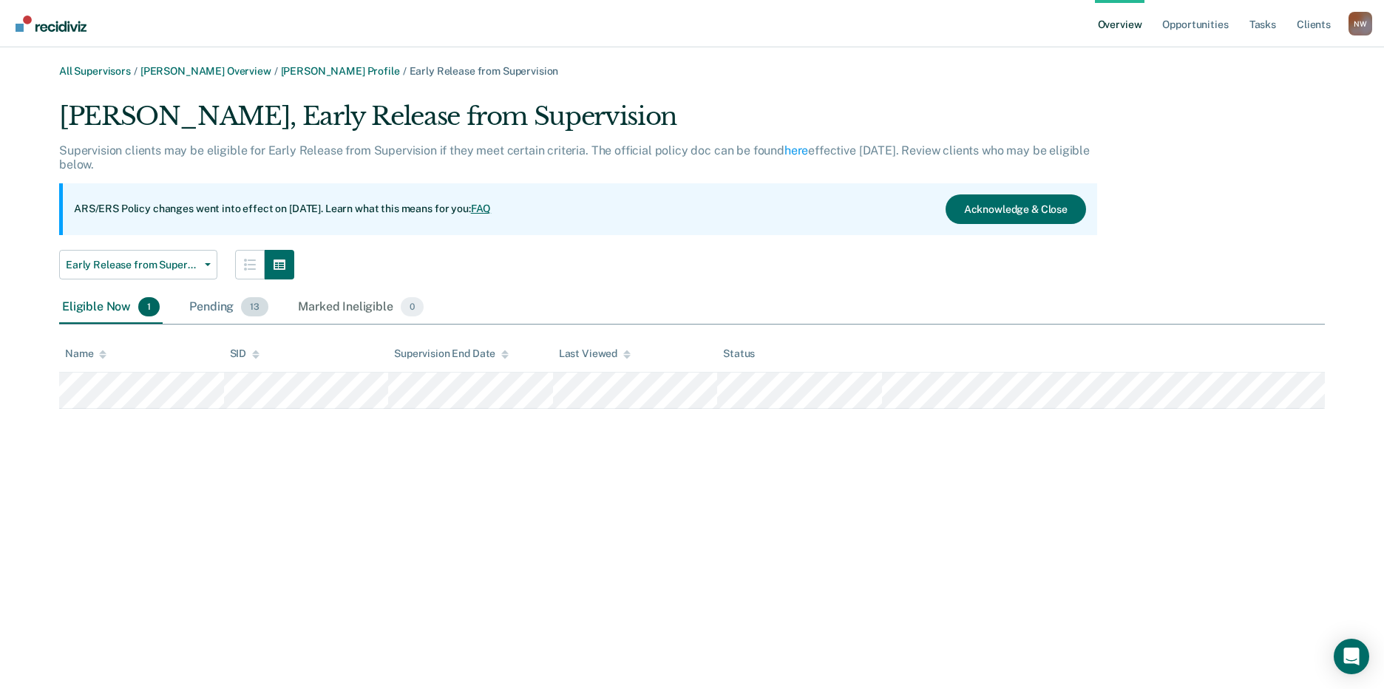
click at [209, 310] on div "Pending 13" at bounding box center [228, 307] width 85 height 33
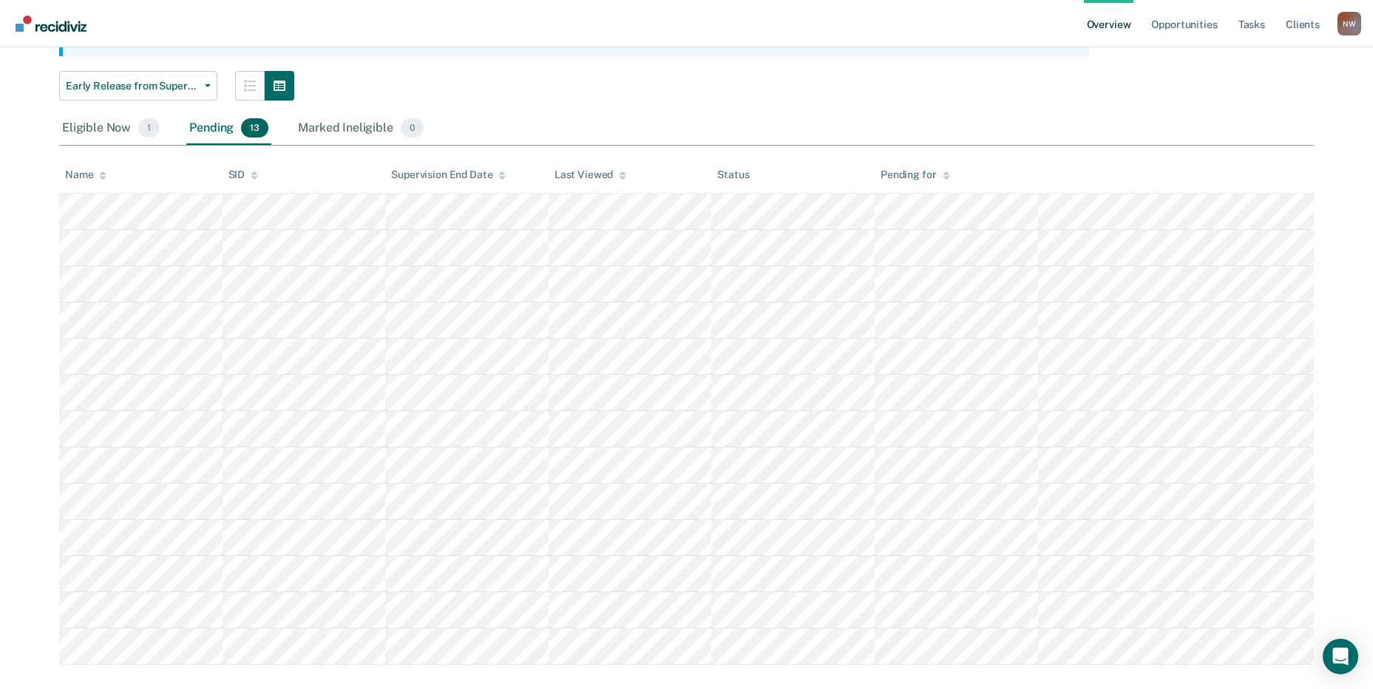
scroll to position [202, 0]
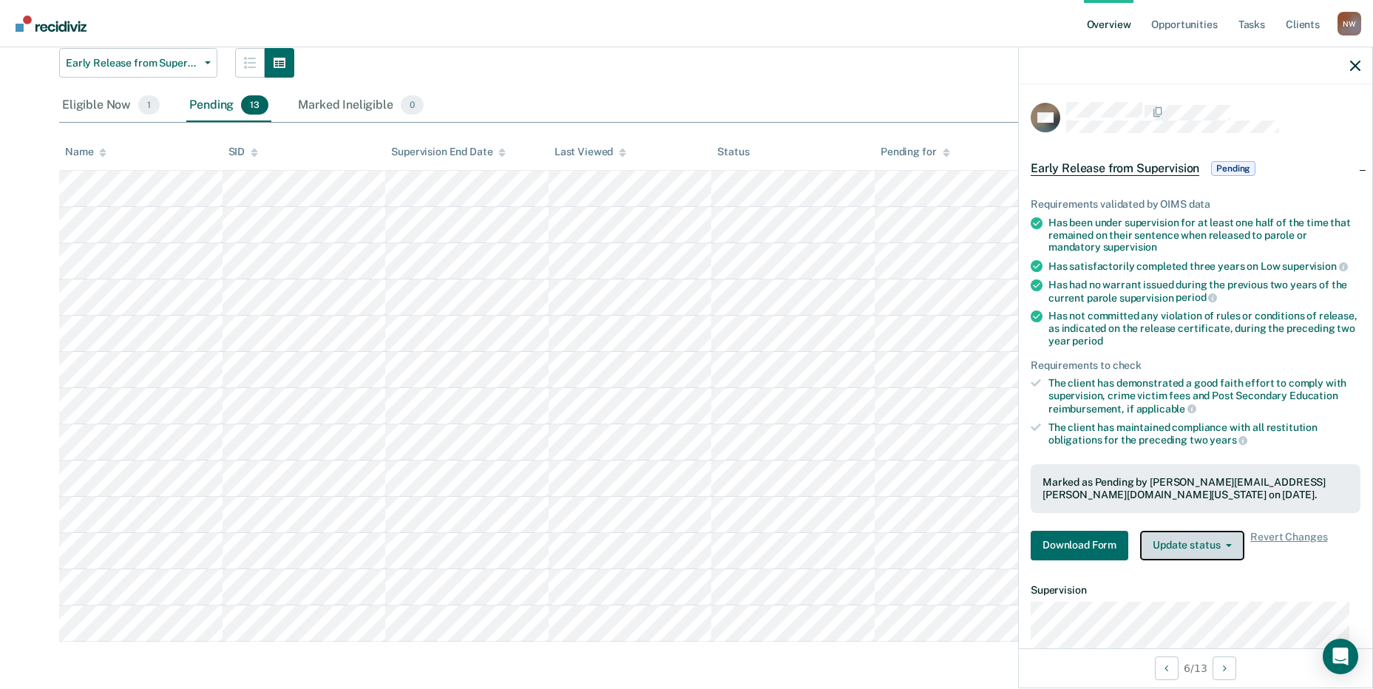
click at [1225, 546] on button "Update status" at bounding box center [1192, 546] width 104 height 30
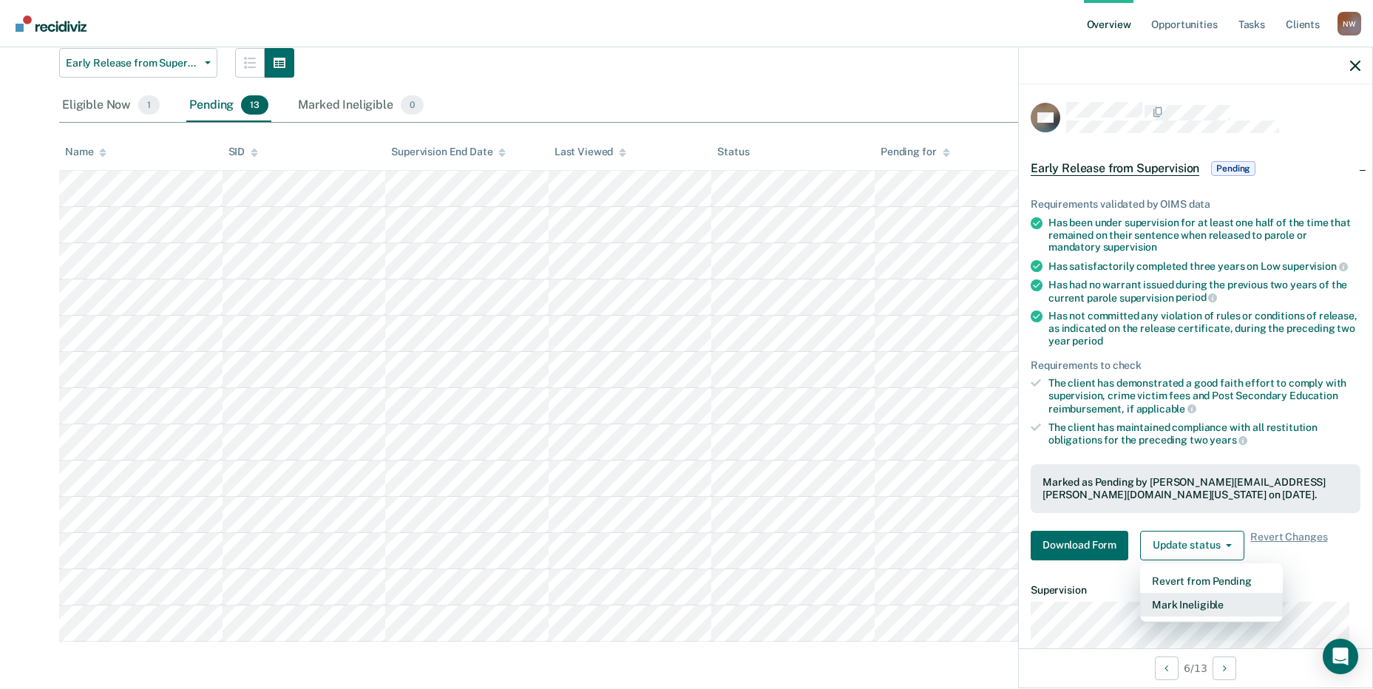
click at [1189, 606] on button "Mark Ineligible" at bounding box center [1211, 605] width 143 height 24
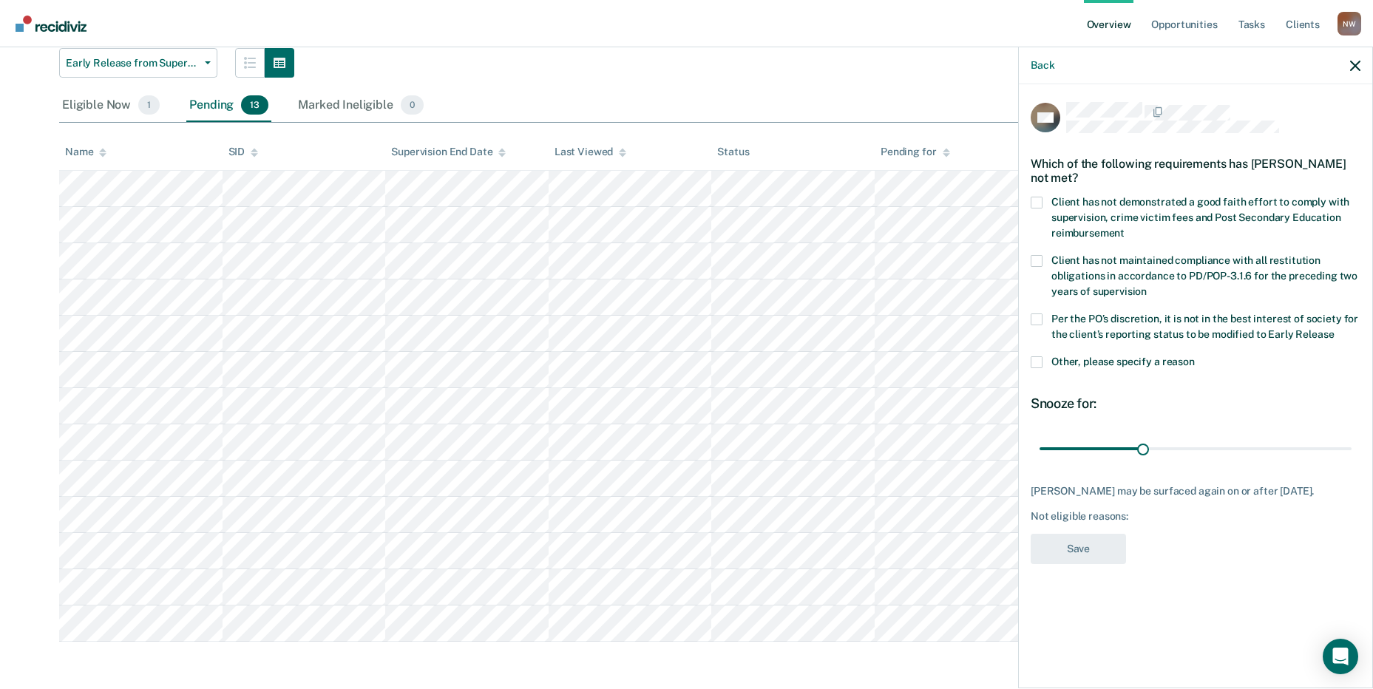
click at [1038, 314] on span at bounding box center [1037, 320] width 12 height 12
click at [1334, 329] on input "Per the PO’s discretion, it is not in the best interest of society for the clie…" at bounding box center [1334, 329] width 0 height 0
click at [1037, 363] on span at bounding box center [1037, 362] width 12 height 12
click at [1195, 356] on input "Other, please specify a reason" at bounding box center [1195, 356] width 0 height 0
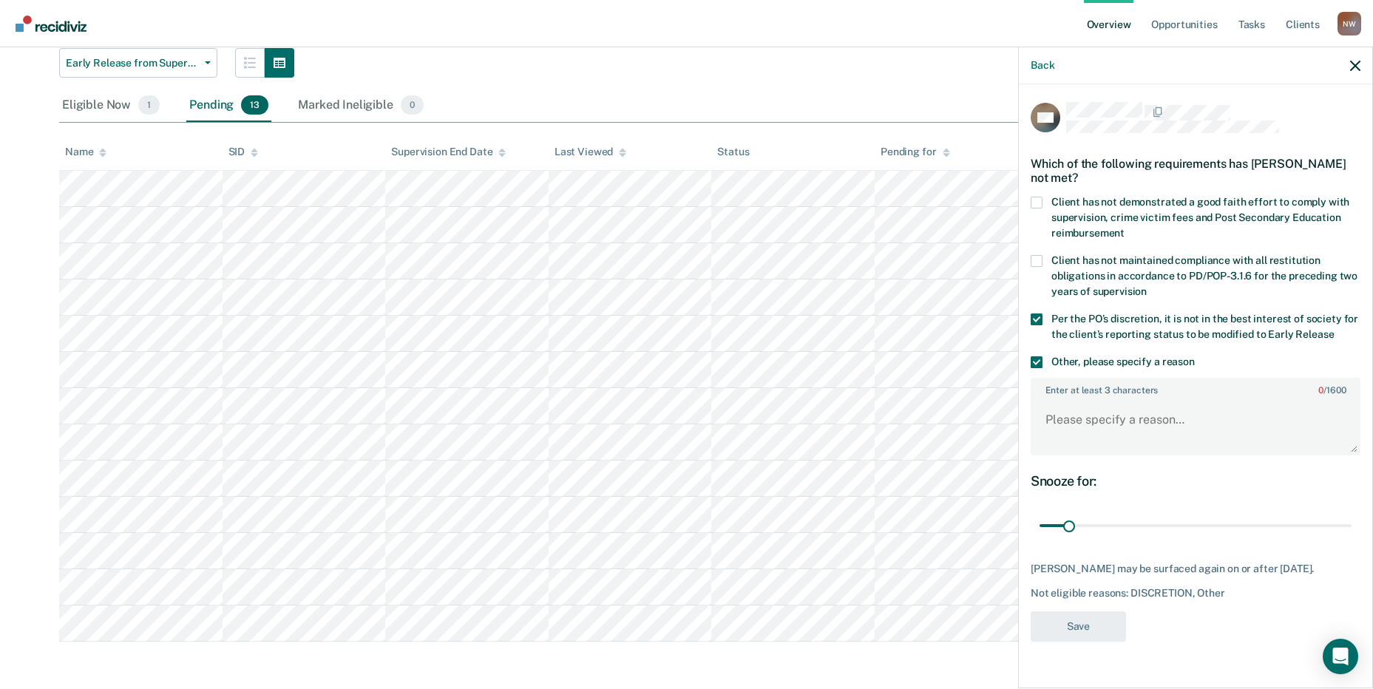
click at [1041, 320] on span at bounding box center [1037, 320] width 12 height 12
click at [1334, 329] on input "Per the PO’s discretion, it is not in the best interest of society for the clie…" at bounding box center [1334, 329] width 0 height 0
click at [1042, 315] on span at bounding box center [1037, 320] width 12 height 12
click at [1334, 329] on input "Per the PO’s discretion, it is not in the best interest of society for the clie…" at bounding box center [1334, 329] width 0 height 0
click at [1036, 360] on span at bounding box center [1037, 362] width 12 height 12
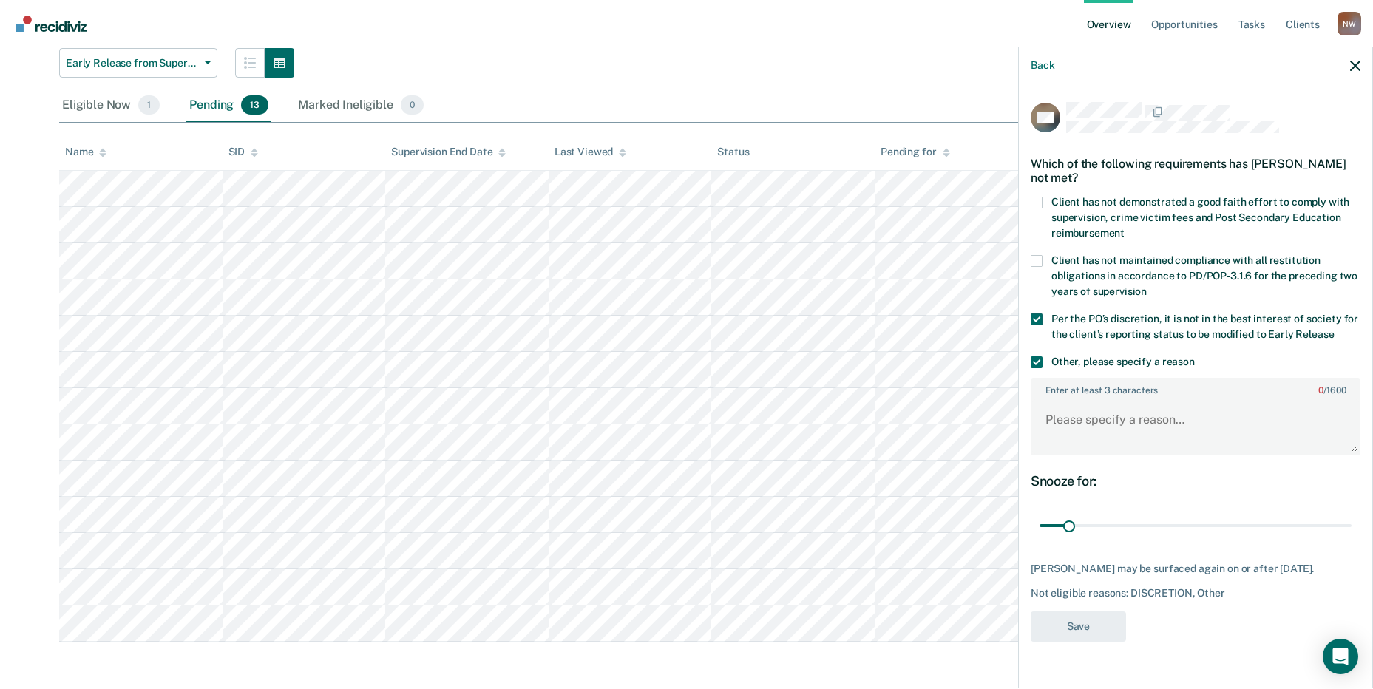
click at [1195, 356] on input "Other, please specify a reason" at bounding box center [1195, 356] width 0 height 0
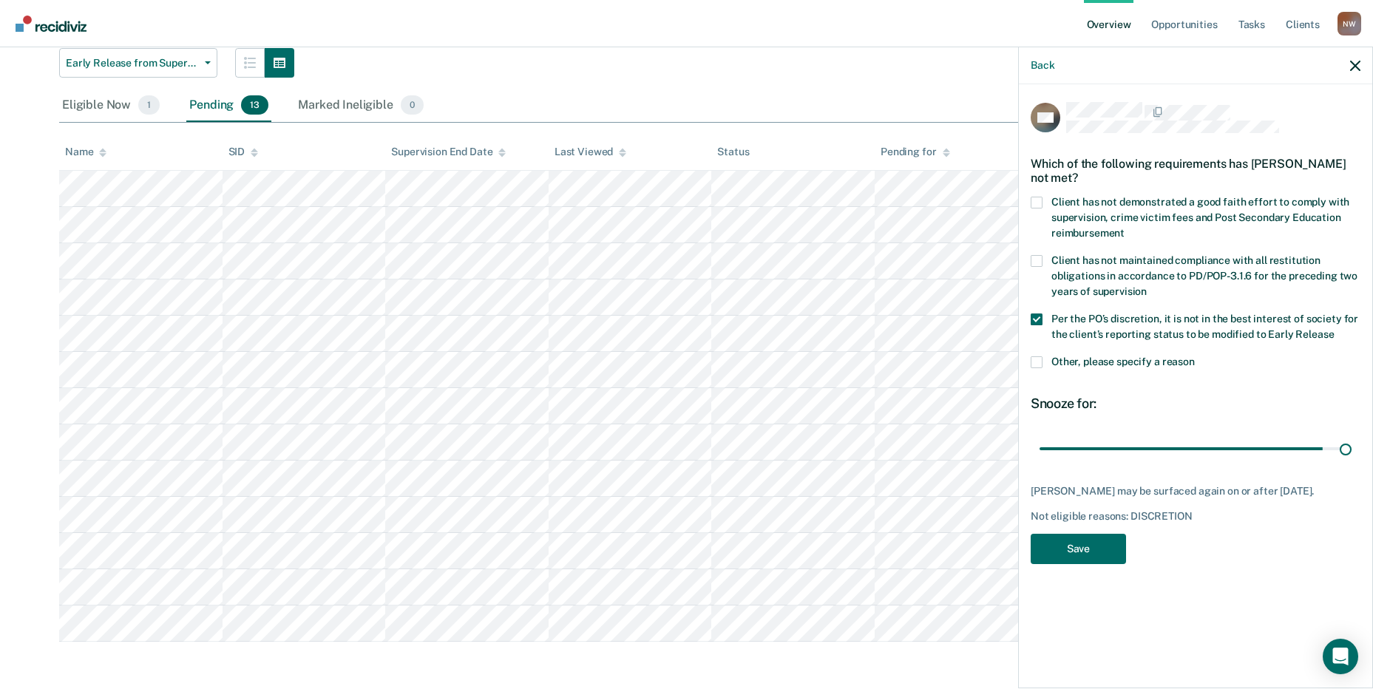
drag, startPoint x: 1072, startPoint y: 447, endPoint x: 1371, endPoint y: 453, distance: 298.9
type input "365"
click at [1352, 453] on input "range" at bounding box center [1196, 449] width 312 height 26
click at [1095, 545] on button "Save" at bounding box center [1078, 549] width 95 height 30
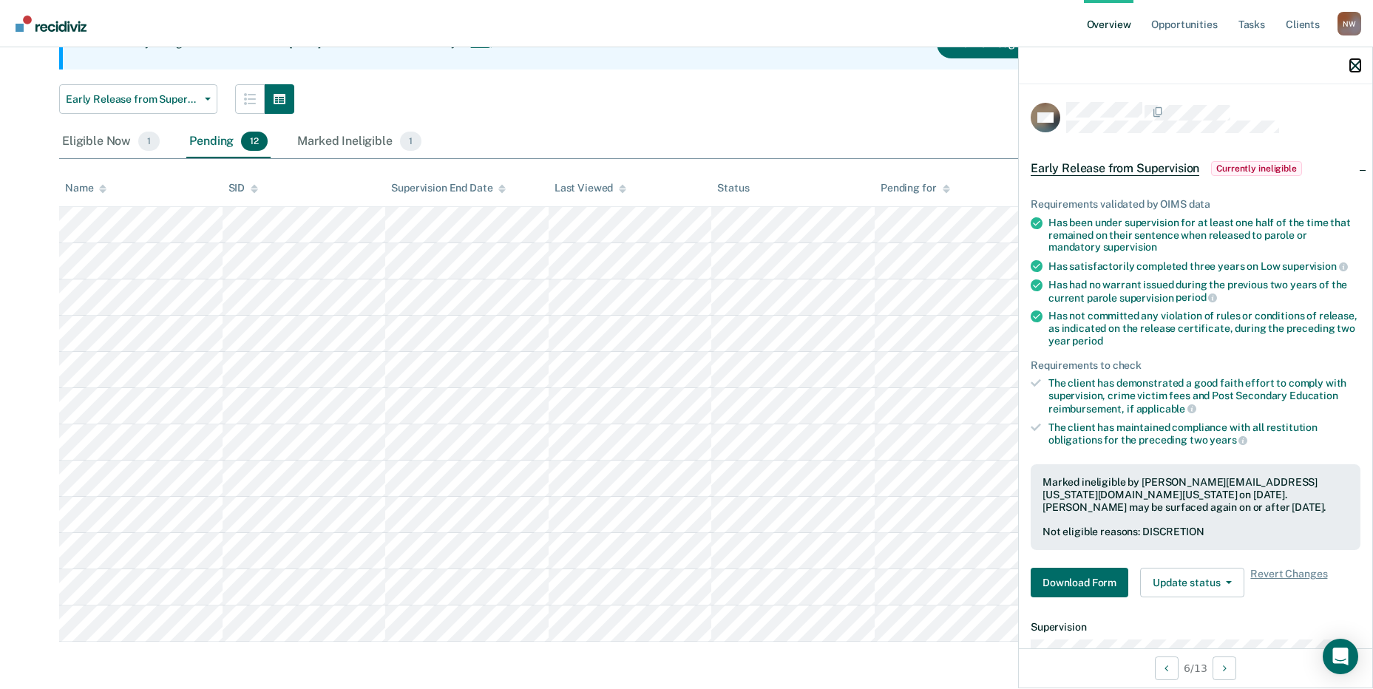
click at [1357, 64] on icon "button" at bounding box center [1355, 66] width 10 height 10
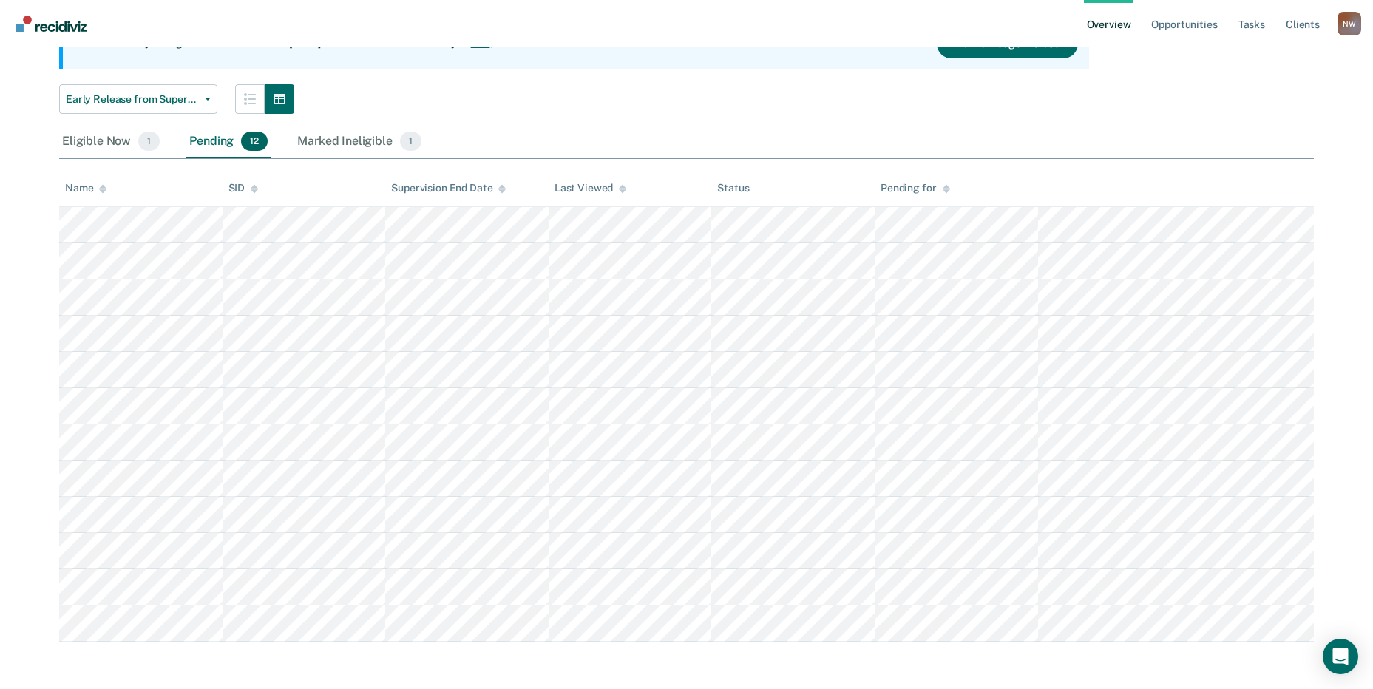
drag, startPoint x: 1371, startPoint y: 294, endPoint x: 1378, endPoint y: 182, distance: 112.6
click at [1373, 183] on html "Looks like you’re using Internet Explorer 11. For faster loading and a better e…" at bounding box center [686, 178] width 1373 height 689
click at [213, 142] on div "Pending 12" at bounding box center [228, 142] width 84 height 33
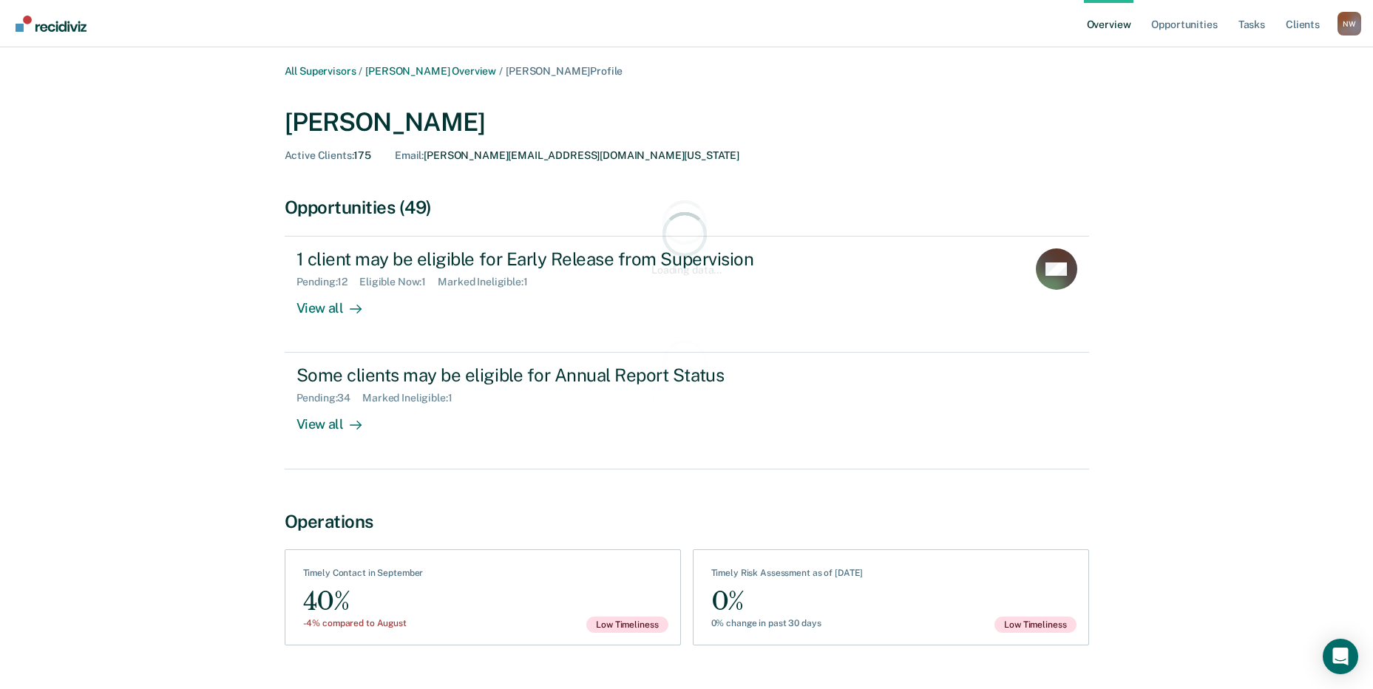
scroll to position [141, 0]
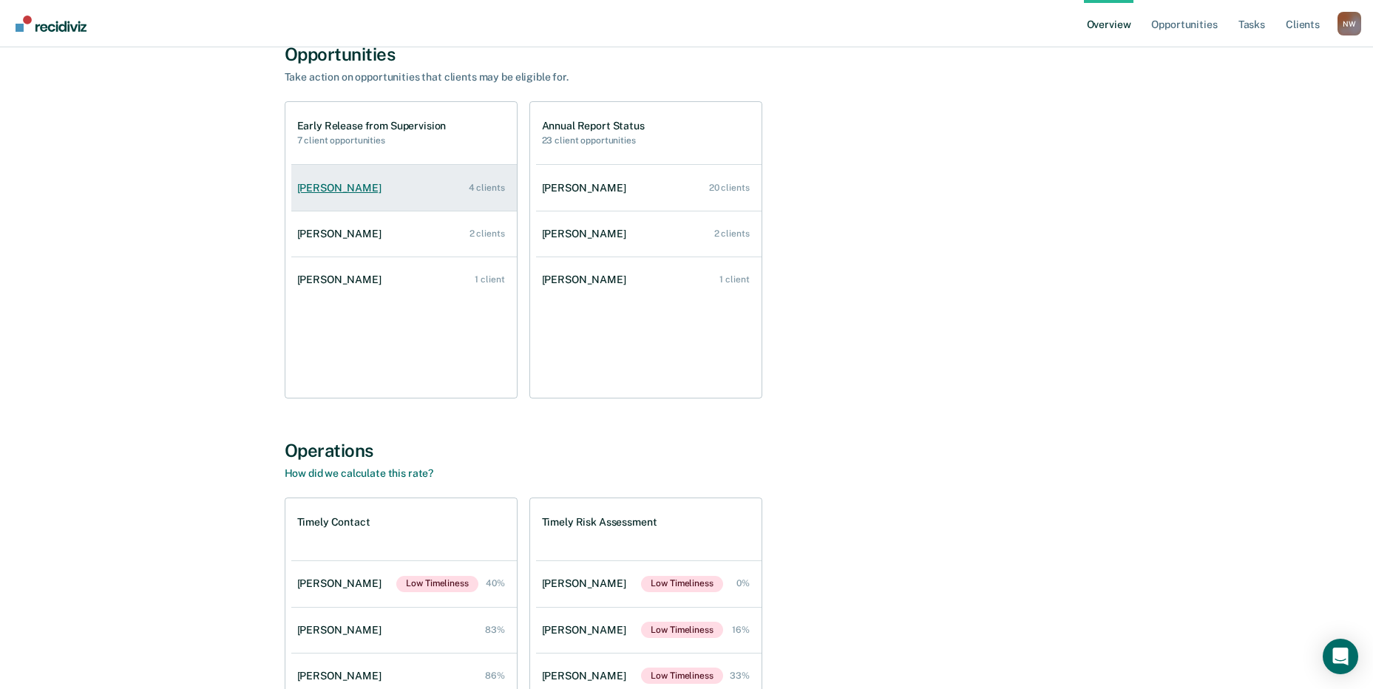
click at [334, 192] on div "Sarah Petty" at bounding box center [342, 188] width 90 height 13
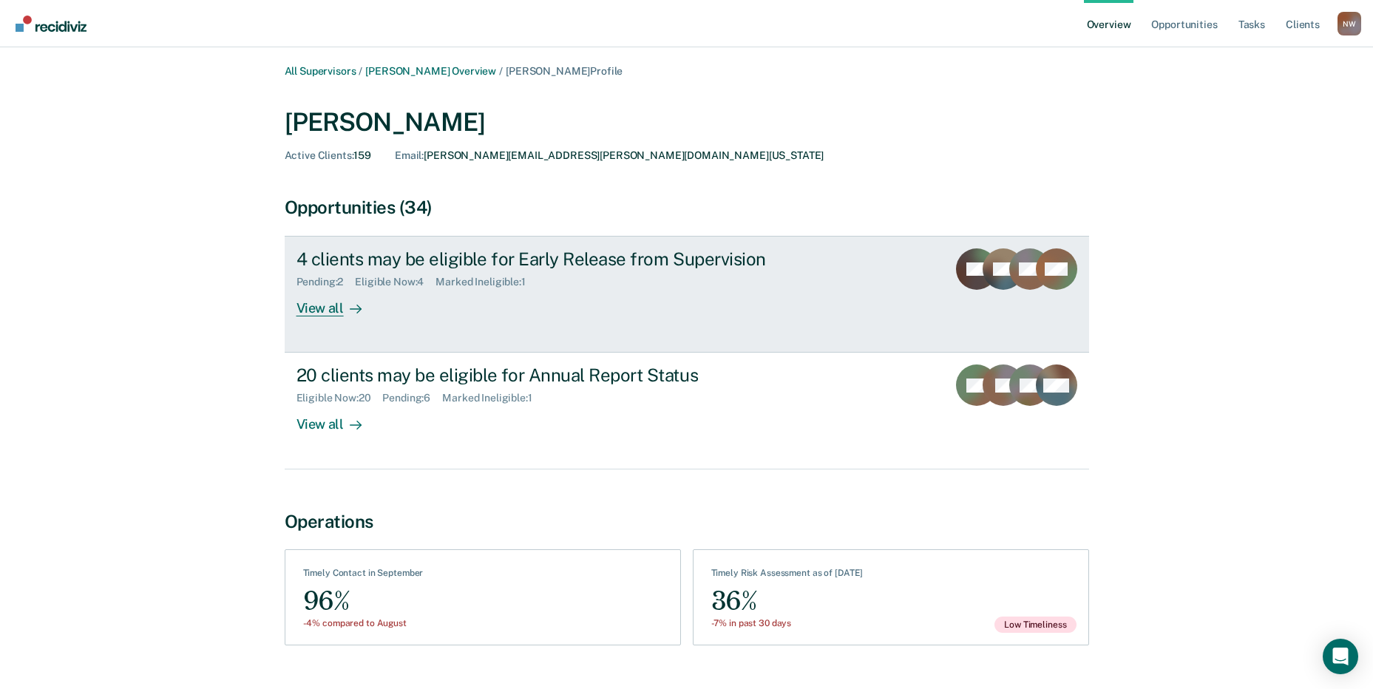
click at [320, 311] on div "View all" at bounding box center [338, 302] width 83 height 29
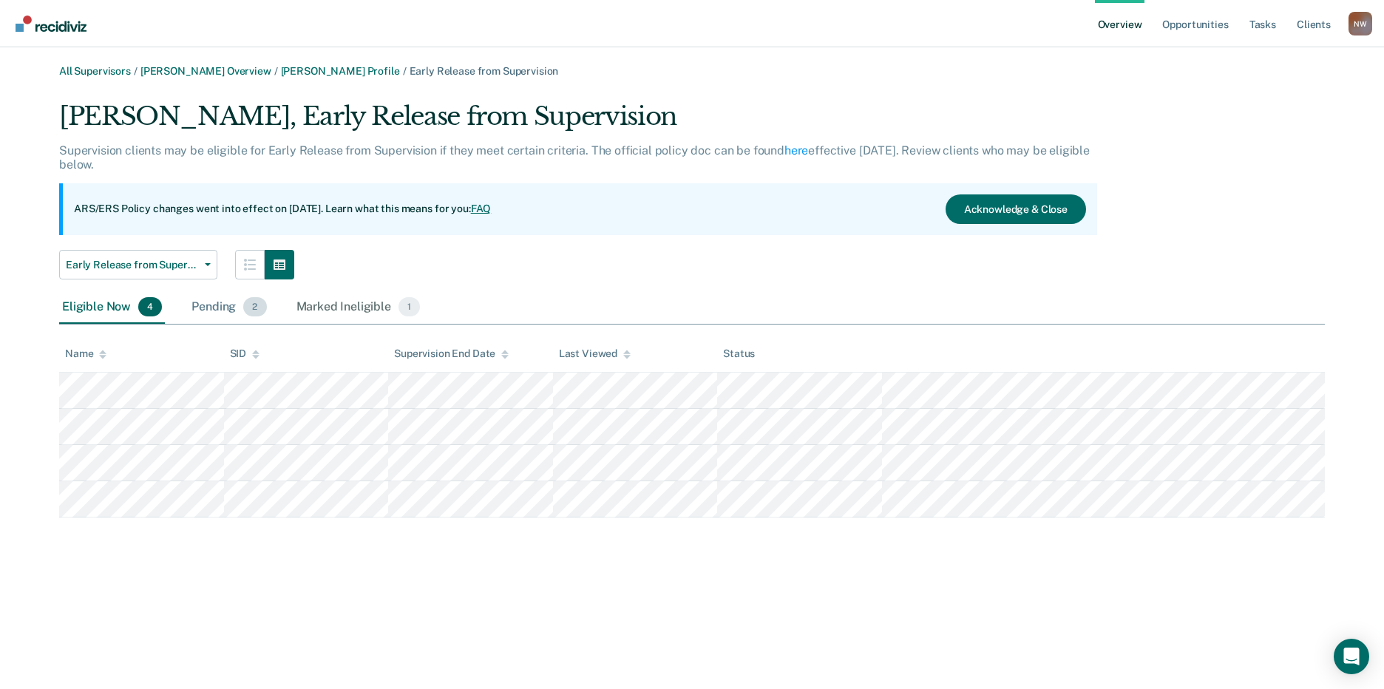
click at [208, 304] on div "Pending 2" at bounding box center [229, 307] width 81 height 33
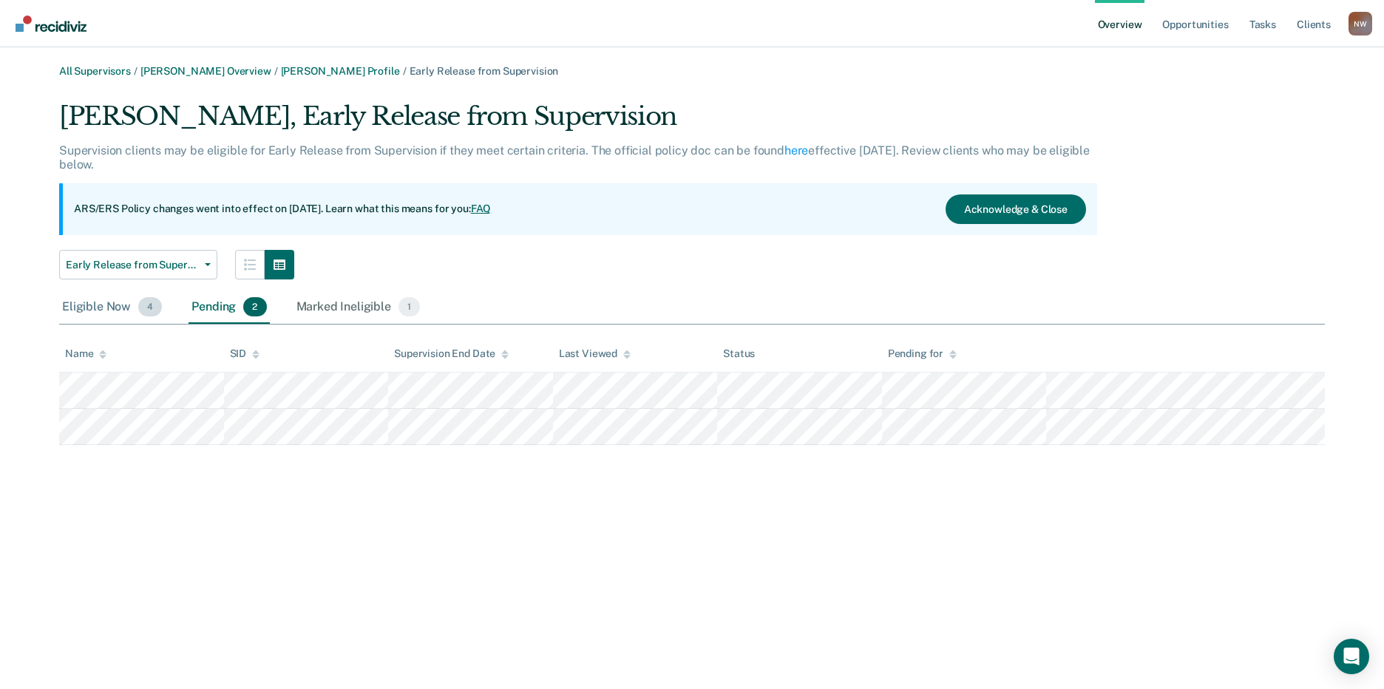
click at [96, 315] on div "Eligible Now 4" at bounding box center [112, 307] width 106 height 33
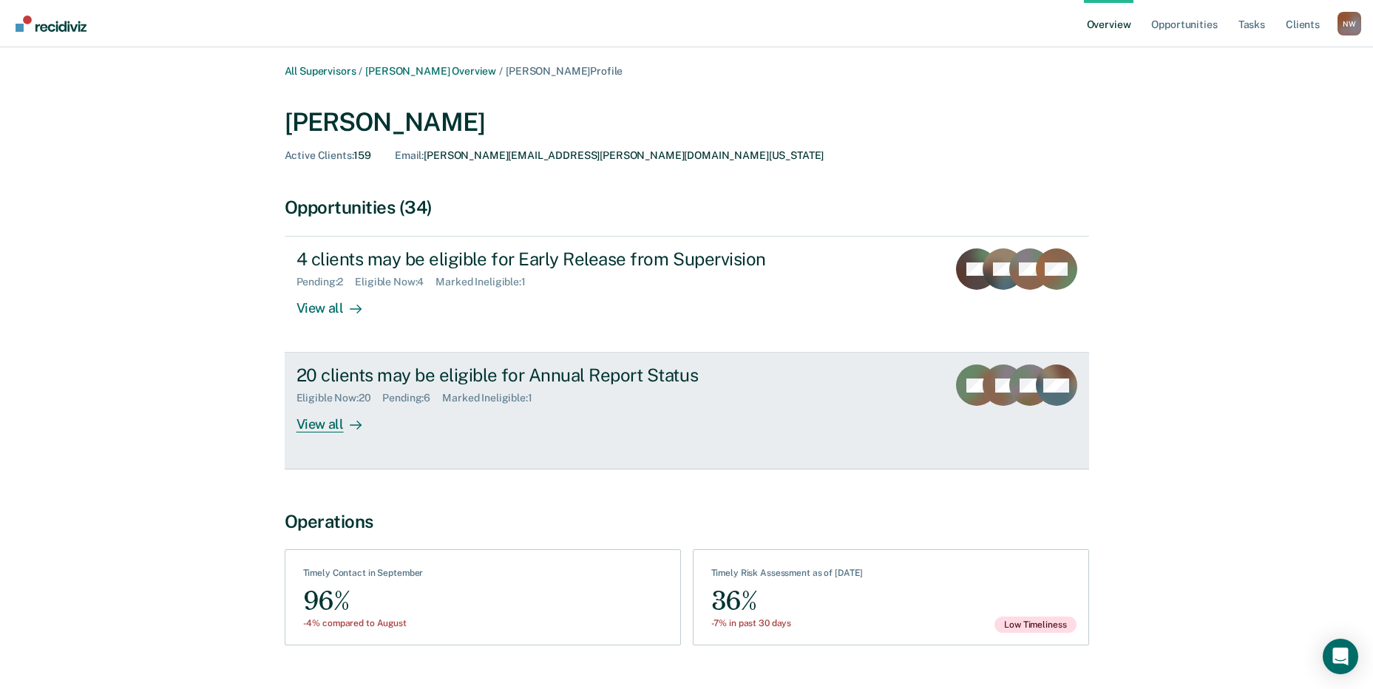
click at [322, 425] on div "View all" at bounding box center [338, 419] width 83 height 29
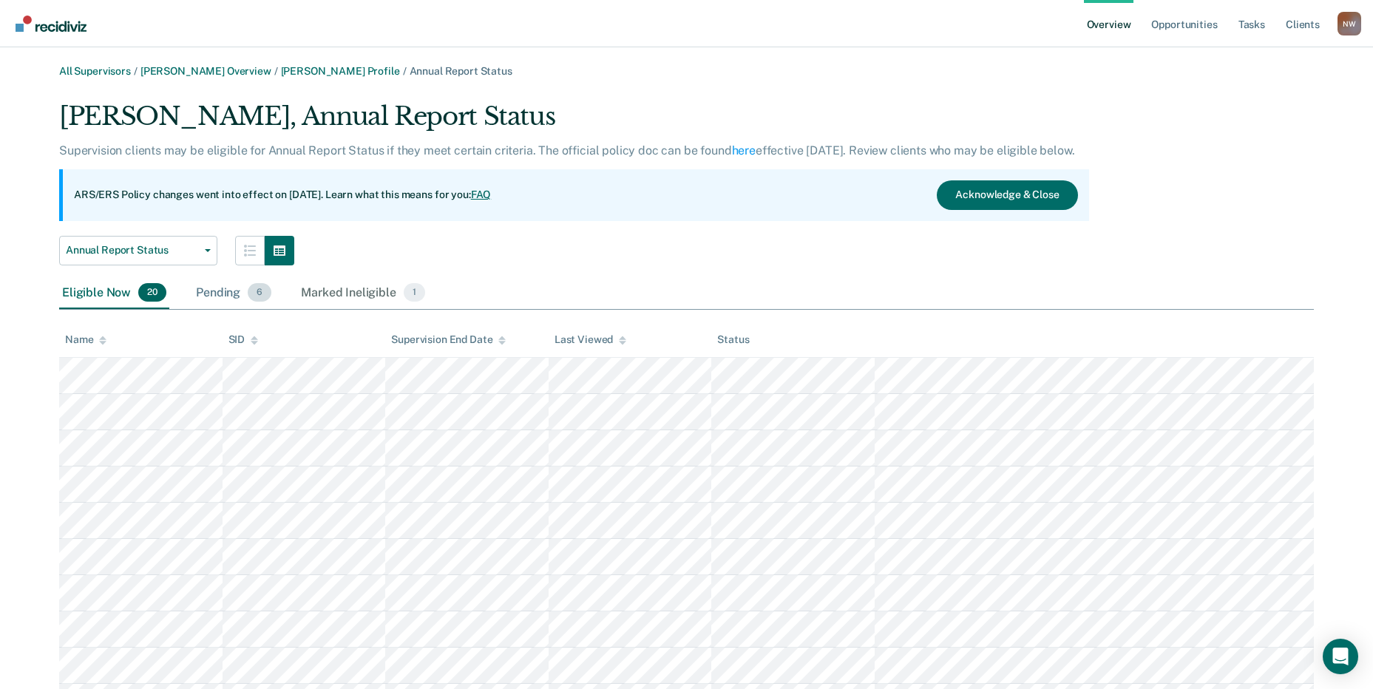
click at [209, 294] on div "Pending 6" at bounding box center [233, 293] width 81 height 33
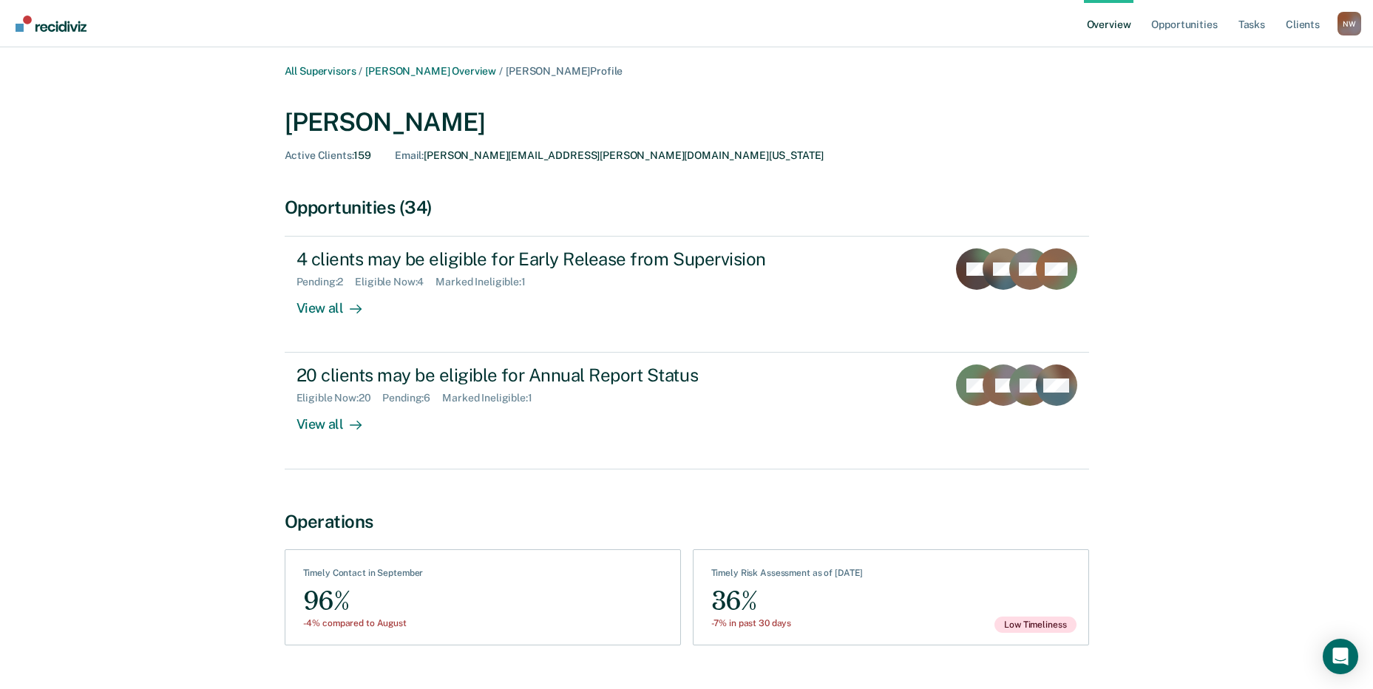
scroll to position [141, 0]
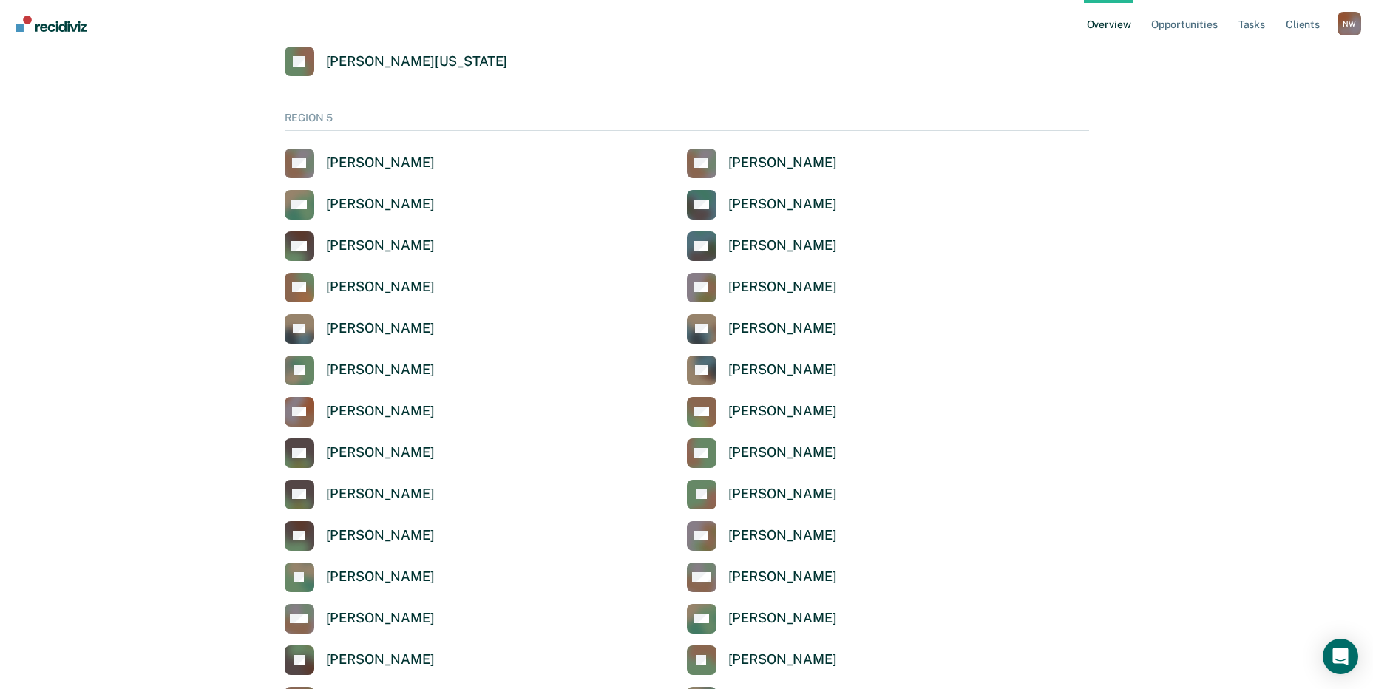
scroll to position [4865, 0]
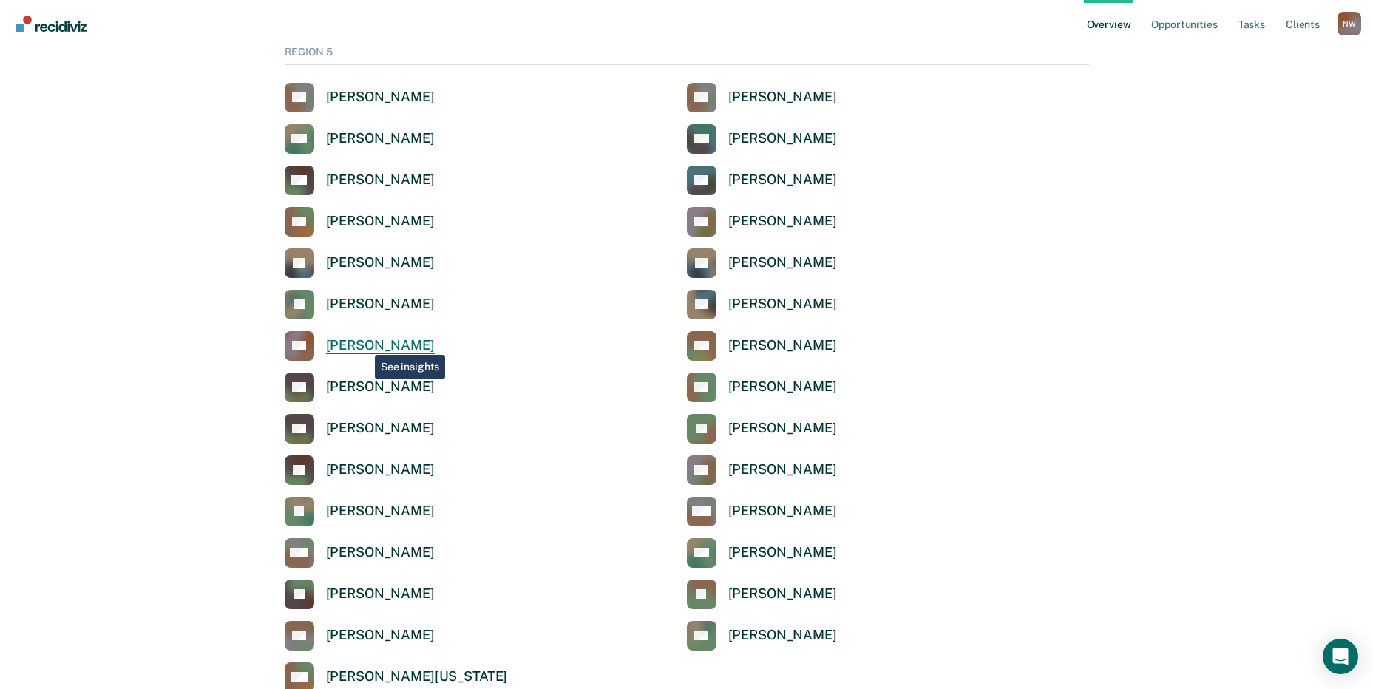
click at [364, 339] on div "[PERSON_NAME]" at bounding box center [380, 345] width 109 height 17
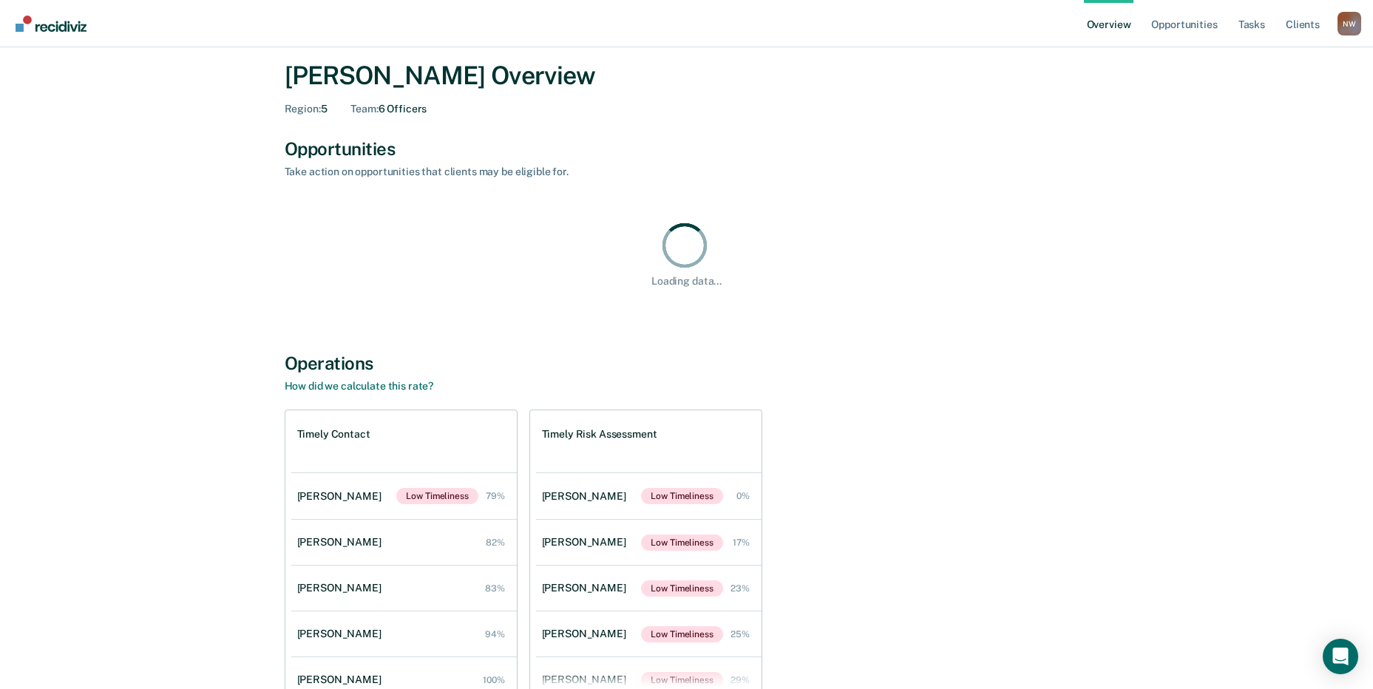
scroll to position [105, 0]
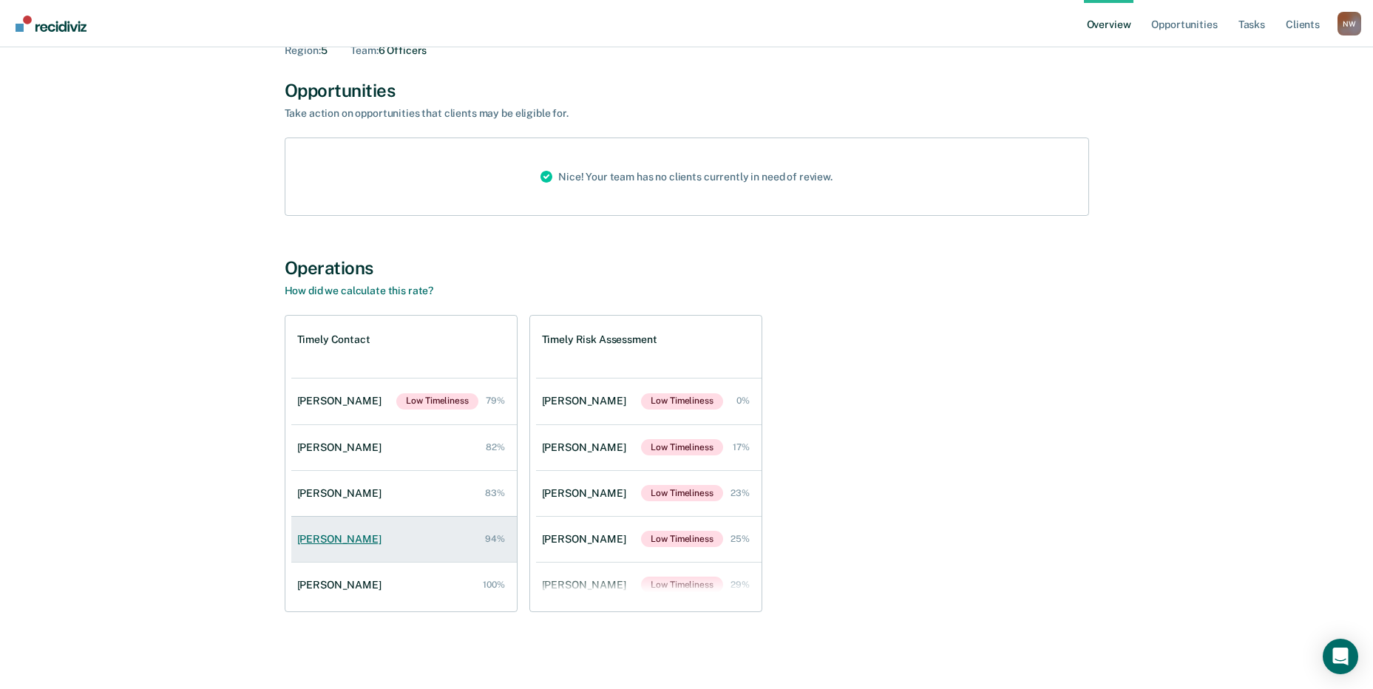
click at [351, 541] on div "[PERSON_NAME]" at bounding box center [342, 539] width 90 height 13
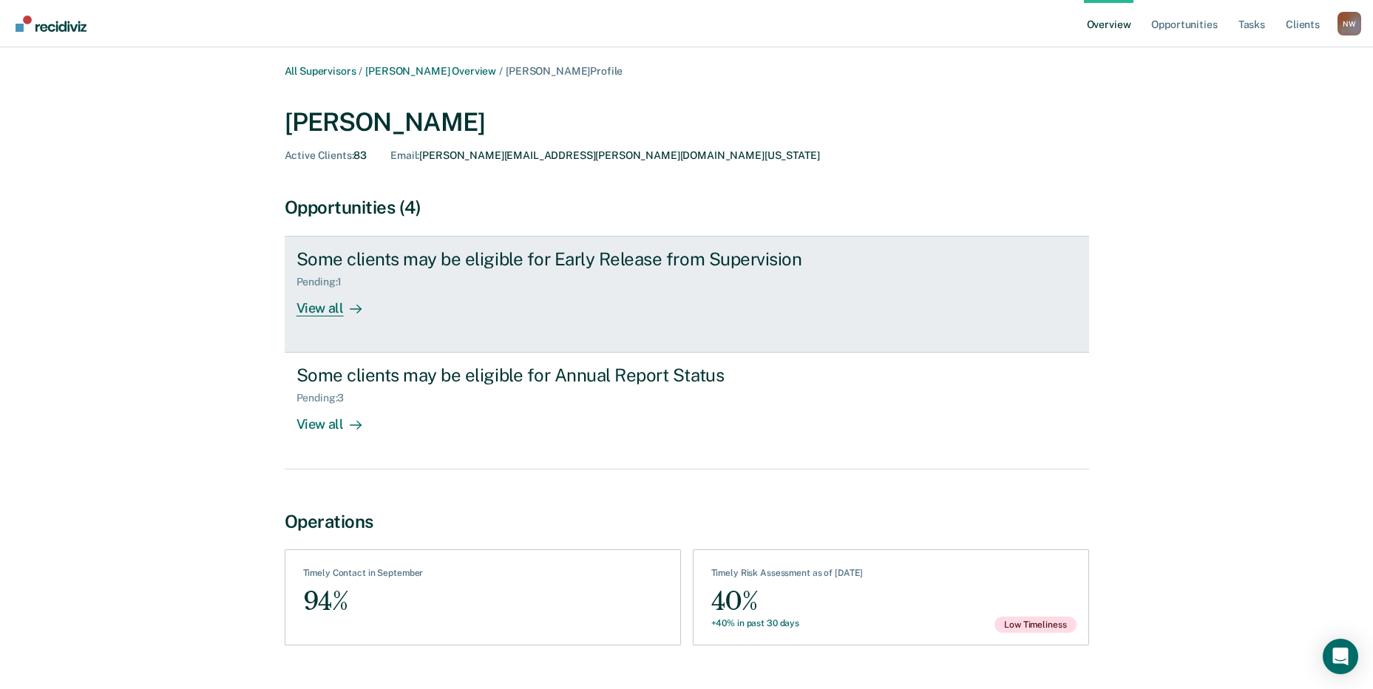
click at [322, 310] on div "View all" at bounding box center [338, 302] width 83 height 29
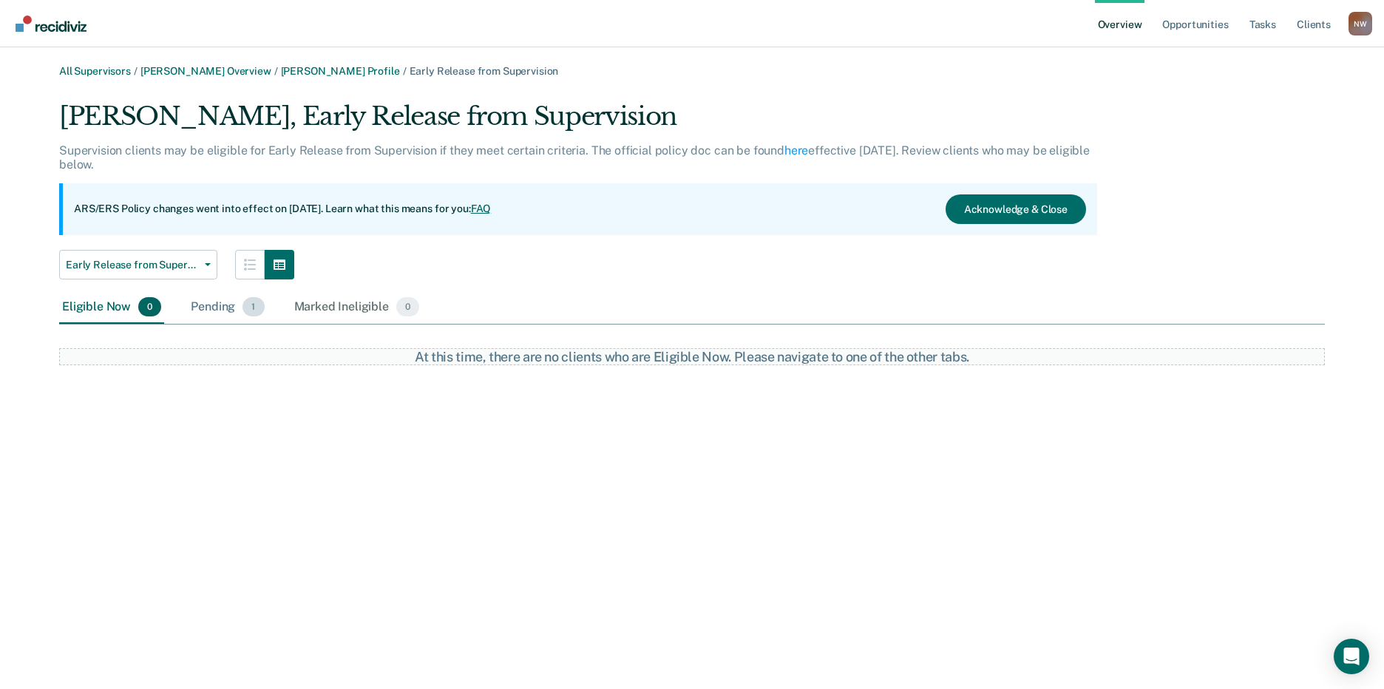
click at [205, 305] on div "Pending 1" at bounding box center [227, 307] width 79 height 33
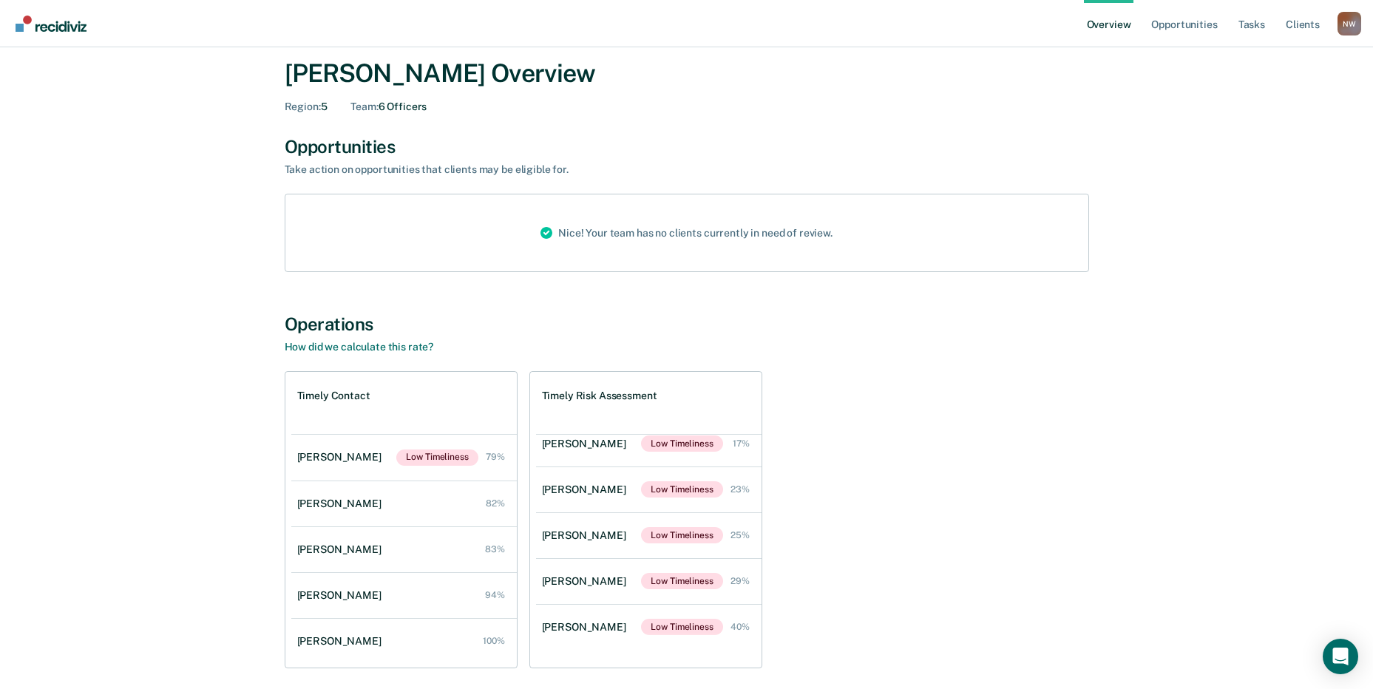
scroll to position [105, 0]
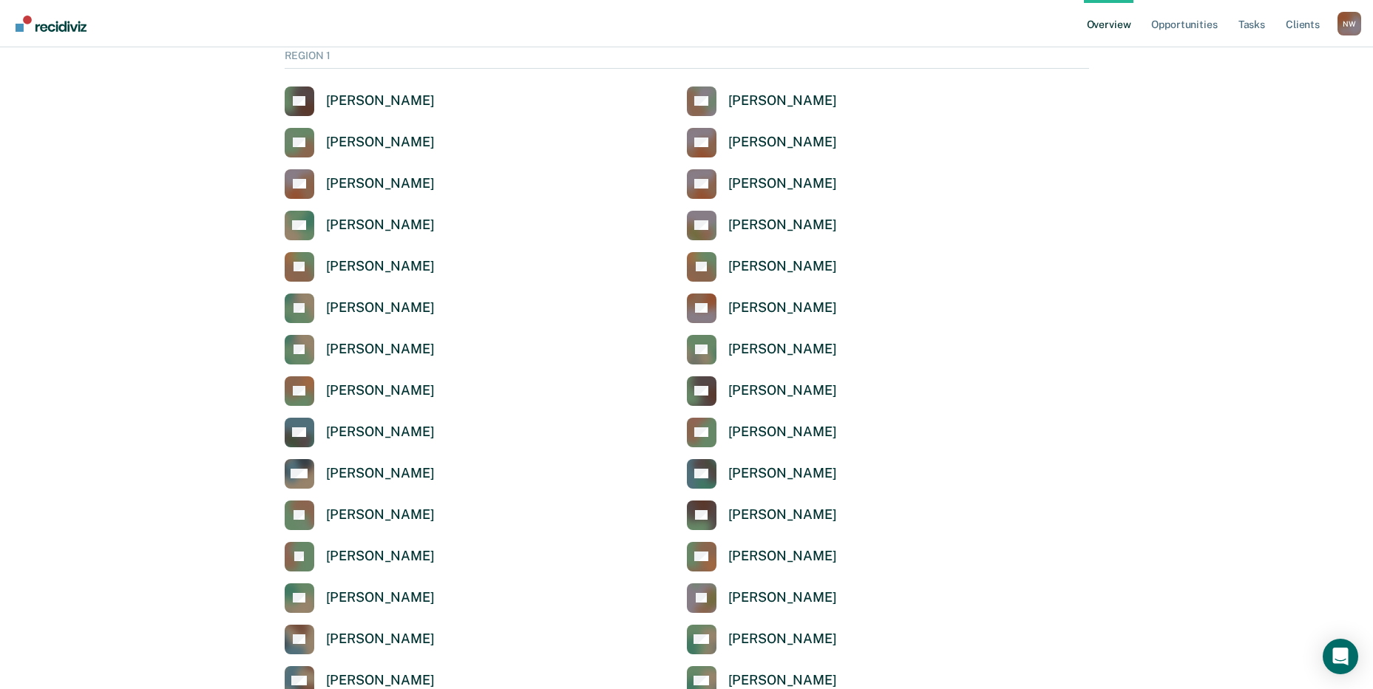
scroll to position [4865, 0]
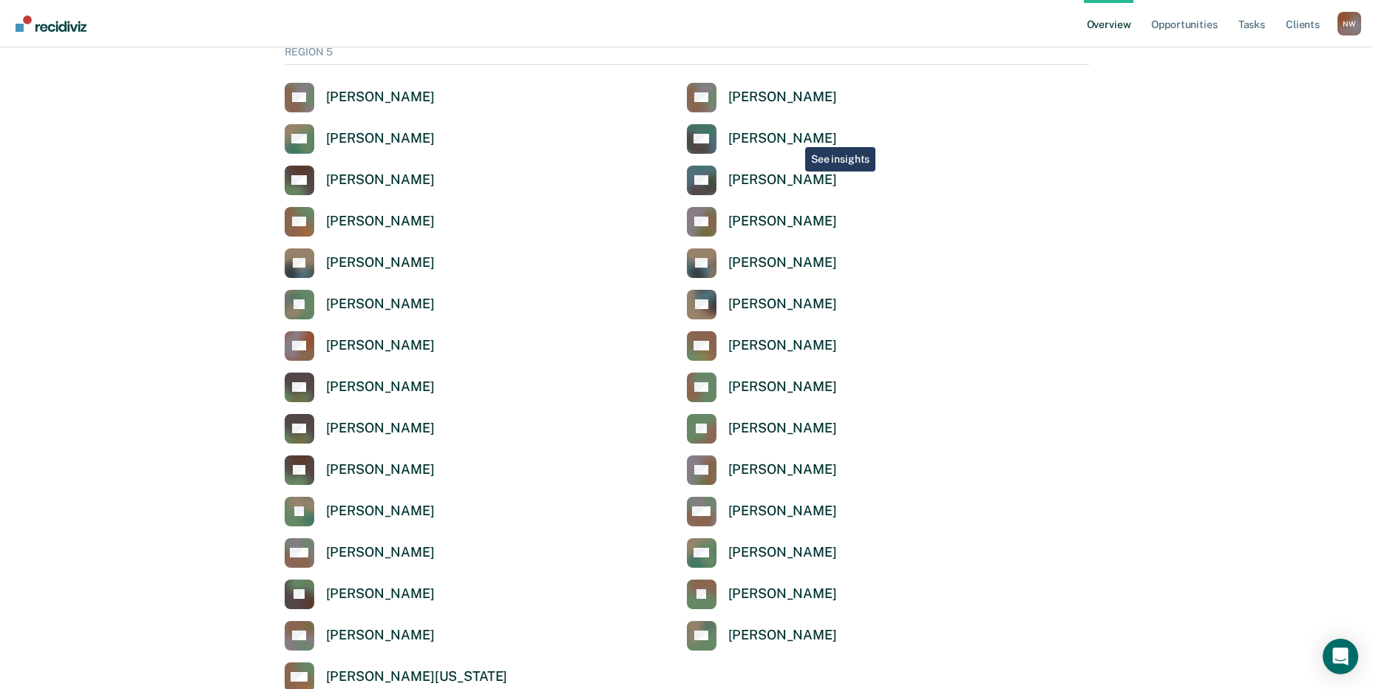
click at [794, 135] on div "[PERSON_NAME]" at bounding box center [782, 138] width 109 height 17
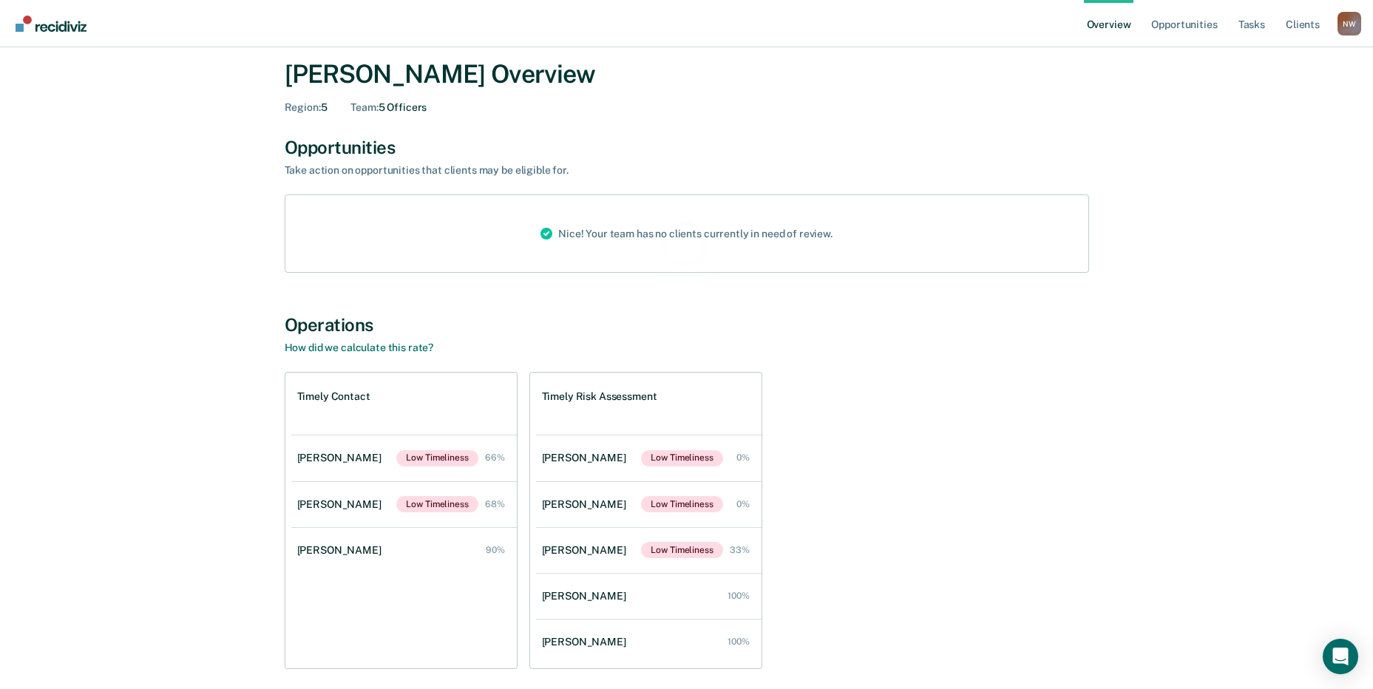
scroll to position [105, 0]
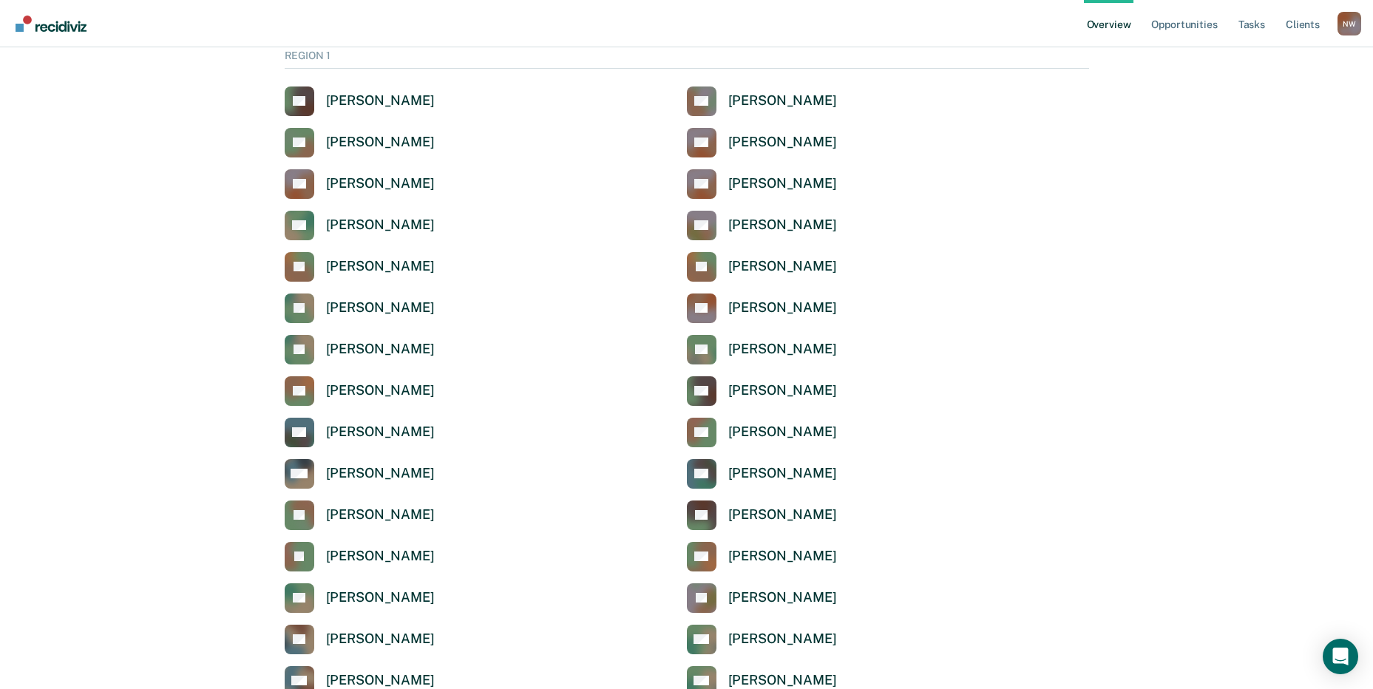
scroll to position [4865, 0]
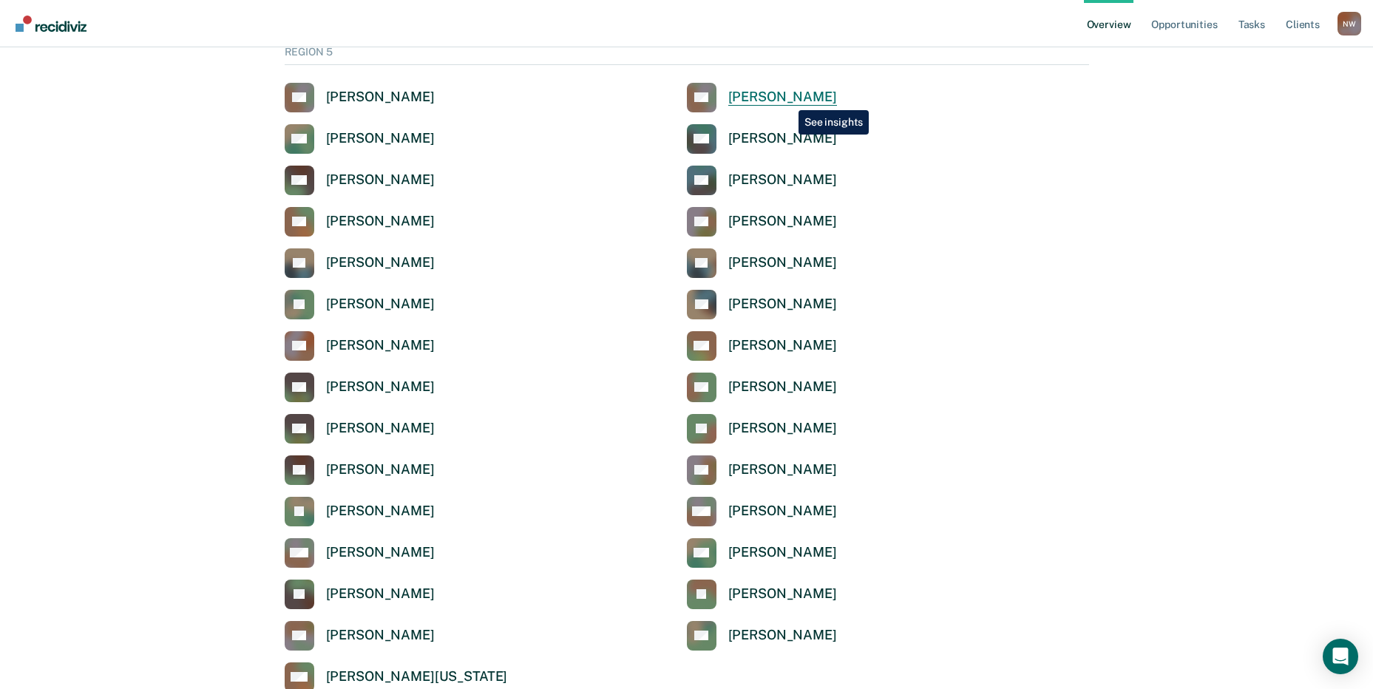
click at [788, 99] on div "[PERSON_NAME]" at bounding box center [782, 97] width 109 height 17
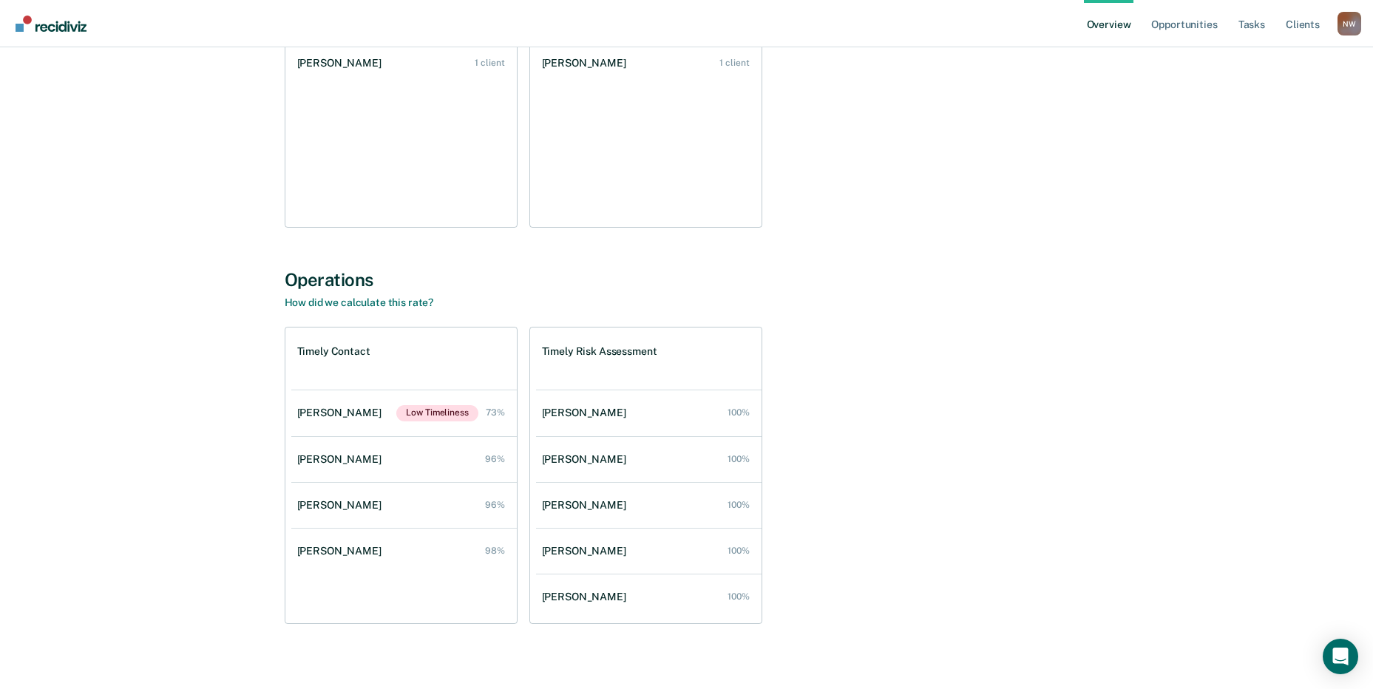
scroll to position [324, 0]
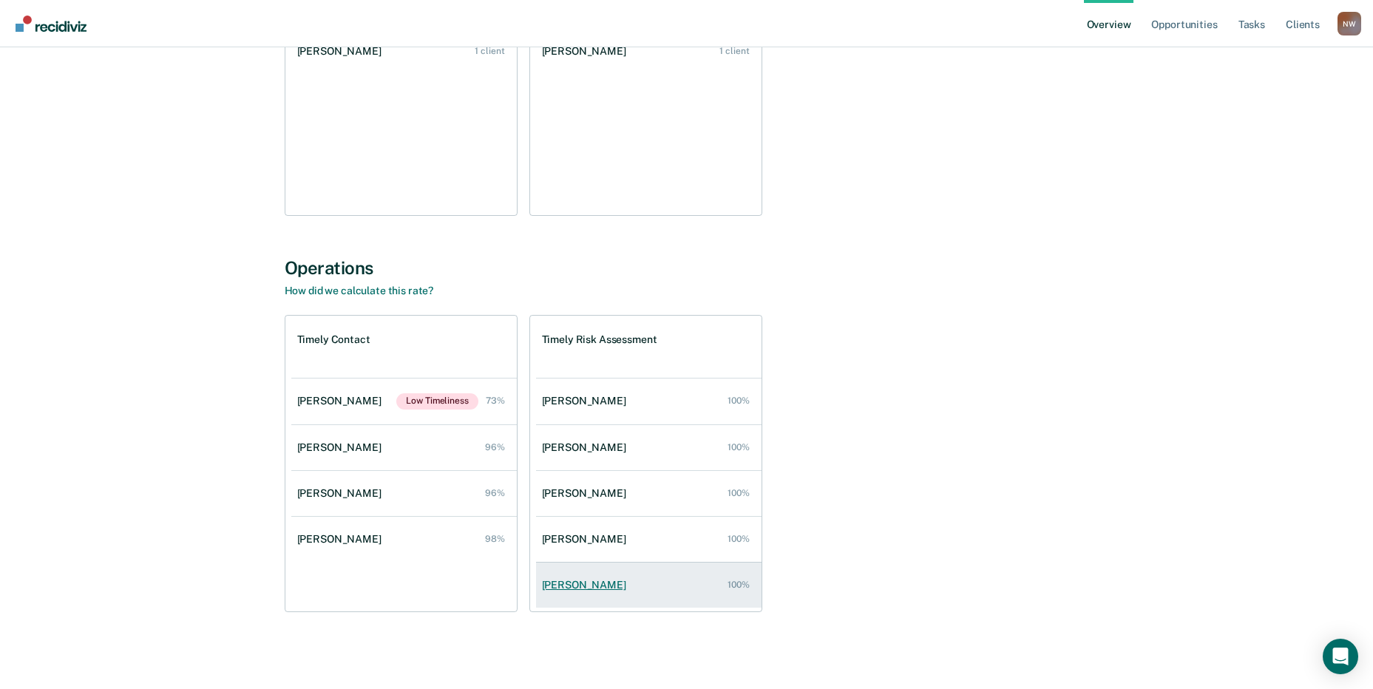
click at [571, 579] on div "[PERSON_NAME]" at bounding box center [587, 585] width 90 height 13
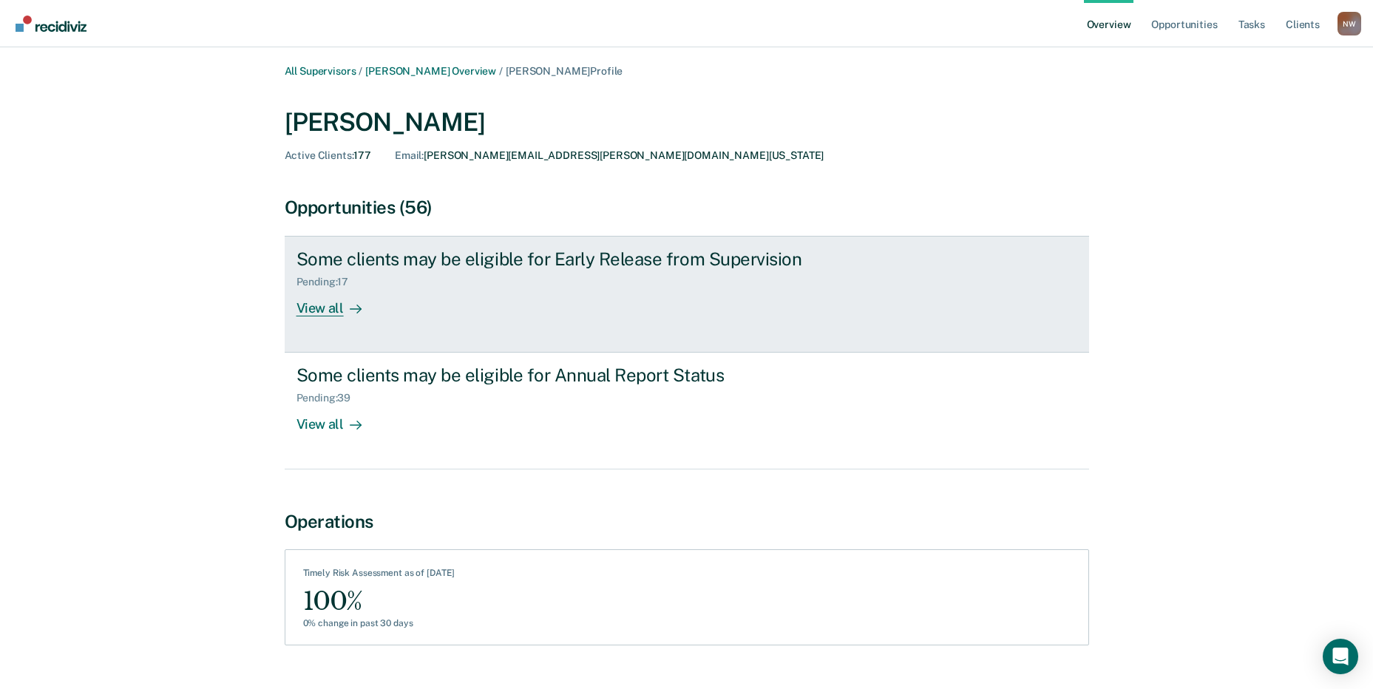
click at [317, 305] on div "View all" at bounding box center [338, 302] width 83 height 29
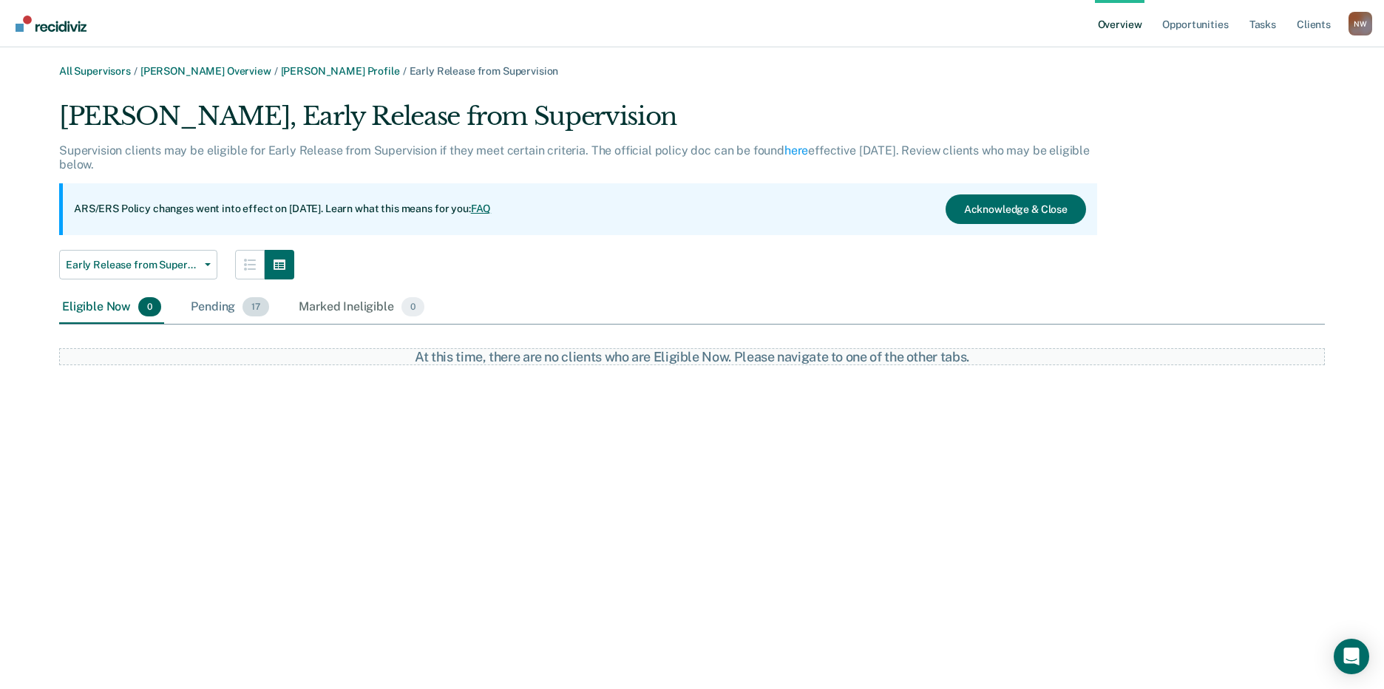
click at [210, 305] on div "Pending 17" at bounding box center [230, 307] width 84 height 33
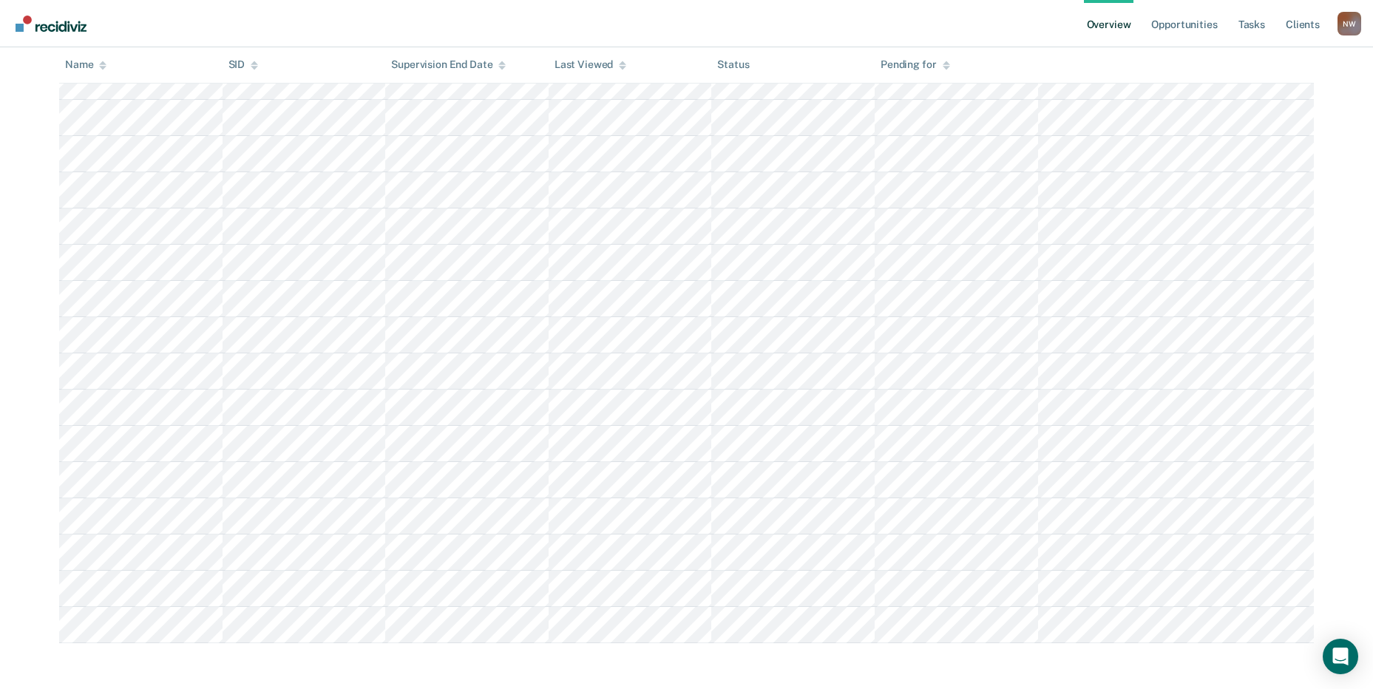
scroll to position [347, 0]
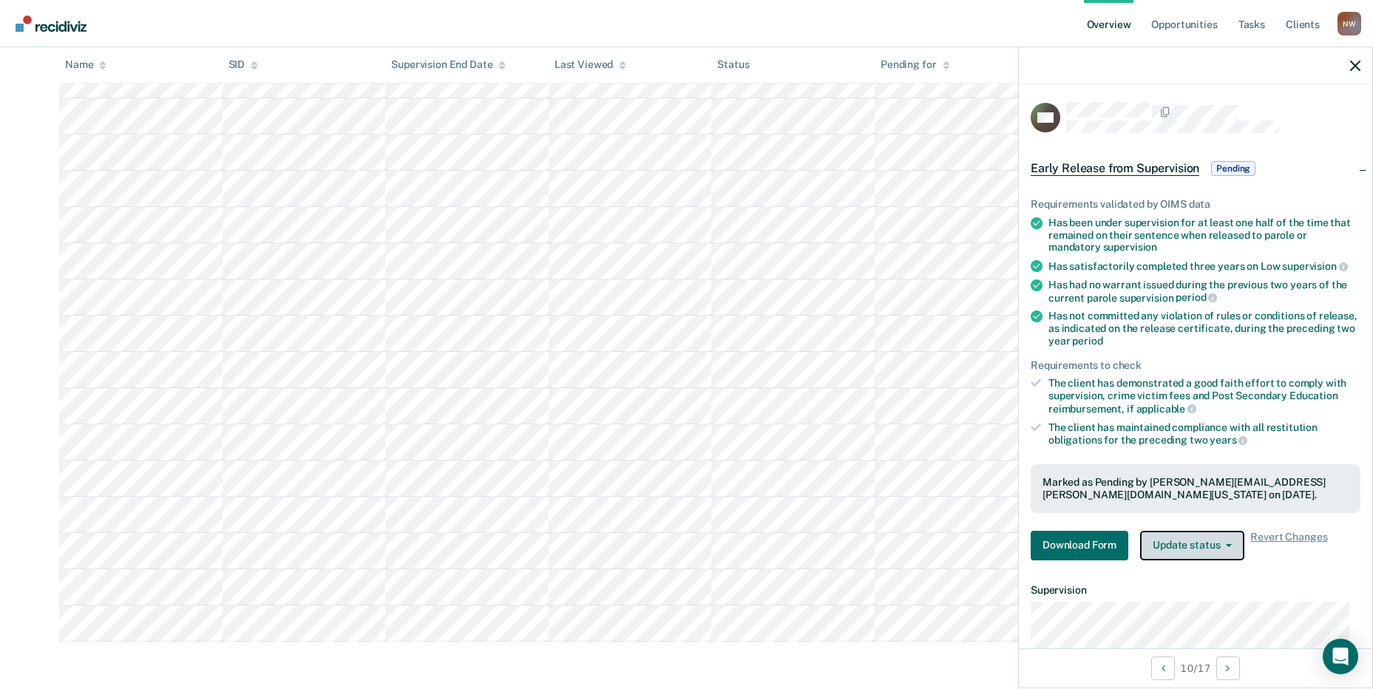
click at [1198, 542] on button "Update status" at bounding box center [1192, 546] width 104 height 30
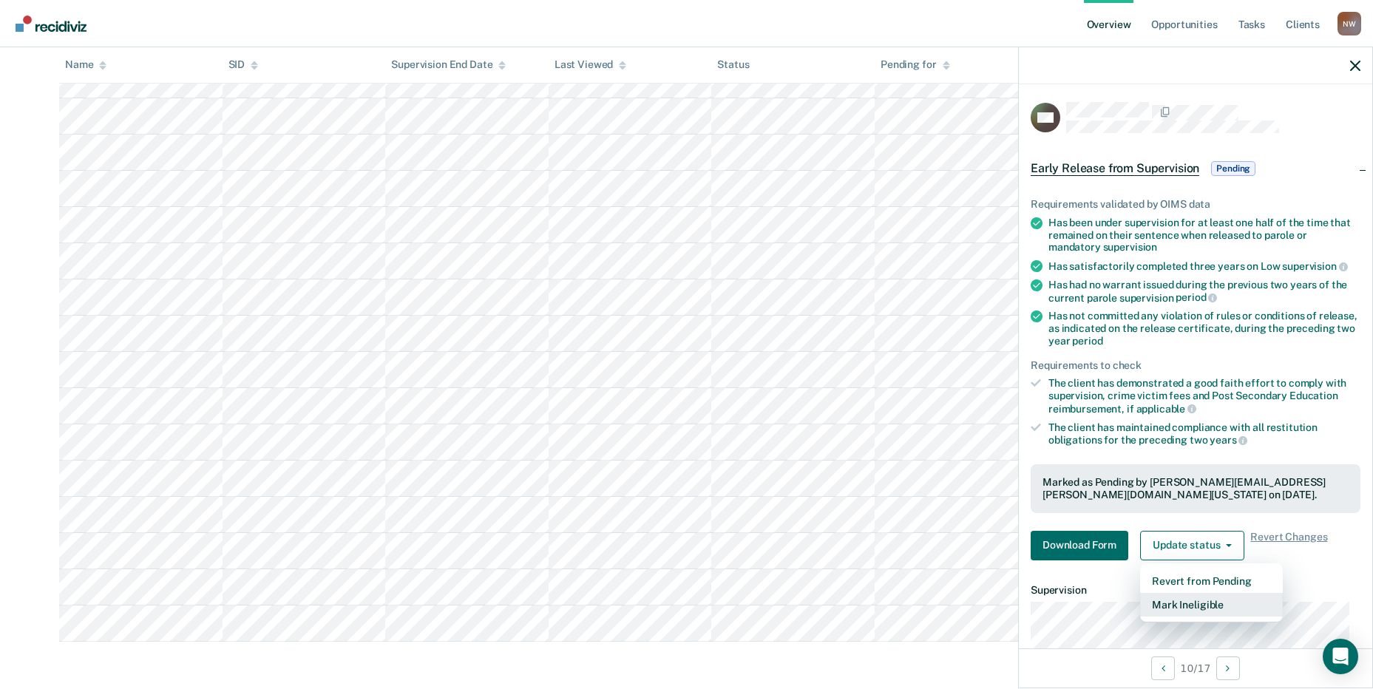
click at [1194, 598] on button "Mark Ineligible" at bounding box center [1211, 605] width 143 height 24
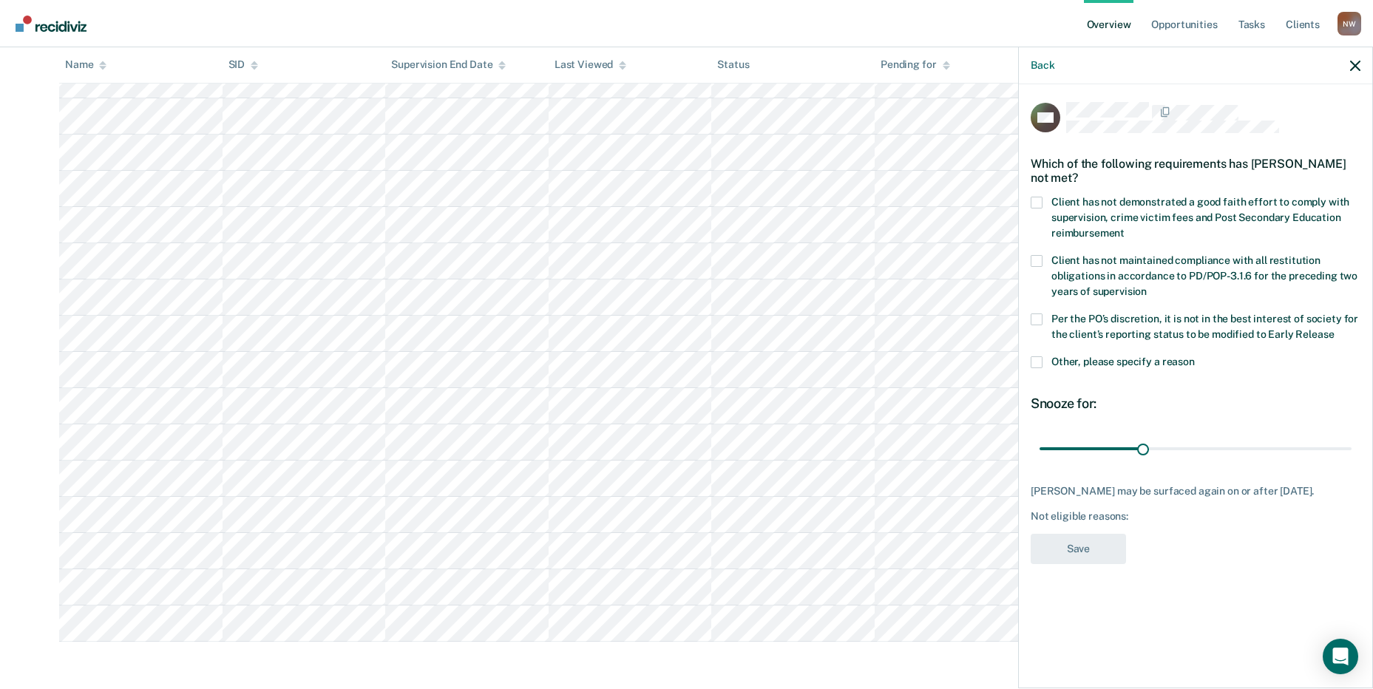
click at [1038, 319] on span at bounding box center [1037, 320] width 12 height 12
click at [1334, 329] on input "Per the PO’s discretion, it is not in the best interest of society for the clie…" at bounding box center [1334, 329] width 0 height 0
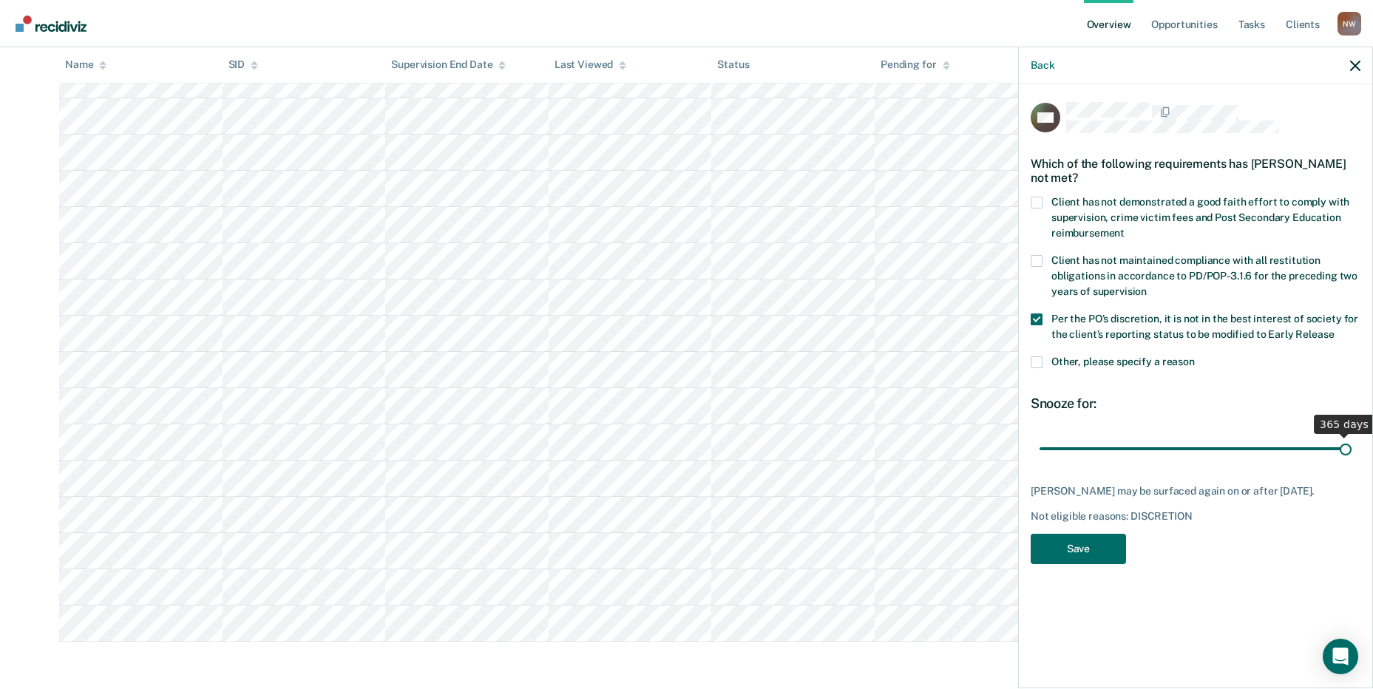
drag, startPoint x: 1072, startPoint y: 448, endPoint x: 1358, endPoint y: 451, distance: 286.2
type input "365"
click at [1352, 451] on input "range" at bounding box center [1196, 449] width 312 height 26
click at [1038, 353] on div "Per the PO’s discretion, it is not in the best interest of society for the clie…" at bounding box center [1196, 335] width 330 height 43
click at [1037, 357] on span at bounding box center [1037, 362] width 12 height 12
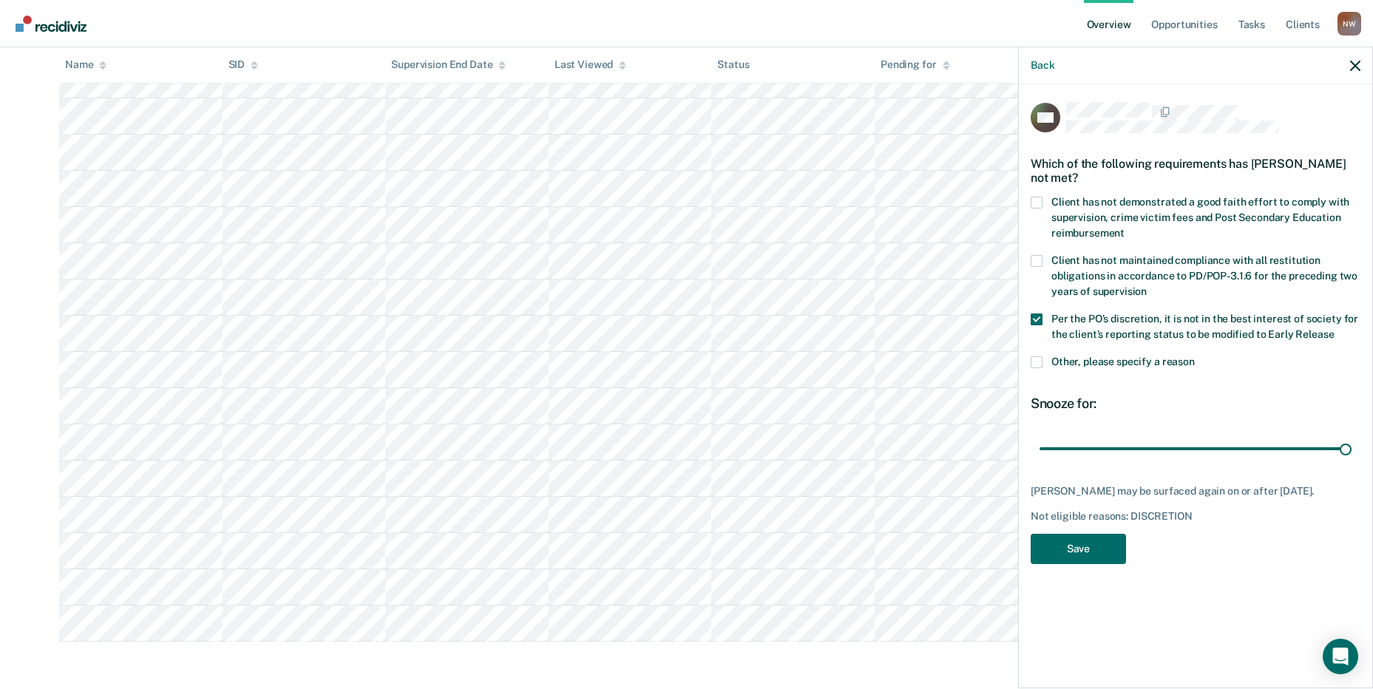
click at [1195, 356] on input "Other, please specify a reason" at bounding box center [1195, 356] width 0 height 0
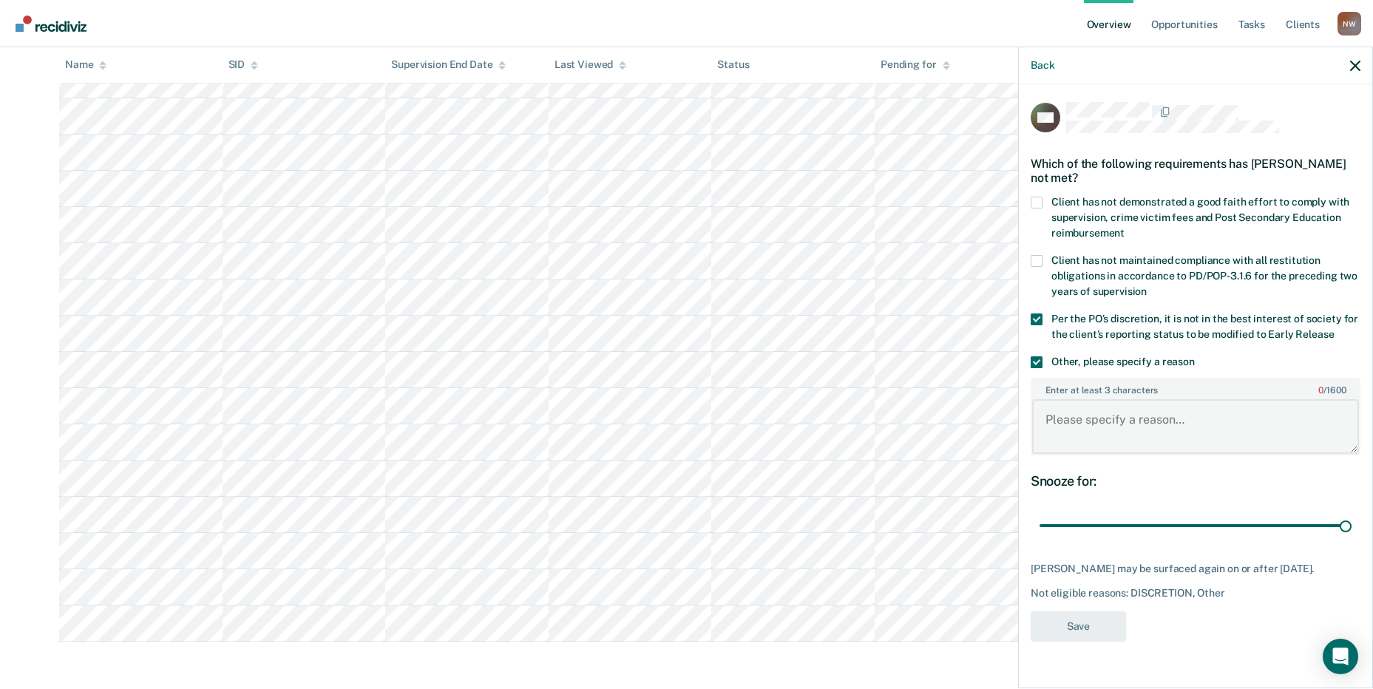
click at [1076, 414] on textarea "Enter at least 3 characters 0 / 1600" at bounding box center [1195, 426] width 327 height 55
click at [1037, 314] on span at bounding box center [1037, 320] width 12 height 12
click at [1334, 329] on input "Per the PO’s discretion, it is not in the best interest of society for the clie…" at bounding box center [1334, 329] width 0 height 0
click at [1079, 407] on textarea "Enter at least 3 characters 0 / 1600" at bounding box center [1195, 426] width 327 height 55
type textarea "Had a violation within the past 2 years."
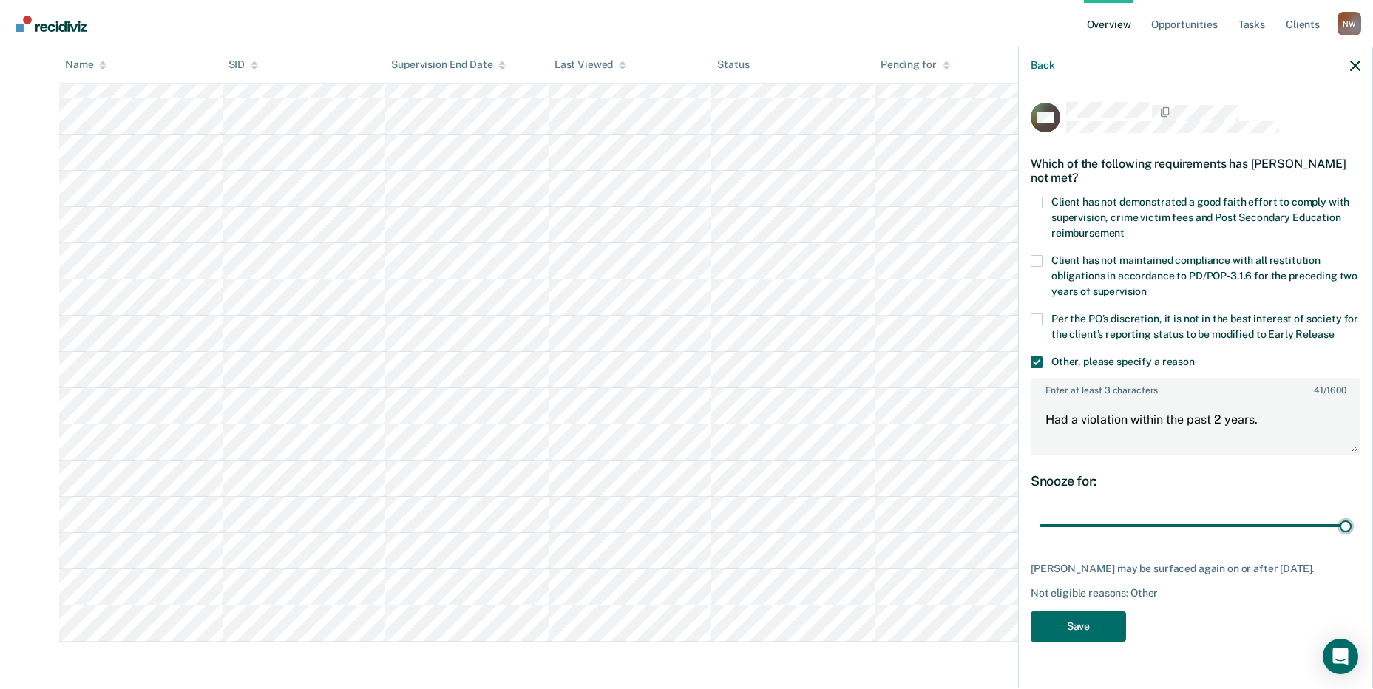
click at [1351, 526] on input "range" at bounding box center [1196, 526] width 312 height 26
type input "90"
drag, startPoint x: 1349, startPoint y: 524, endPoint x: 1367, endPoint y: 530, distance: 19.0
click at [1352, 530] on input "range" at bounding box center [1196, 526] width 312 height 26
click at [1084, 620] on button "Save" at bounding box center [1078, 627] width 95 height 30
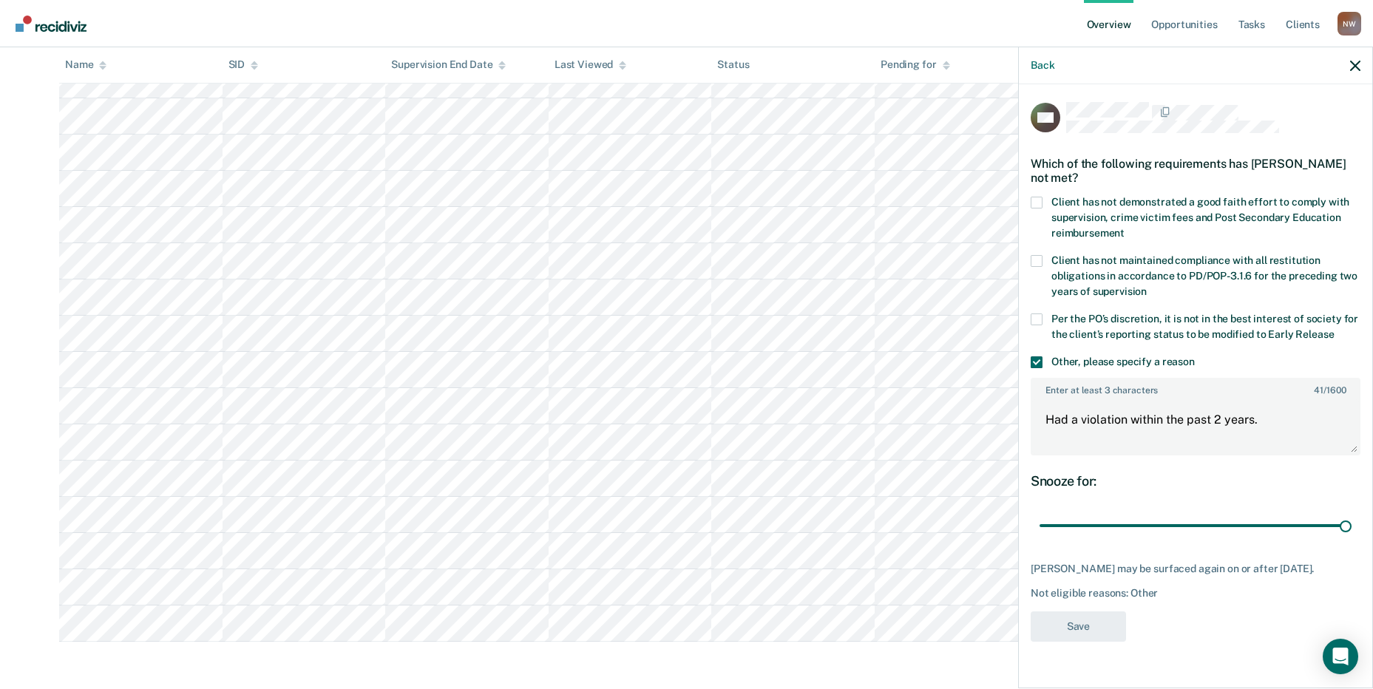
scroll to position [311, 0]
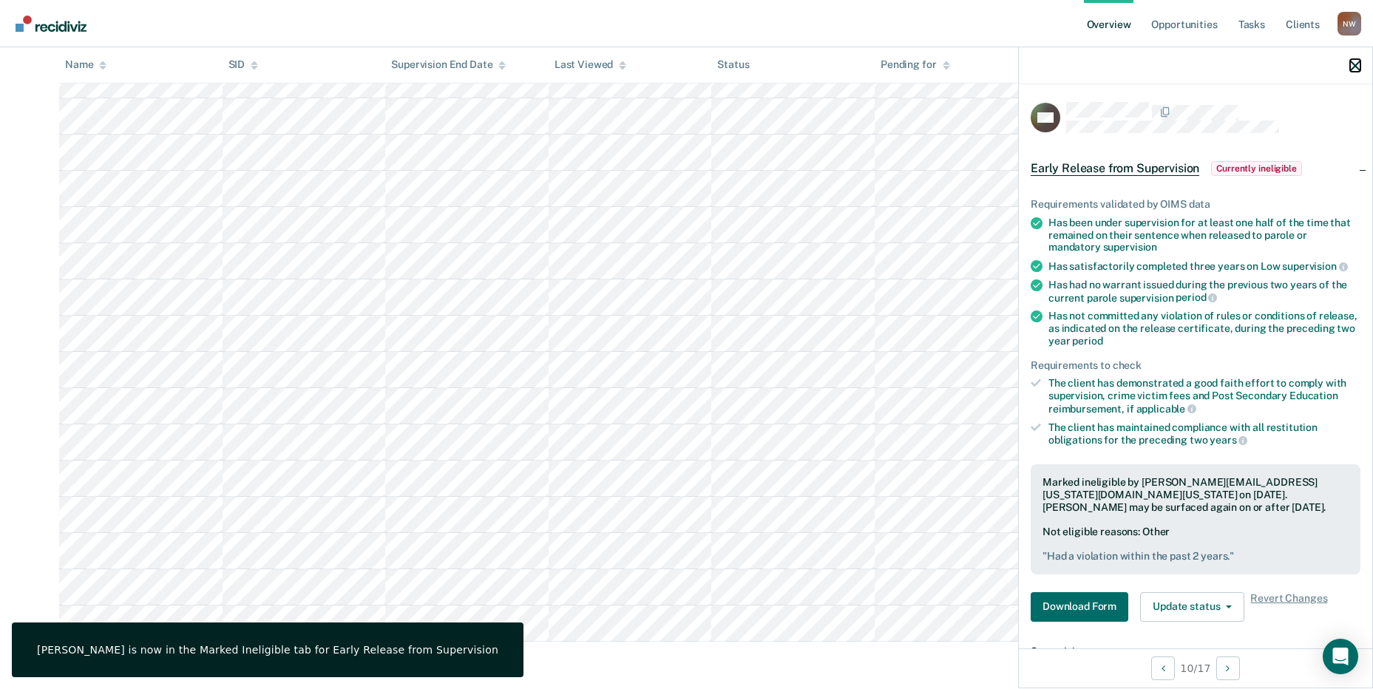
click at [1351, 67] on icon "button" at bounding box center [1355, 66] width 10 height 10
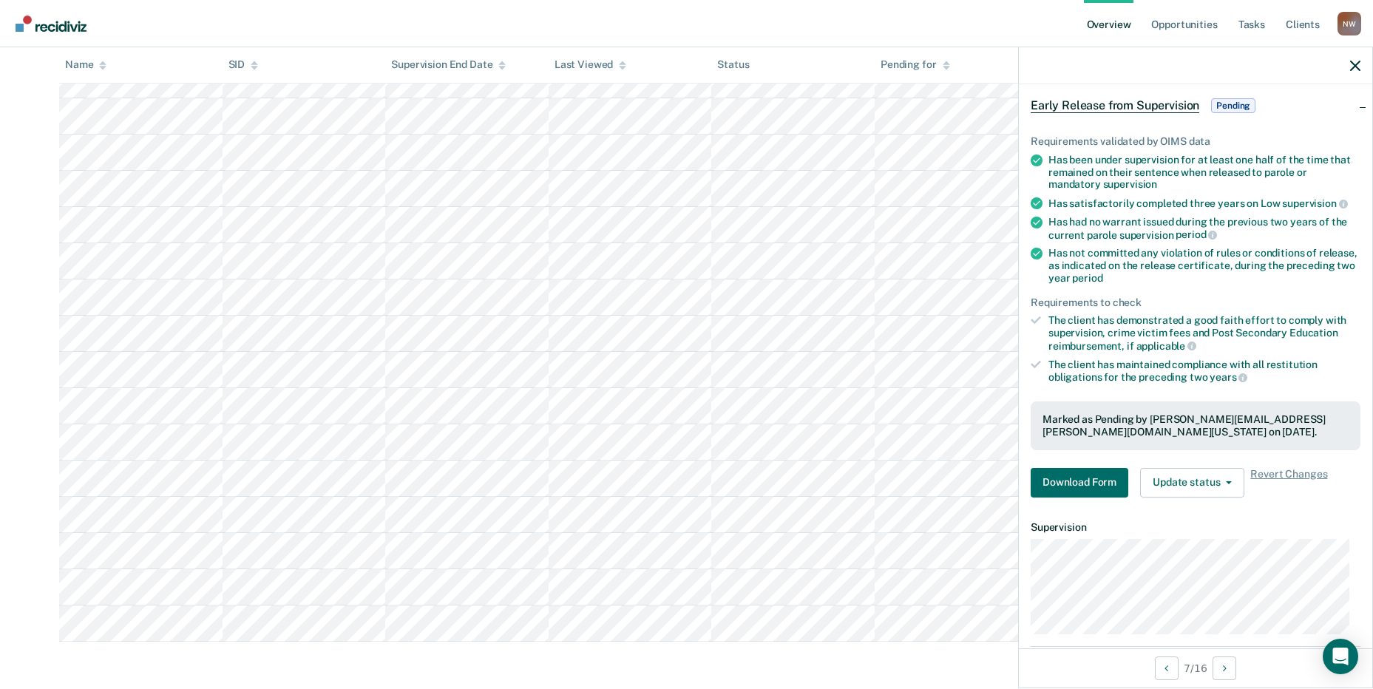
scroll to position [181, 0]
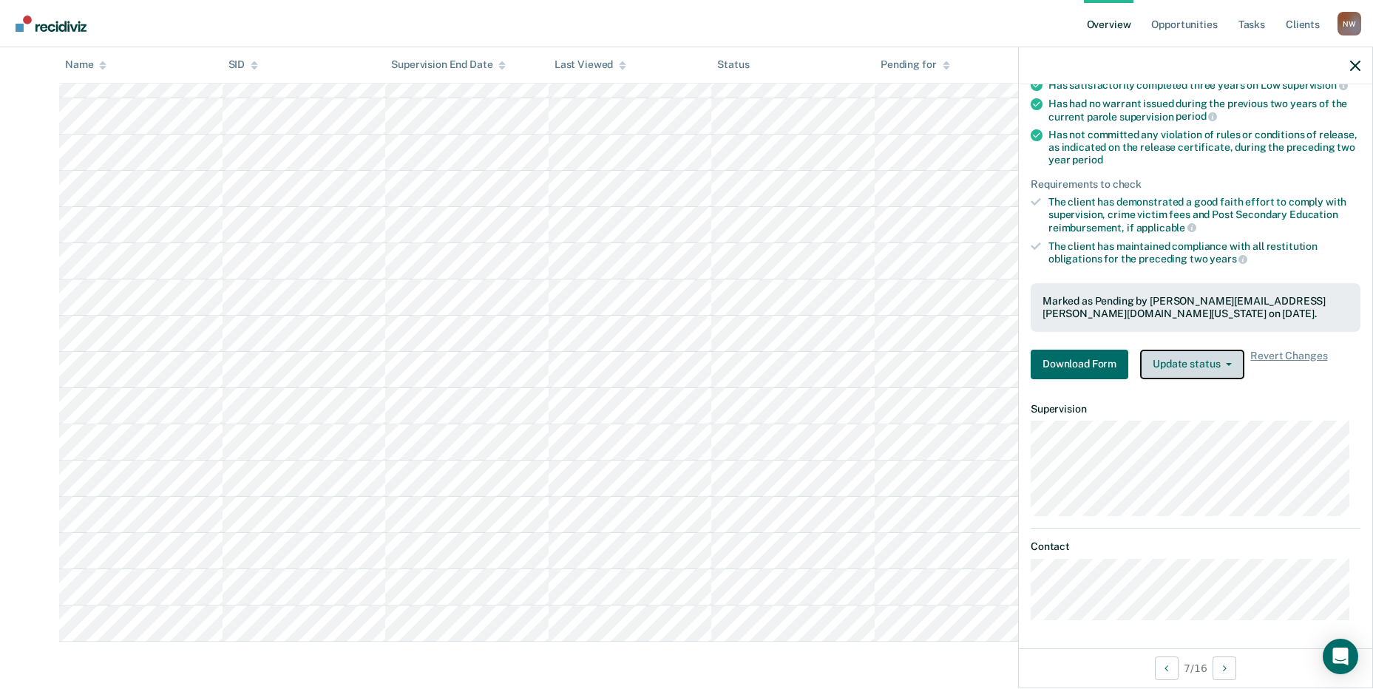
click at [1218, 363] on button "Update status" at bounding box center [1192, 365] width 104 height 30
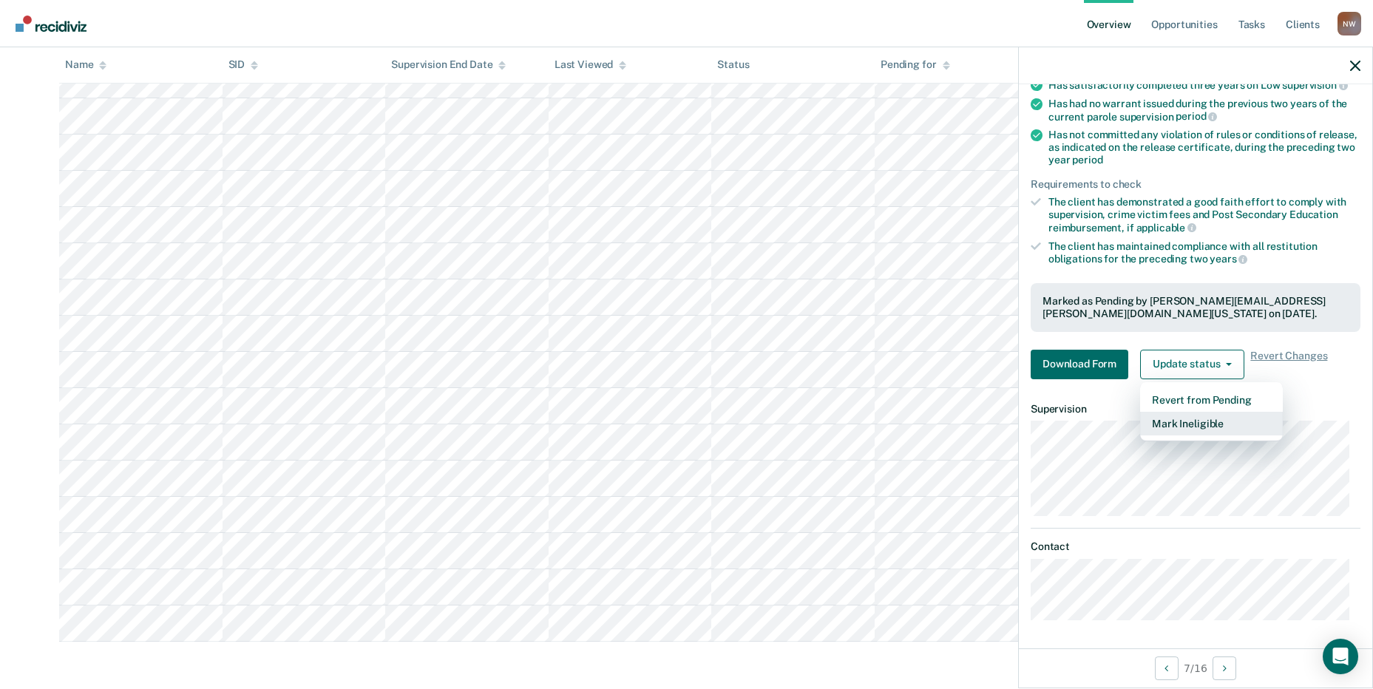
click at [1199, 417] on button "Mark Ineligible" at bounding box center [1211, 424] width 143 height 24
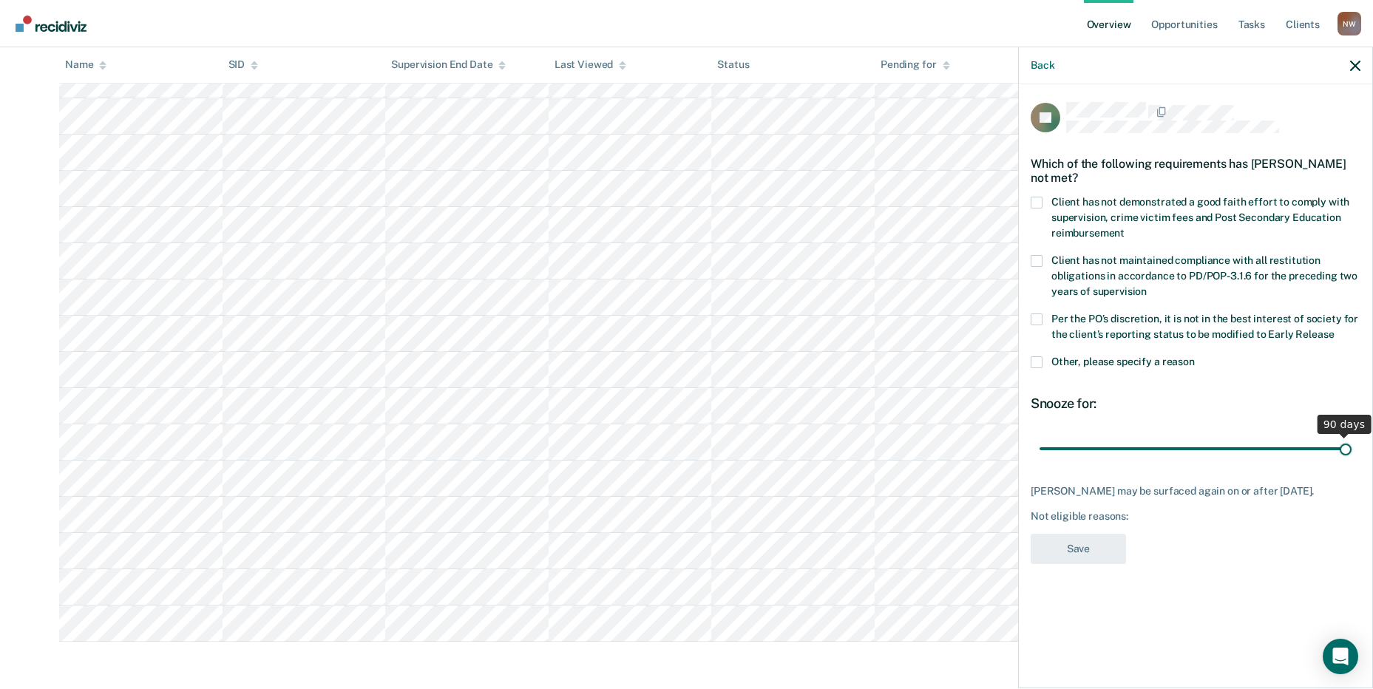
drag, startPoint x: 1149, startPoint y: 450, endPoint x: 1376, endPoint y: 444, distance: 227.1
type input "90"
click at [1352, 444] on input "range" at bounding box center [1196, 449] width 312 height 26
click at [1041, 360] on span at bounding box center [1037, 362] width 12 height 12
click at [1195, 356] on input "Other, please specify a reason" at bounding box center [1195, 356] width 0 height 0
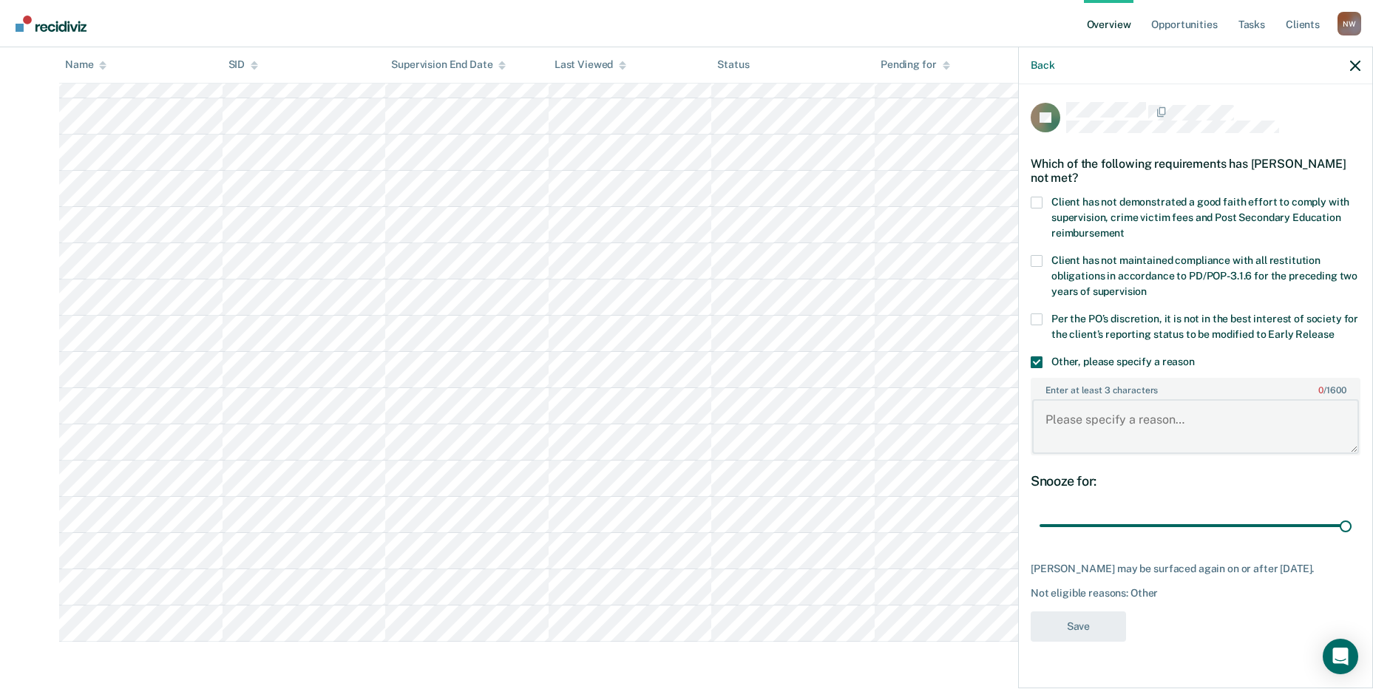
click at [1080, 410] on textarea "Enter at least 3 characters 0 / 1600" at bounding box center [1195, 426] width 327 height 55
type textarea "Has been Low supervision since [DATE]."
click at [1075, 625] on button "Save" at bounding box center [1078, 627] width 95 height 30
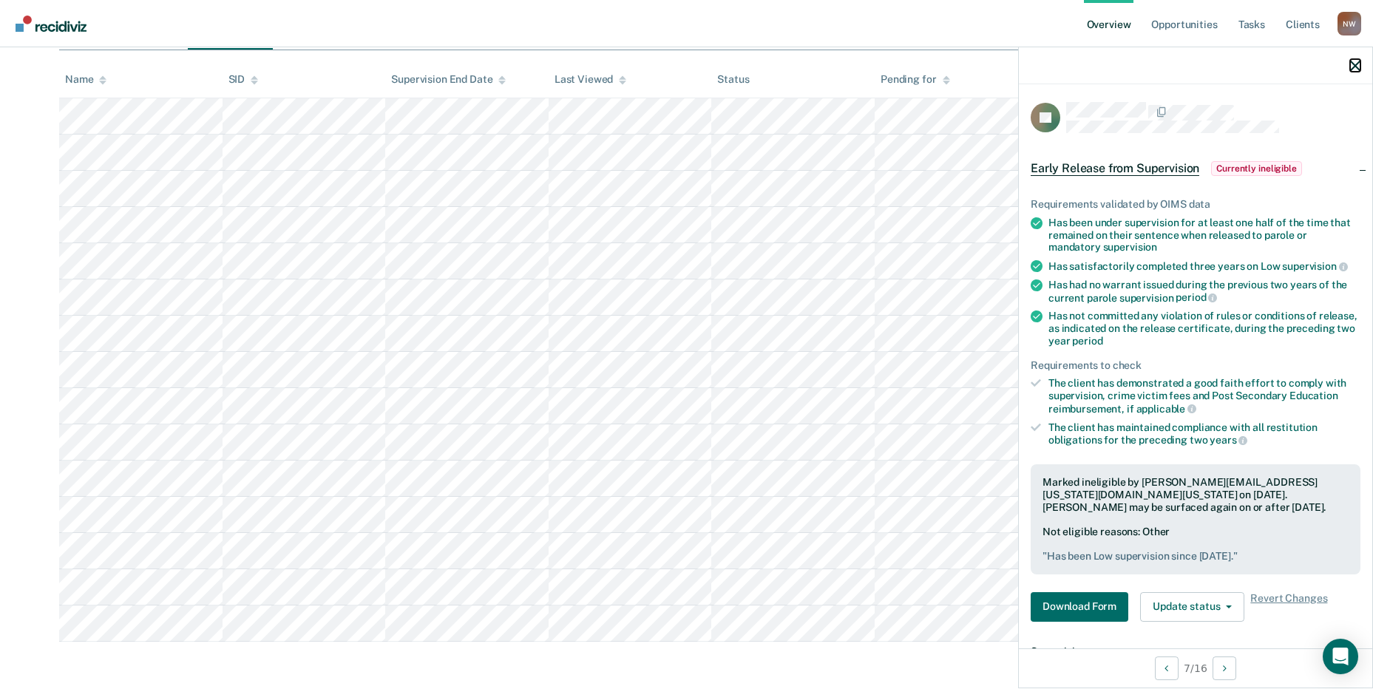
click at [1356, 67] on icon "button" at bounding box center [1355, 66] width 10 height 10
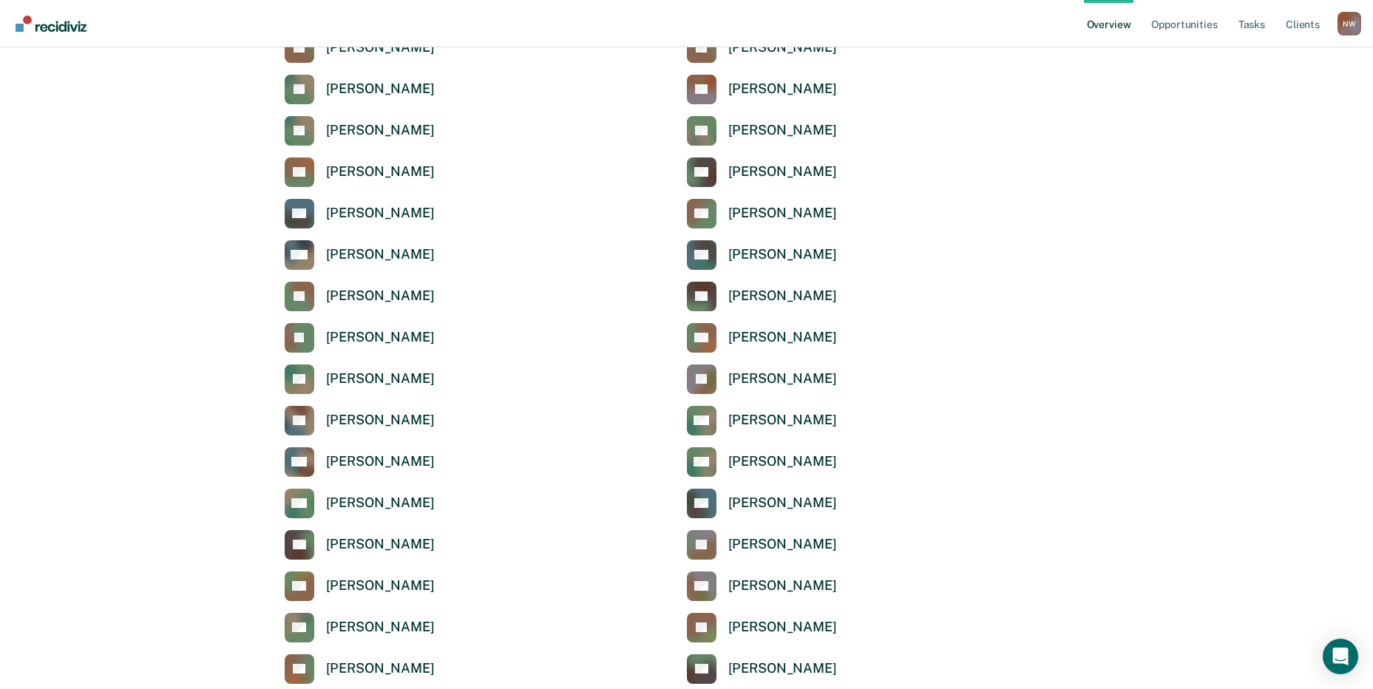
scroll to position [4865, 0]
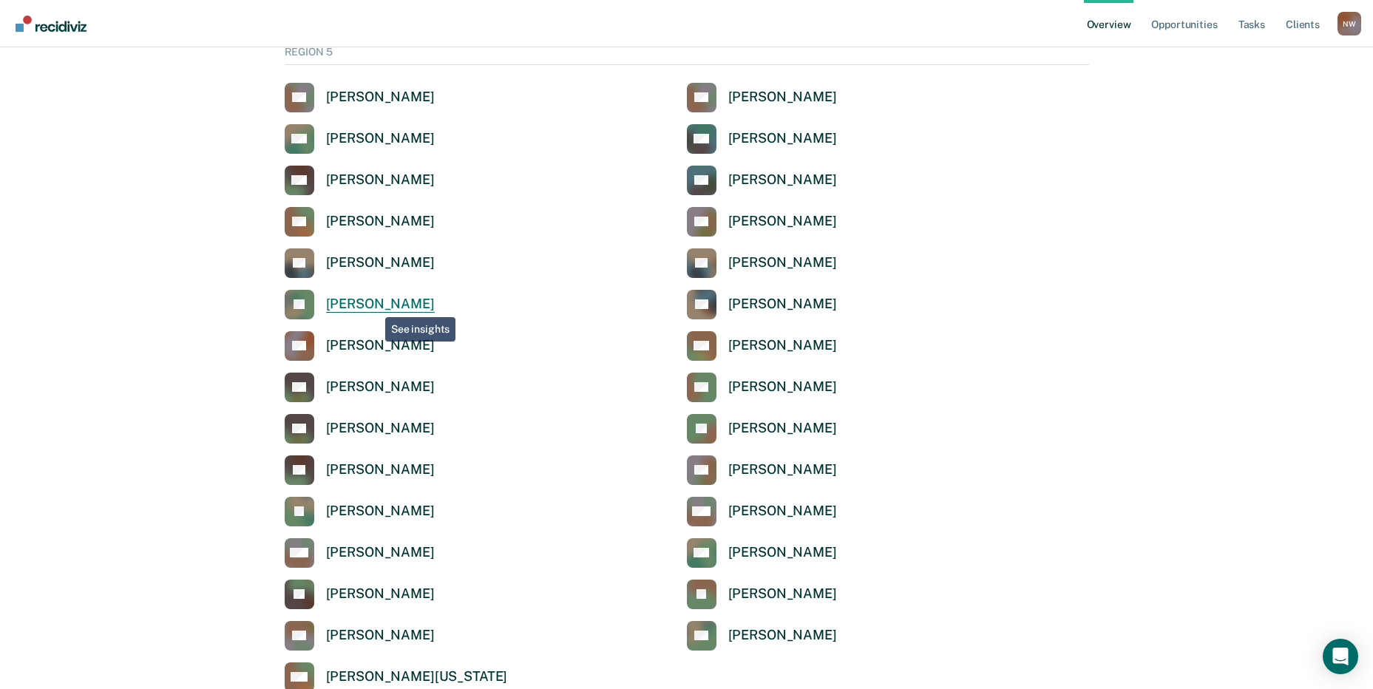
click at [374, 298] on div "[PERSON_NAME]" at bounding box center [380, 304] width 109 height 17
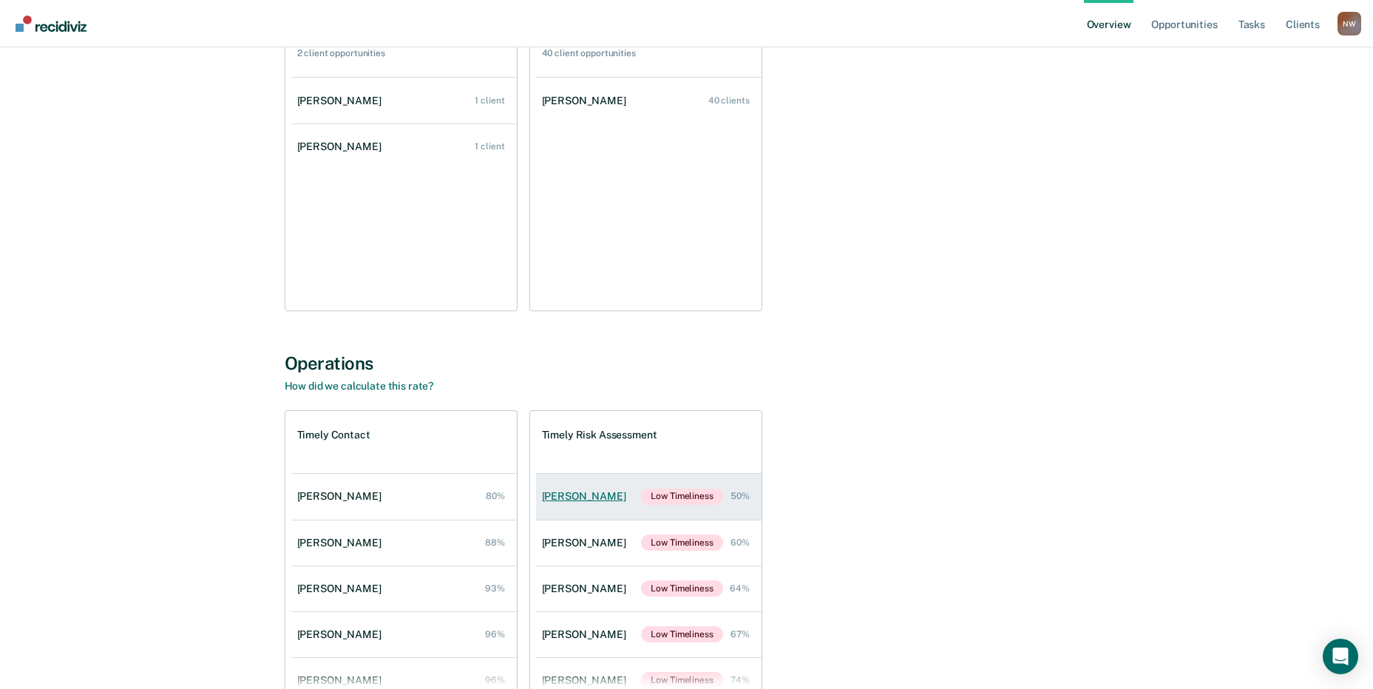
scroll to position [324, 0]
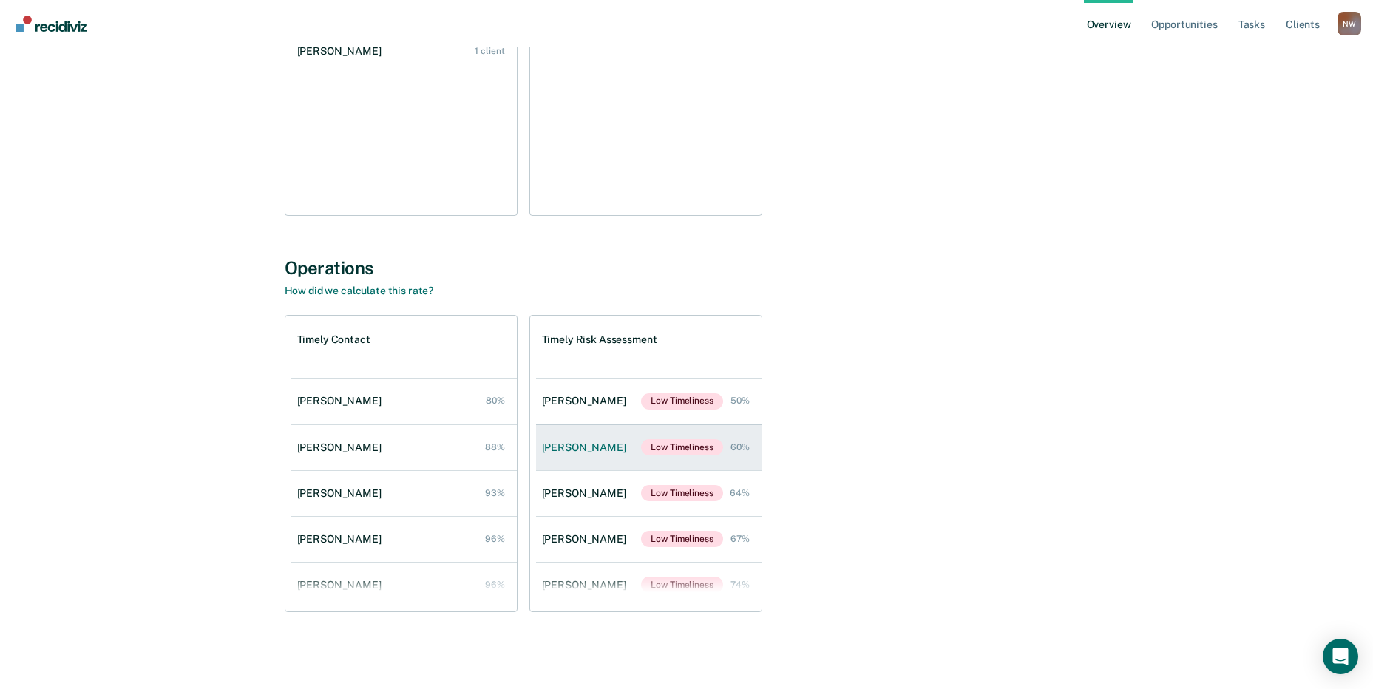
click at [563, 446] on div "[PERSON_NAME]" at bounding box center [587, 448] width 90 height 13
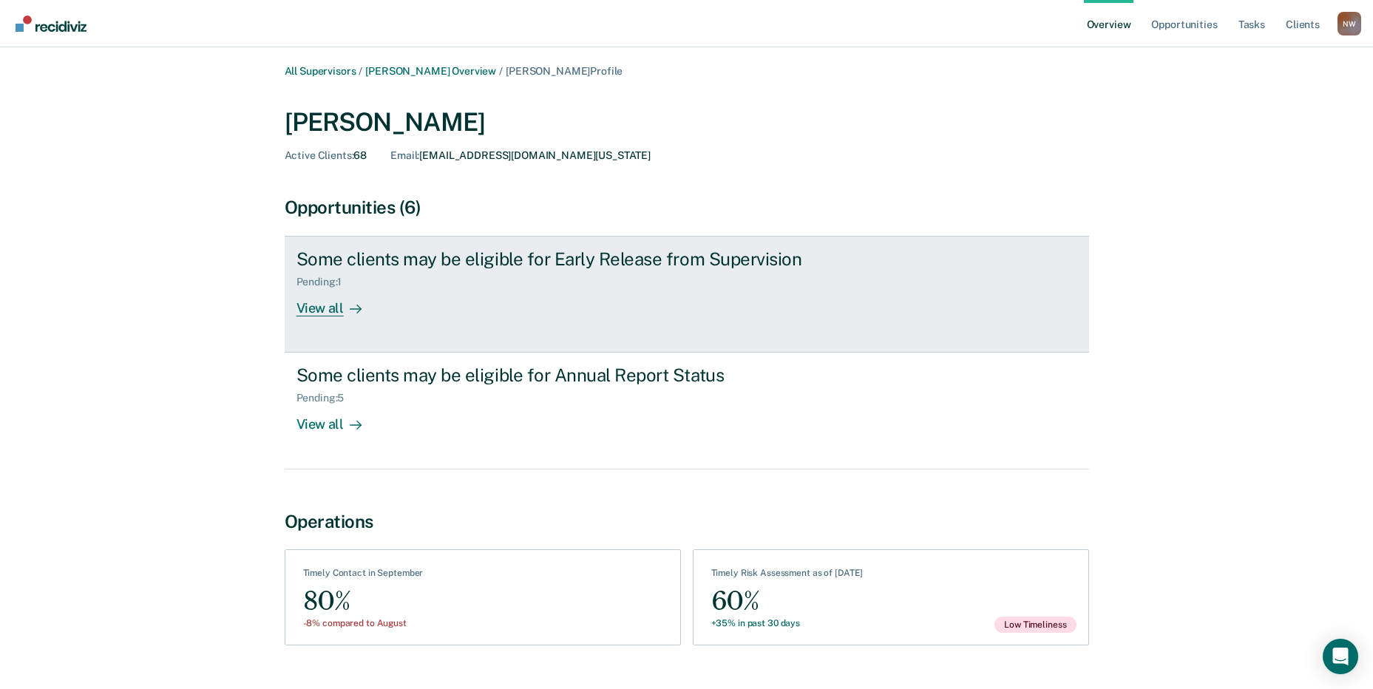
click at [316, 300] on div "View all" at bounding box center [338, 302] width 83 height 29
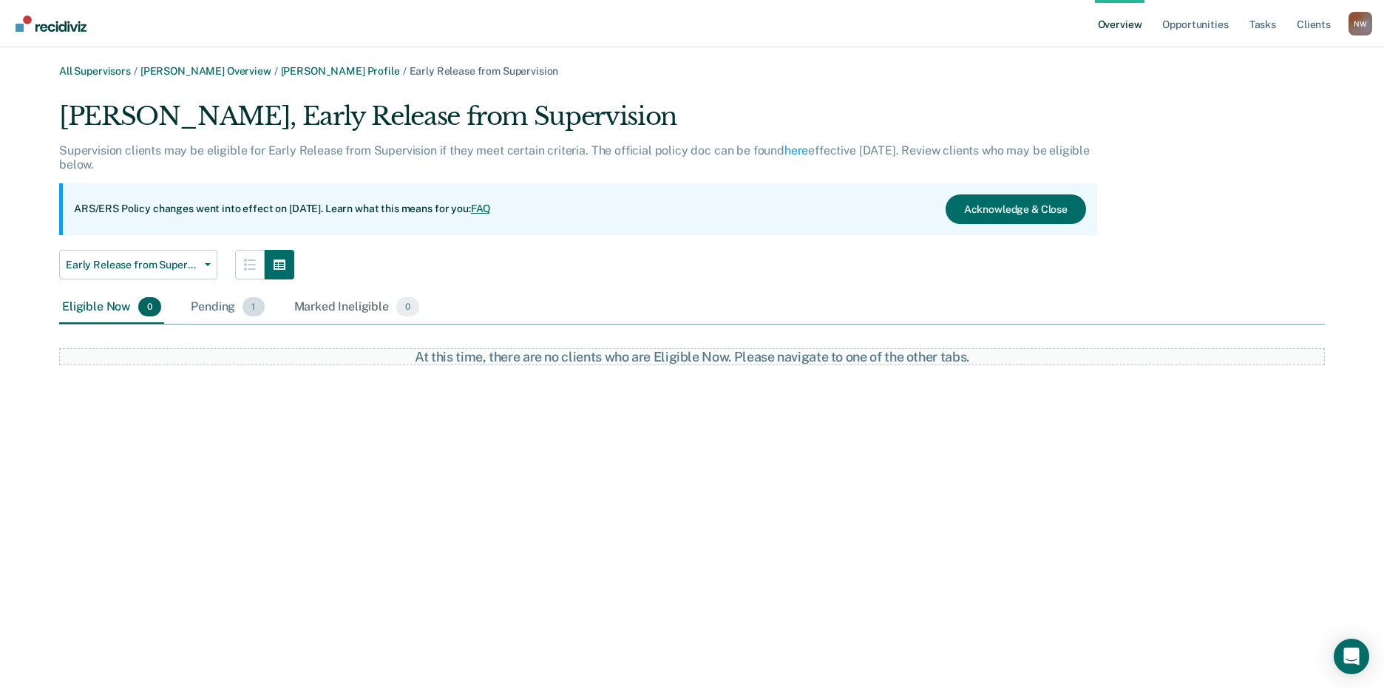
click at [216, 308] on div "Pending 1" at bounding box center [227, 307] width 79 height 33
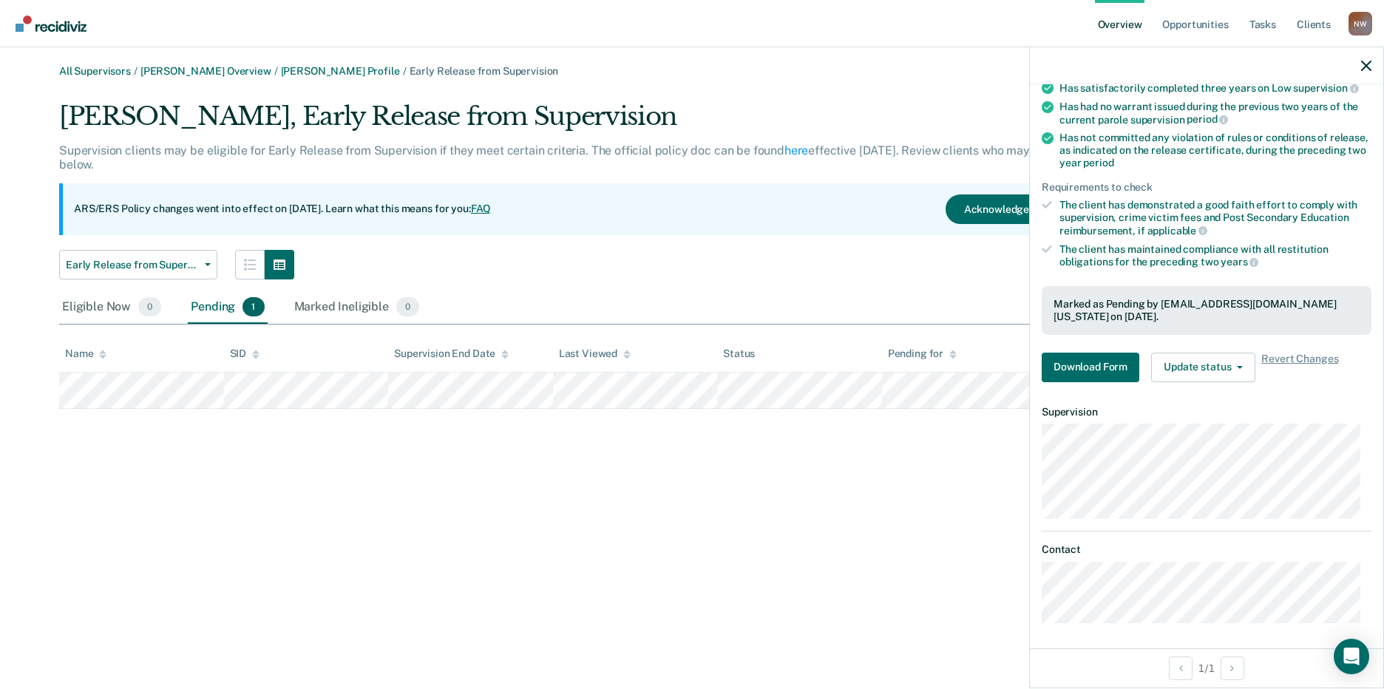
scroll to position [181, 0]
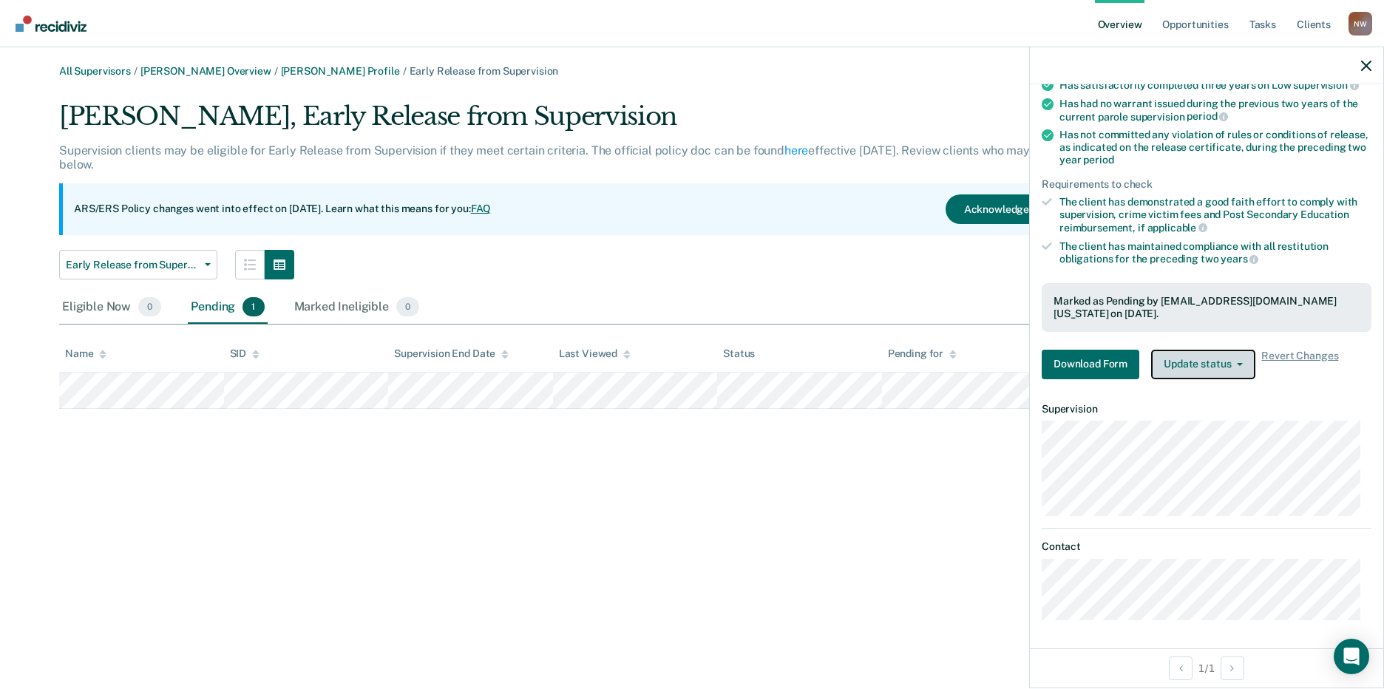
click at [1215, 362] on button "Update status" at bounding box center [1203, 365] width 104 height 30
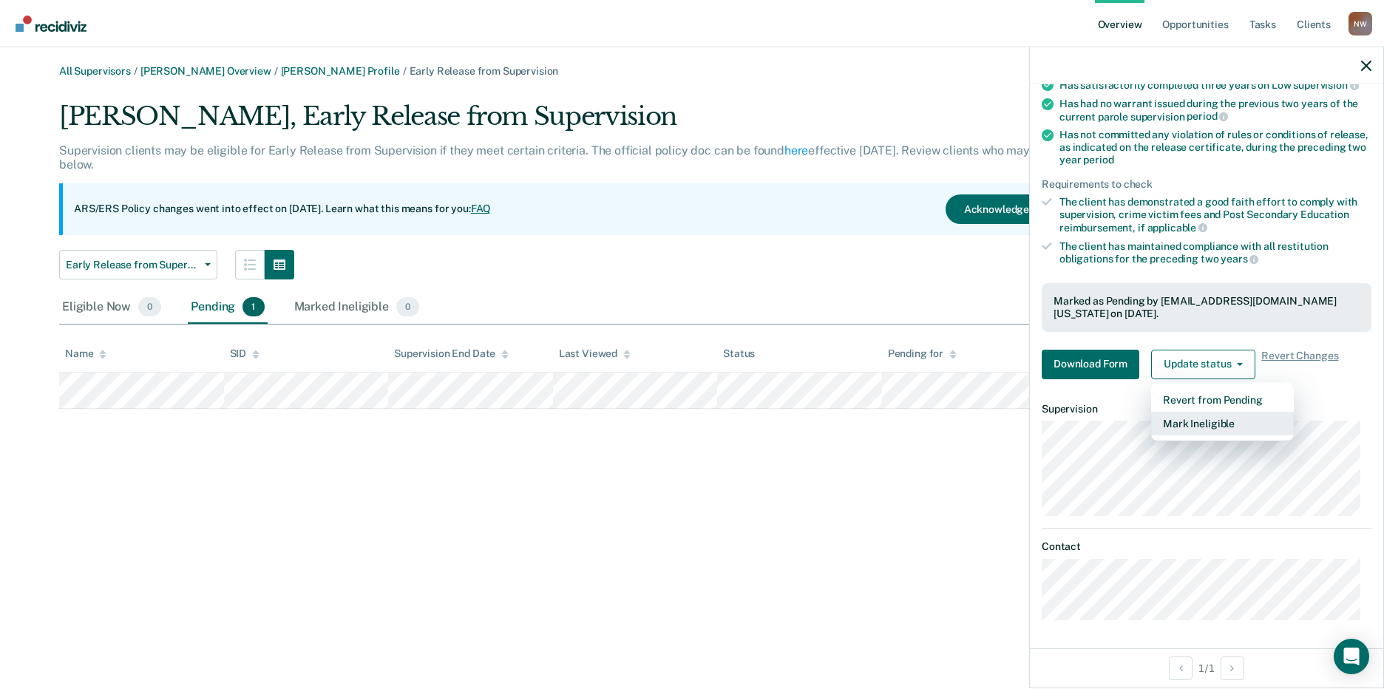
click at [1196, 423] on button "Mark Ineligible" at bounding box center [1222, 424] width 143 height 24
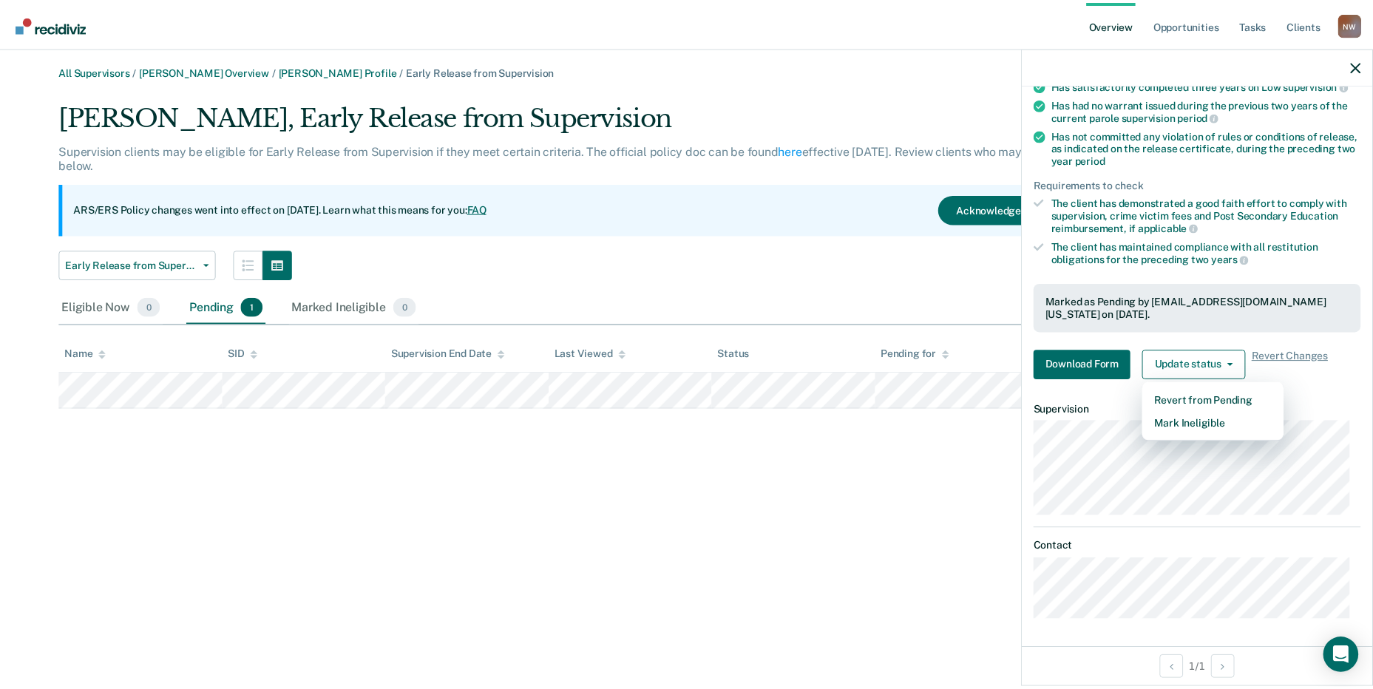
scroll to position [0, 0]
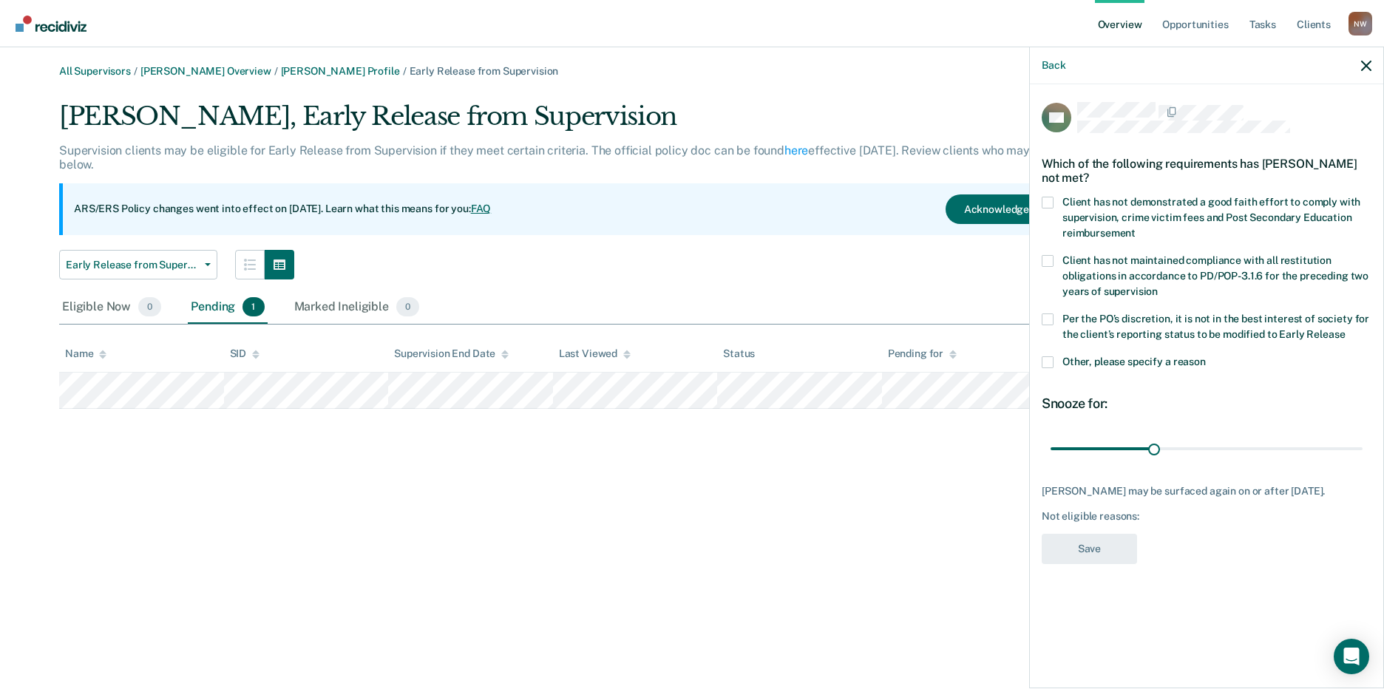
click at [1052, 356] on span at bounding box center [1048, 362] width 12 height 12
click at [1206, 356] on input "Other, please specify a reason" at bounding box center [1206, 356] width 0 height 0
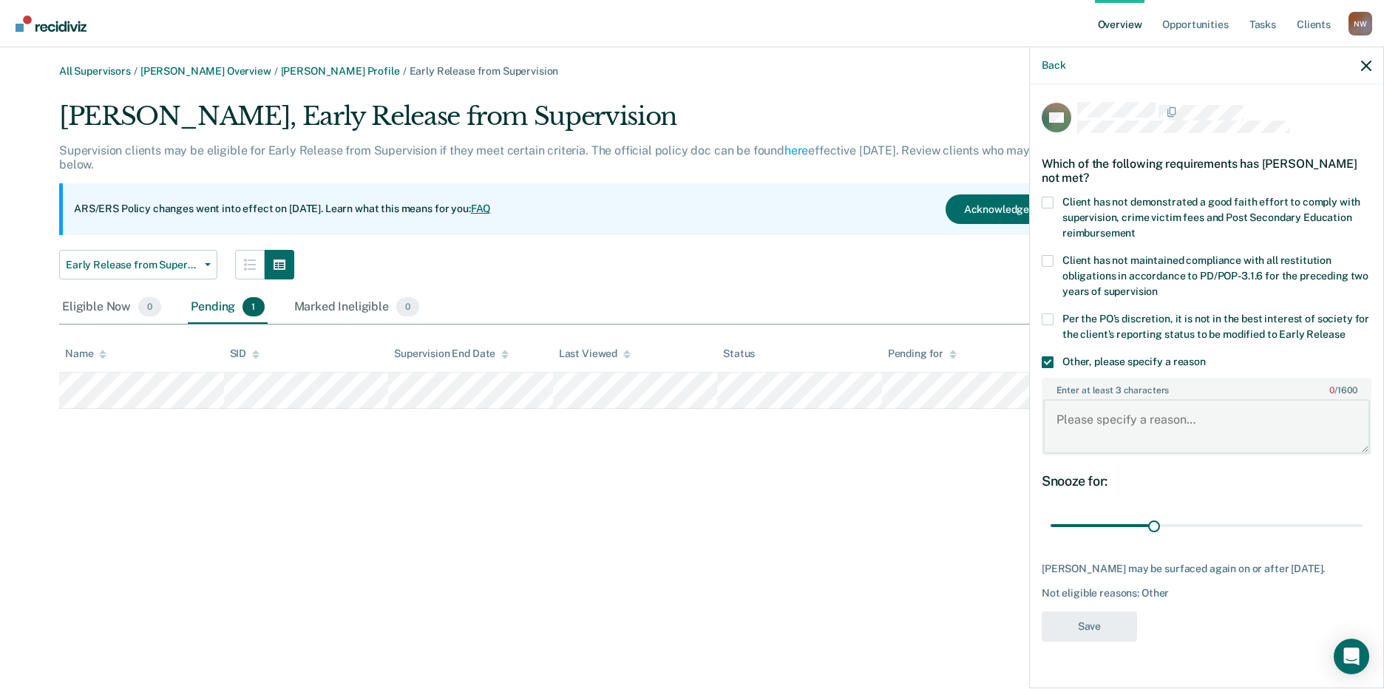
paste textarea "ERS review completed. It is not in the best interest of society to place the cl…"
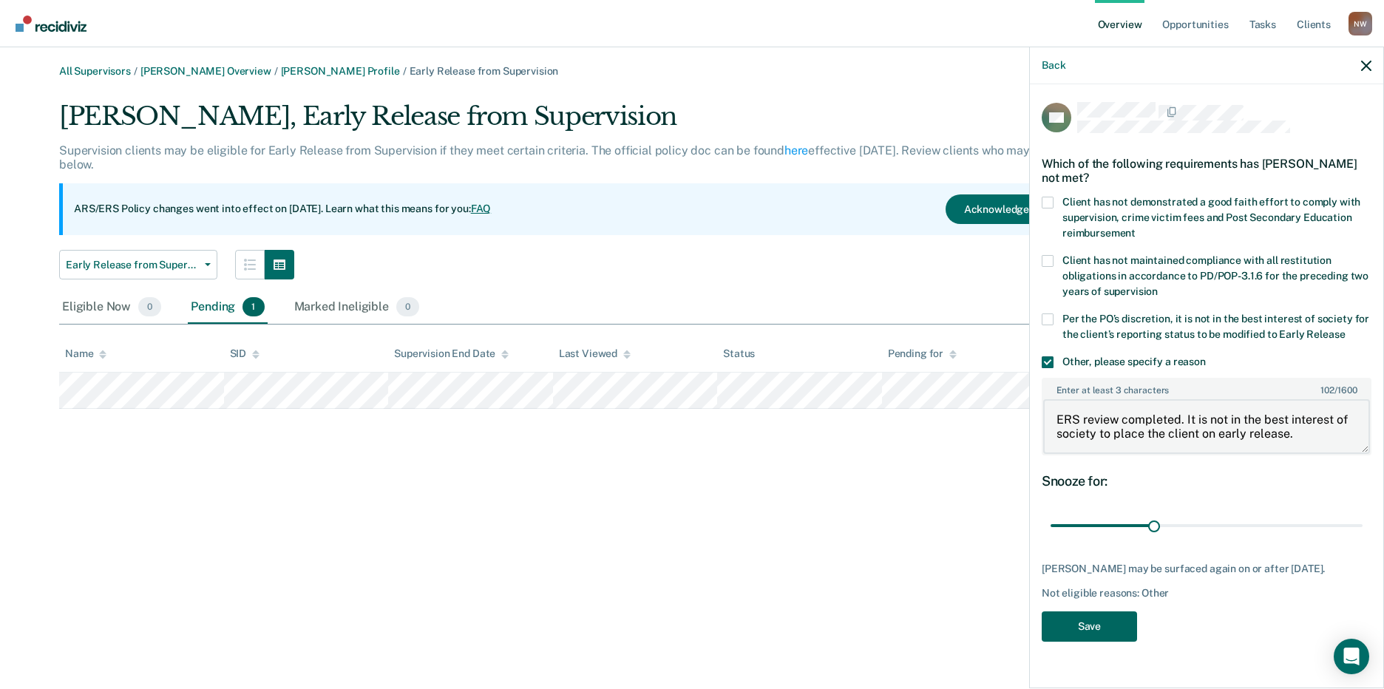
type textarea "ERS review completed. It is not in the best interest of society to place the cl…"
click at [1106, 630] on button "Save" at bounding box center [1089, 627] width 95 height 30
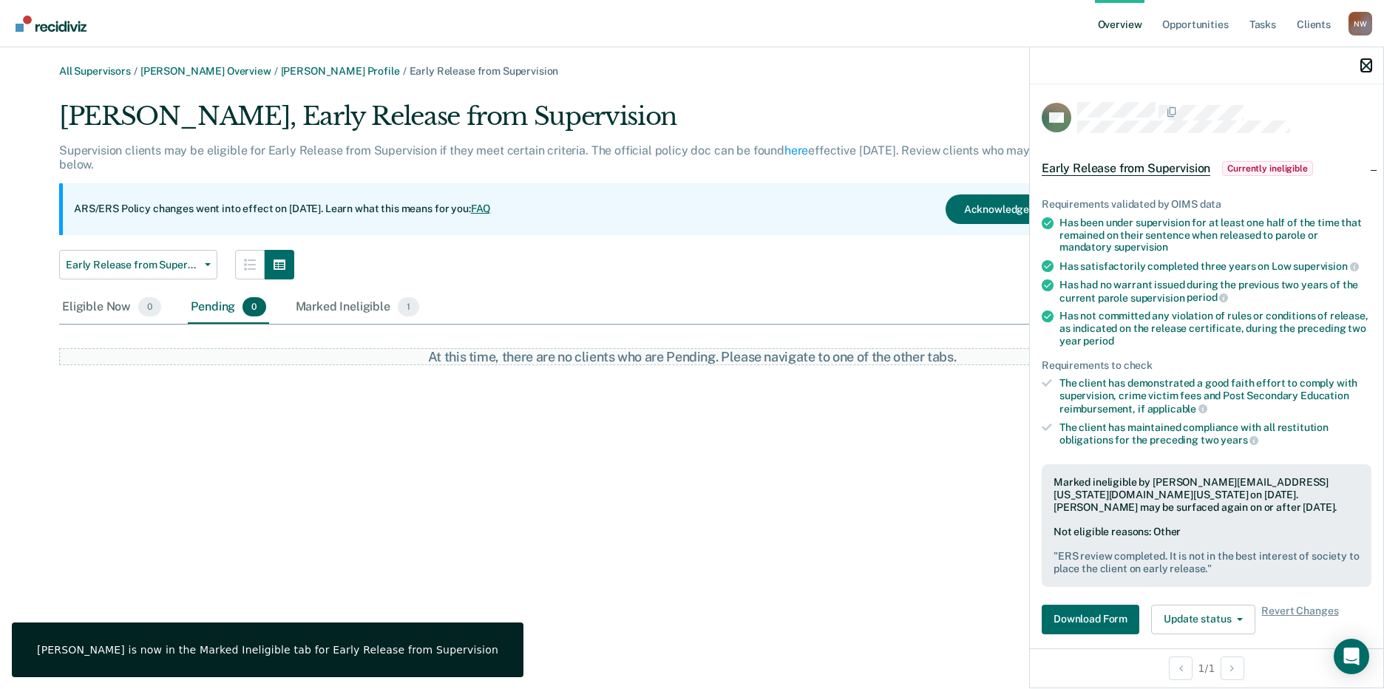
click at [1370, 68] on icon "button" at bounding box center [1367, 66] width 10 height 10
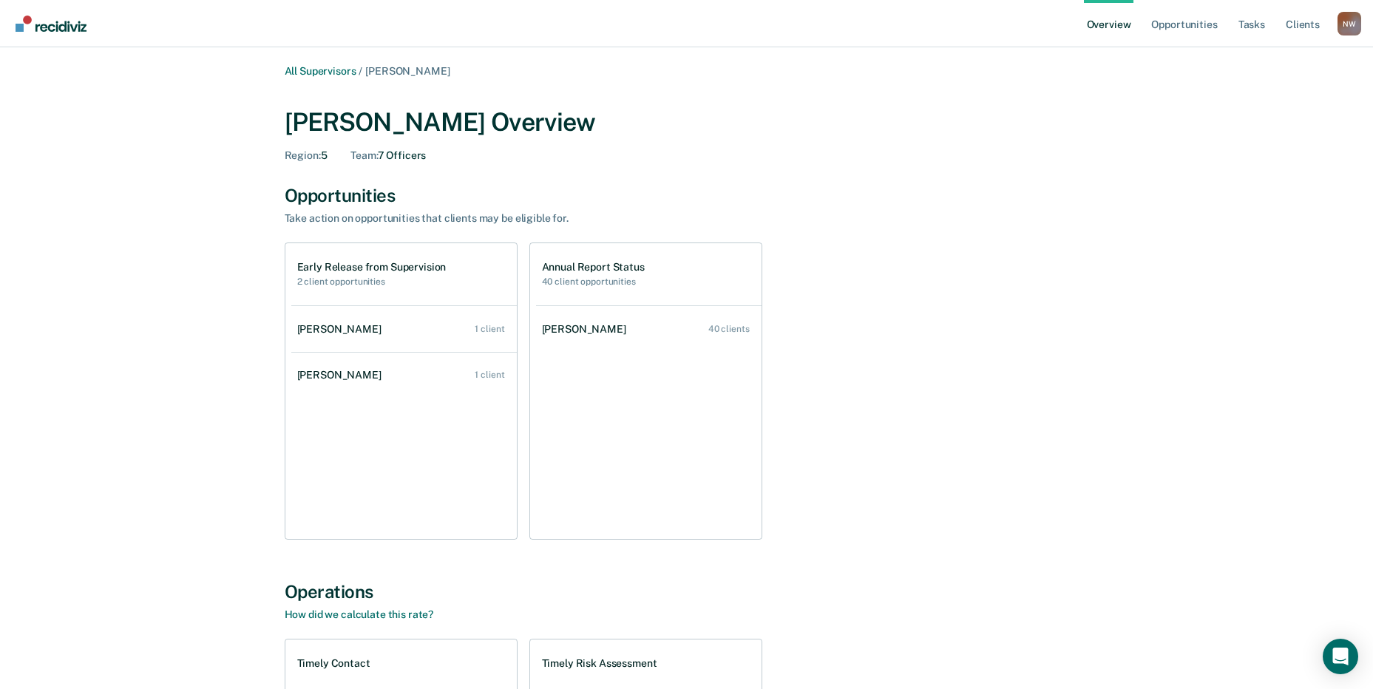
scroll to position [324, 0]
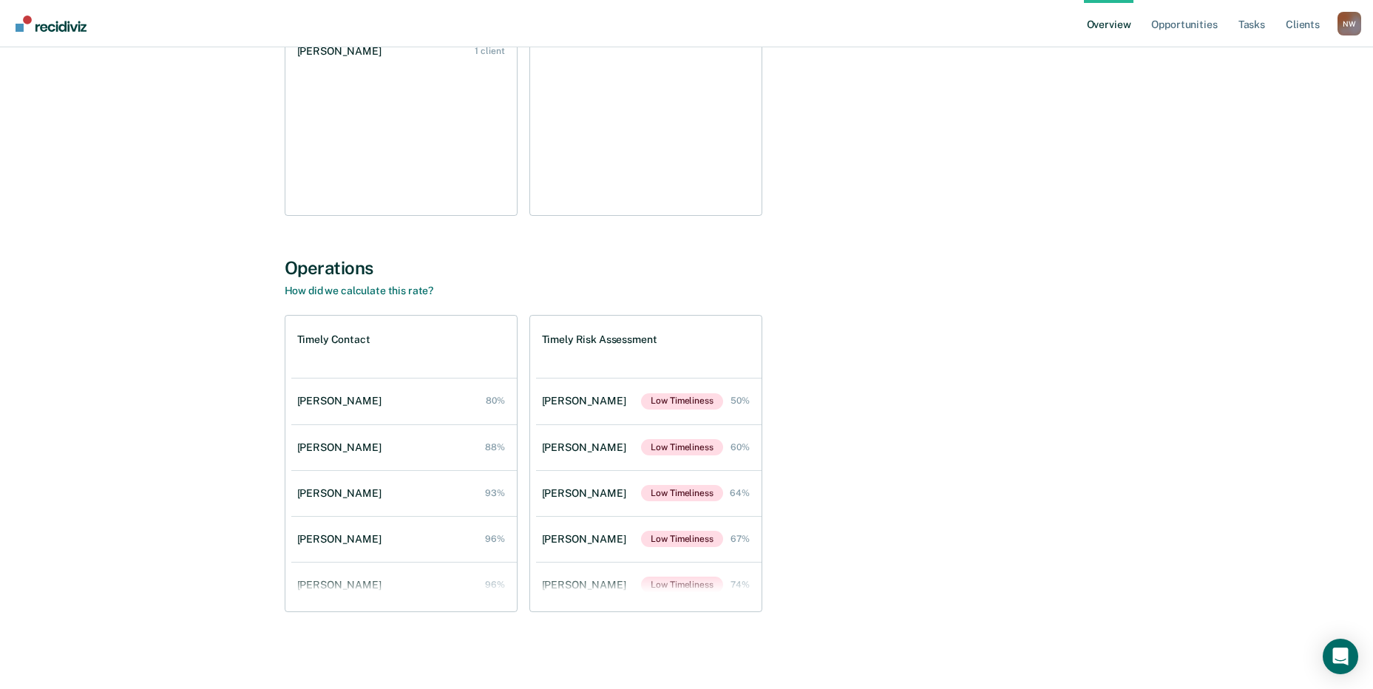
scroll to position [4865, 0]
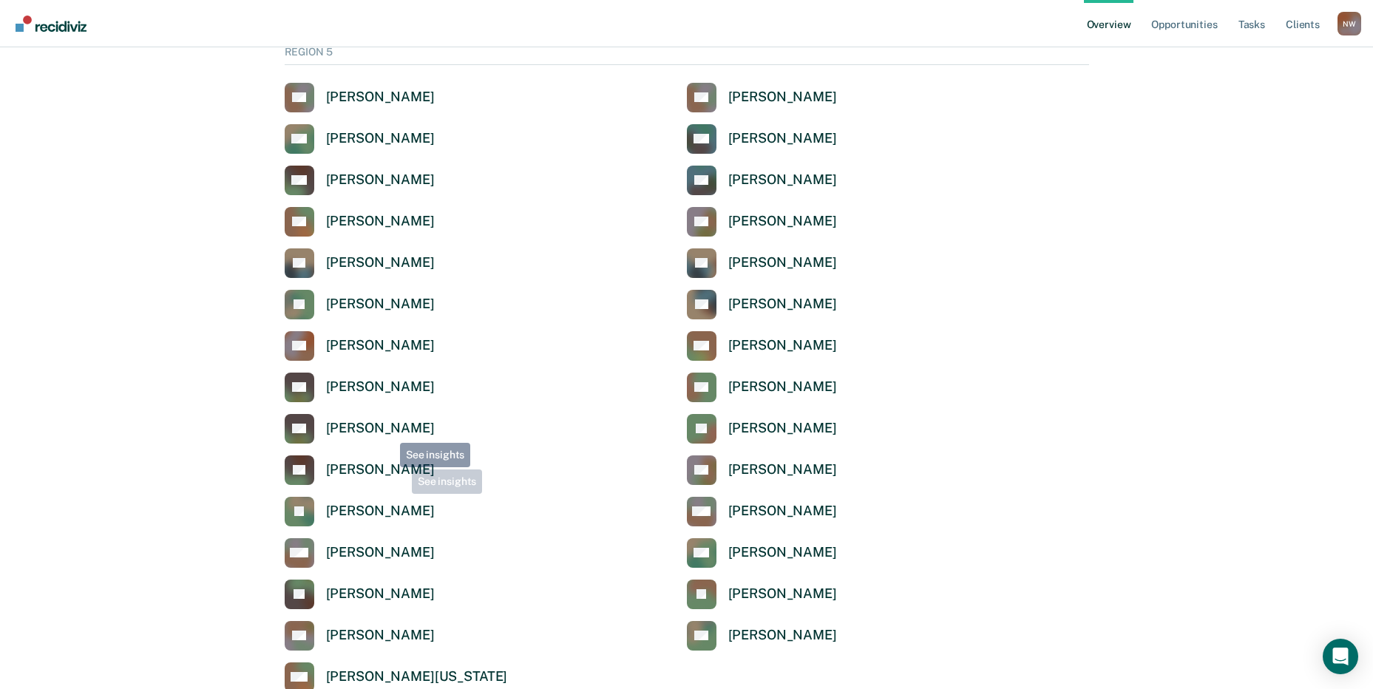
click at [390, 424] on div "[PERSON_NAME]" at bounding box center [380, 428] width 109 height 17
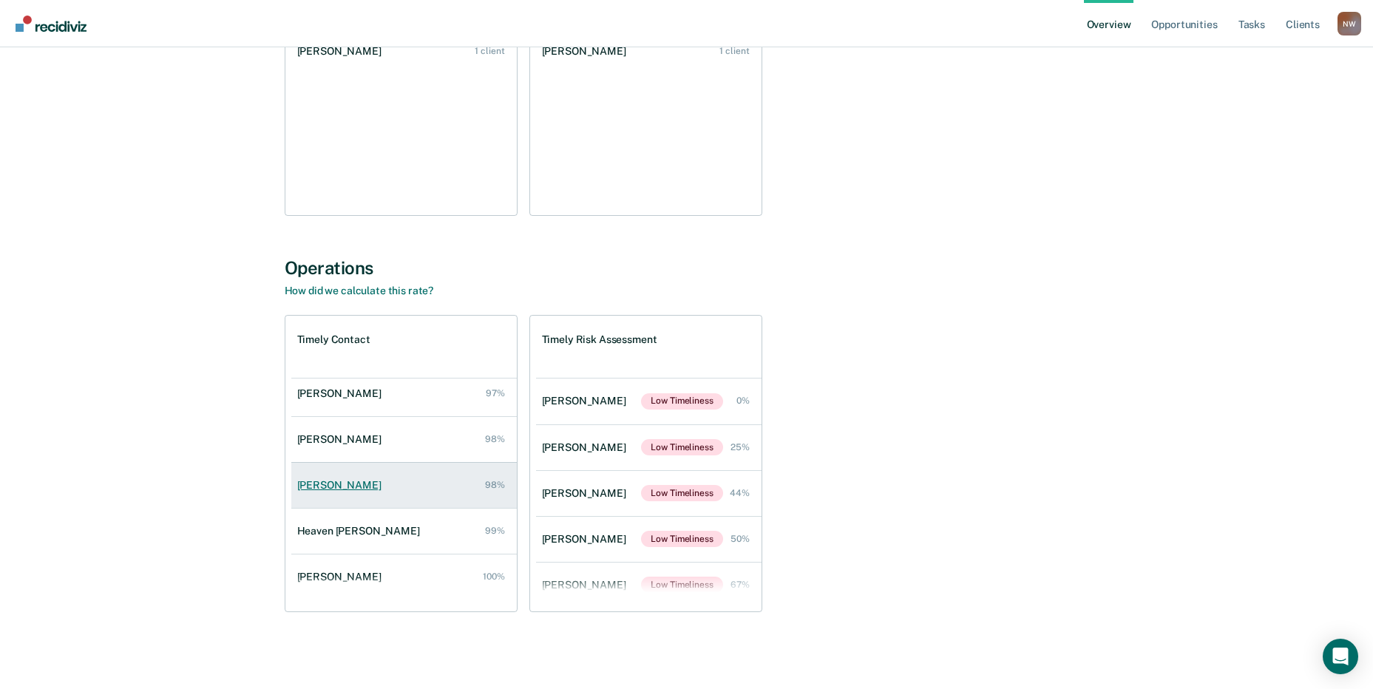
scroll to position [335, 0]
click at [324, 478] on div "[PERSON_NAME]" at bounding box center [342, 479] width 90 height 13
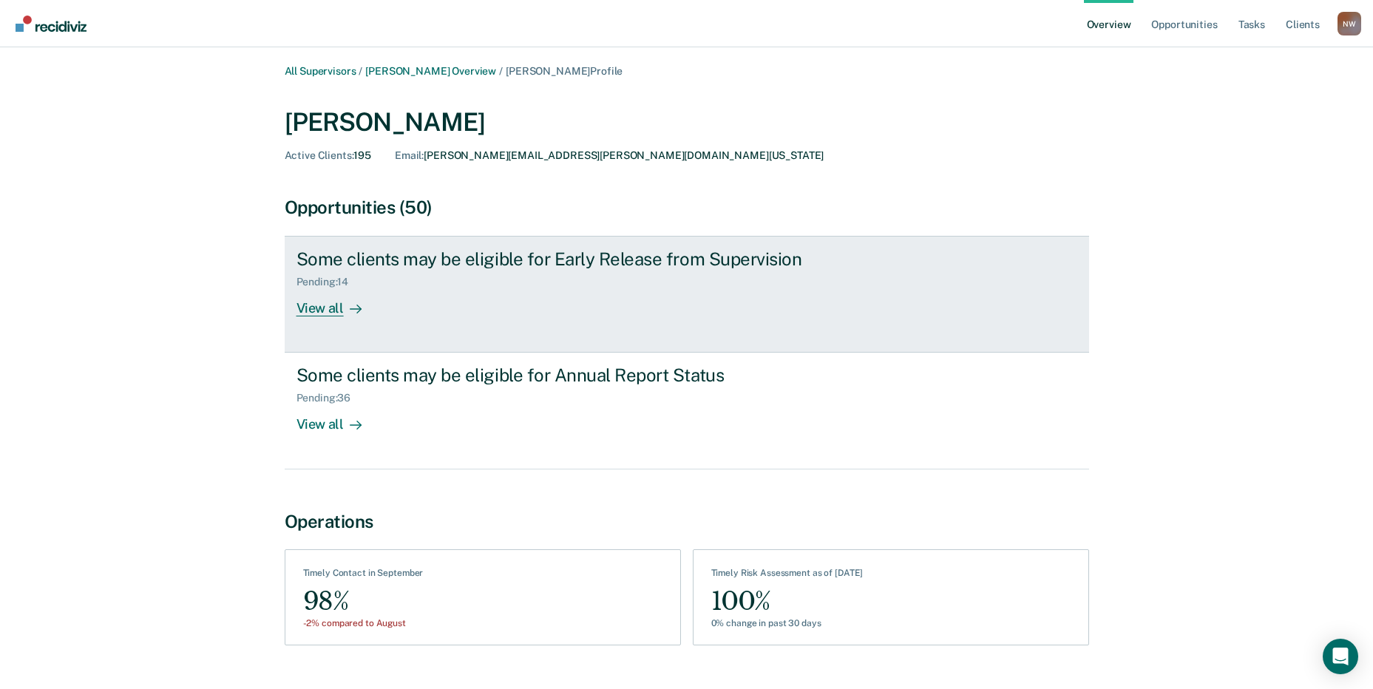
click at [344, 315] on div at bounding box center [353, 308] width 18 height 17
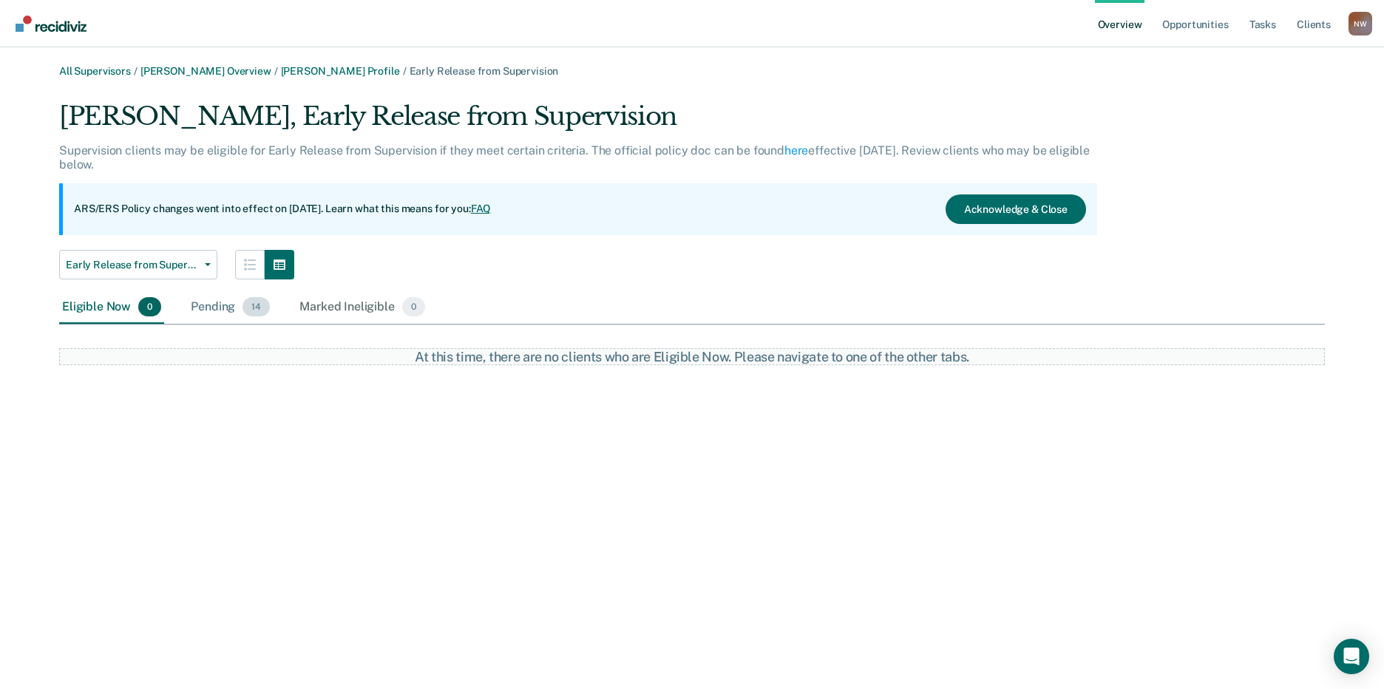
click at [209, 305] on div "Pending 14" at bounding box center [230, 307] width 85 height 33
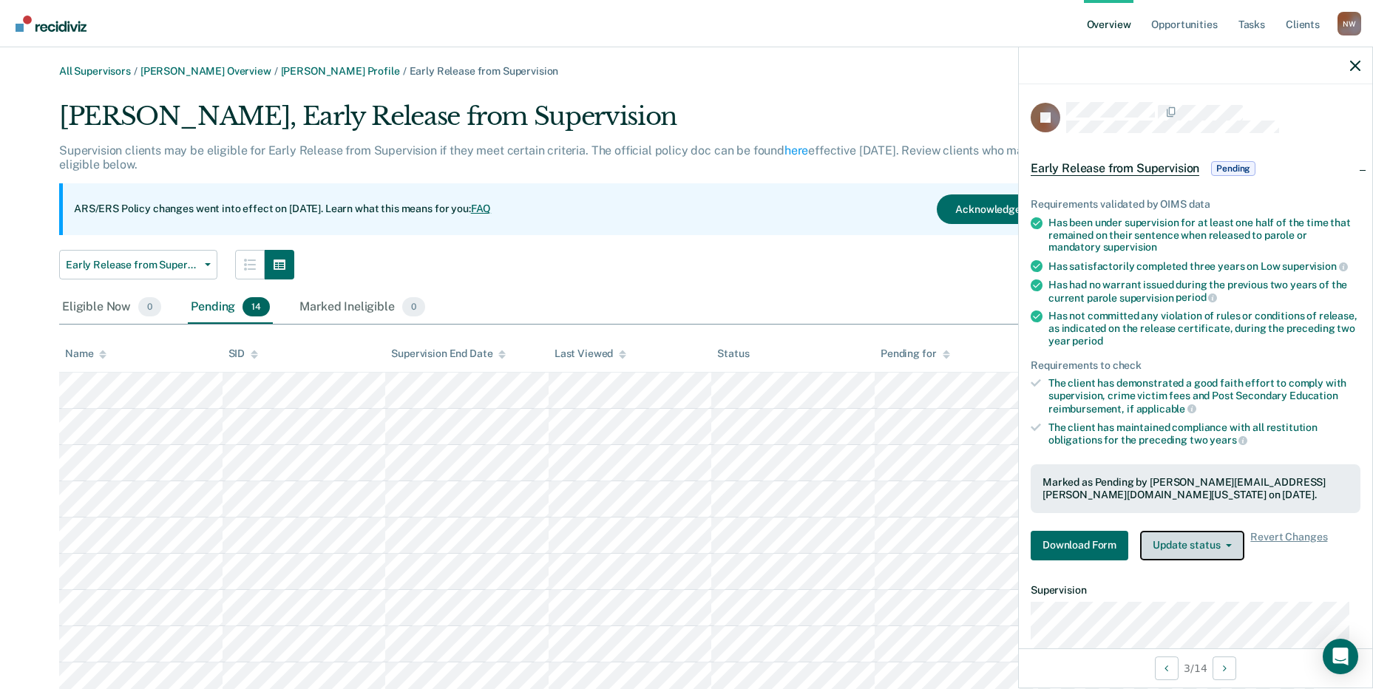
click at [1219, 554] on button "Update status" at bounding box center [1192, 546] width 104 height 30
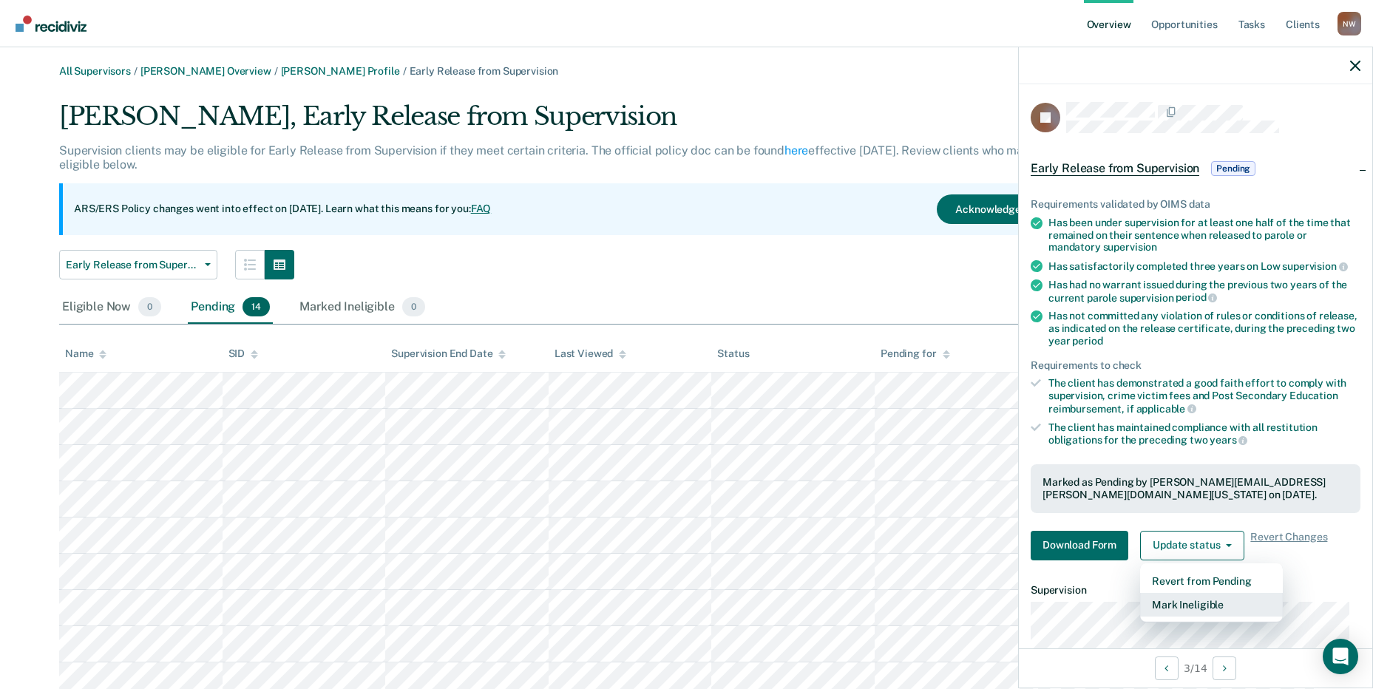
click at [1191, 601] on button "Mark Ineligible" at bounding box center [1211, 605] width 143 height 24
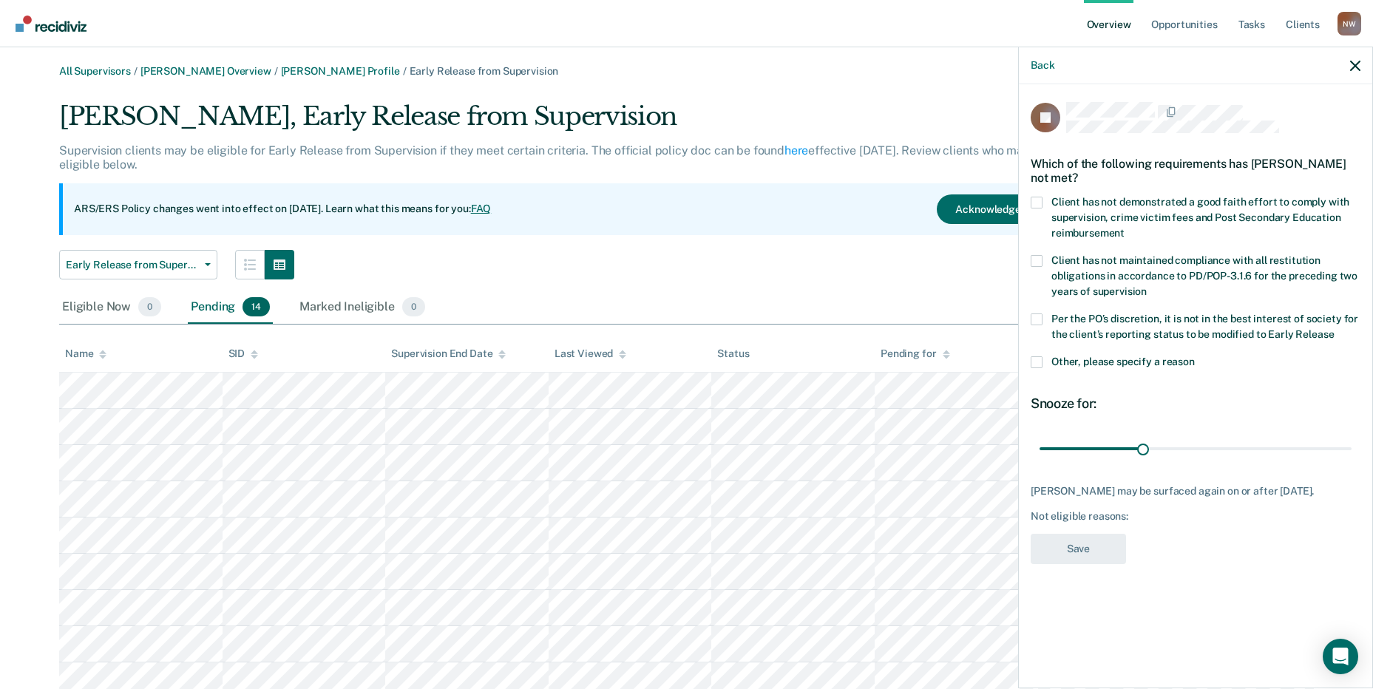
click at [1039, 203] on span at bounding box center [1037, 203] width 12 height 12
click at [1125, 228] on input "Client has not demonstrated a good faith effort to comply with supervision, cri…" at bounding box center [1125, 228] width 0 height 0
drag, startPoint x: 1142, startPoint y: 444, endPoint x: 1245, endPoint y: 444, distance: 103.5
type input "60"
click at [1245, 444] on input "range" at bounding box center [1196, 449] width 312 height 26
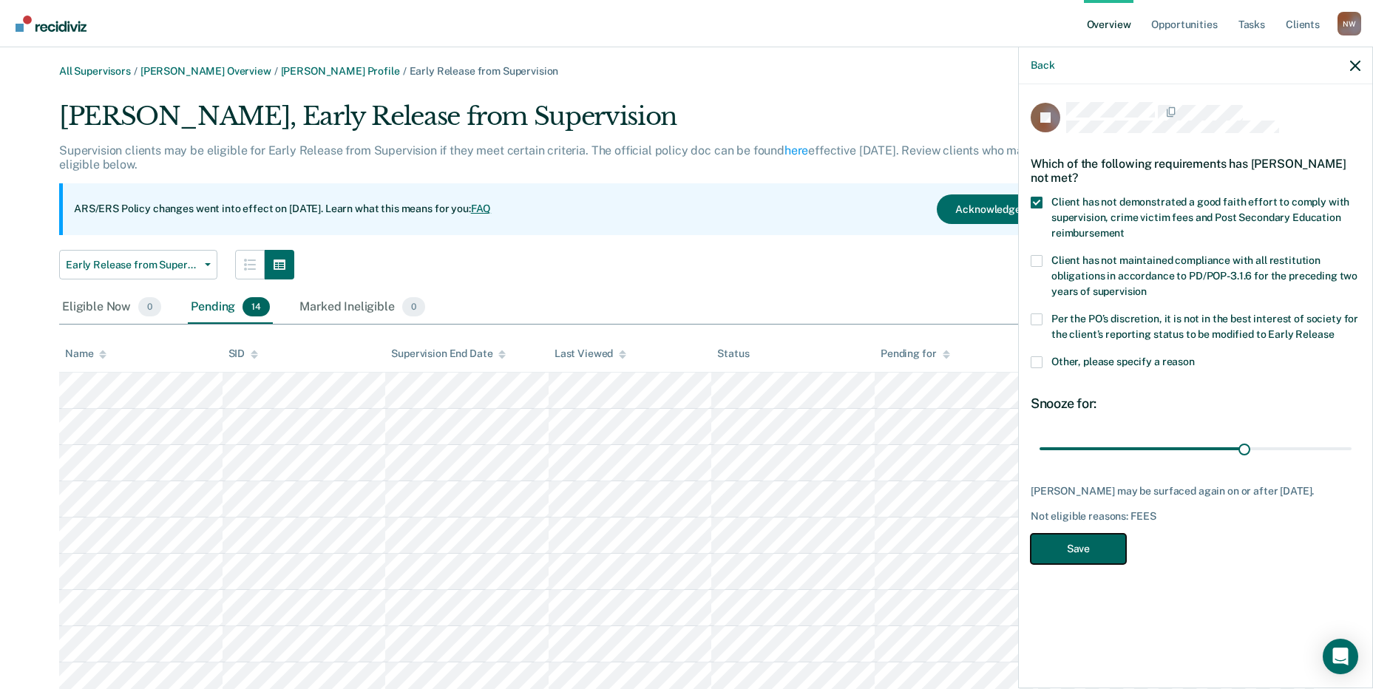
click at [1112, 547] on button "Save" at bounding box center [1078, 549] width 95 height 30
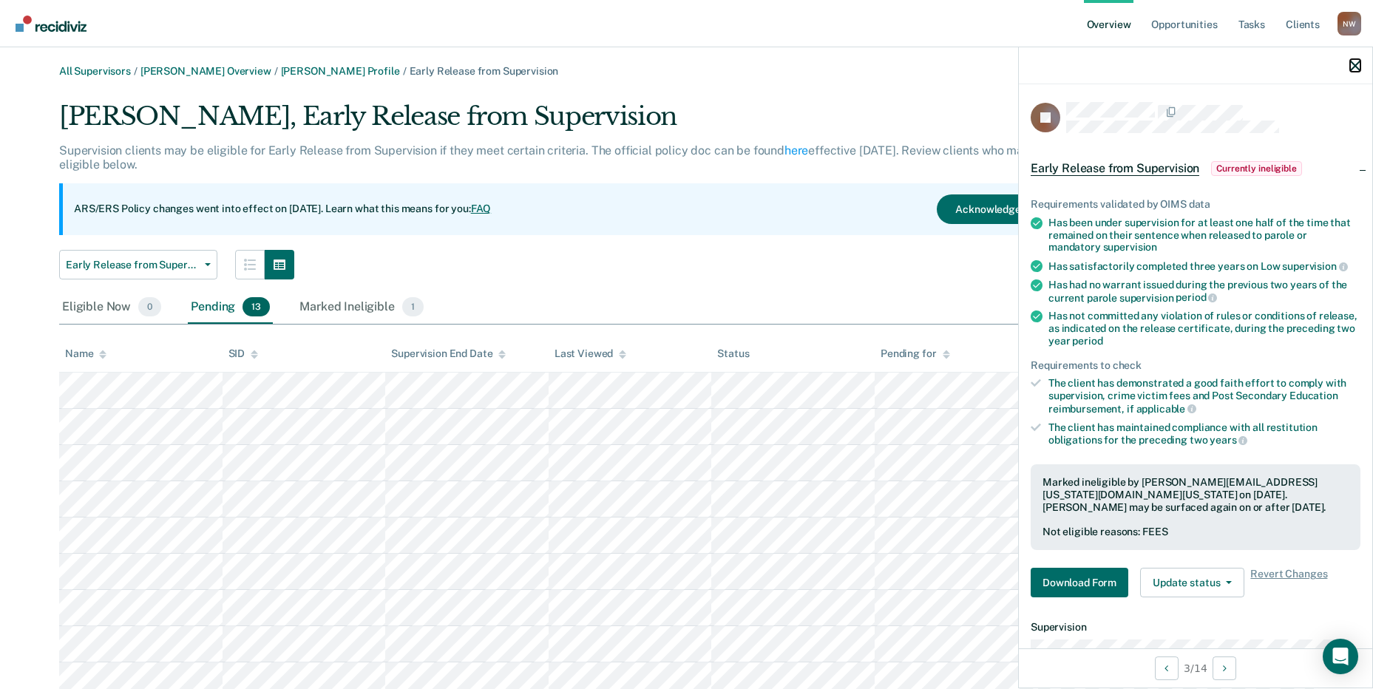
click at [1352, 65] on icon "button" at bounding box center [1355, 66] width 10 height 10
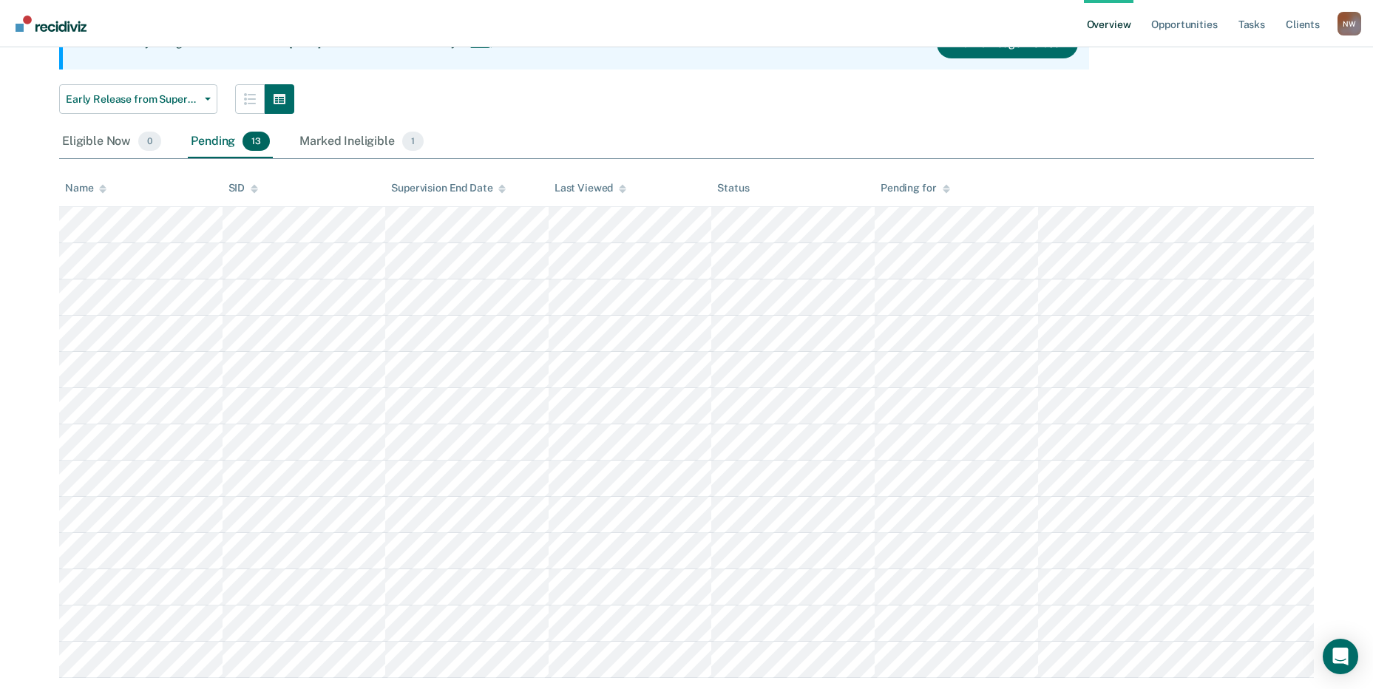
scroll to position [202, 0]
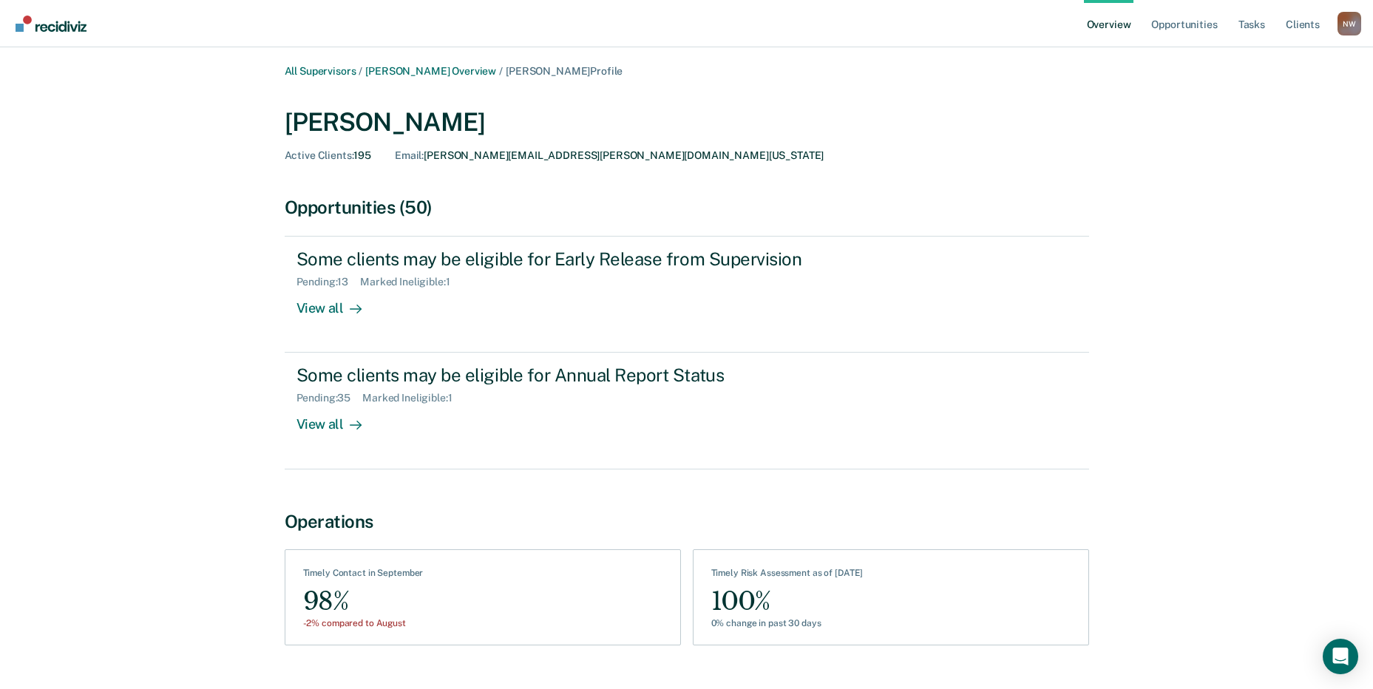
scroll to position [324, 0]
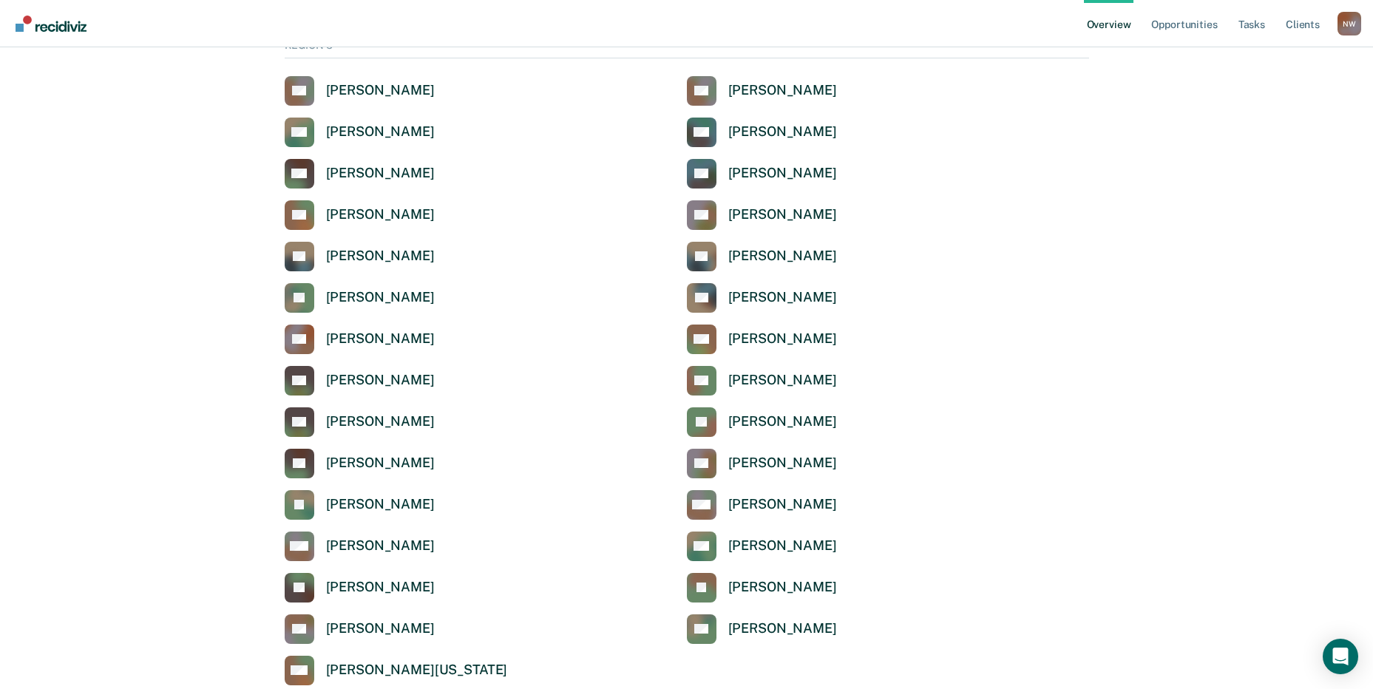
scroll to position [4865, 0]
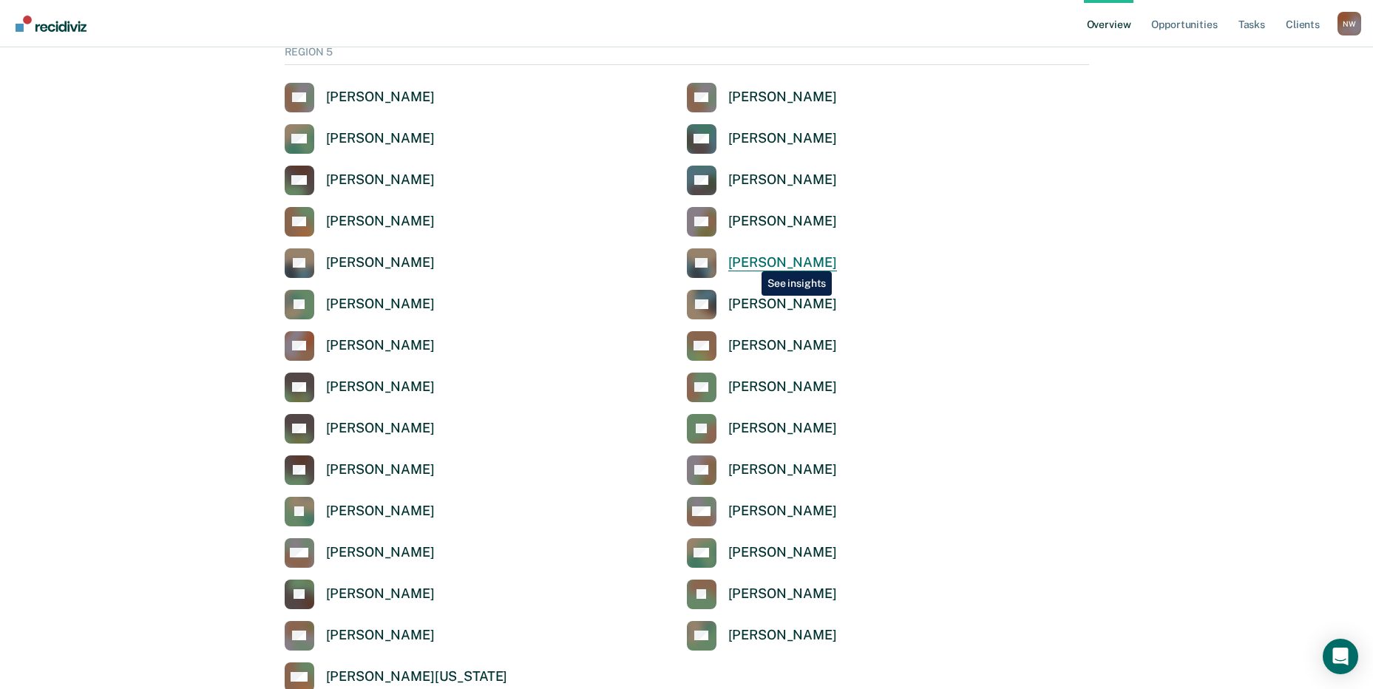
click at [751, 260] on div "[PERSON_NAME]" at bounding box center [782, 262] width 109 height 17
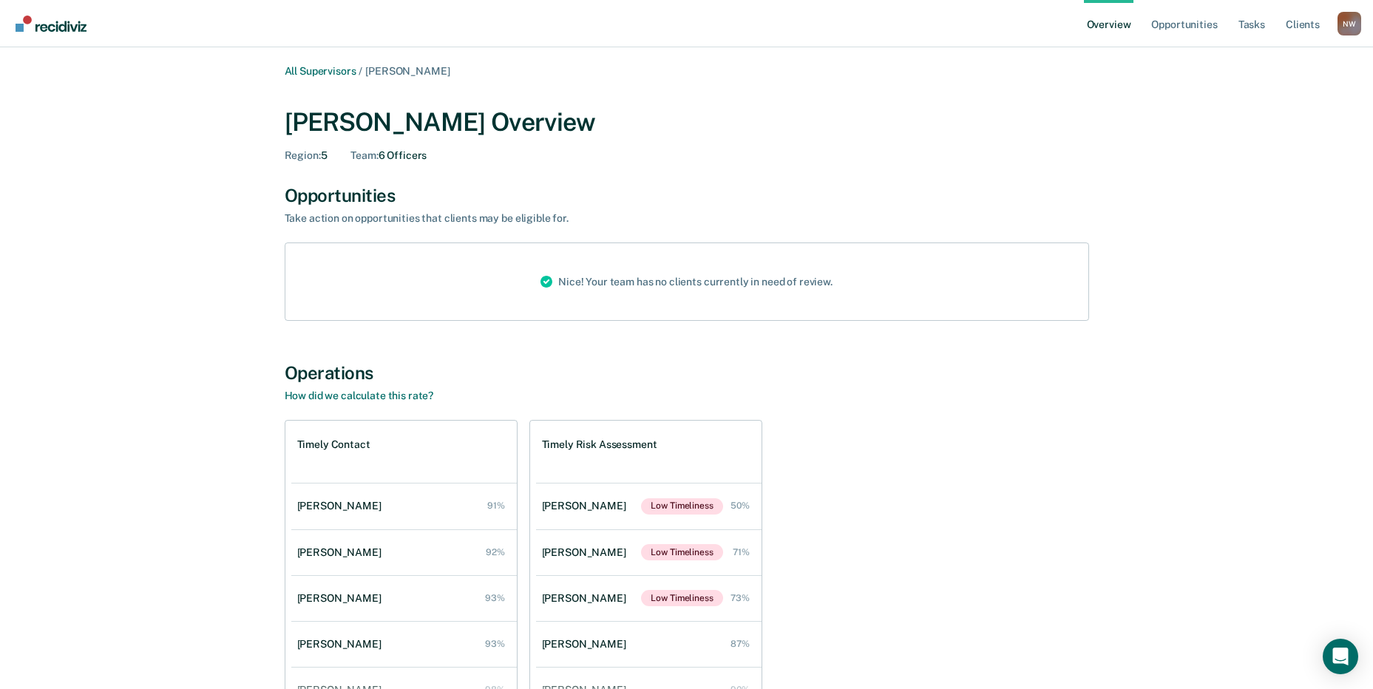
scroll to position [105, 0]
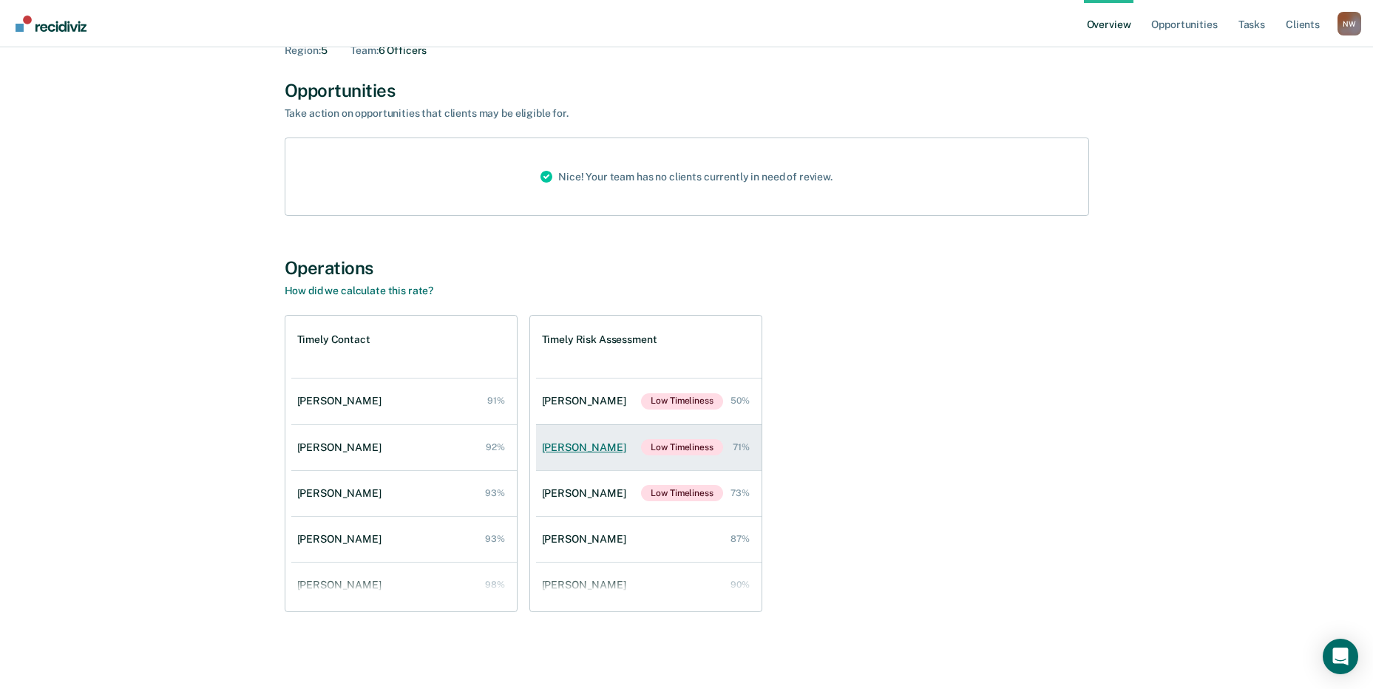
click at [586, 445] on div "[PERSON_NAME]" at bounding box center [587, 448] width 90 height 13
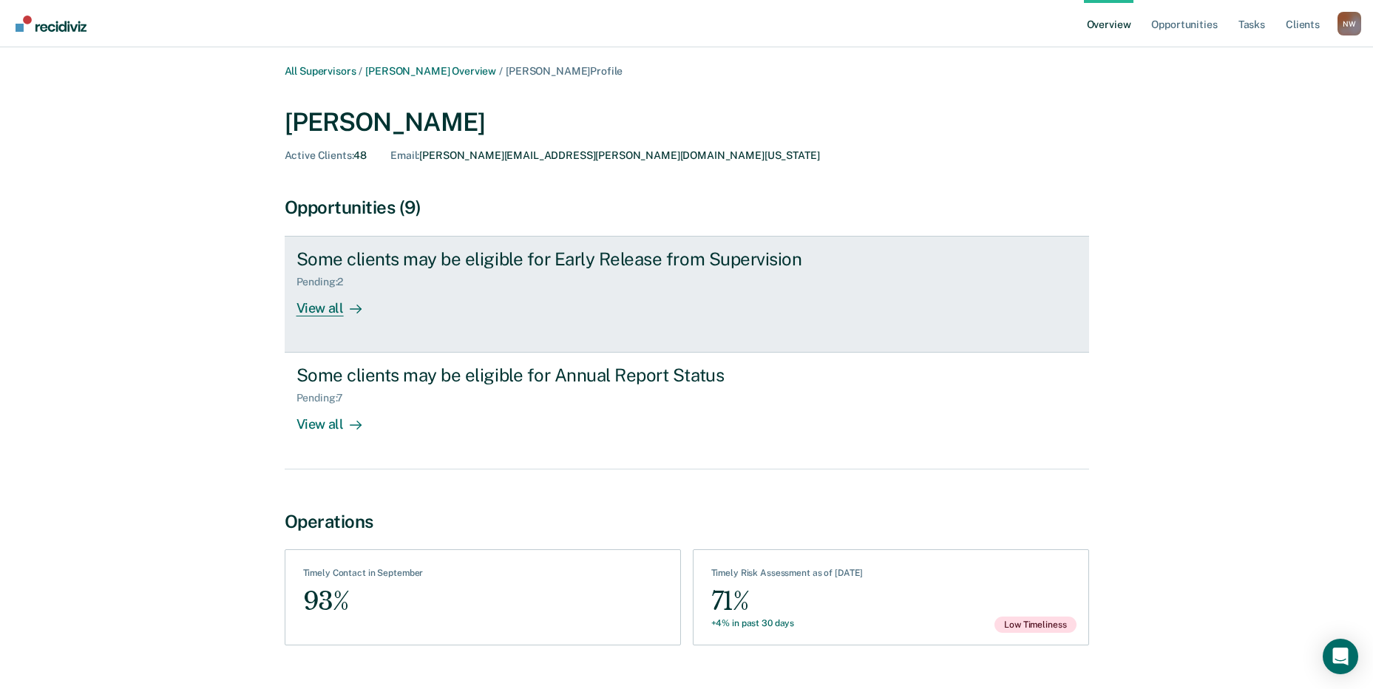
click at [328, 303] on div "View all" at bounding box center [338, 302] width 83 height 29
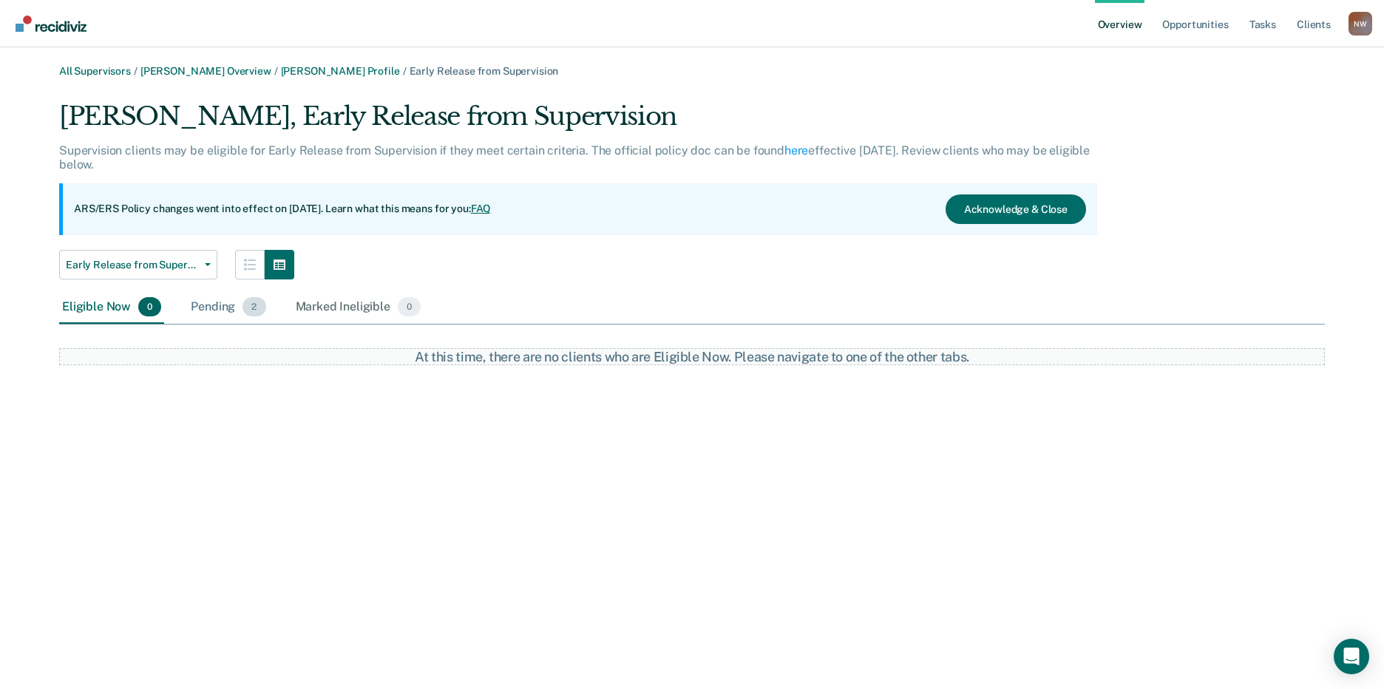
click at [203, 303] on div "Pending 2" at bounding box center [228, 307] width 81 height 33
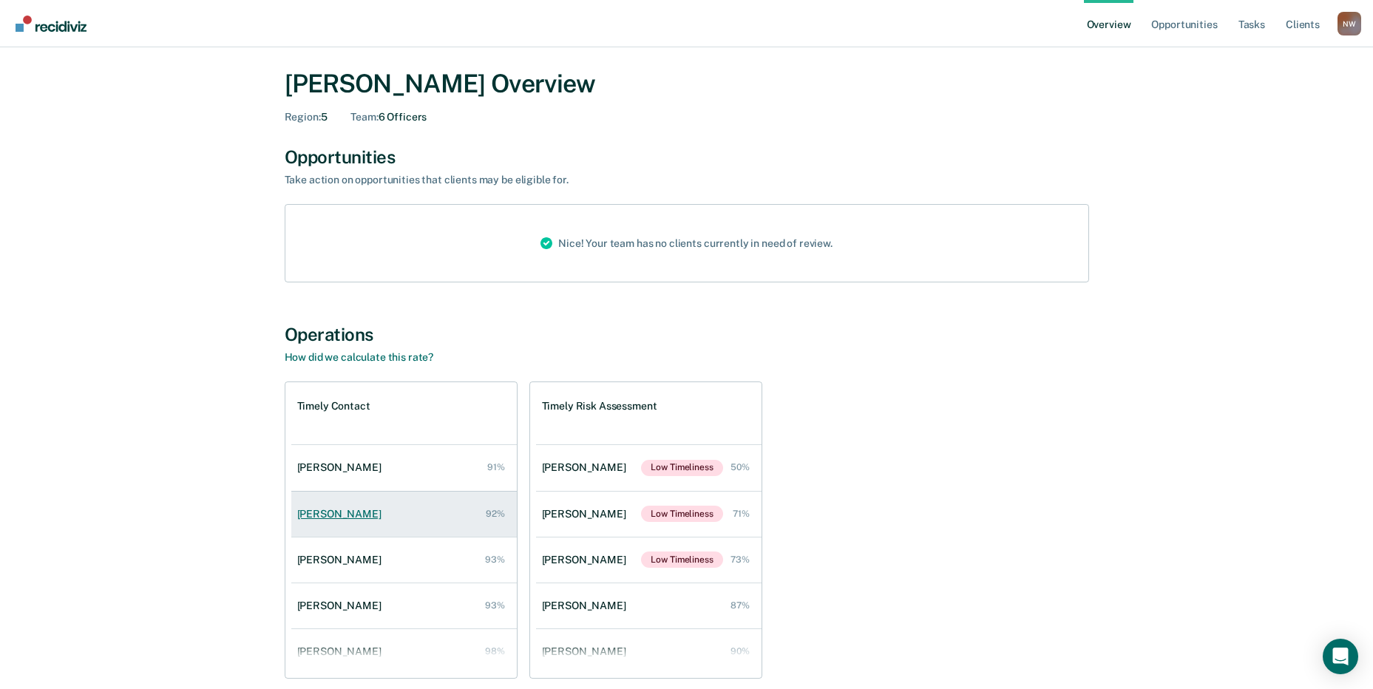
scroll to position [74, 0]
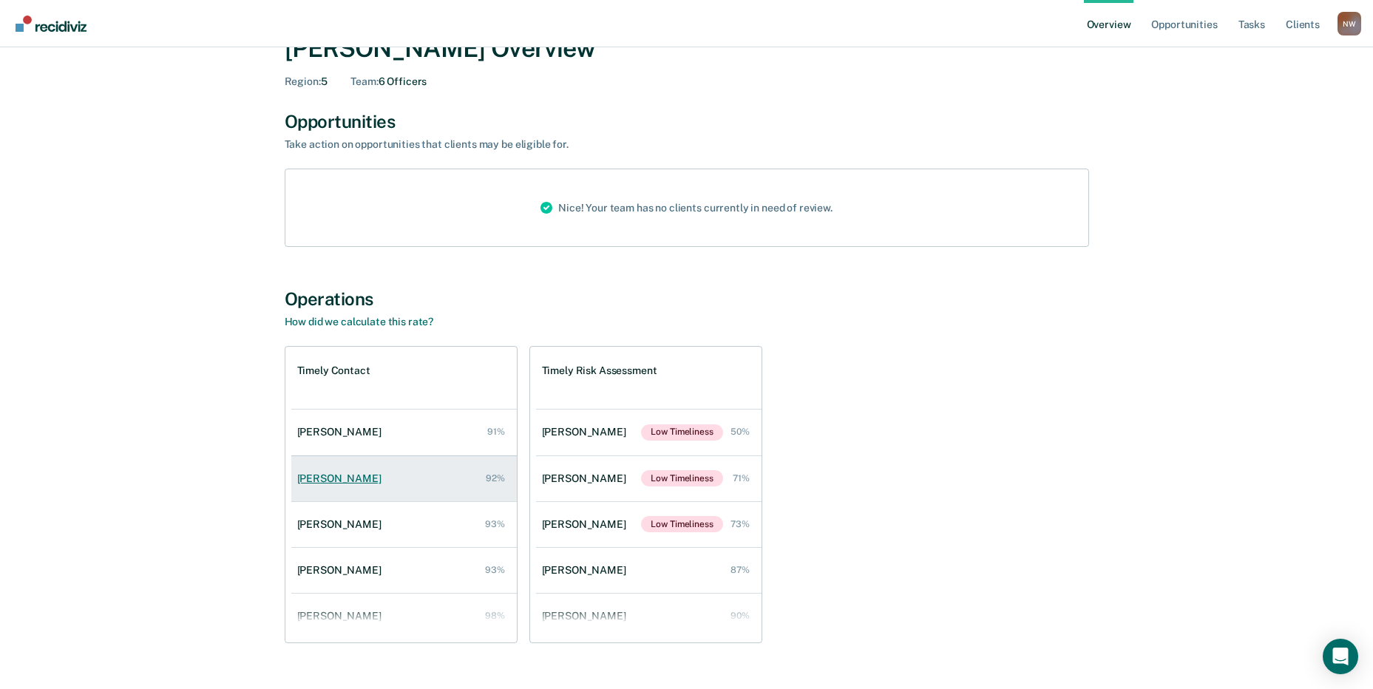
click at [331, 480] on div "[PERSON_NAME]" at bounding box center [342, 479] width 90 height 13
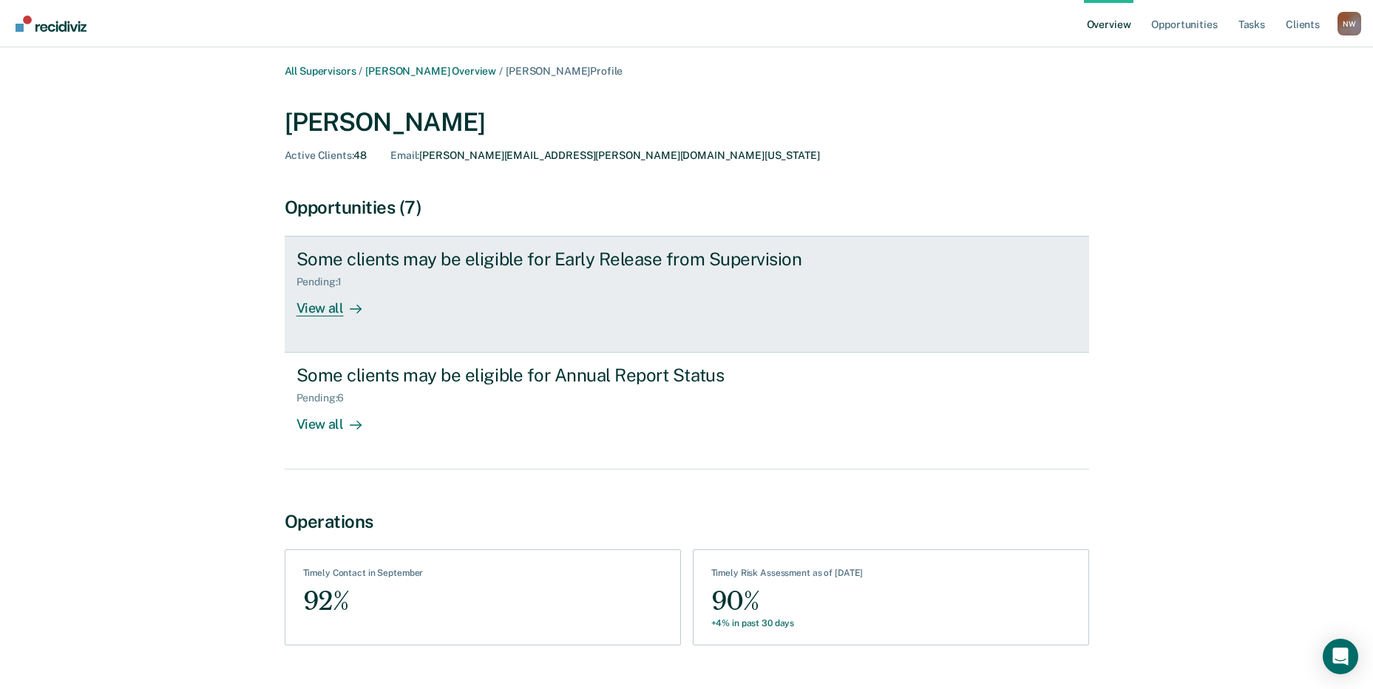
click at [315, 308] on div "View all" at bounding box center [338, 302] width 83 height 29
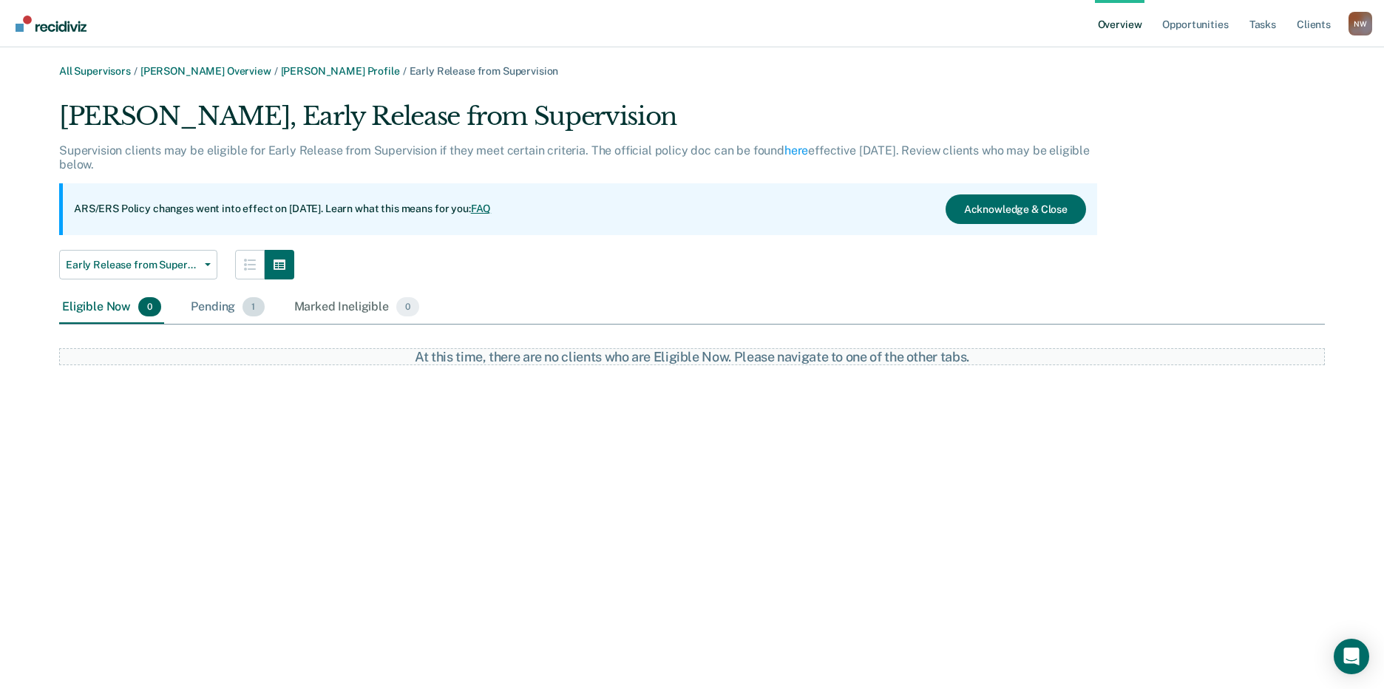
click at [218, 308] on div "Pending 1" at bounding box center [227, 307] width 79 height 33
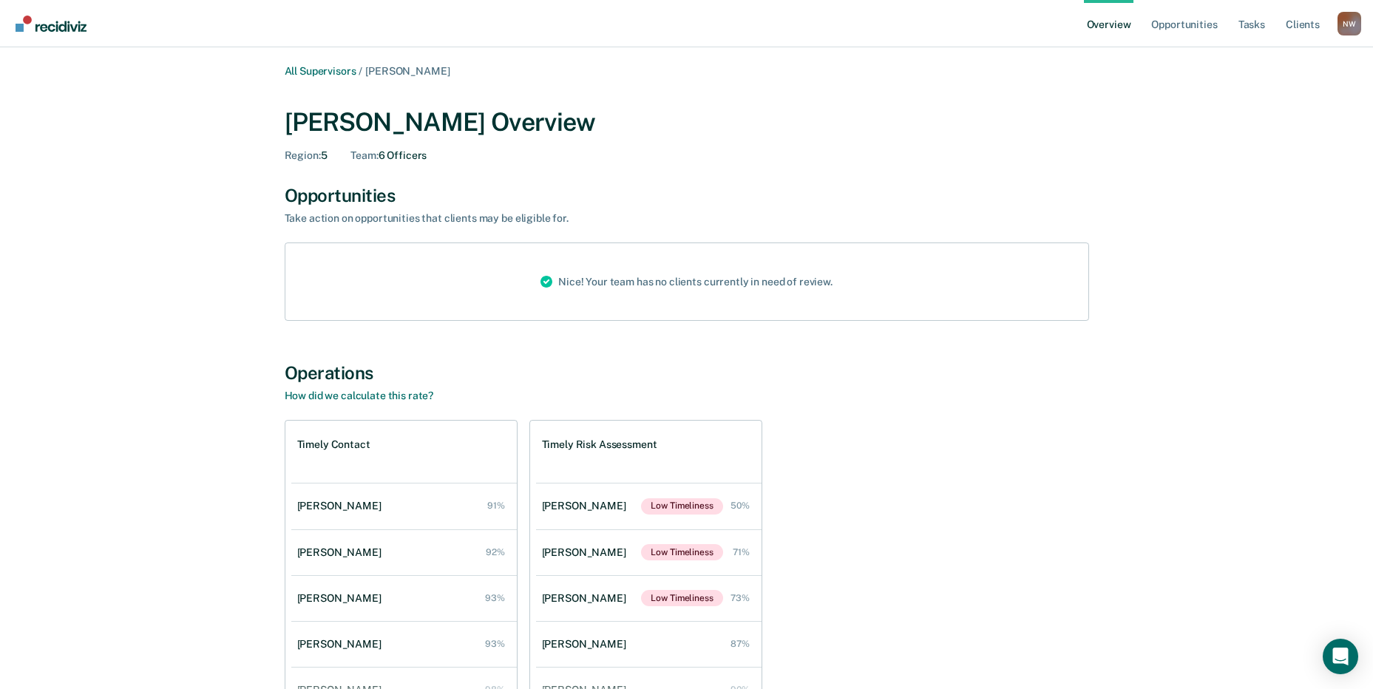
scroll to position [74, 0]
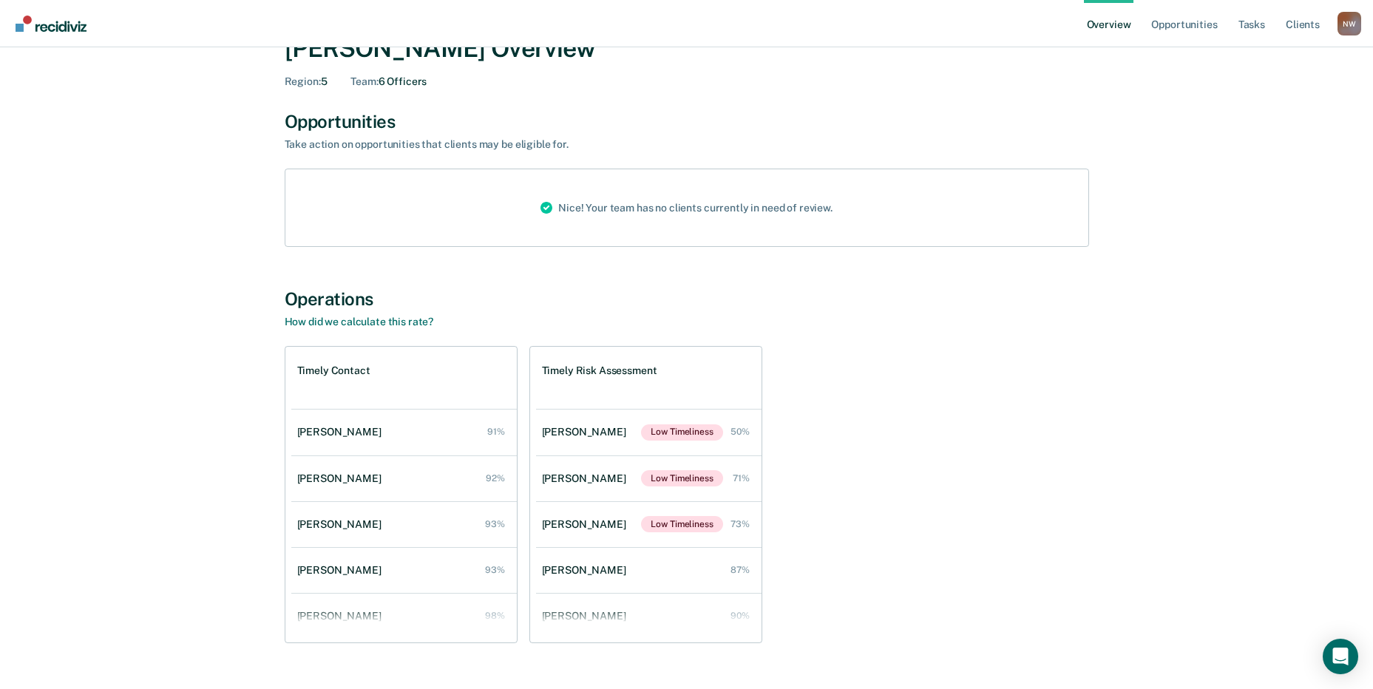
scroll to position [4865, 0]
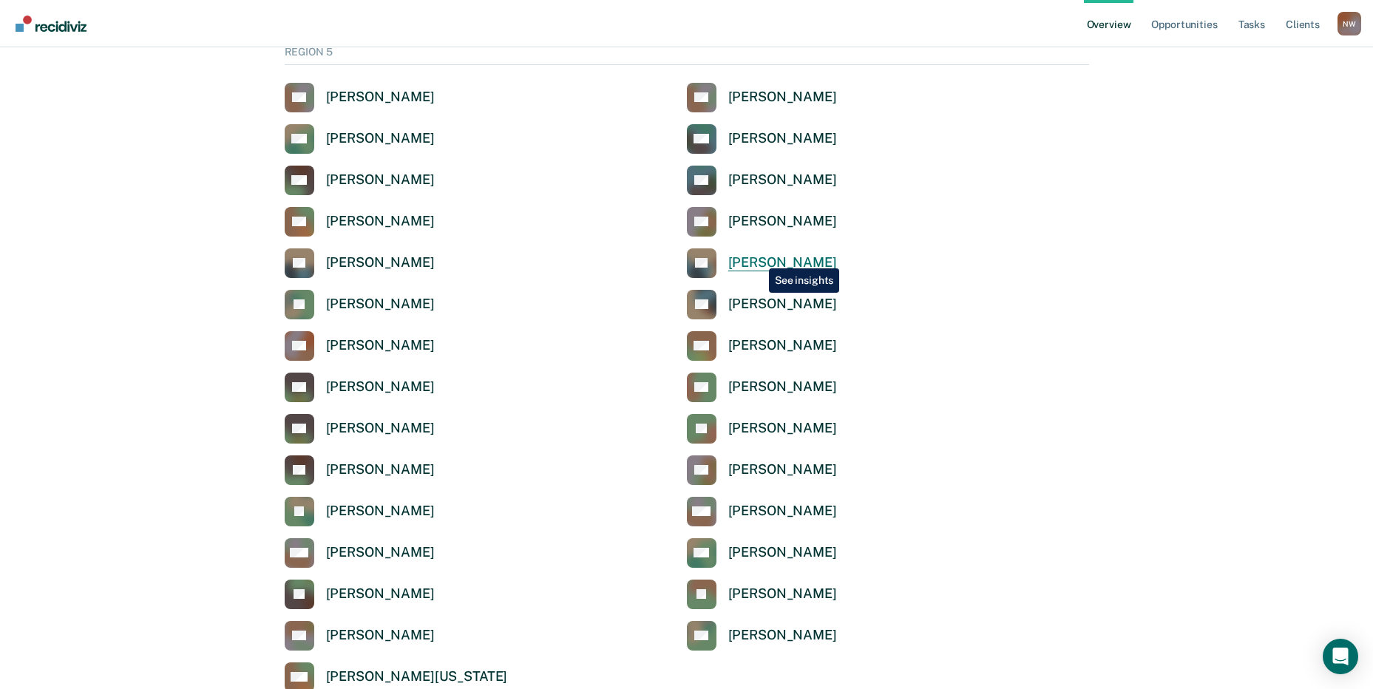
click at [758, 257] on div "[PERSON_NAME]" at bounding box center [782, 262] width 109 height 17
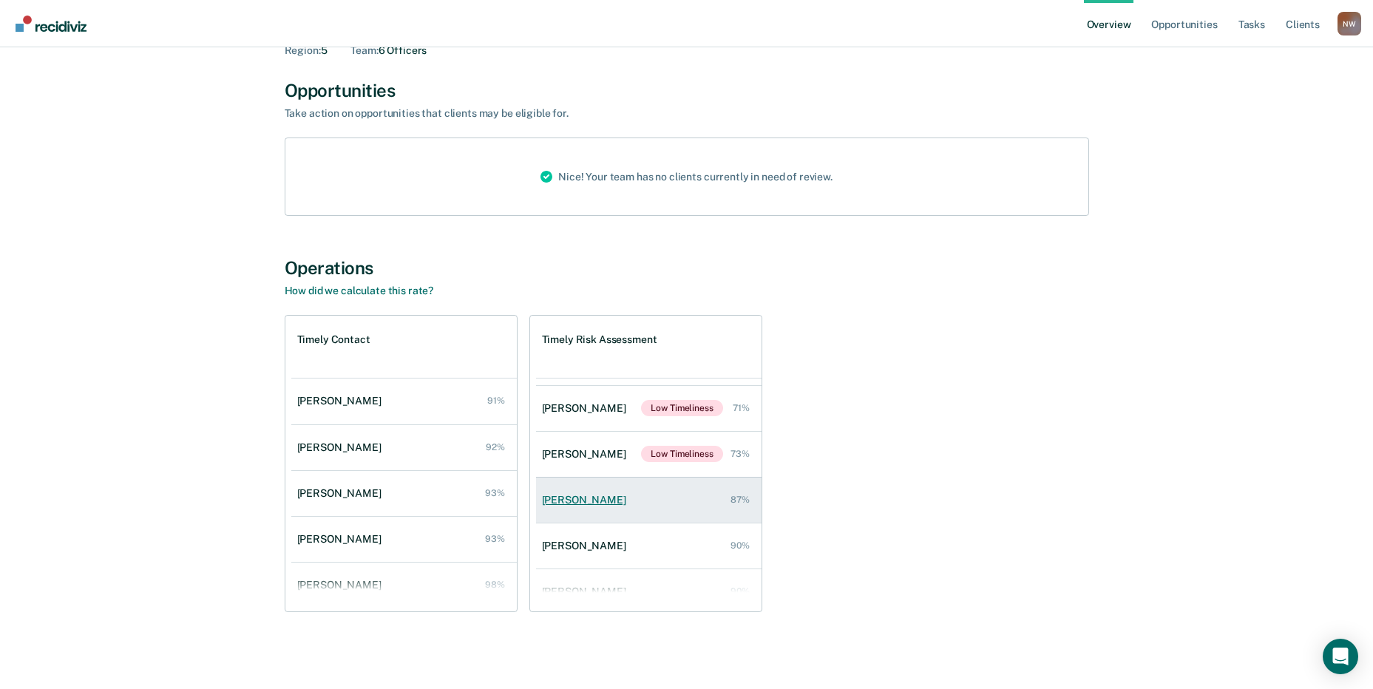
scroll to position [60, 0]
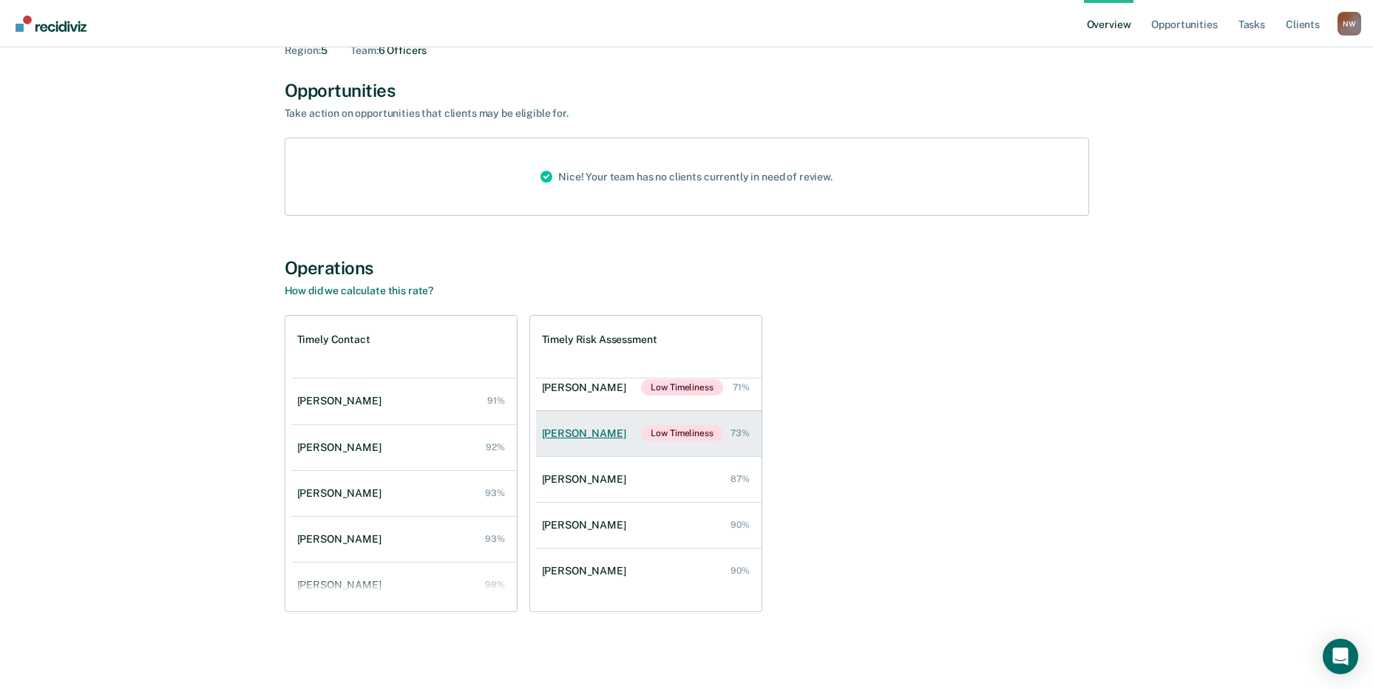
click at [578, 429] on div "[PERSON_NAME]" at bounding box center [587, 433] width 90 height 13
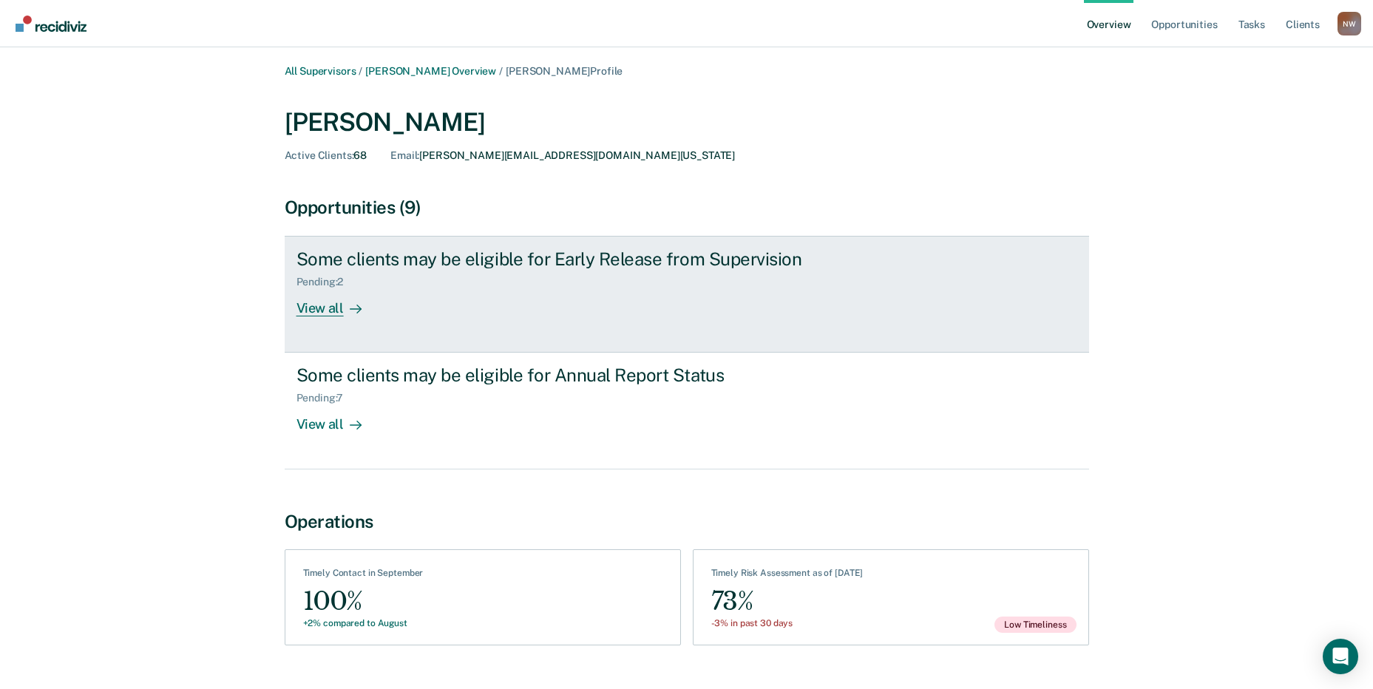
click at [323, 309] on div "View all" at bounding box center [338, 302] width 83 height 29
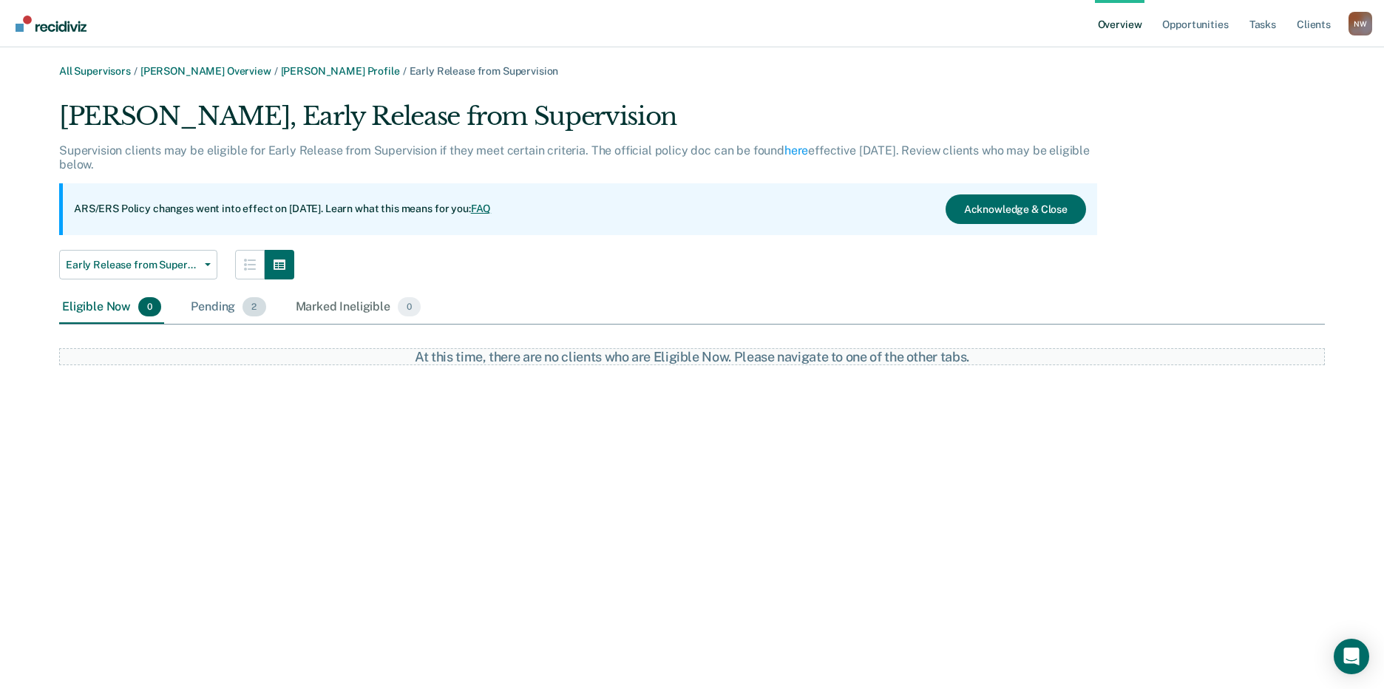
click at [212, 309] on div "Pending 2" at bounding box center [228, 307] width 81 height 33
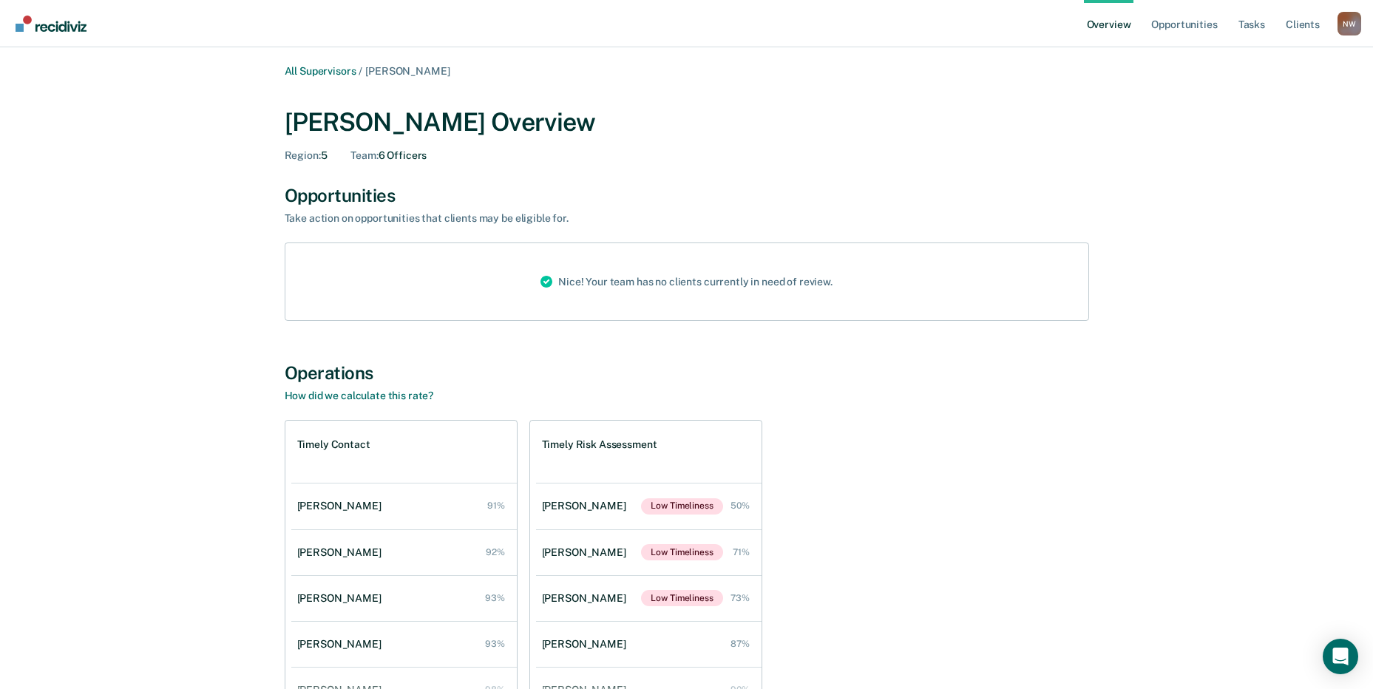
scroll to position [105, 0]
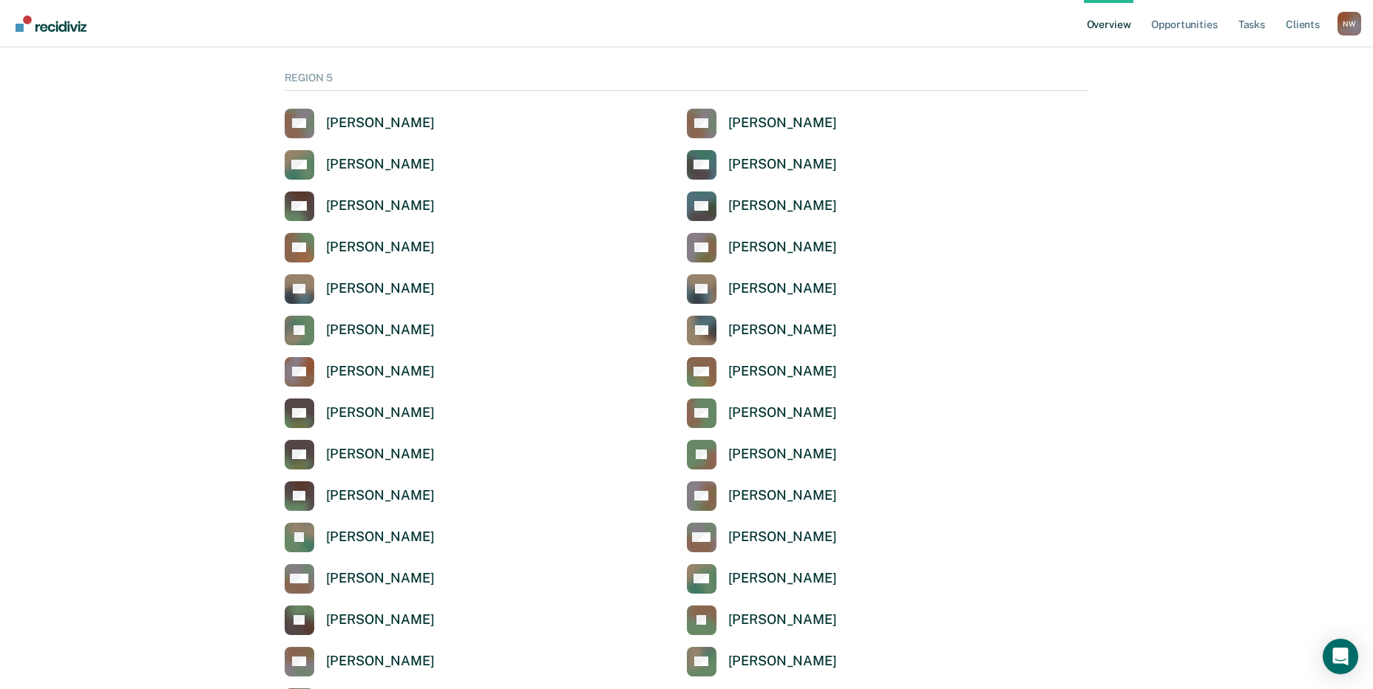
scroll to position [4865, 0]
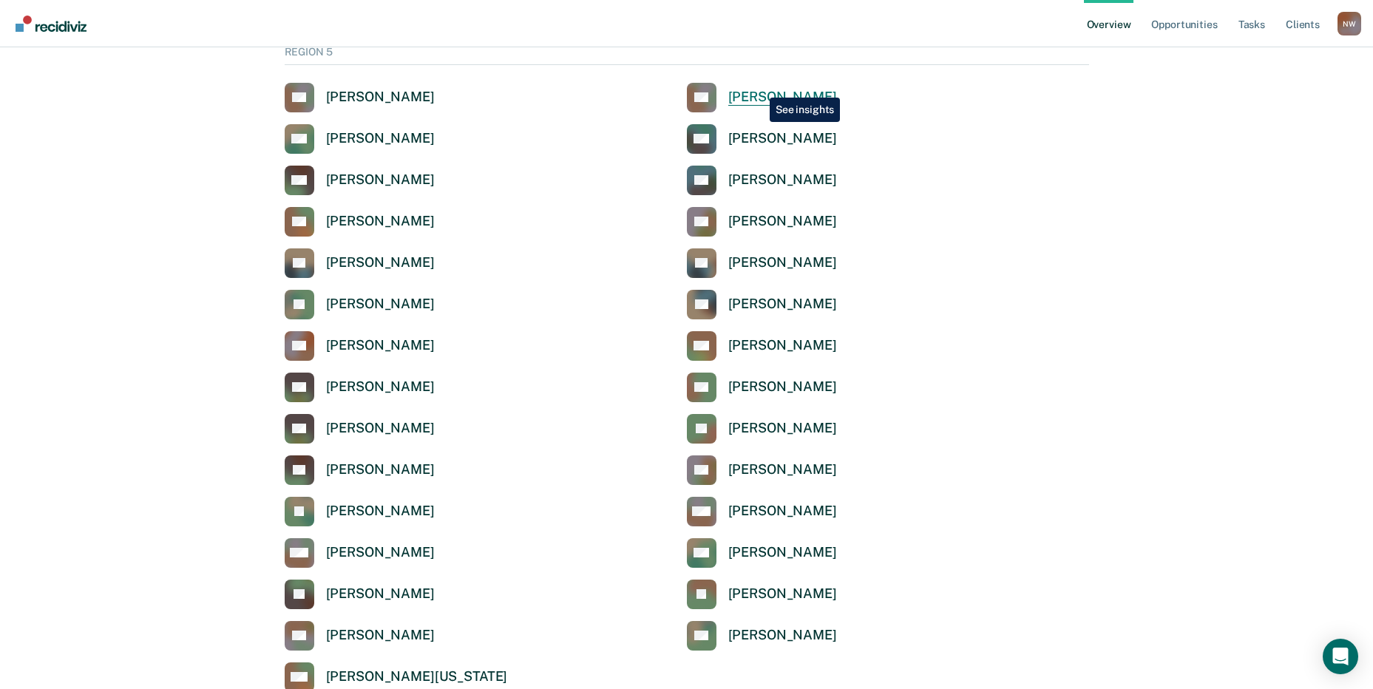
click at [759, 87] on link "AA [PERSON_NAME]" at bounding box center [762, 98] width 150 height 30
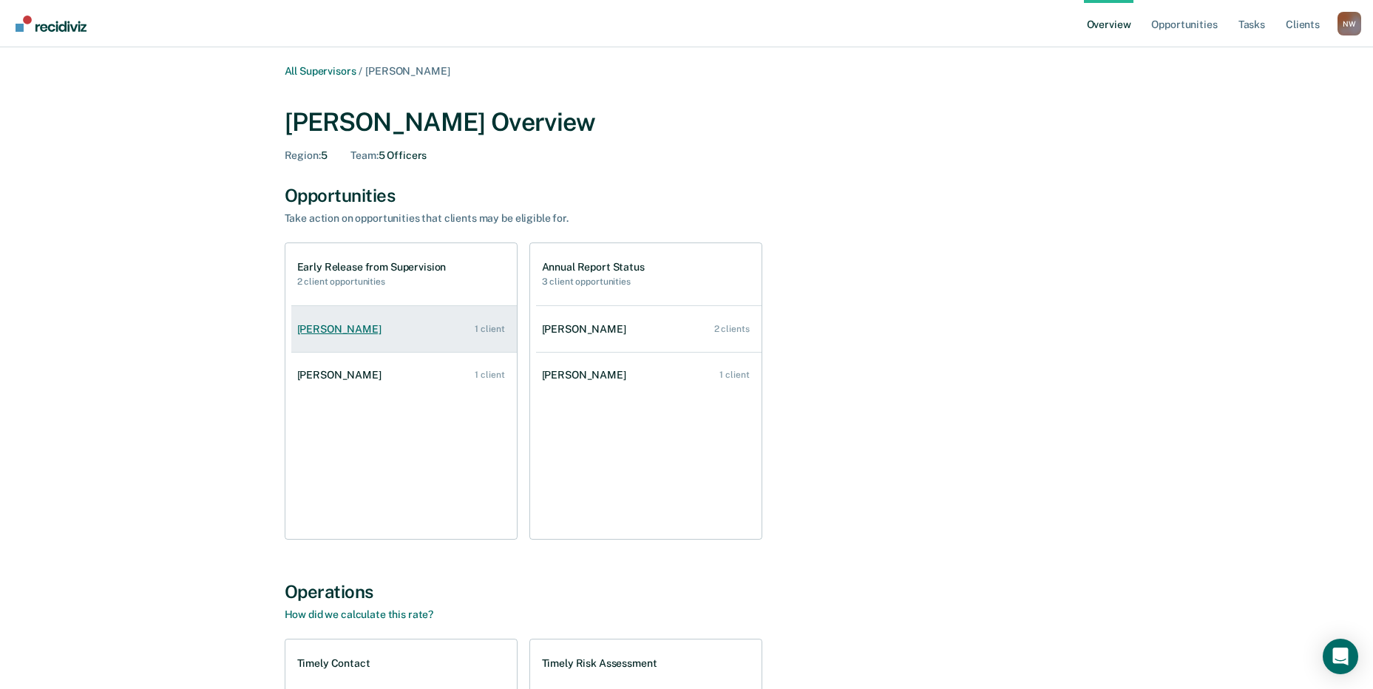
click at [320, 330] on div "[PERSON_NAME]" at bounding box center [342, 329] width 90 height 13
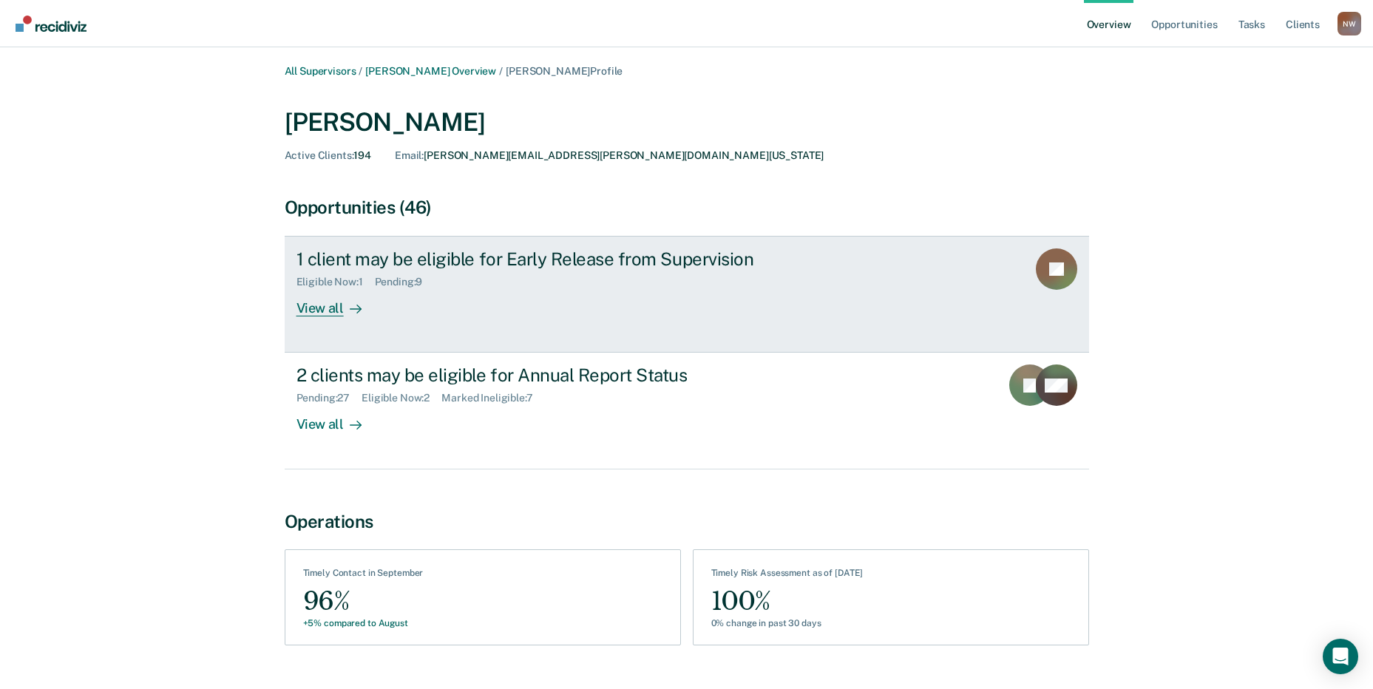
click at [307, 305] on div "View all" at bounding box center [338, 302] width 83 height 29
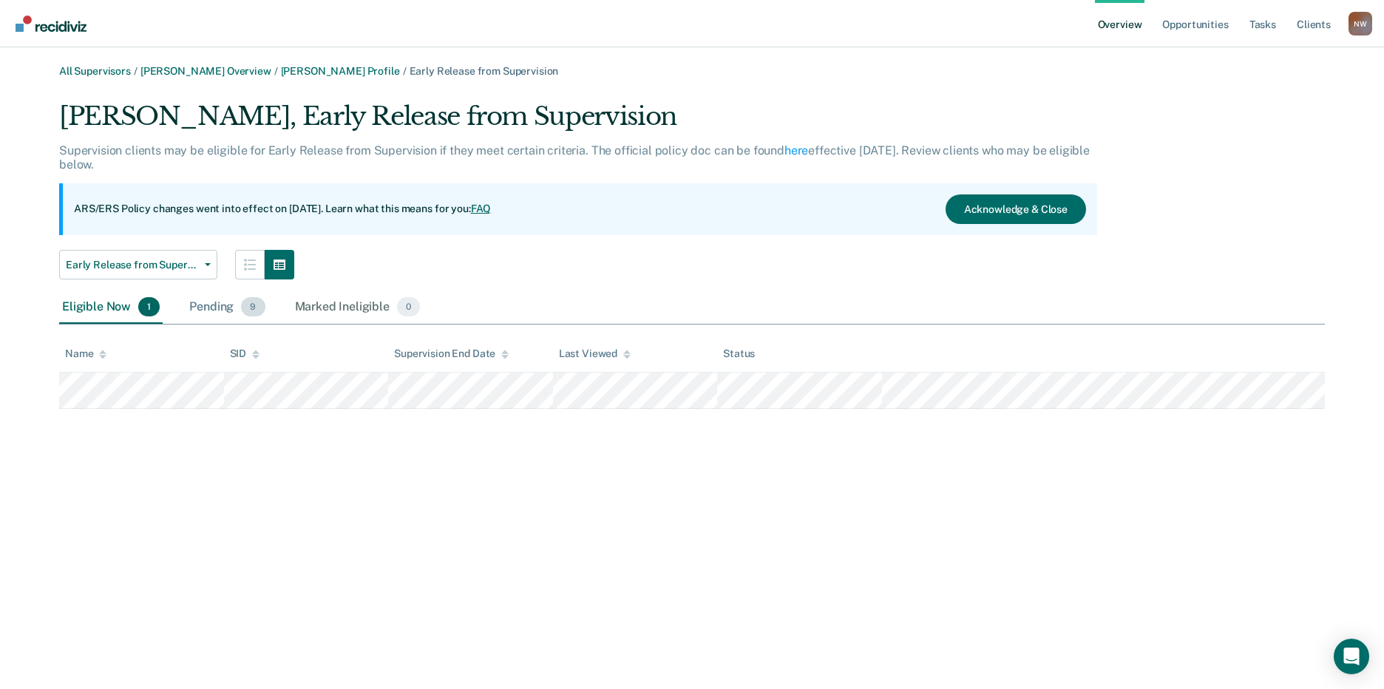
click at [219, 301] on div "Pending 9" at bounding box center [226, 307] width 81 height 33
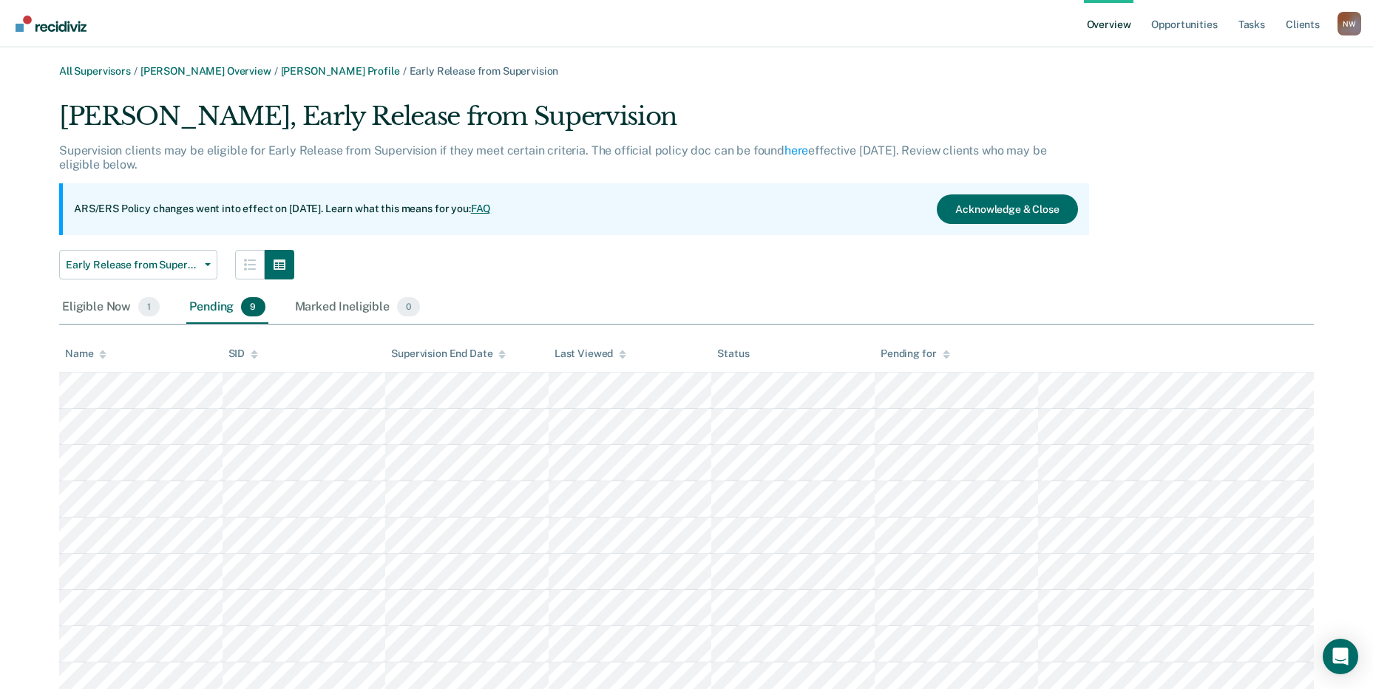
scroll to position [57, 0]
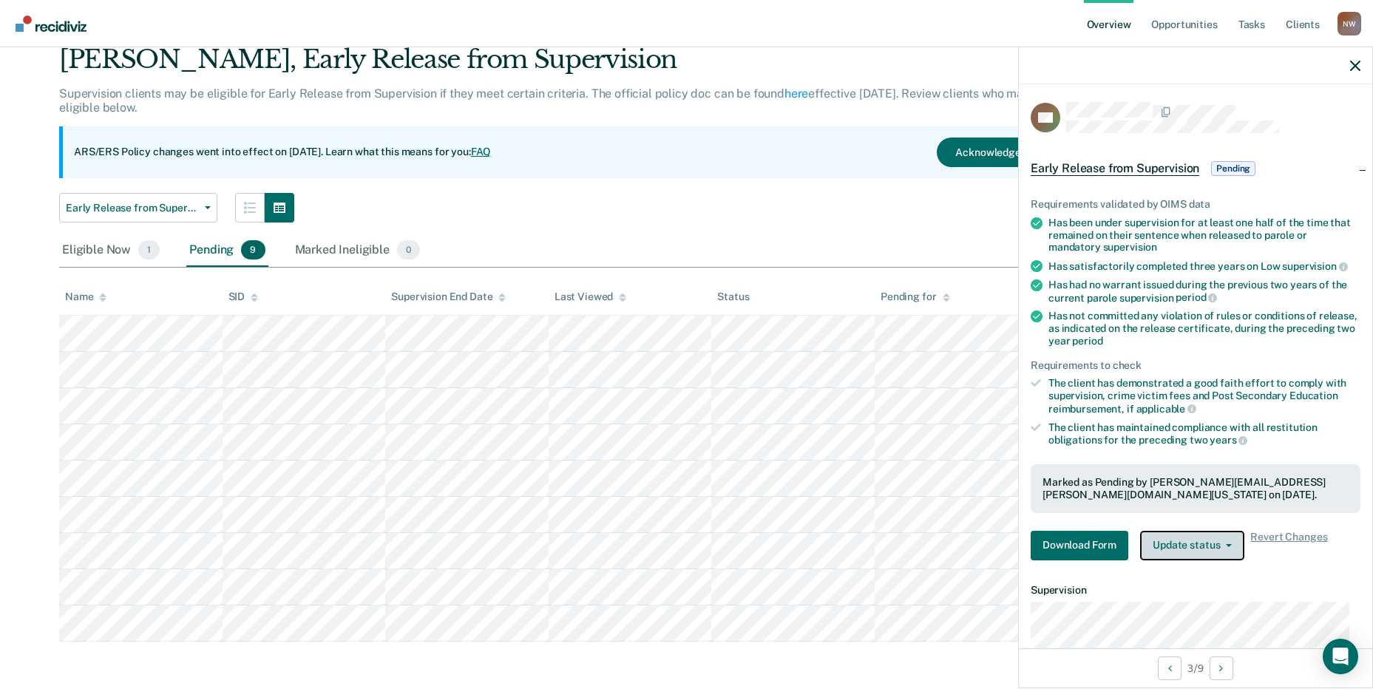
click at [1207, 551] on button "Update status" at bounding box center [1192, 546] width 104 height 30
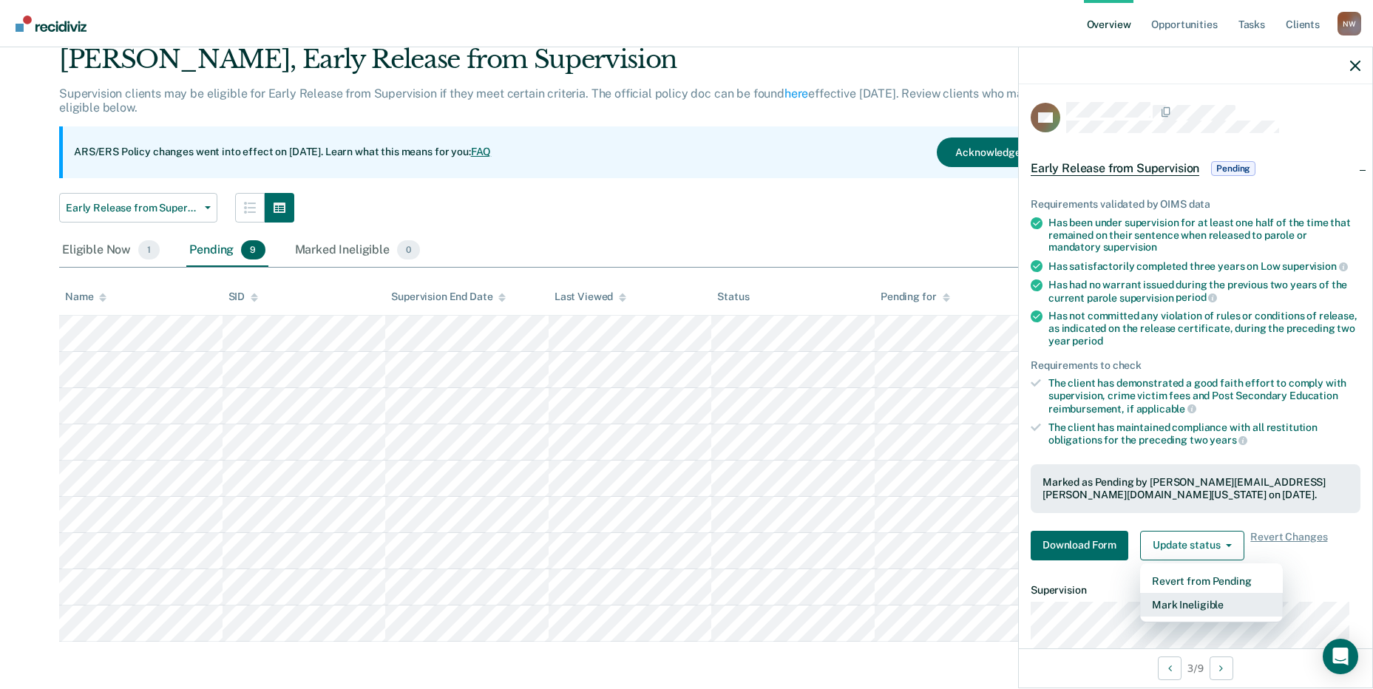
click at [1199, 602] on button "Mark Ineligible" at bounding box center [1211, 605] width 143 height 24
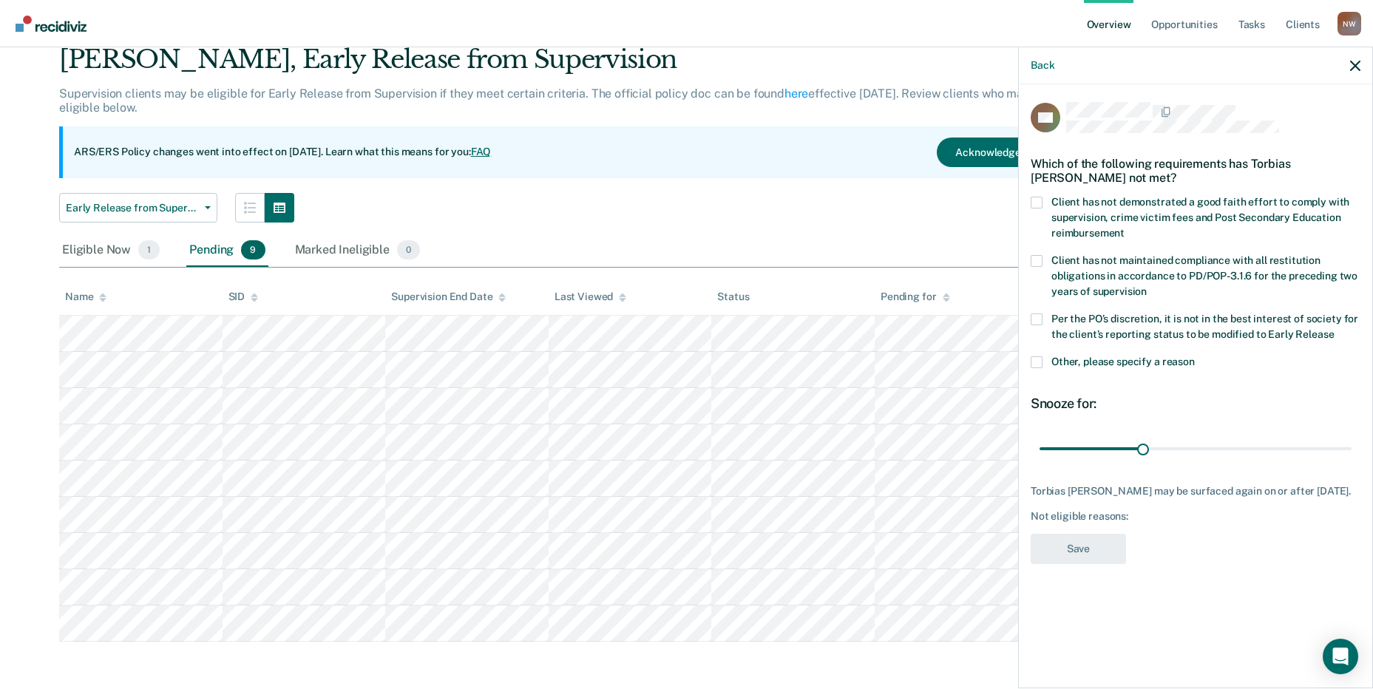
click at [1044, 201] on label "Client has not demonstrated a good faith effort to comply with supervision, cri…" at bounding box center [1196, 220] width 330 height 47
click at [1125, 228] on input "Client has not demonstrated a good faith effort to comply with supervision, cri…" at bounding box center [1125, 228] width 0 height 0
drag, startPoint x: 1143, startPoint y: 446, endPoint x: 1354, endPoint y: 453, distance: 211.6
type input "90"
click at [1352, 444] on input "range" at bounding box center [1196, 449] width 312 height 26
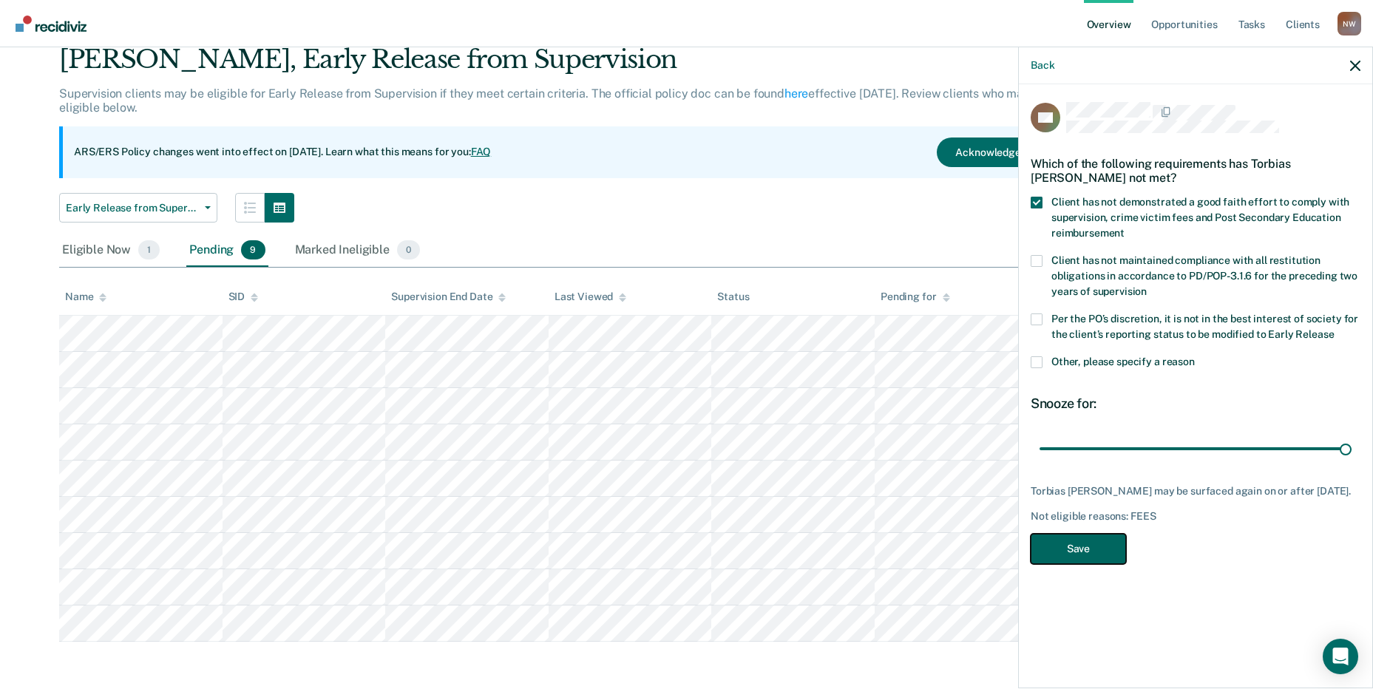
click at [1075, 547] on button "Save" at bounding box center [1078, 549] width 95 height 30
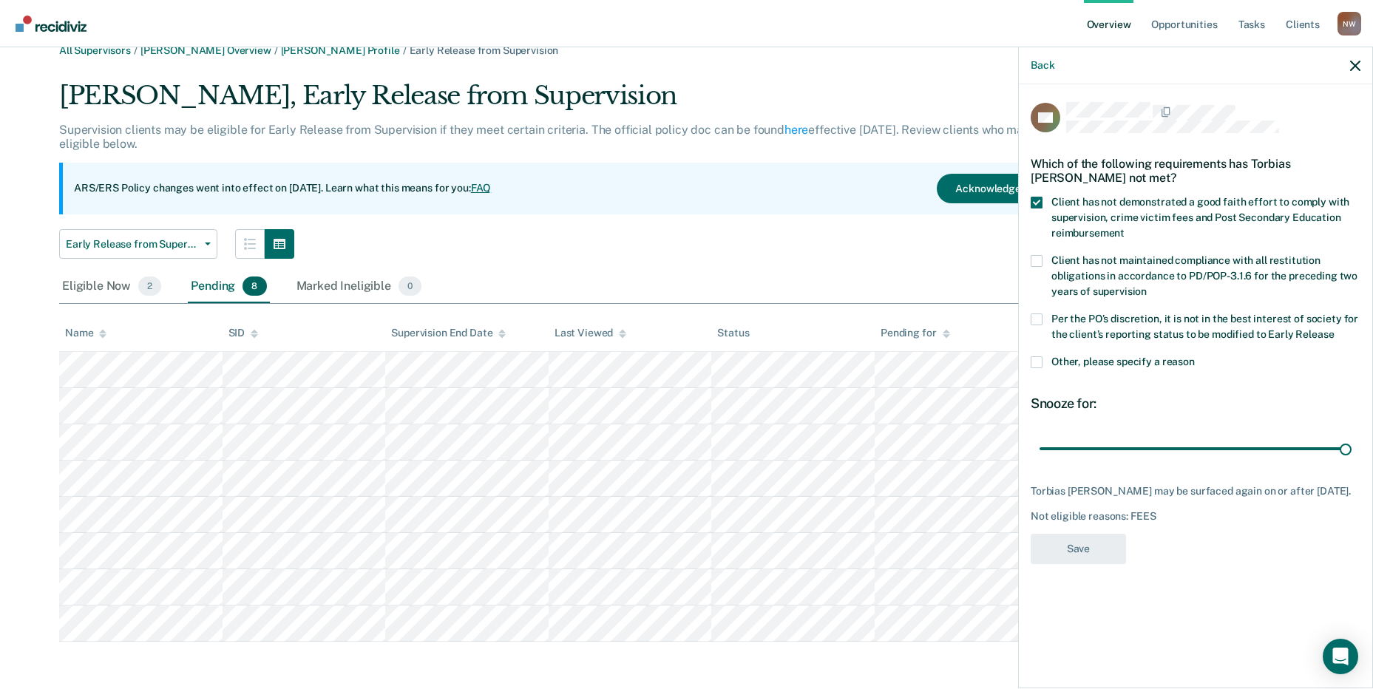
scroll to position [21, 0]
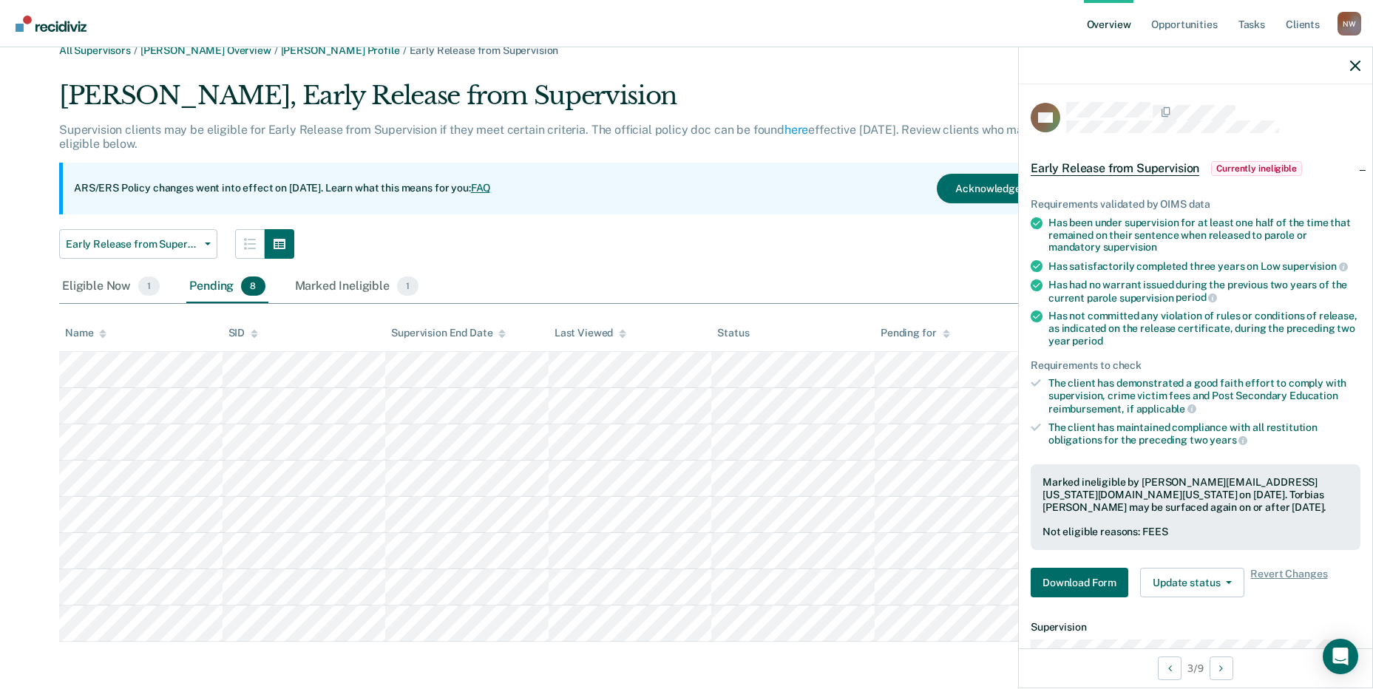
click at [1361, 61] on div at bounding box center [1196, 65] width 354 height 37
click at [1355, 63] on icon "button" at bounding box center [1355, 66] width 10 height 10
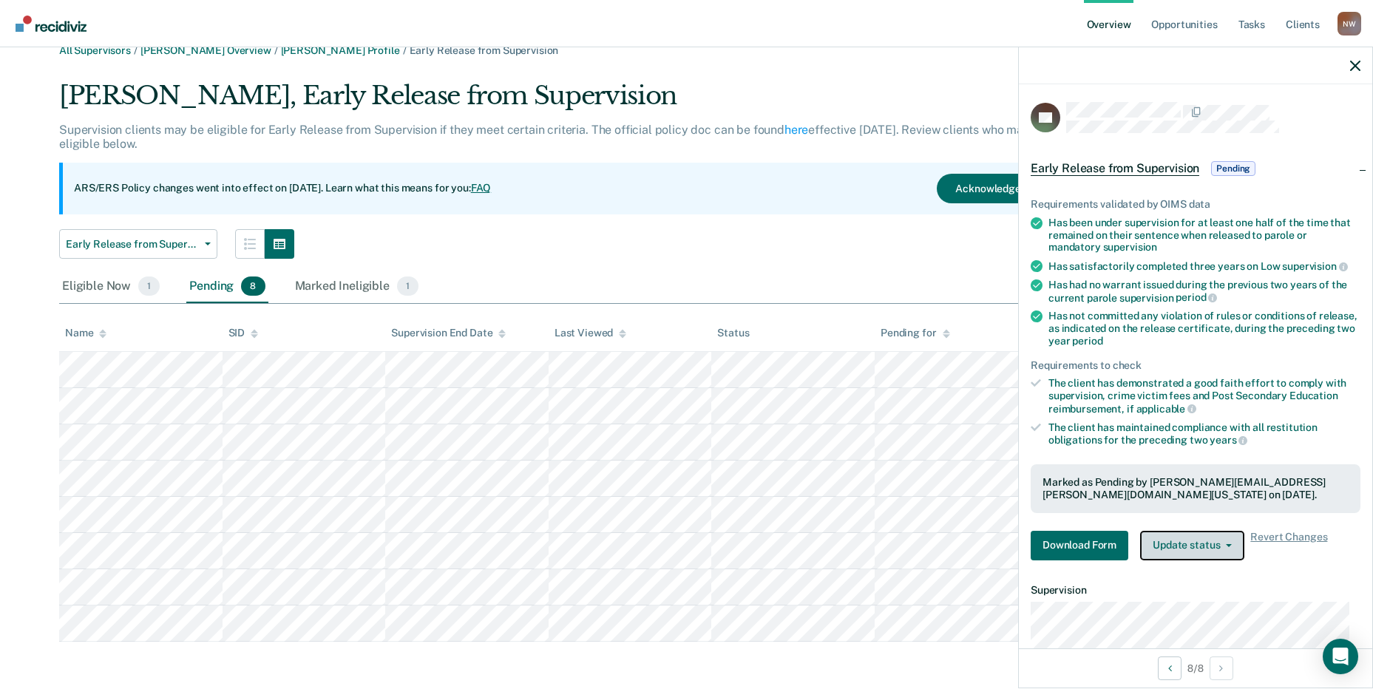
click at [1237, 542] on button "Update status" at bounding box center [1192, 546] width 104 height 30
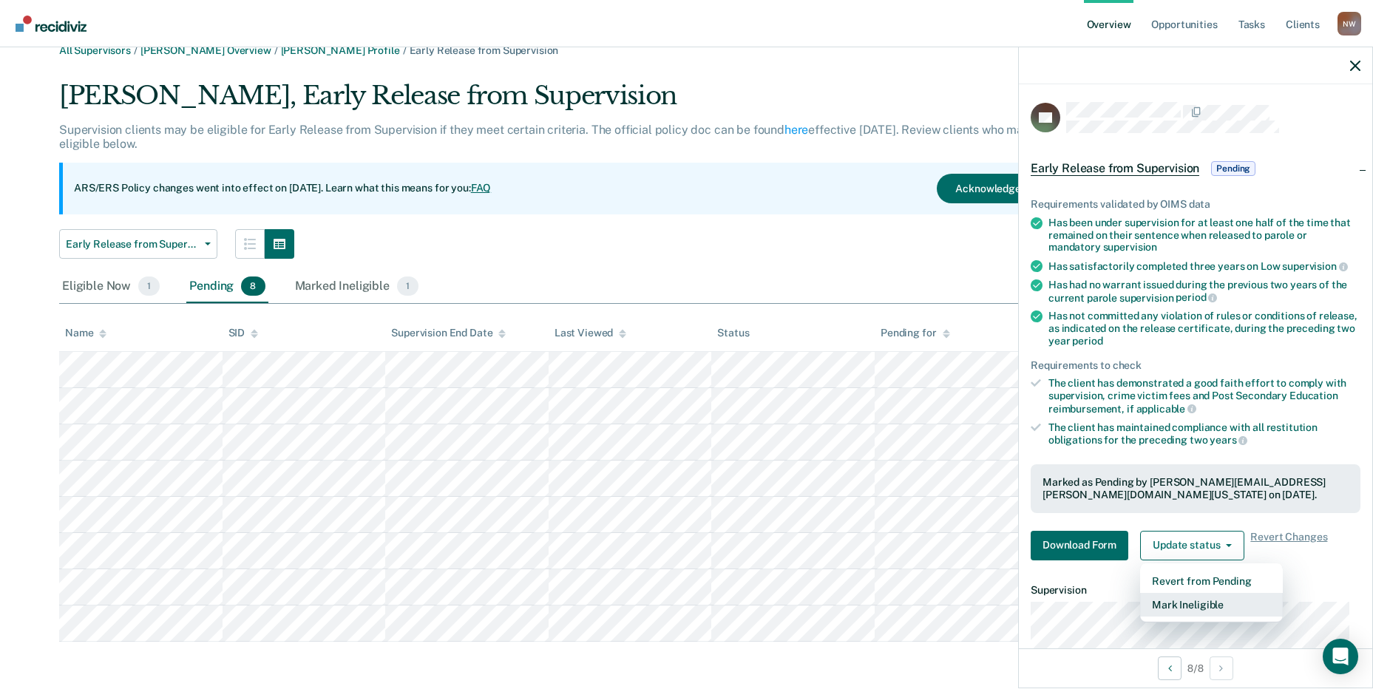
click at [1193, 603] on button "Mark Ineligible" at bounding box center [1211, 605] width 143 height 24
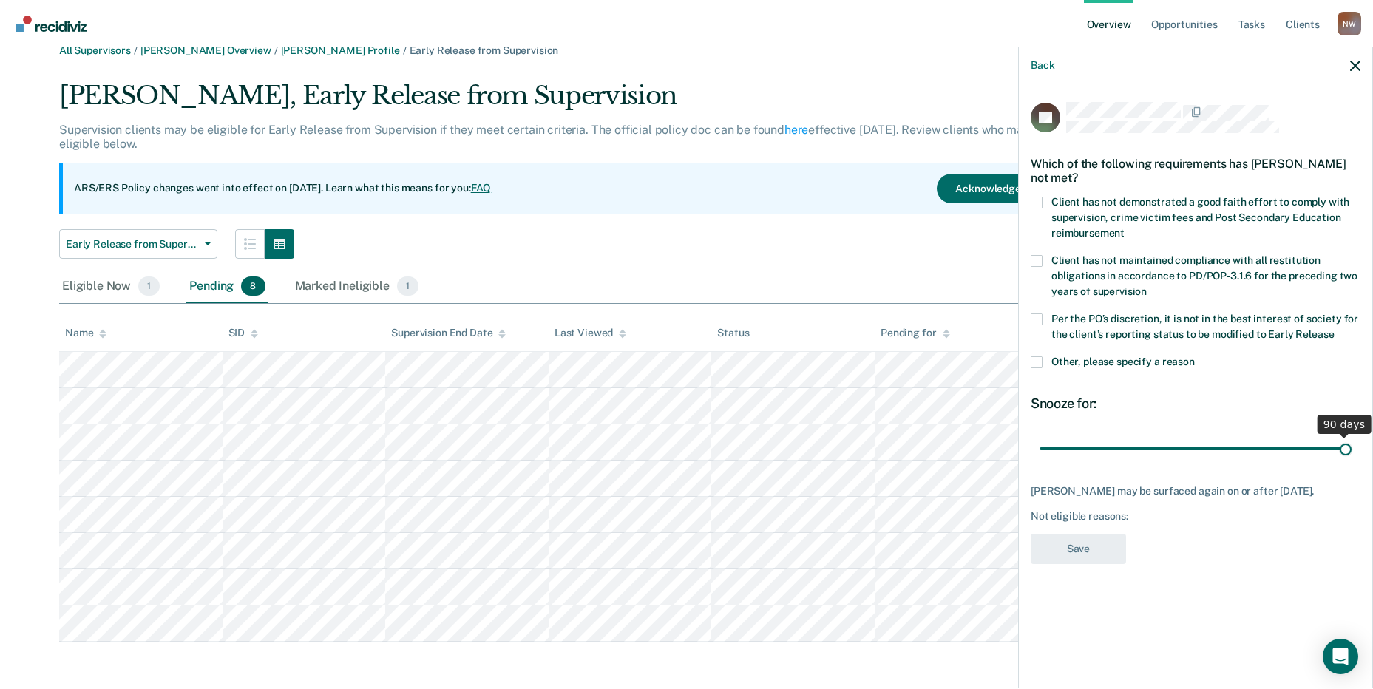
drag, startPoint x: 1146, startPoint y: 445, endPoint x: 1416, endPoint y: 449, distance: 270.7
type input "90"
click at [1352, 449] on input "range" at bounding box center [1196, 449] width 312 height 26
click at [1045, 198] on label "Client has not demonstrated a good faith effort to comply with supervision, cri…" at bounding box center [1196, 220] width 330 height 47
click at [1125, 228] on input "Client has not demonstrated a good faith effort to comply with supervision, cri…" at bounding box center [1125, 228] width 0 height 0
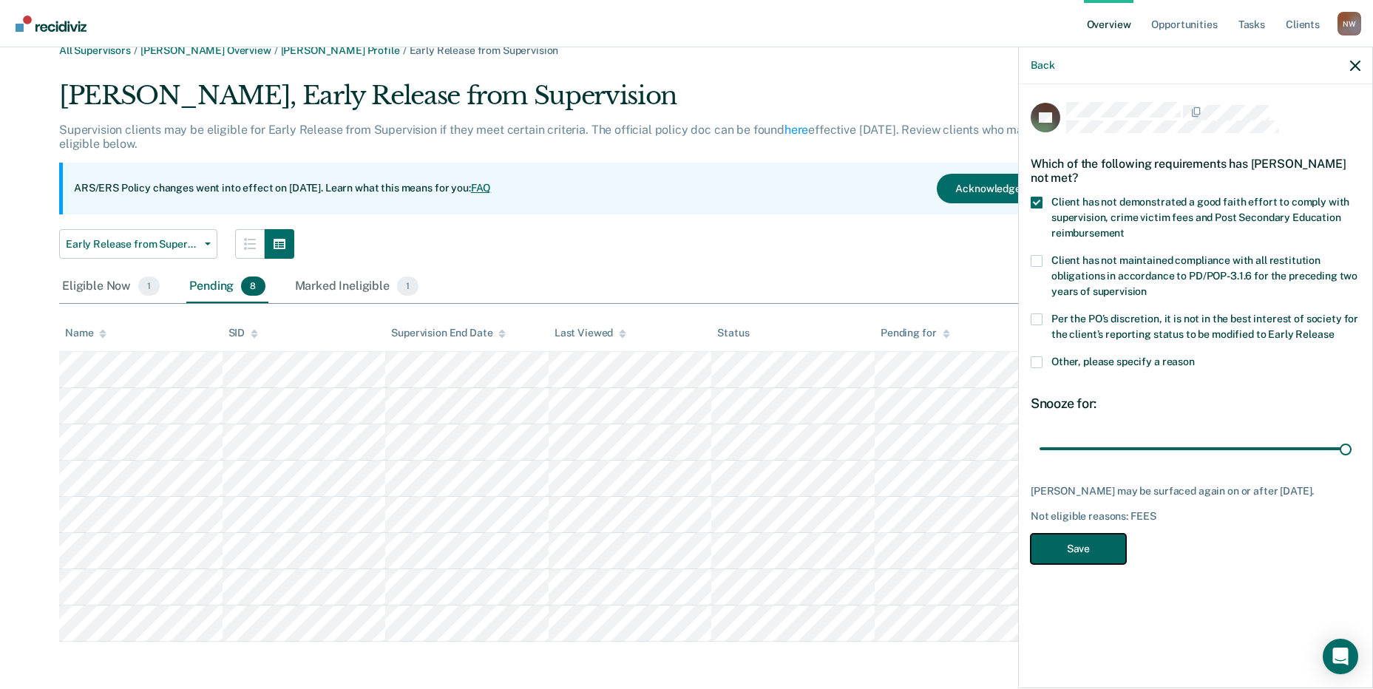
click at [1086, 561] on button "Save" at bounding box center [1078, 549] width 95 height 30
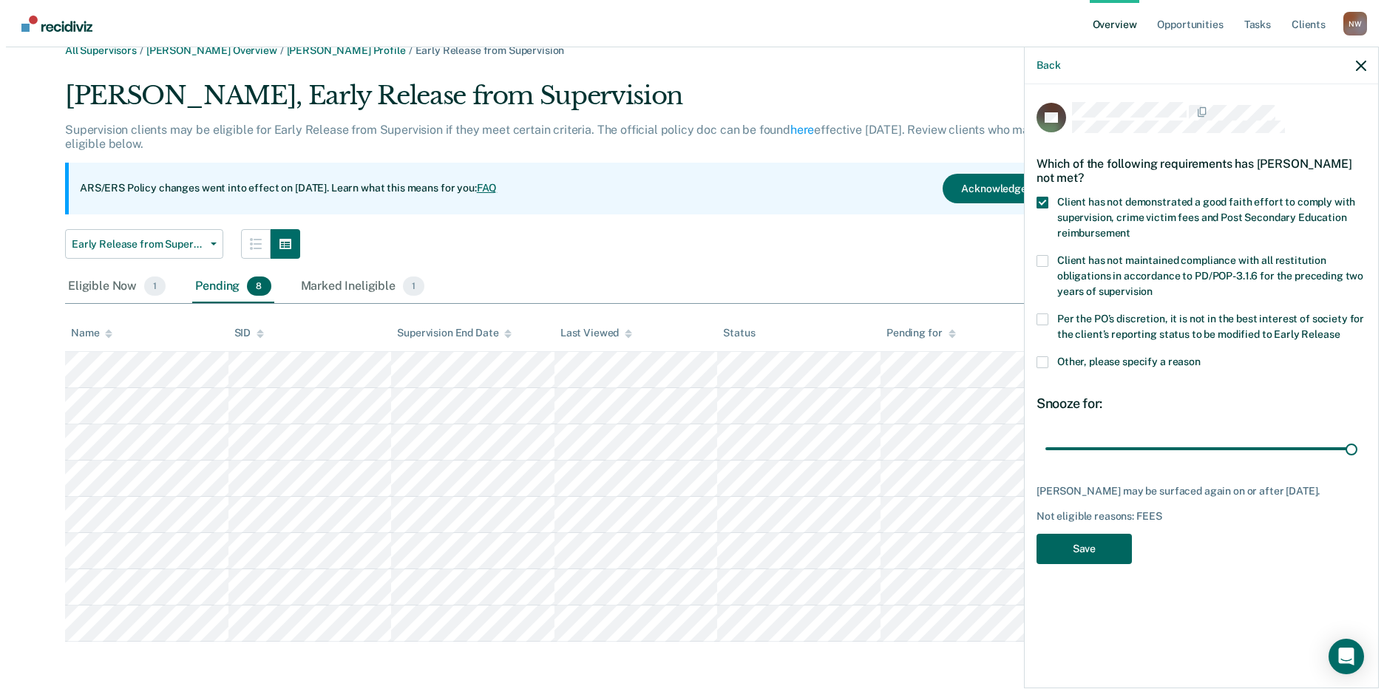
scroll to position [0, 0]
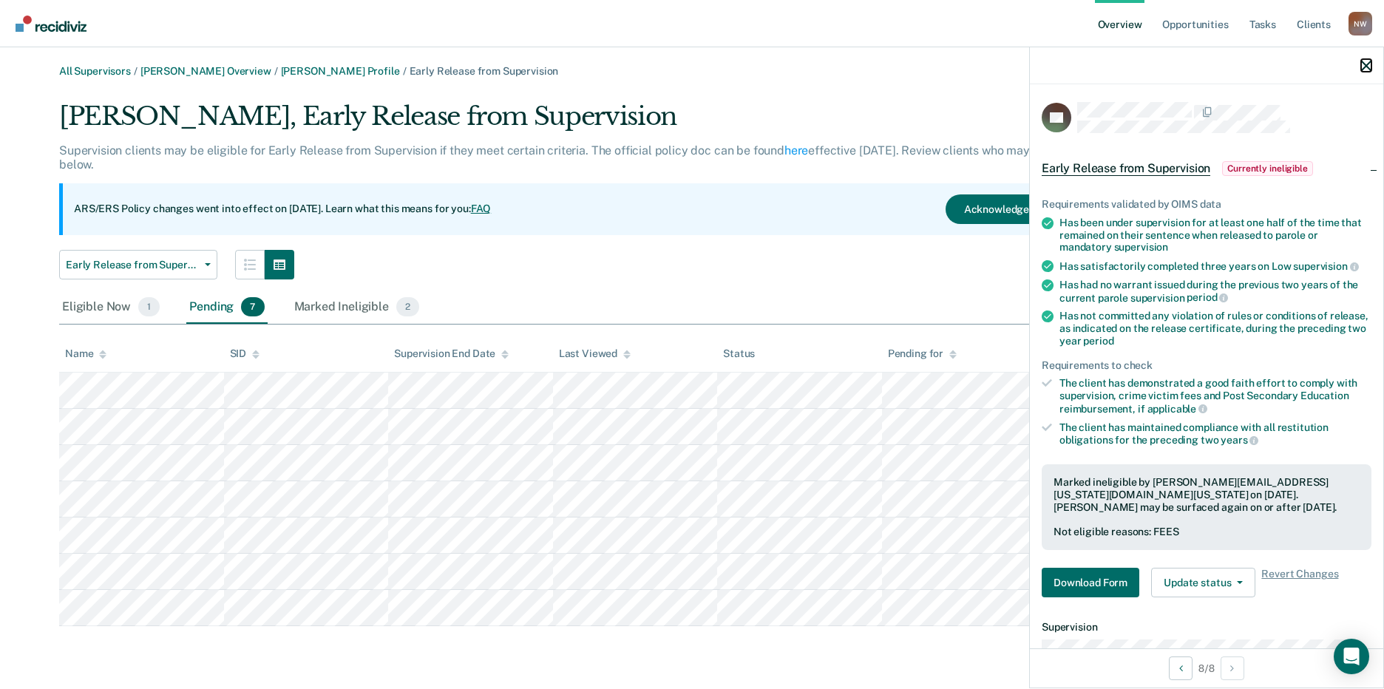
click at [1369, 66] on icon "button" at bounding box center [1367, 66] width 10 height 10
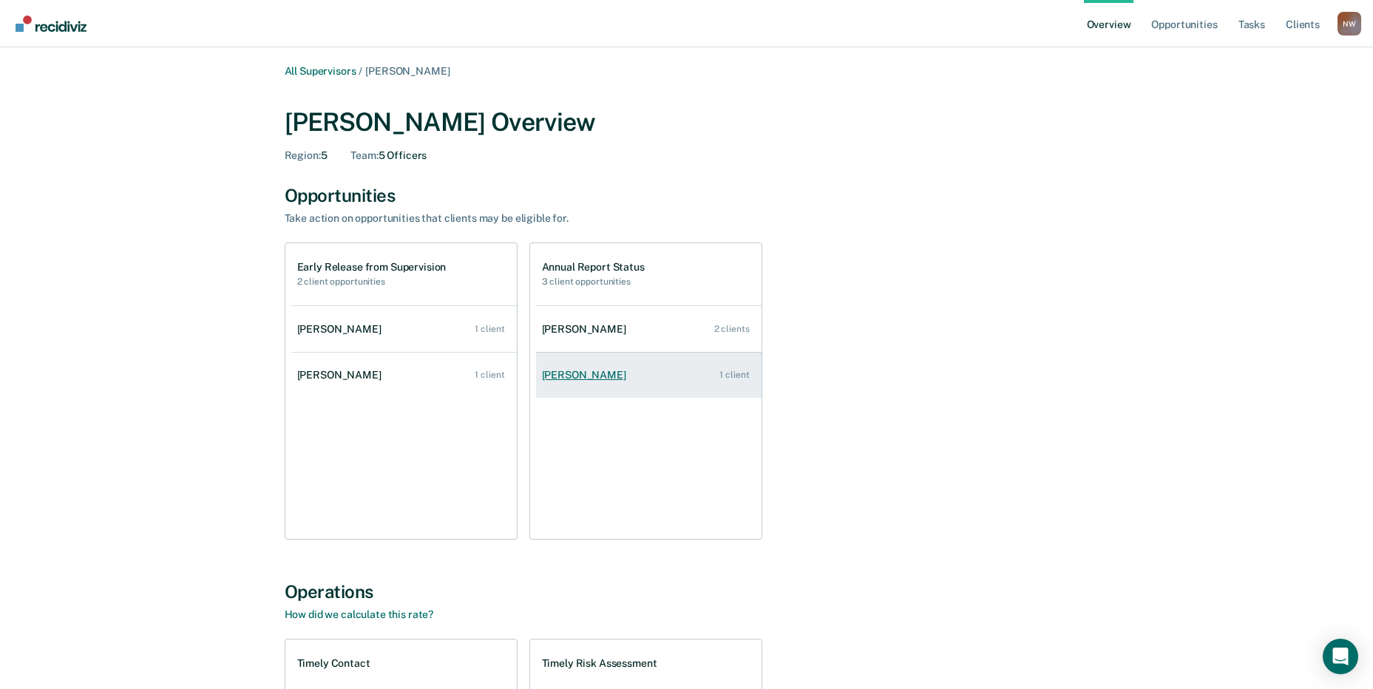
click at [588, 371] on div "[PERSON_NAME]" at bounding box center [587, 375] width 90 height 13
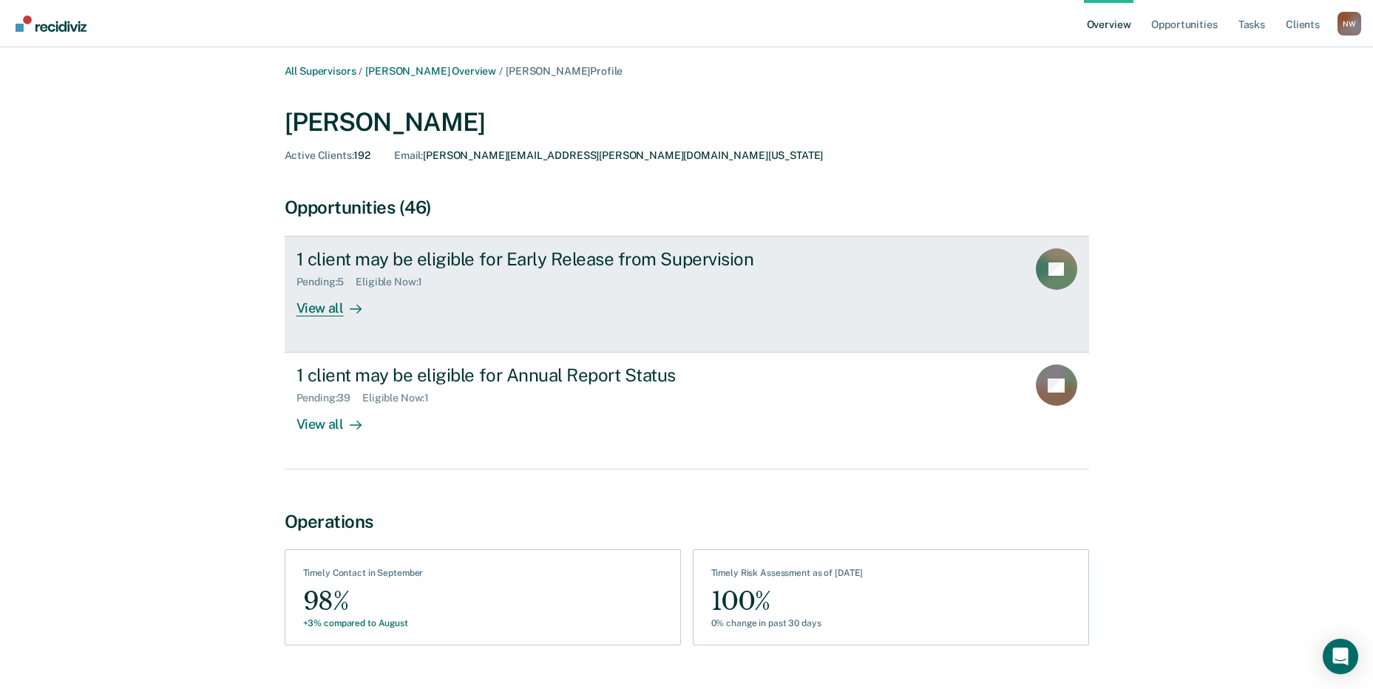
click at [314, 304] on div "View all" at bounding box center [338, 302] width 83 height 29
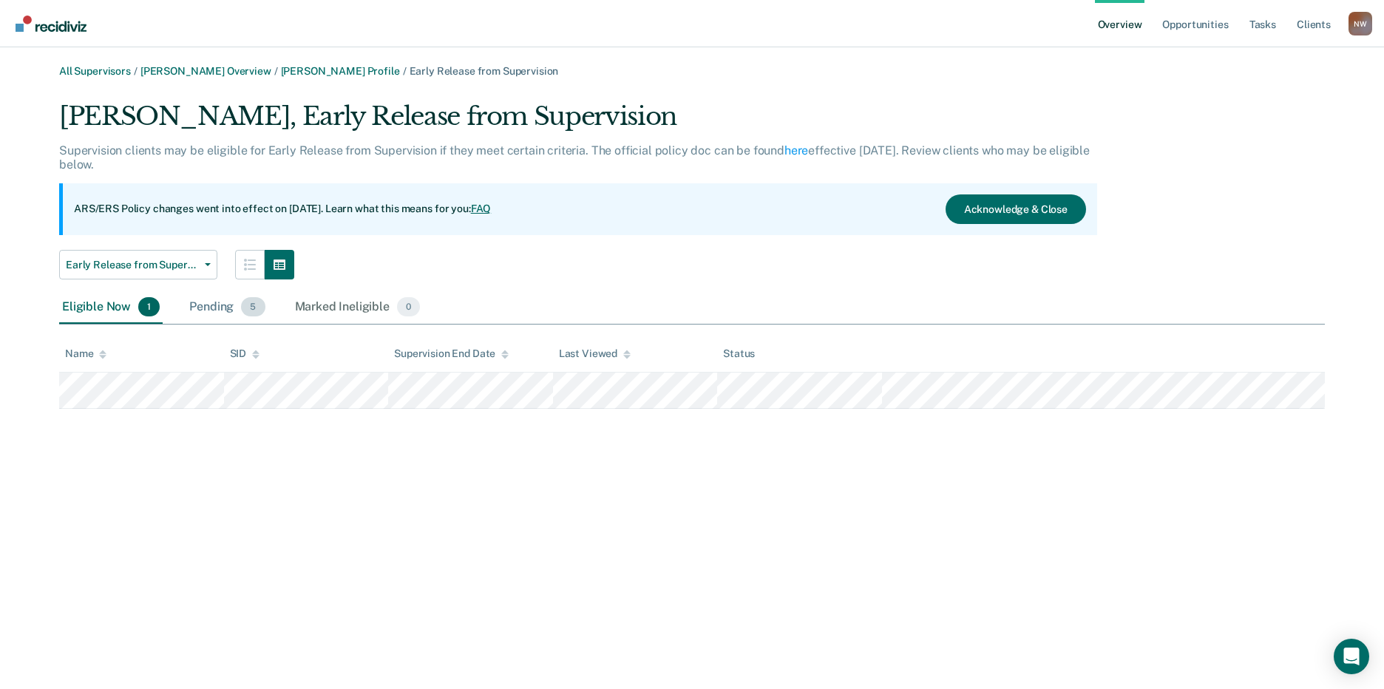
click at [196, 306] on div "Pending 5" at bounding box center [226, 307] width 81 height 33
